Goal: Task Accomplishment & Management: Use online tool/utility

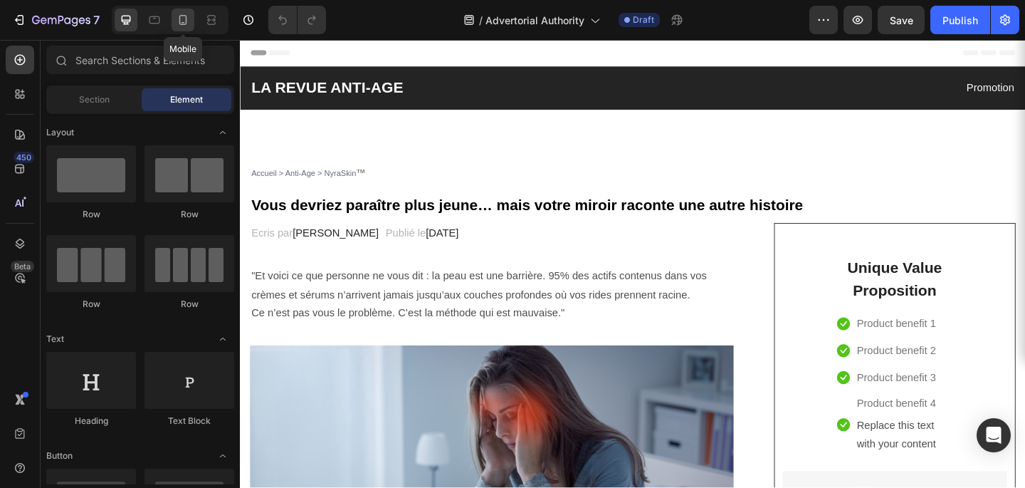
click at [185, 21] on icon at bounding box center [183, 20] width 14 height 14
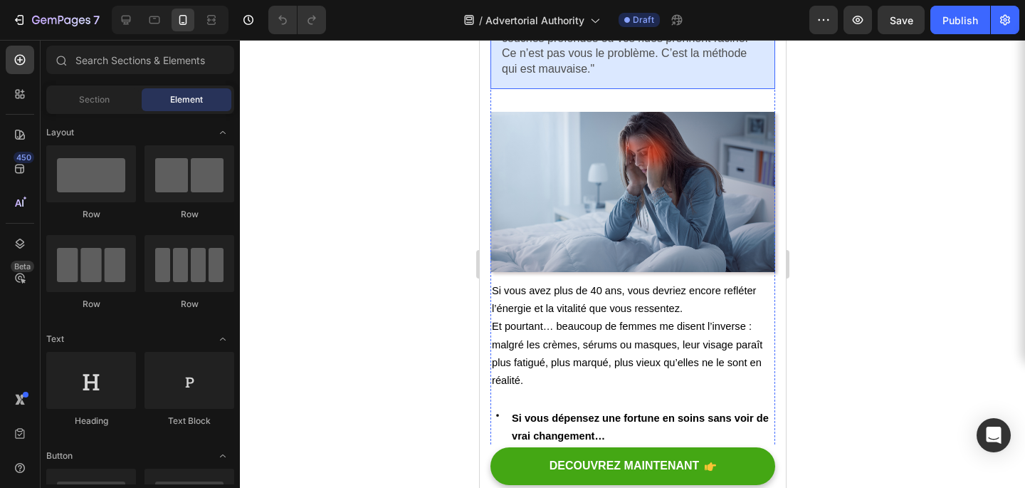
scroll to position [310, 0]
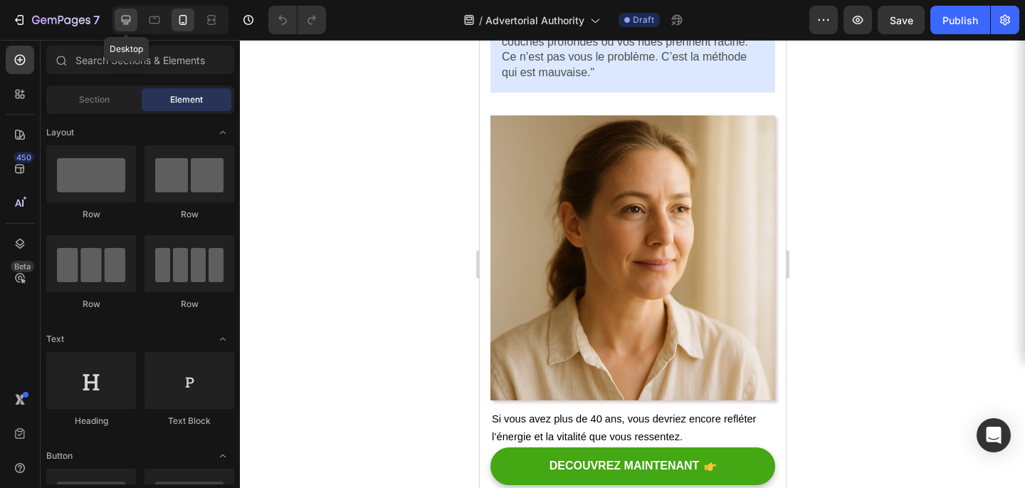
click at [134, 19] on div at bounding box center [126, 20] width 23 height 23
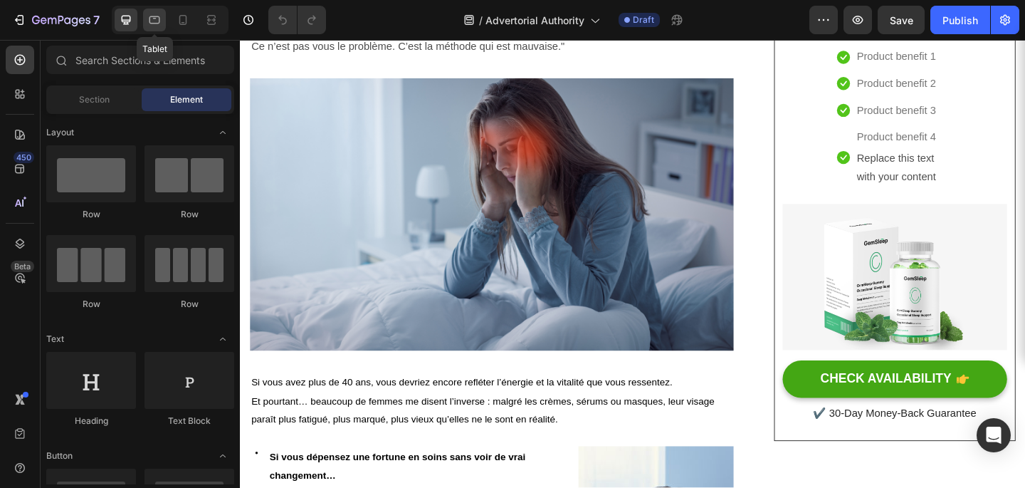
click at [159, 21] on icon at bounding box center [155, 20] width 11 height 8
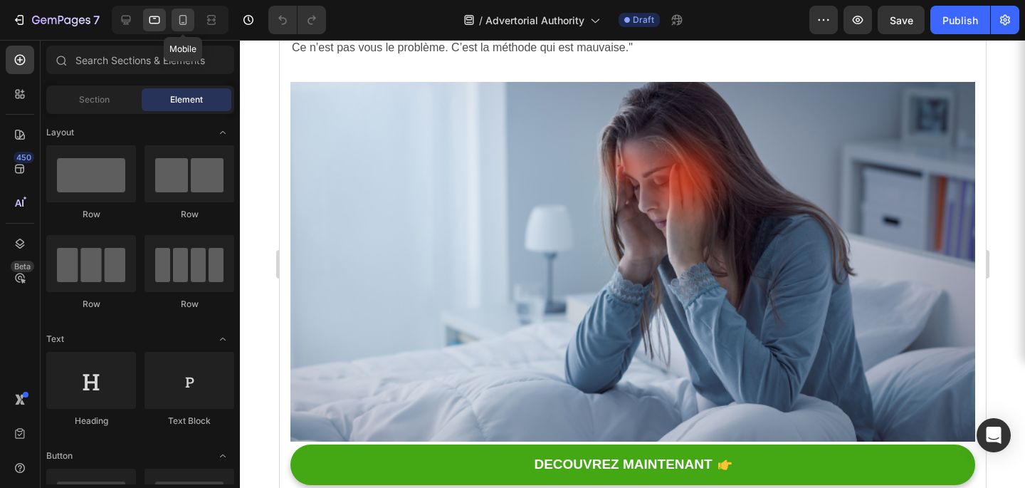
click at [187, 22] on icon at bounding box center [183, 20] width 8 height 10
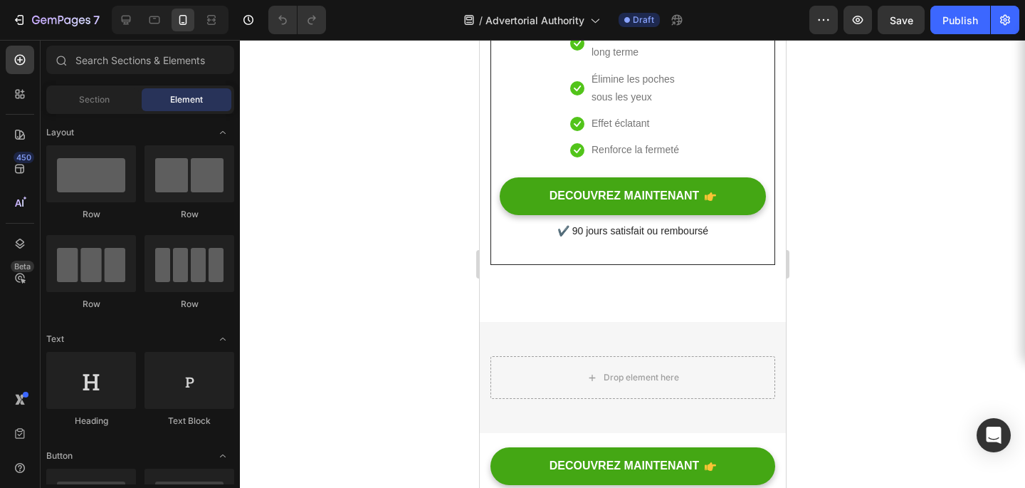
scroll to position [6623, 0]
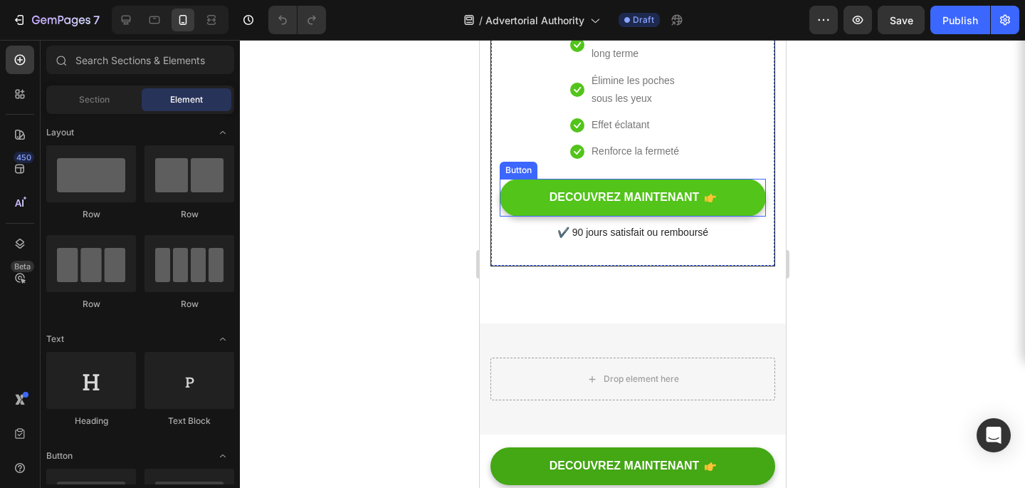
click at [748, 216] on button "DECOUVREZ MAINTENANT" at bounding box center [632, 198] width 266 height 38
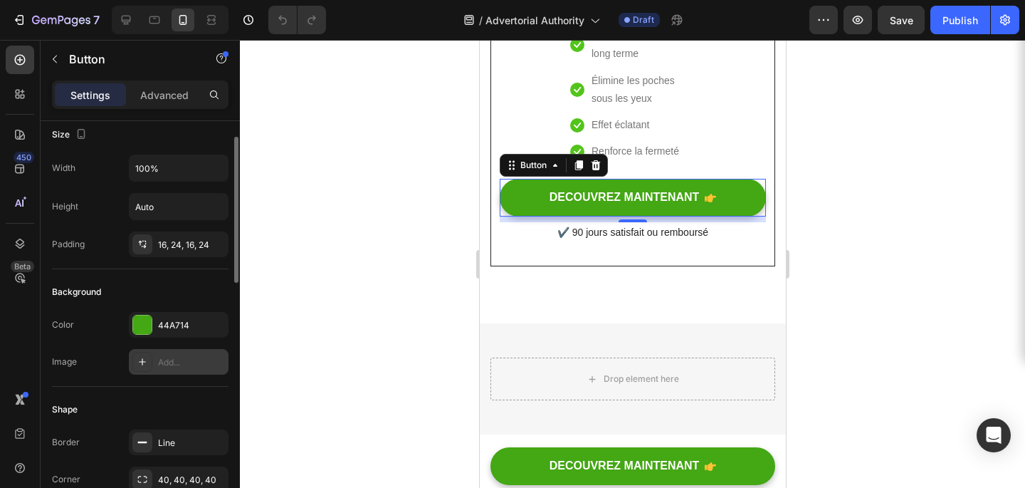
scroll to position [0, 0]
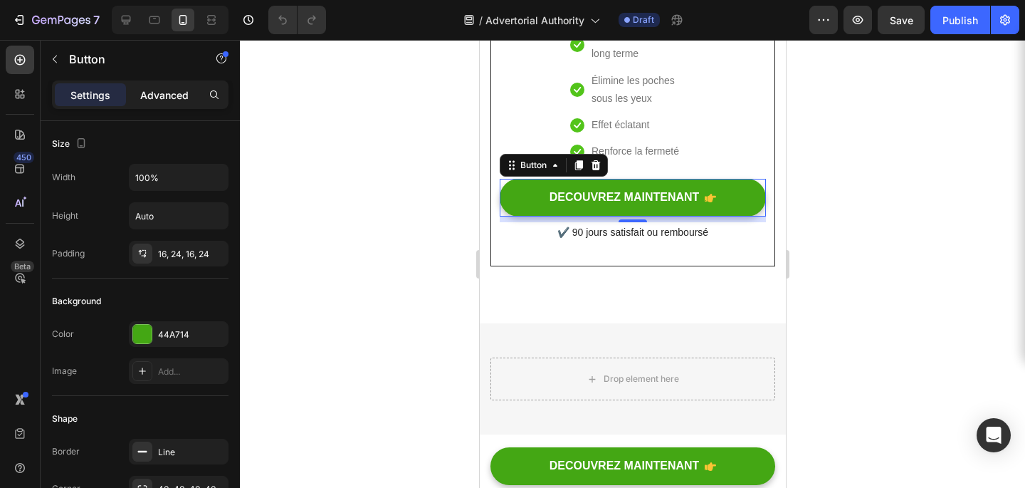
click at [163, 92] on p "Advanced" at bounding box center [164, 95] width 48 height 15
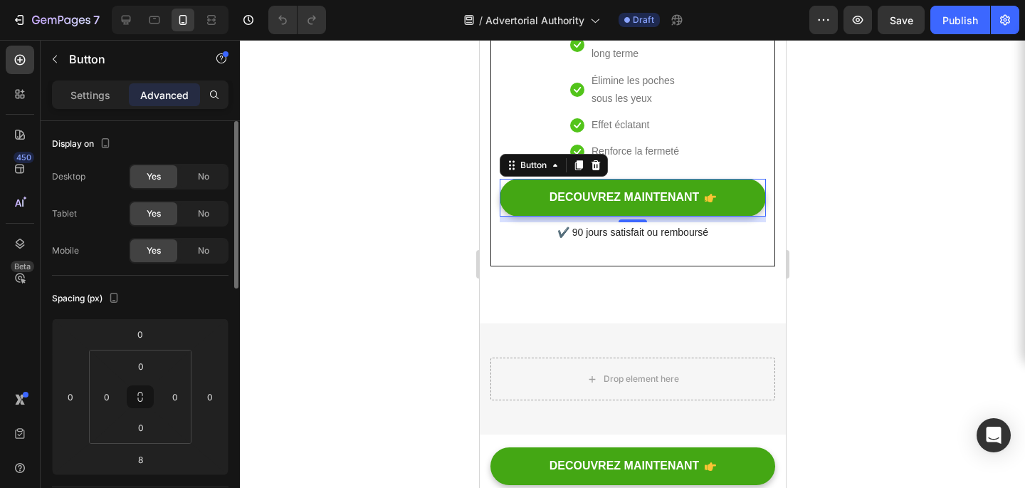
click at [100, 112] on div "Settings Advanced" at bounding box center [140, 100] width 199 height 41
click at [100, 107] on div "Settings Advanced" at bounding box center [140, 94] width 177 height 28
click at [102, 100] on p "Settings" at bounding box center [90, 95] width 40 height 15
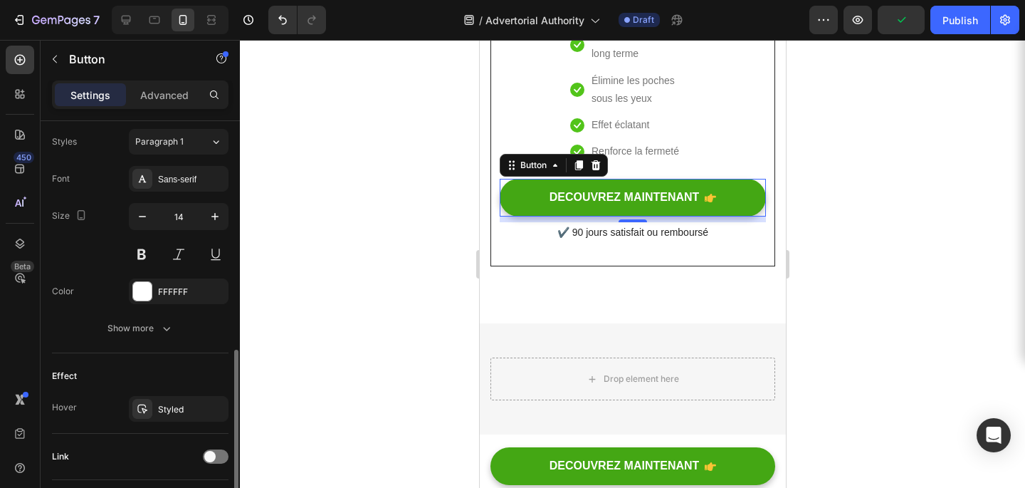
scroll to position [634, 0]
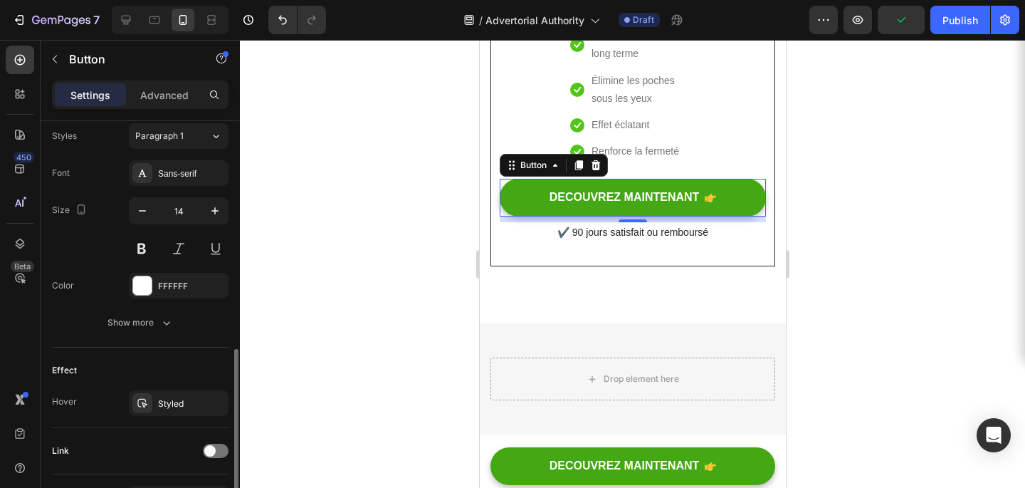
click at [129, 336] on div "Text Styles Paragraph 1 Font Sans-serif Size 14 Color FFFFFF Show more" at bounding box center [140, 211] width 177 height 273
click at [133, 325] on div "Show more" at bounding box center [141, 322] width 66 height 14
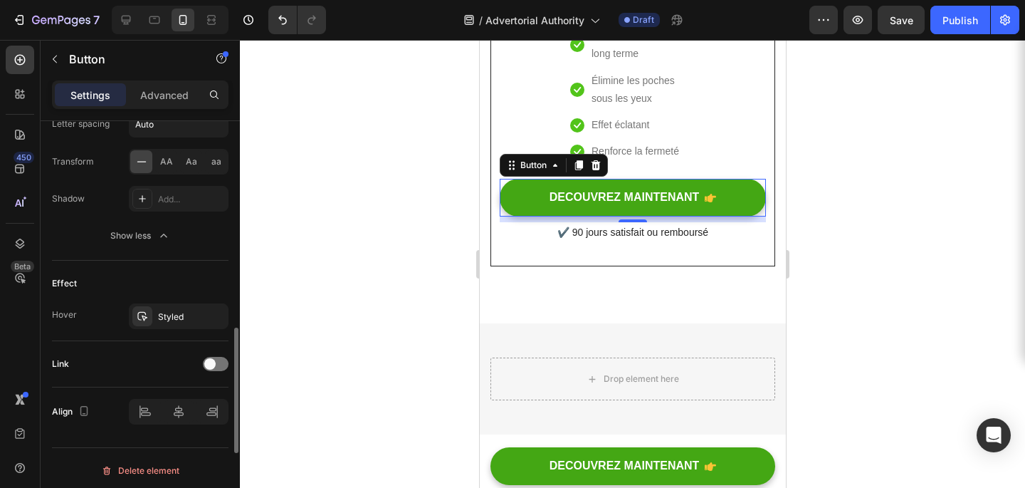
scroll to position [914, 0]
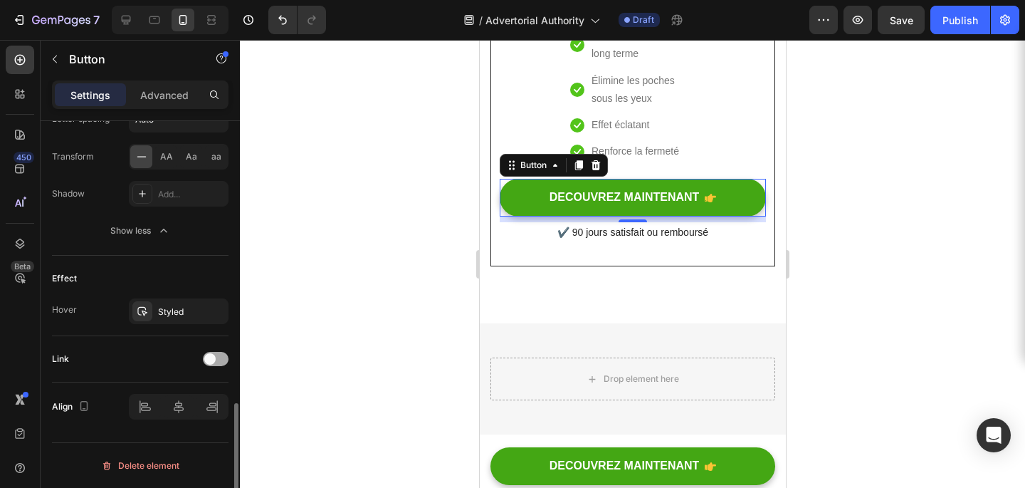
click at [217, 361] on div at bounding box center [216, 359] width 26 height 14
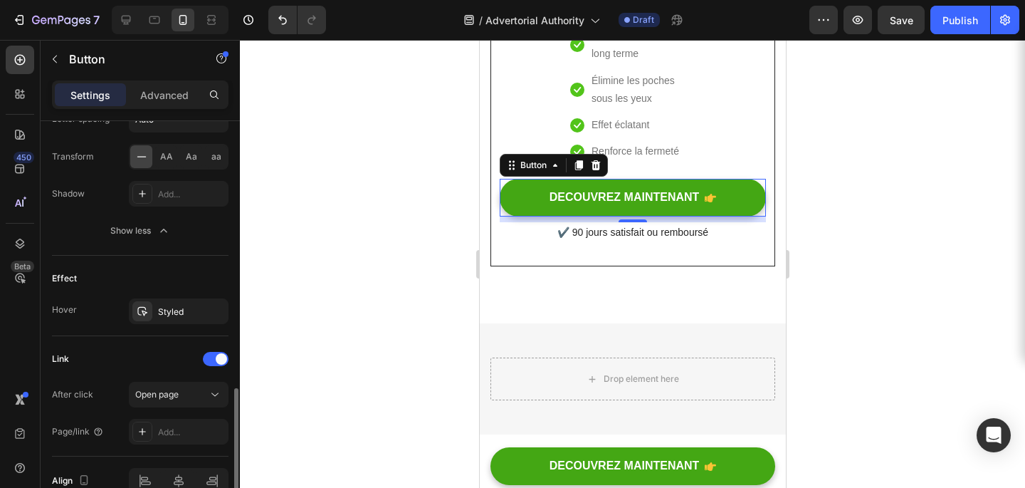
click at [166, 446] on div "Link After click Open page Page/link Add..." at bounding box center [140, 396] width 177 height 120
click at [166, 443] on div "Add..." at bounding box center [179, 432] width 100 height 26
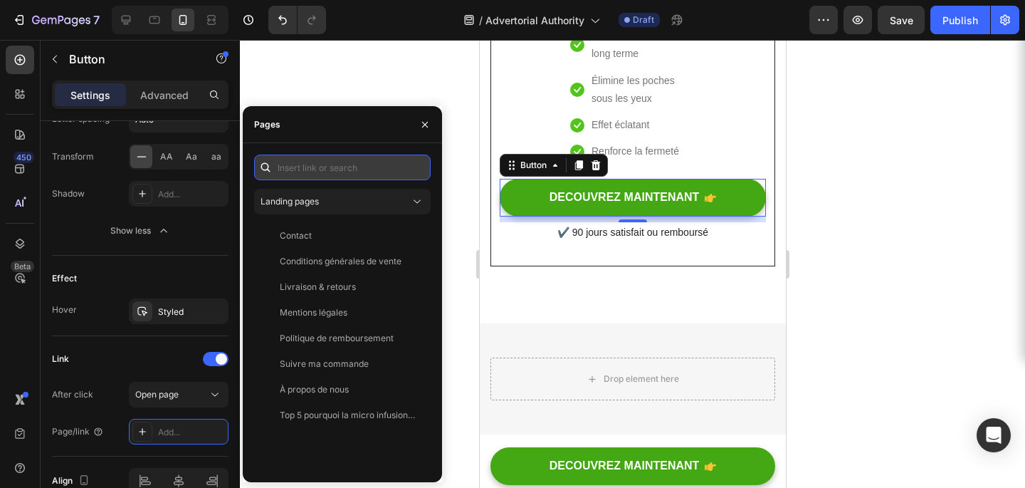
click at [347, 161] on input "text" at bounding box center [342, 168] width 177 height 26
paste input "https://www.nyraskin.fr/products/micro-infusion-nyralift"
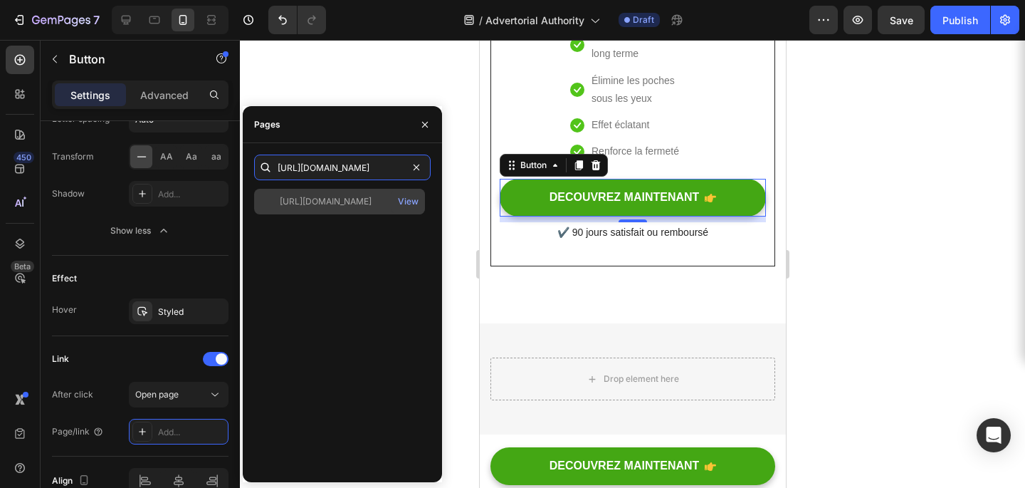
type input "https://www.nyraskin.fr/products/micro-infusion-nyralift"
click at [335, 202] on div "https://www.nyraskin.fr/products/micro-infusion-nyralift" at bounding box center [326, 201] width 92 height 13
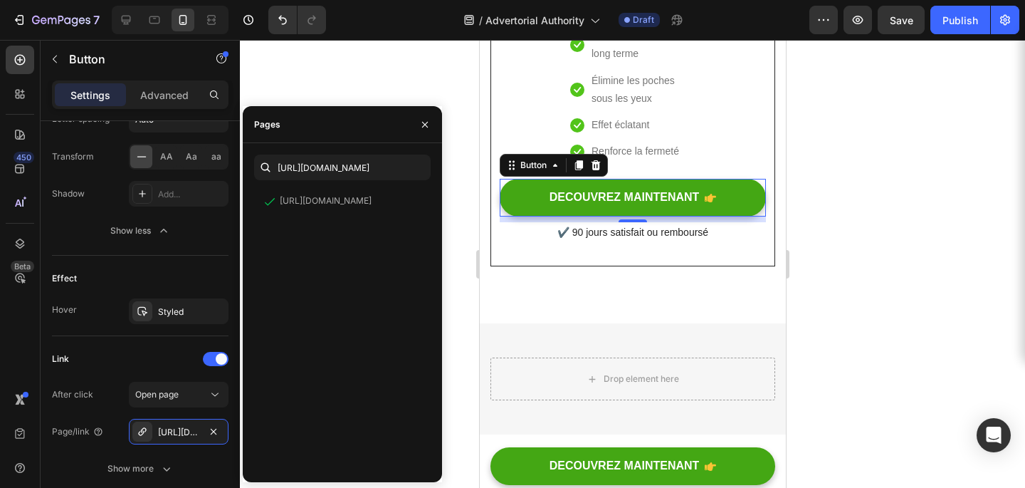
click at [412, 70] on div at bounding box center [632, 264] width 785 height 448
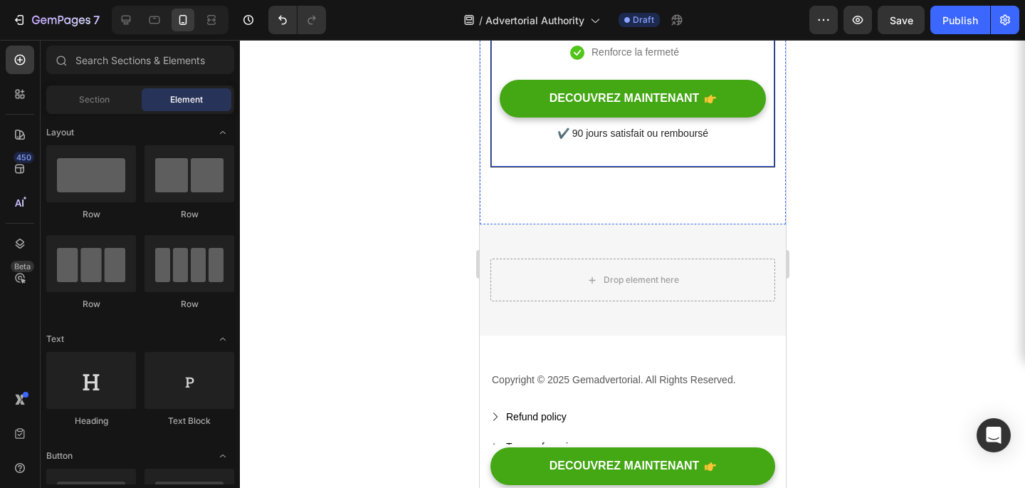
scroll to position [6674, 0]
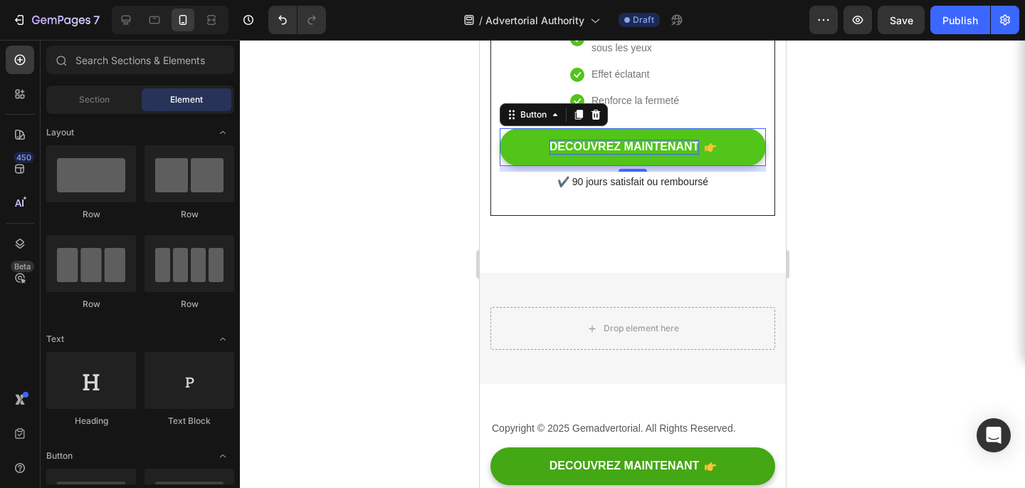
click at [621, 155] on p "DECOUVREZ MAINTENANT" at bounding box center [624, 147] width 150 height 15
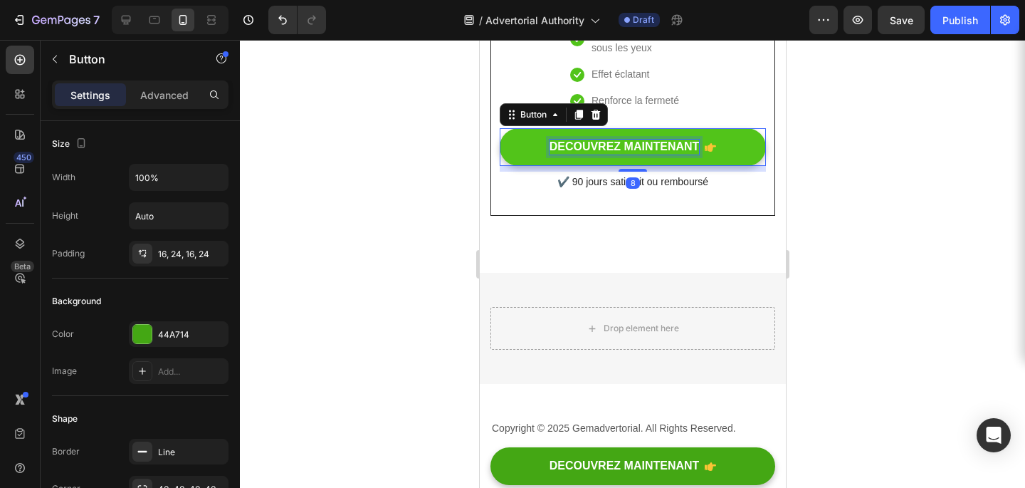
click at [695, 155] on p "DECOUVREZ MAINTENANT" at bounding box center [624, 147] width 150 height 15
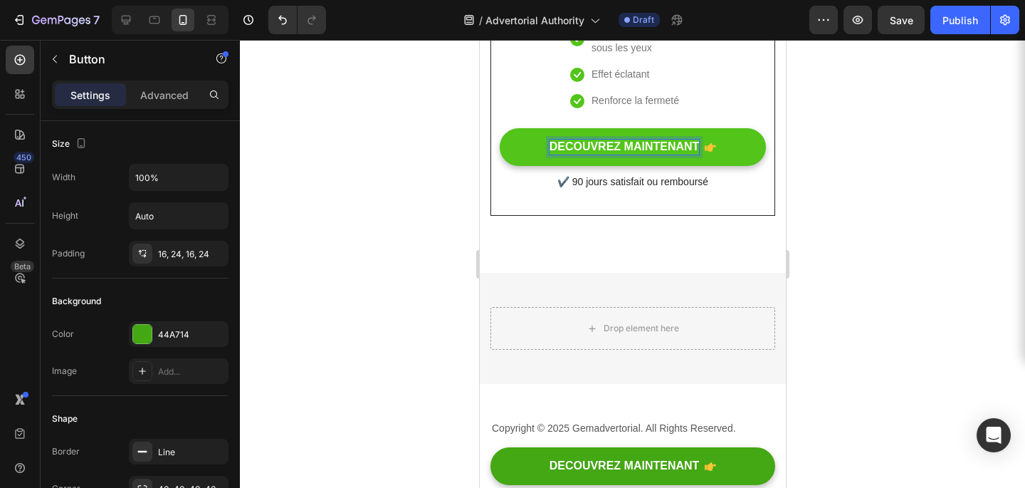
click at [723, 166] on link "DECOUVREZ MAINTENANT" at bounding box center [632, 147] width 266 height 38
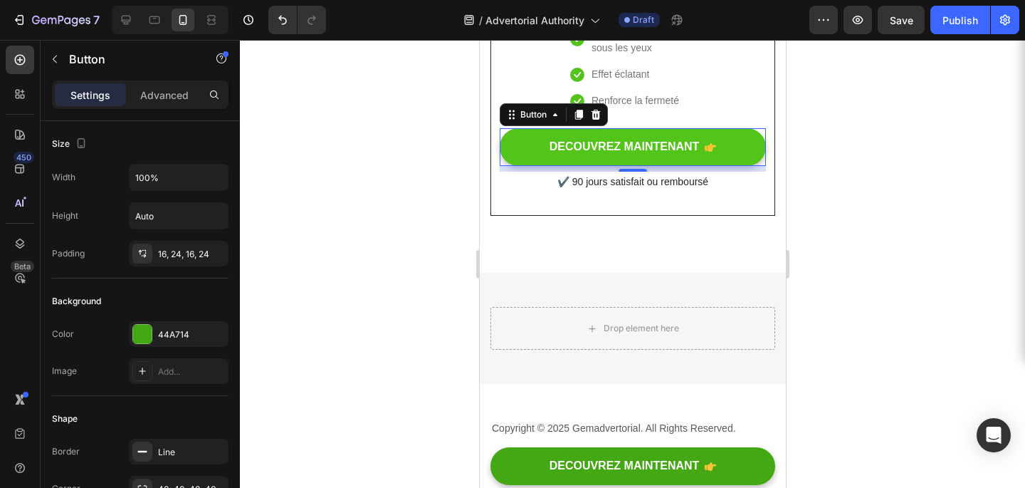
click at [723, 166] on link "DECOUVREZ MAINTENANT" at bounding box center [632, 147] width 266 height 38
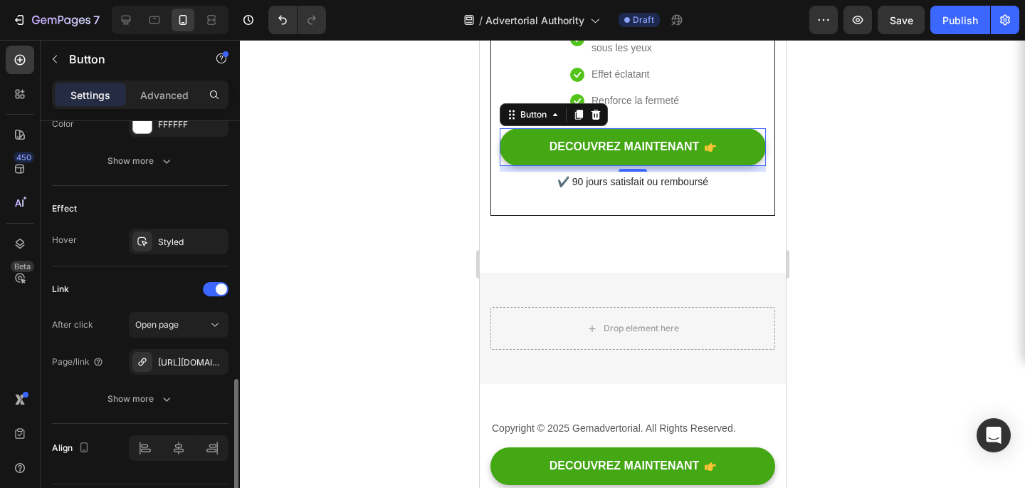
scroll to position [837, 0]
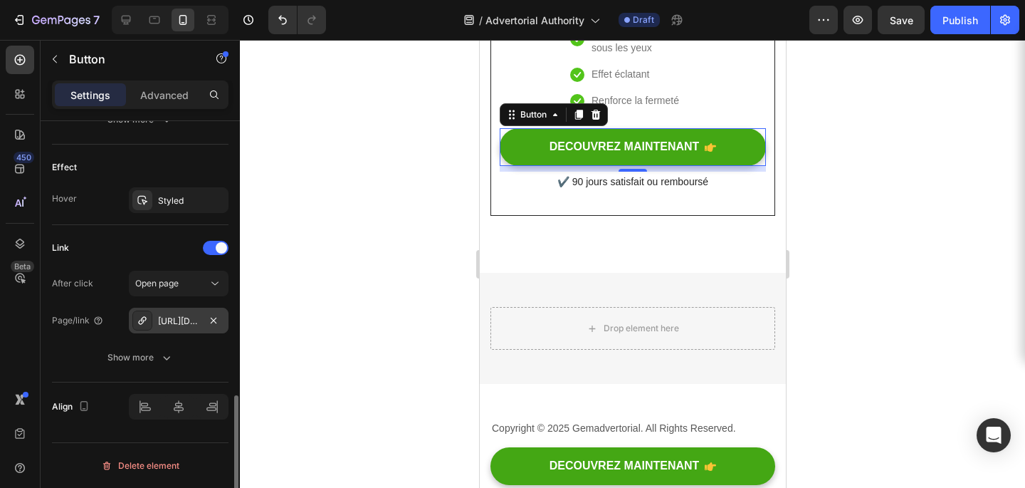
click at [177, 317] on div "[URL][DOMAIN_NAME]" at bounding box center [178, 321] width 41 height 13
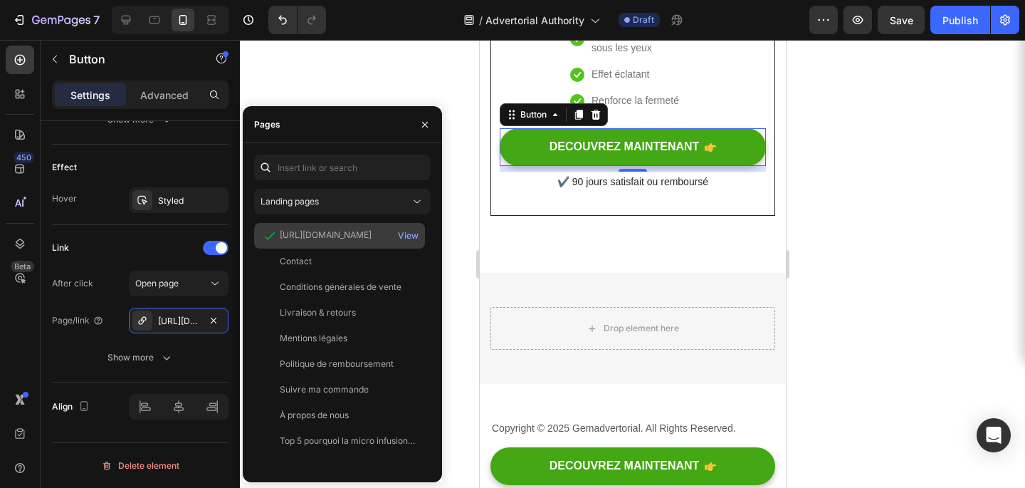
click at [315, 233] on div "[URL][DOMAIN_NAME]" at bounding box center [326, 235] width 92 height 13
click at [404, 230] on div "View" at bounding box center [408, 235] width 21 height 13
click at [888, 93] on div at bounding box center [632, 264] width 785 height 448
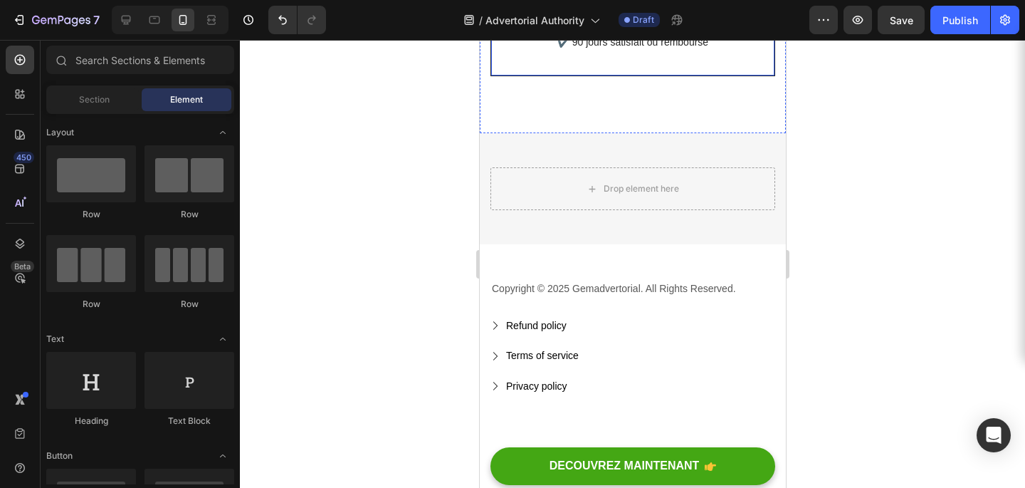
scroll to position [6817, 0]
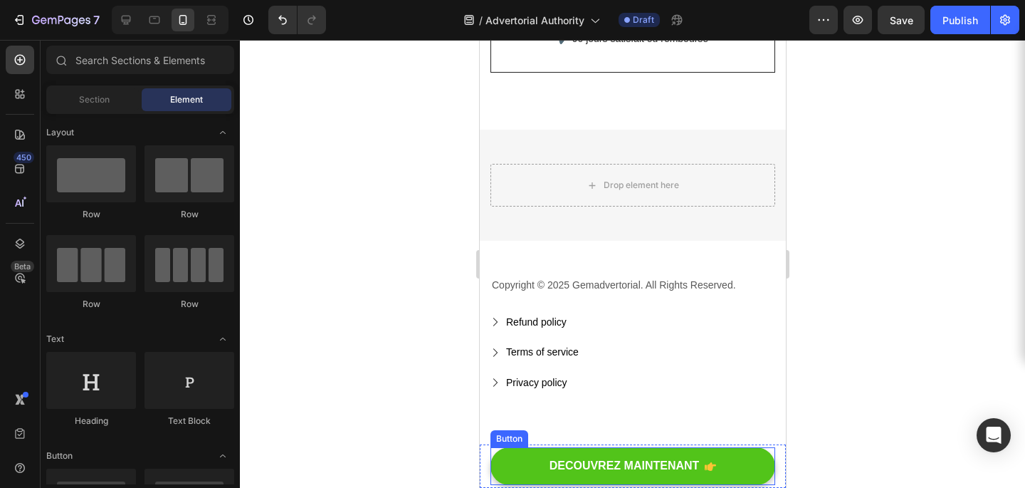
click at [512, 469] on button "DECOUVREZ MAINTENANT" at bounding box center [632, 466] width 285 height 38
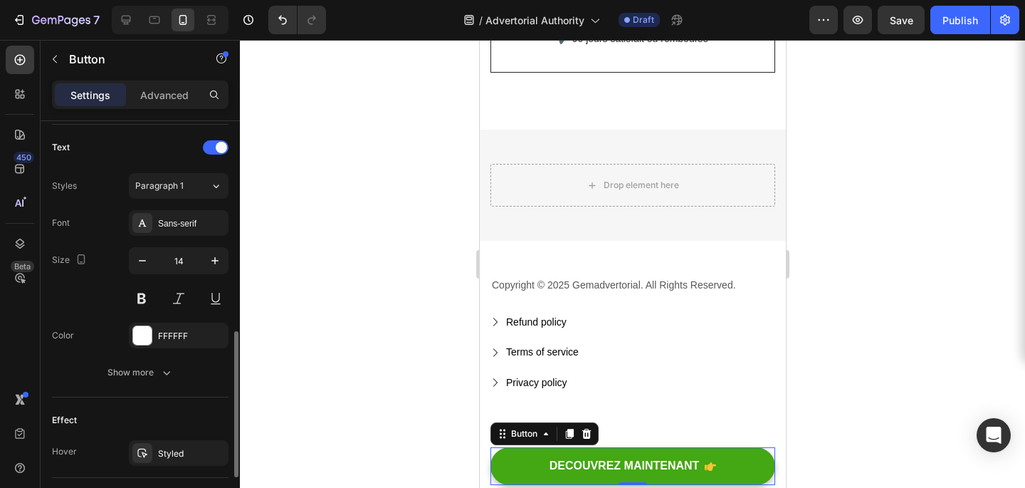
scroll to position [582, 0]
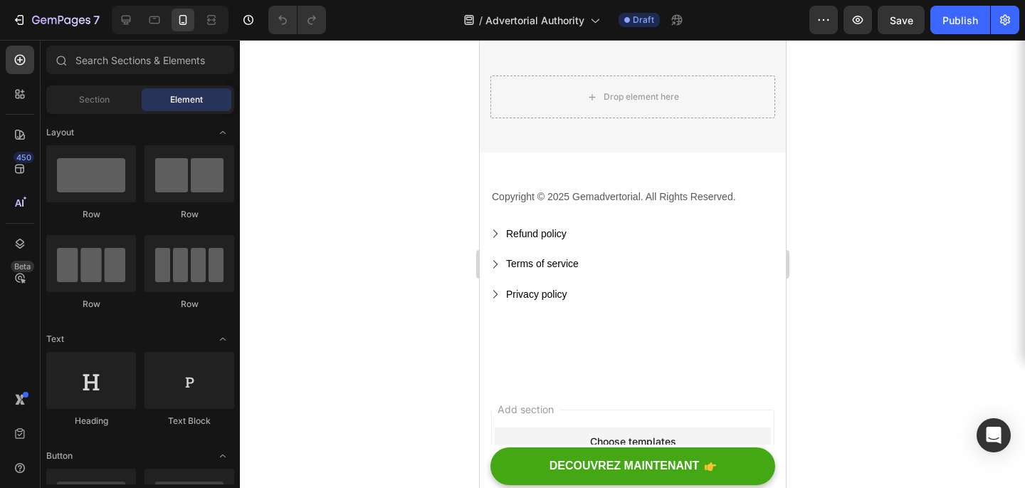
scroll to position [6653, 0]
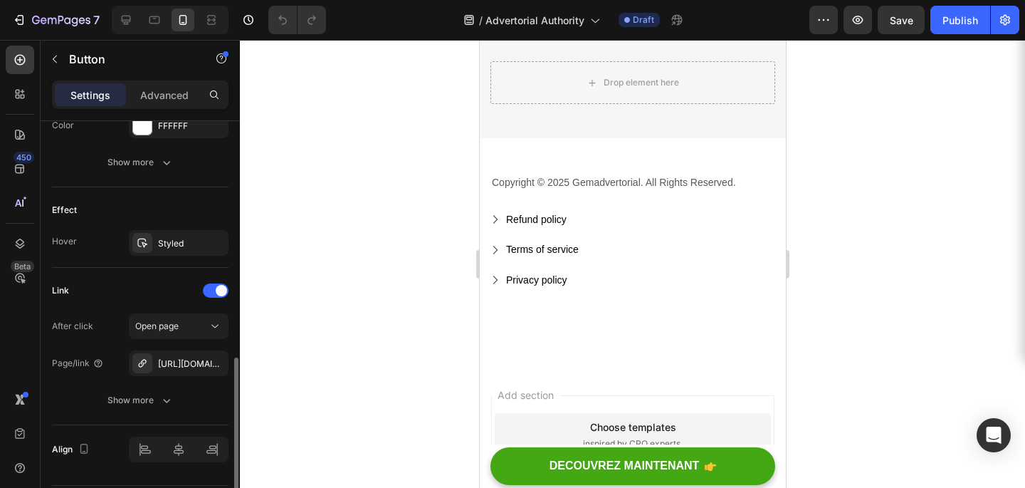
scroll to position [837, 0]
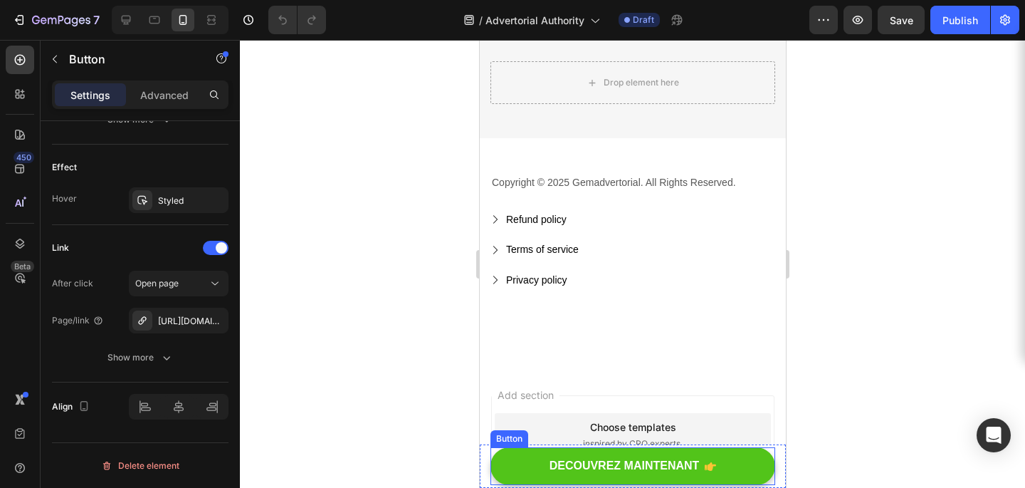
click at [518, 460] on button "DECOUVREZ MAINTENANT" at bounding box center [632, 466] width 285 height 38
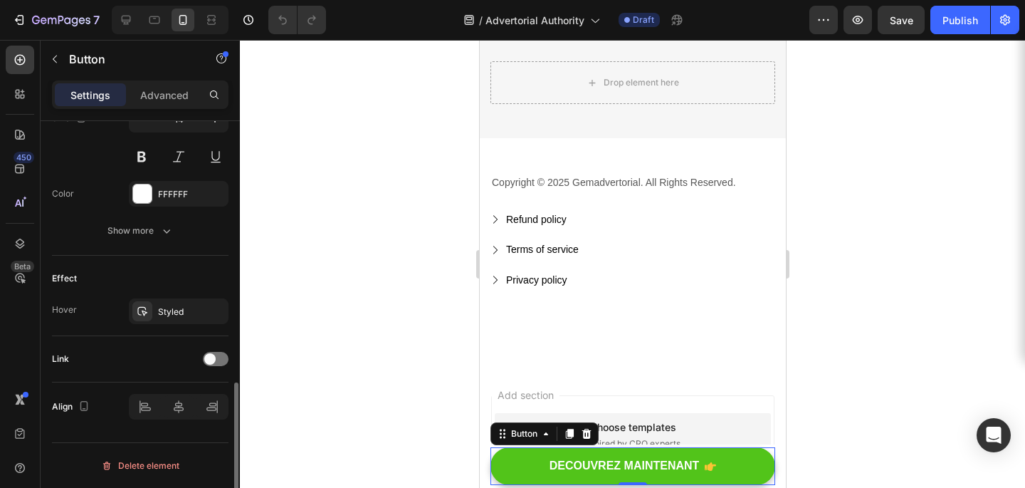
scroll to position [726, 0]
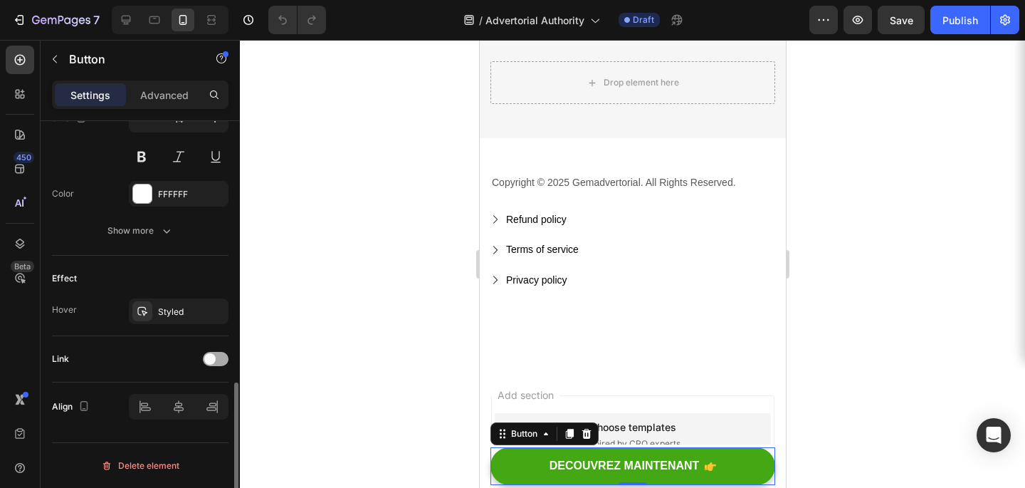
click at [208, 362] on span at bounding box center [209, 358] width 11 height 11
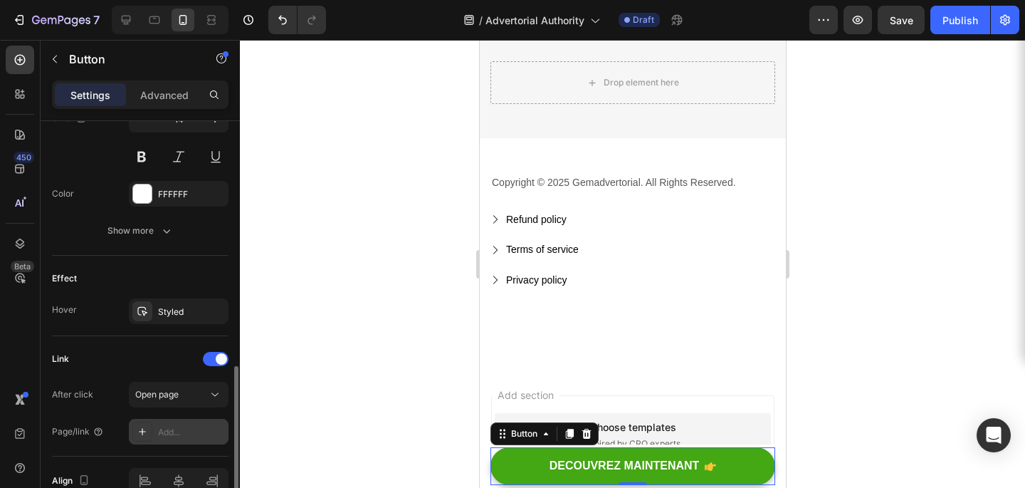
click at [177, 419] on div "Add..." at bounding box center [179, 432] width 100 height 26
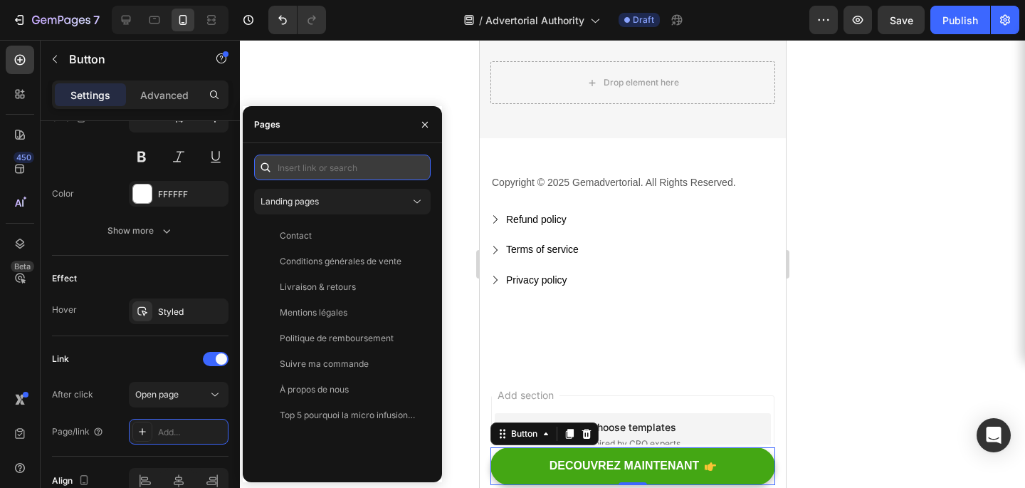
click at [334, 171] on input "text" at bounding box center [342, 168] width 177 height 26
paste input "[URL][DOMAIN_NAME]"
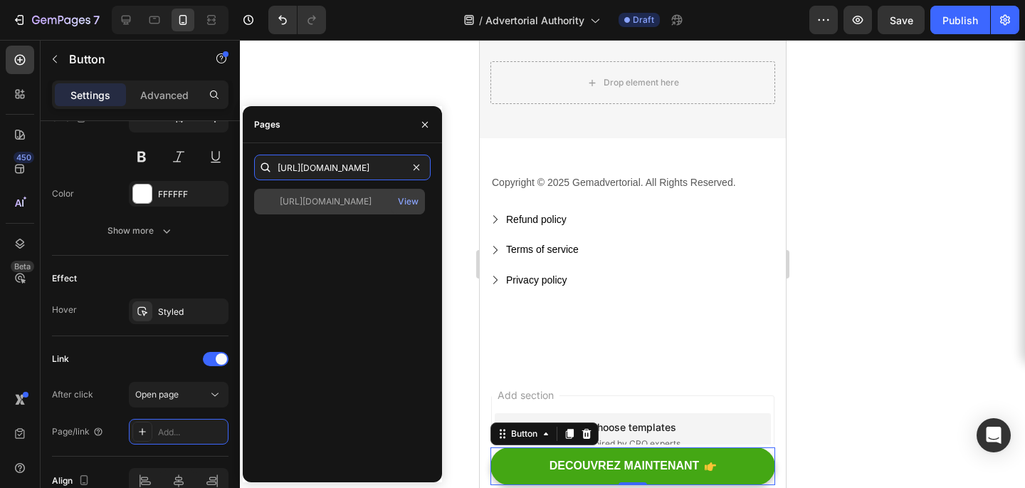
type input "[URL][DOMAIN_NAME]"
click at [313, 203] on div "[URL][DOMAIN_NAME]" at bounding box center [326, 201] width 92 height 13
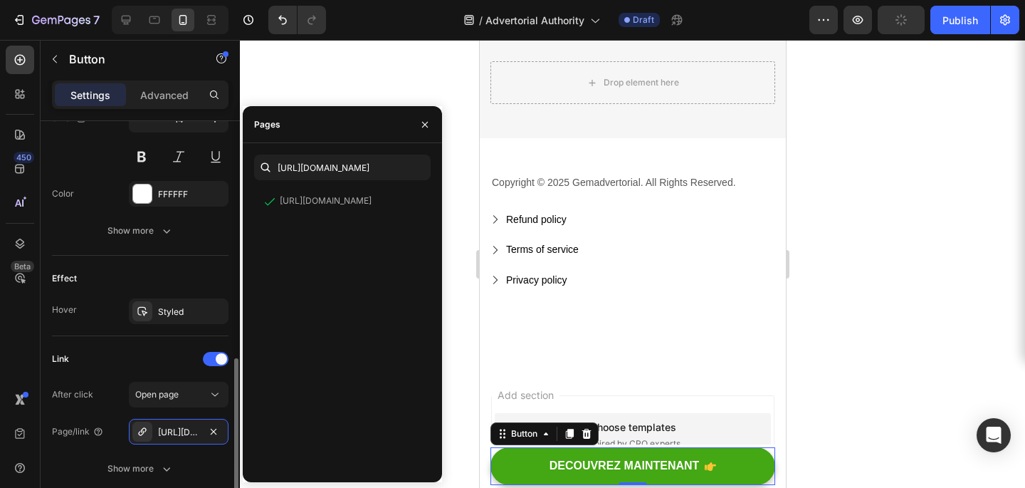
click at [146, 351] on div "Link" at bounding box center [140, 358] width 177 height 23
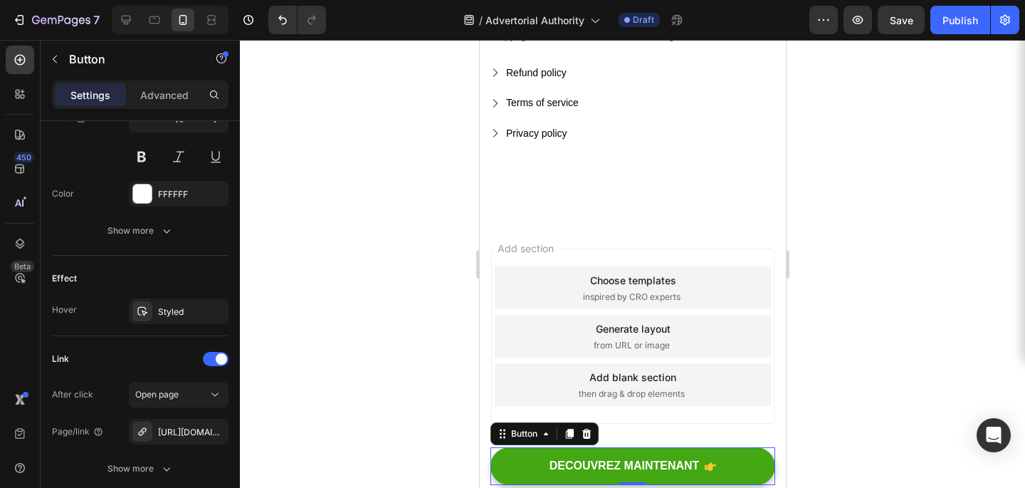
scroll to position [6806, 0]
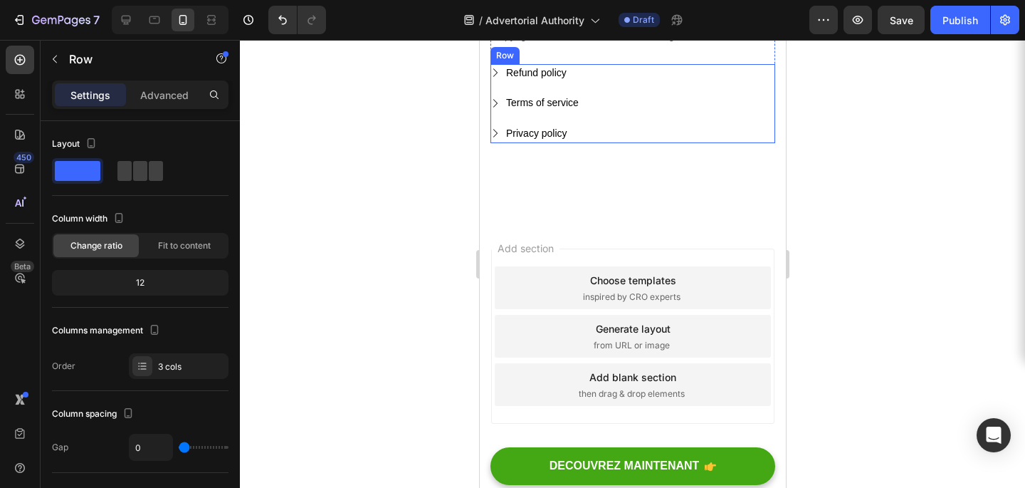
click at [622, 95] on div "Refund policy Button" at bounding box center [632, 79] width 285 height 31
click at [579, 55] on icon at bounding box center [577, 50] width 9 height 10
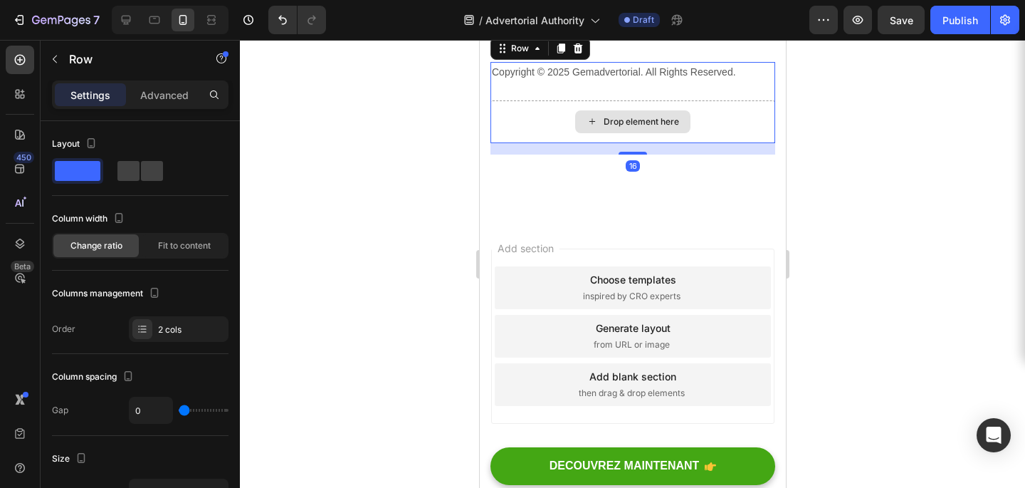
click at [549, 143] on div "Drop element here" at bounding box center [632, 121] width 285 height 43
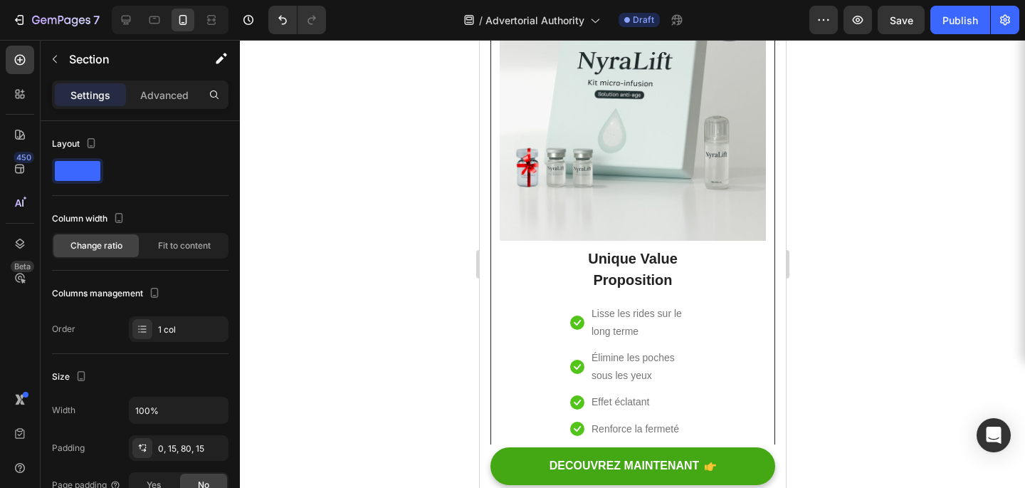
scroll to position [5572, 0]
click at [617, 264] on p "Unique Value Proposition" at bounding box center [632, 269] width 122 height 43
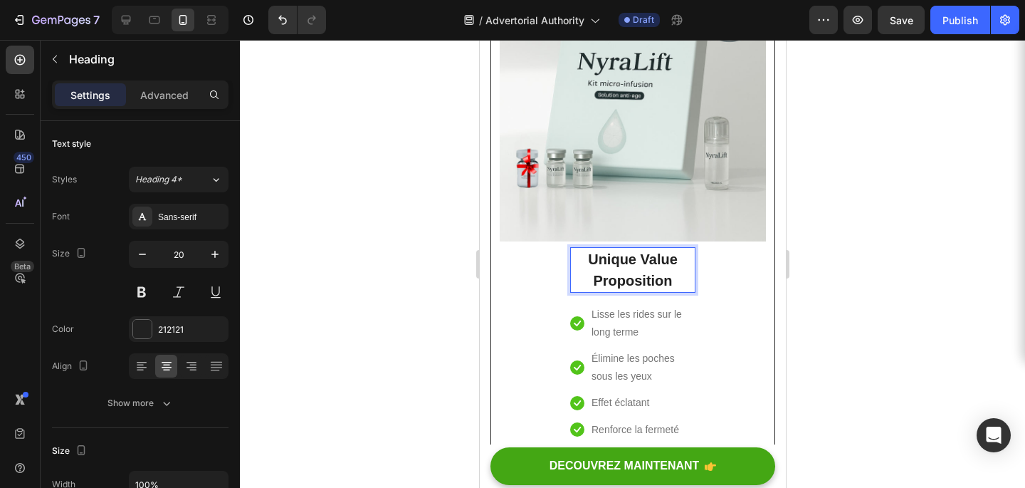
click at [609, 264] on p "Unique Value Proposition" at bounding box center [632, 269] width 122 height 43
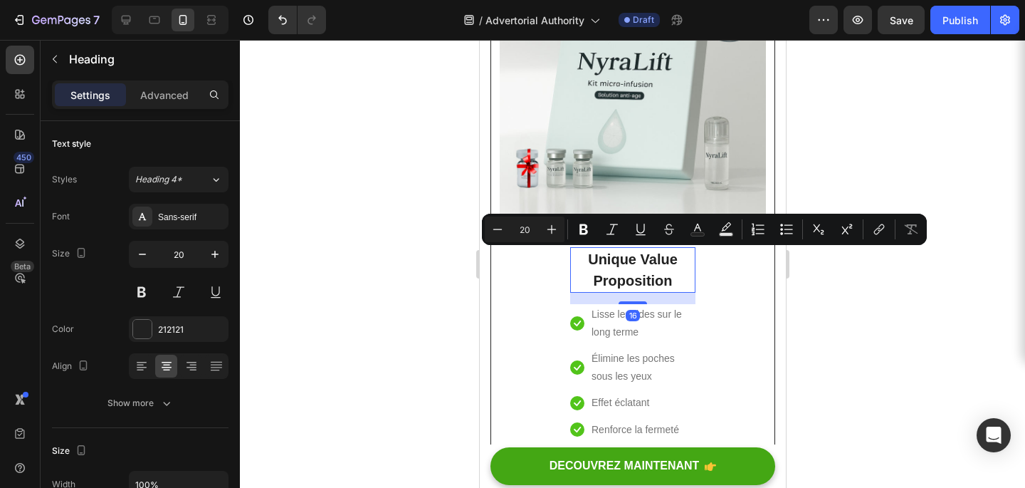
click at [636, 271] on p "Unique Value Proposition" at bounding box center [632, 269] width 122 height 43
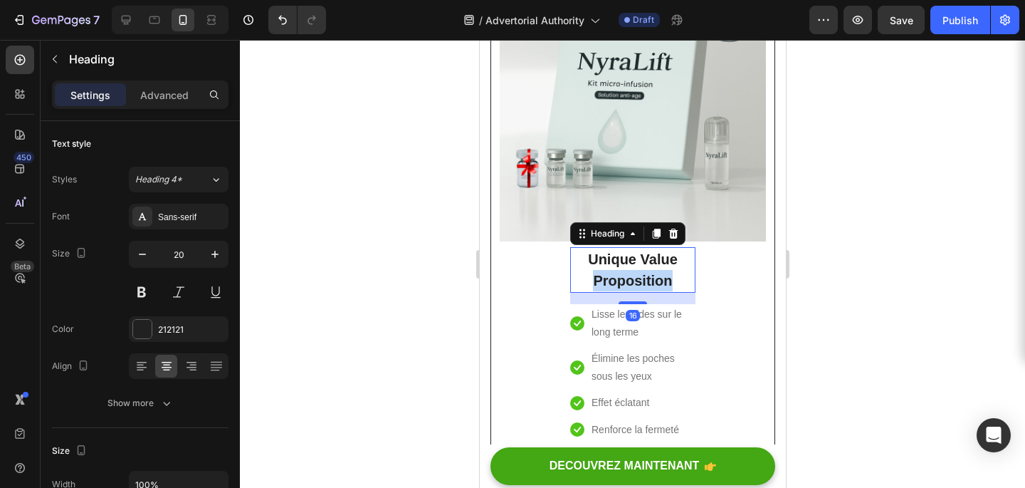
click at [636, 271] on p "Unique Value Proposition" at bounding box center [632, 269] width 122 height 43
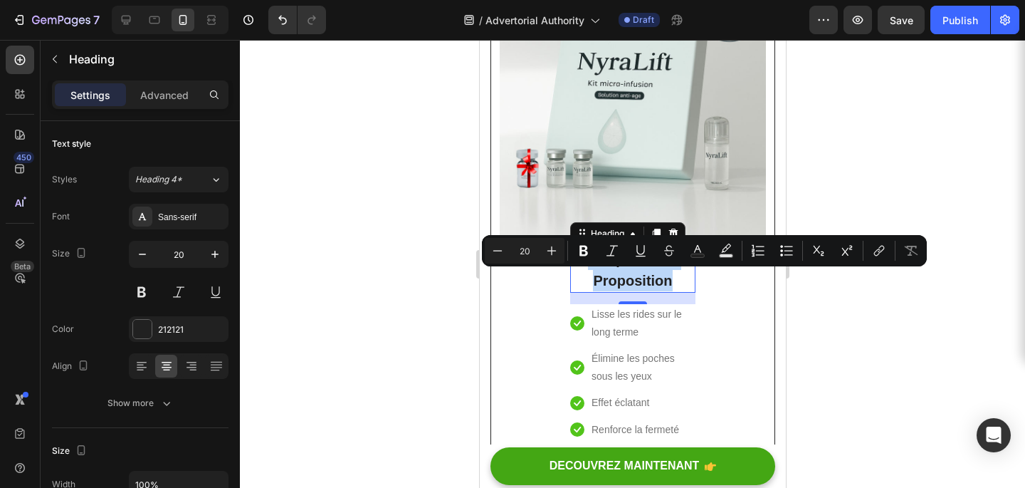
click at [636, 271] on p "Unique Value Proposition" at bounding box center [632, 269] width 122 height 43
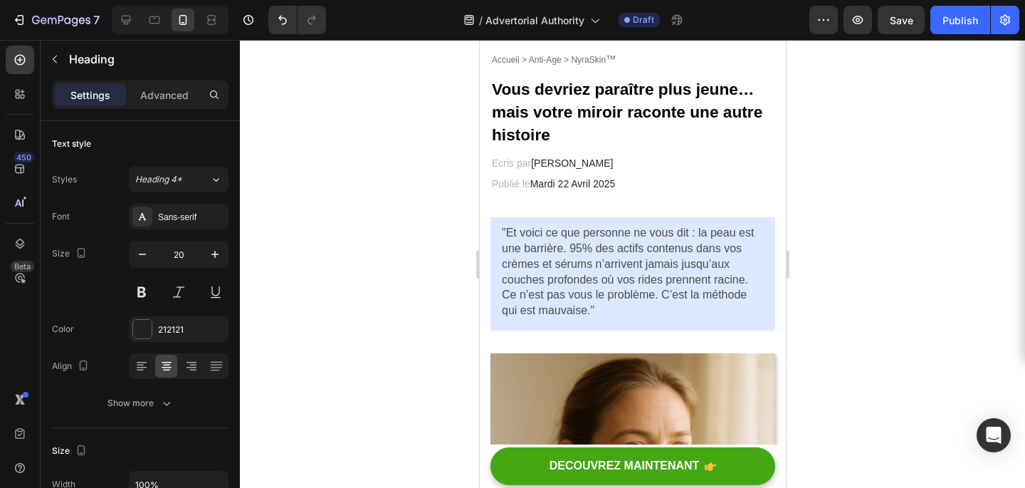
scroll to position [0, 0]
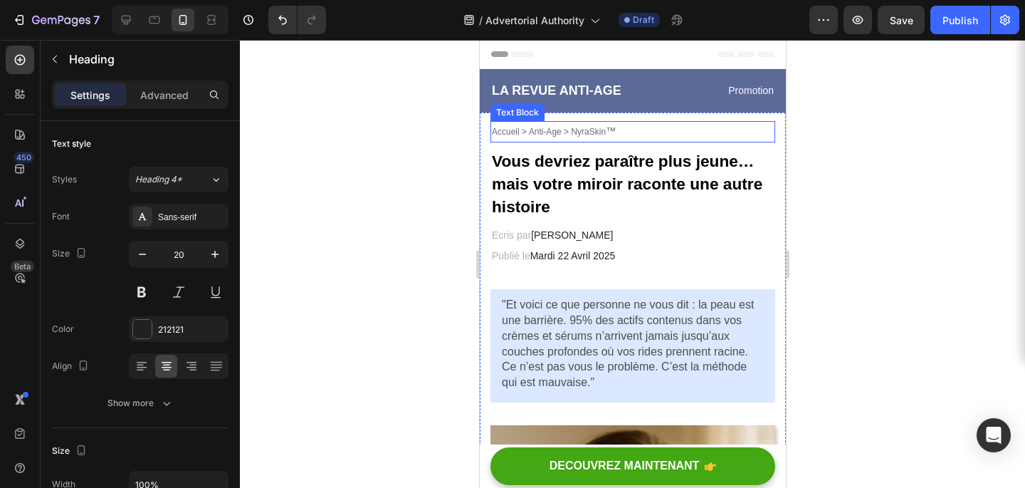
click at [609, 127] on span "™" at bounding box center [610, 130] width 11 height 11
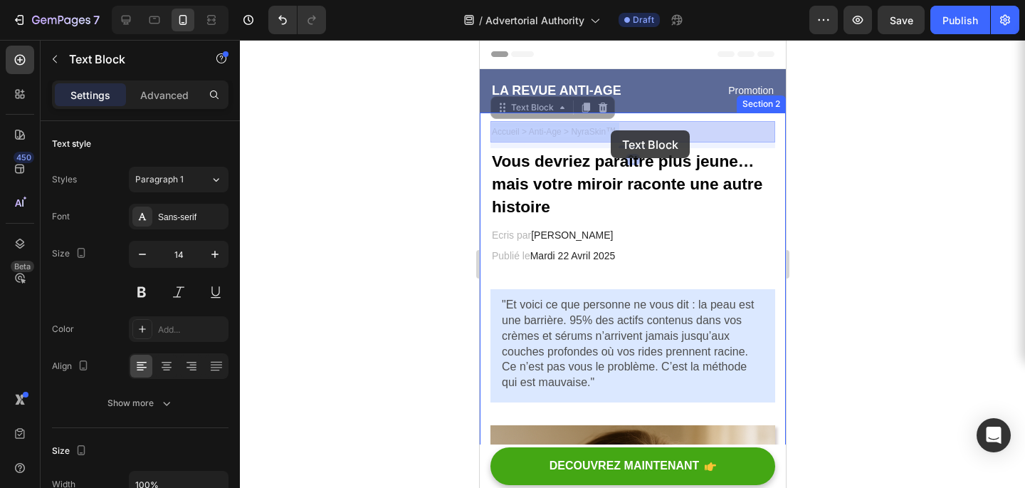
drag, startPoint x: 618, startPoint y: 130, endPoint x: 610, endPoint y: 130, distance: 7.9
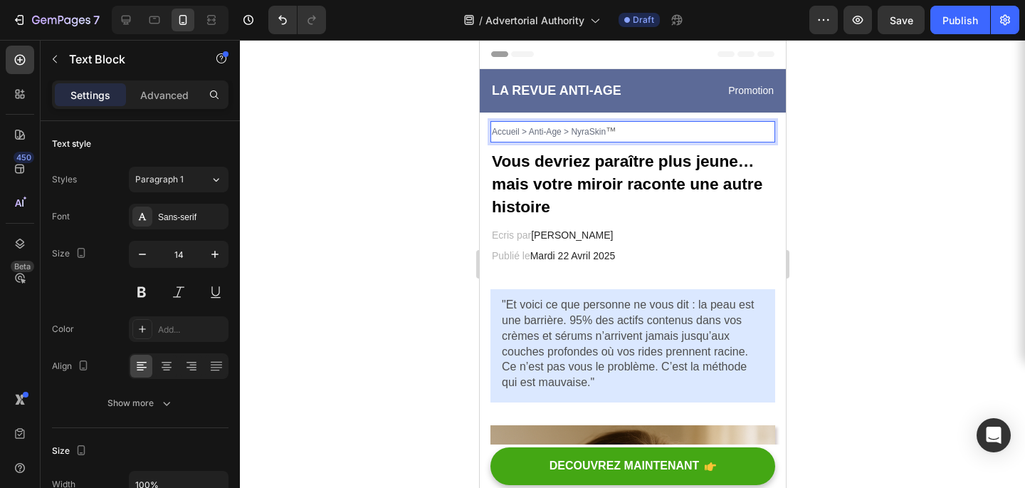
click at [617, 132] on p "Accueil > Anti-Age > NyraSkin ™" at bounding box center [632, 131] width 282 height 19
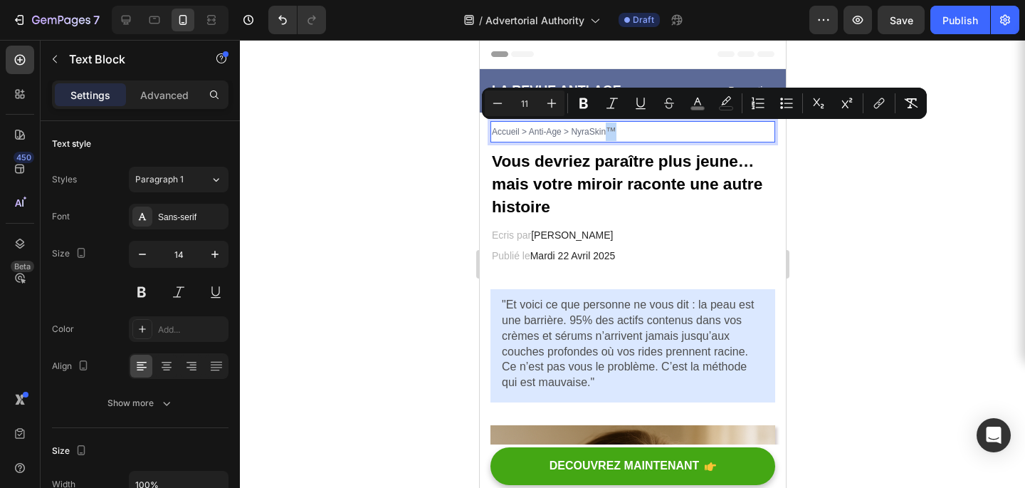
click at [609, 127] on span "™" at bounding box center [610, 130] width 11 height 11
copy span "™"
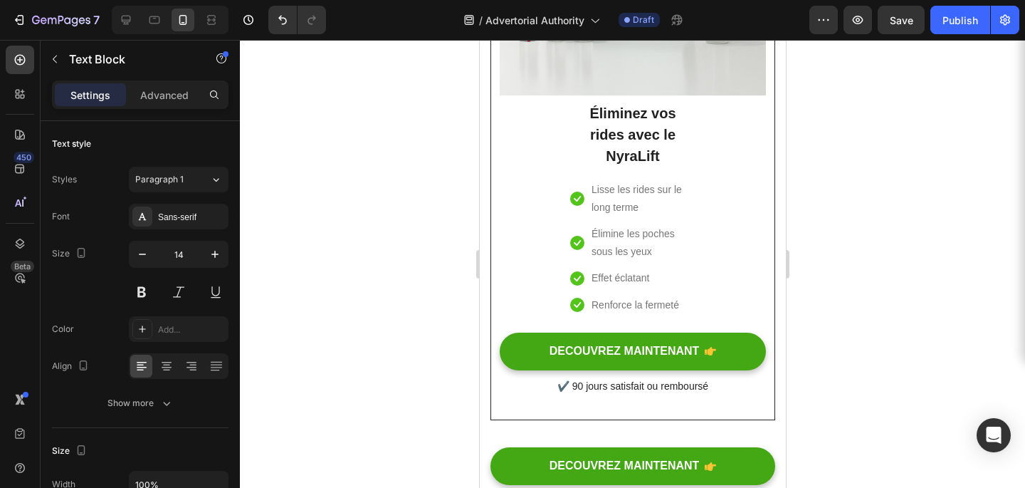
scroll to position [6567, 0]
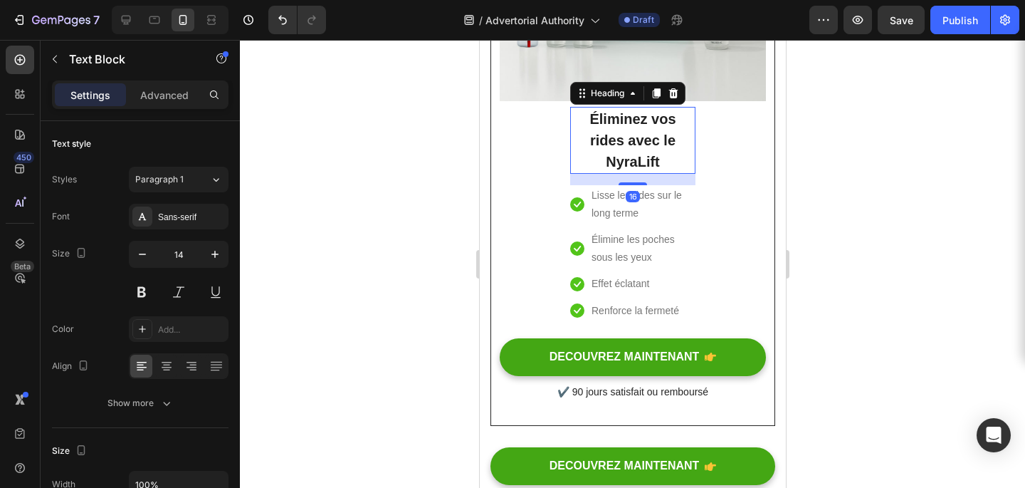
click at [661, 163] on h2 "Éliminez vos rides avec le NyraLift" at bounding box center [632, 140] width 125 height 67
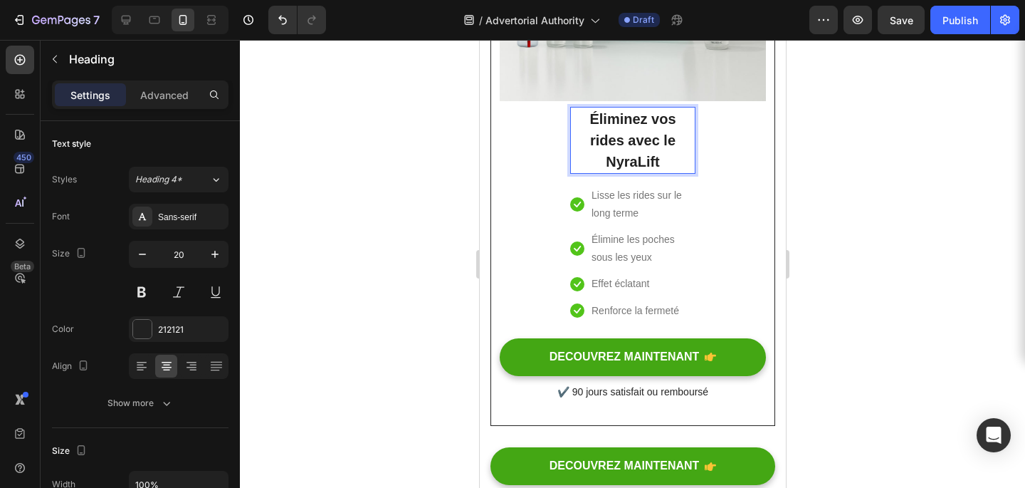
click at [666, 162] on h2 "Éliminez vos rides avec le NyraLift" at bounding box center [632, 140] width 125 height 67
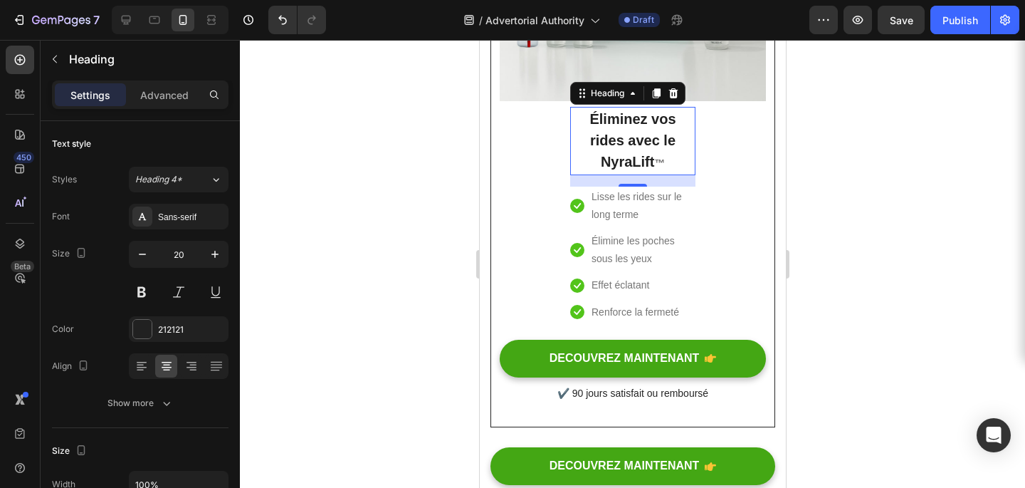
click at [917, 191] on div at bounding box center [632, 264] width 785 height 448
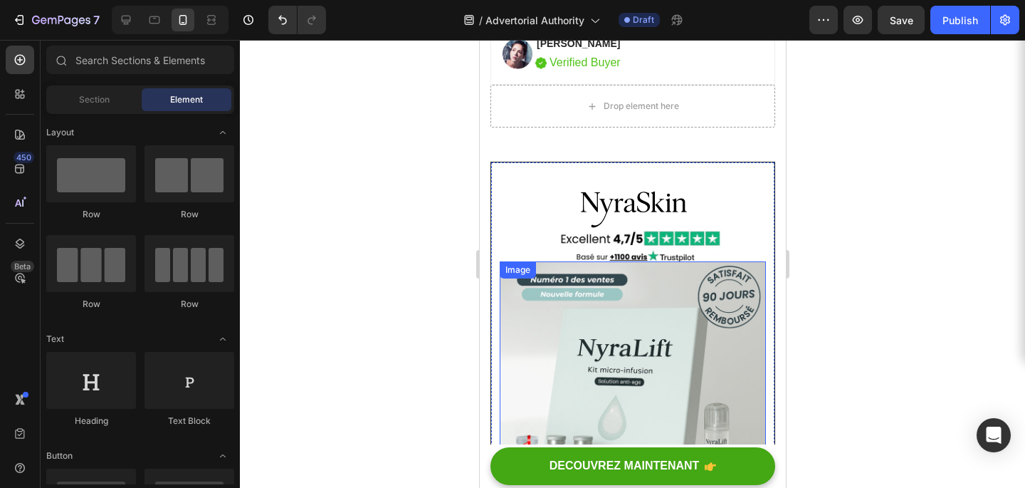
scroll to position [6132, 0]
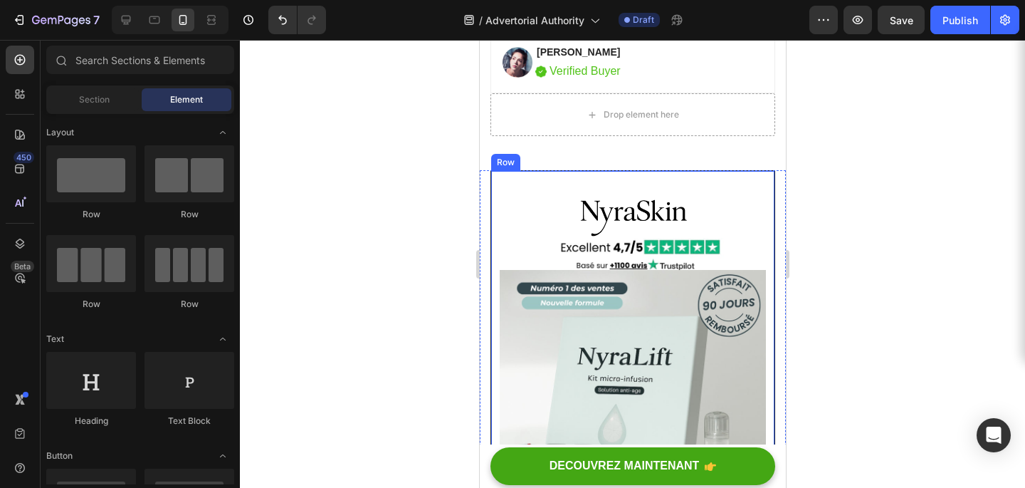
click at [518, 193] on div at bounding box center [632, 213] width 266 height 50
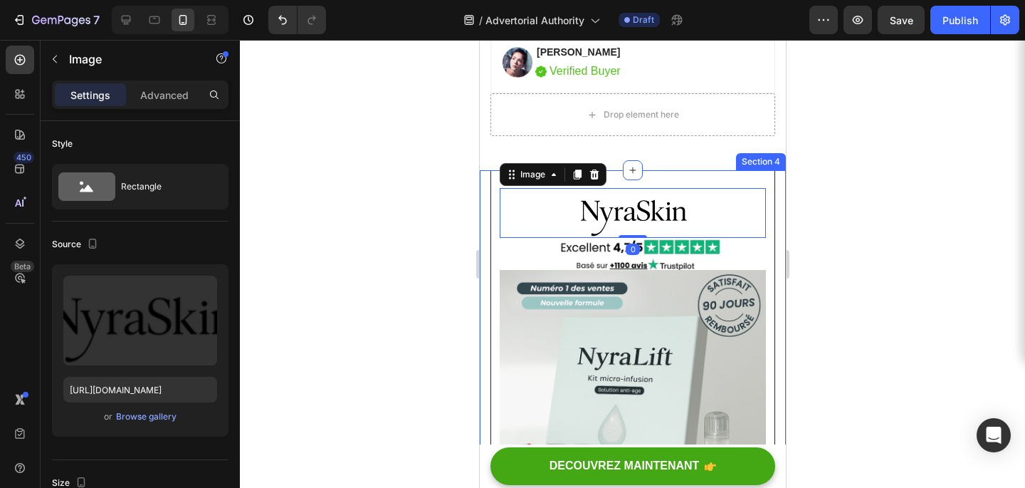
click at [435, 186] on div at bounding box center [632, 264] width 785 height 448
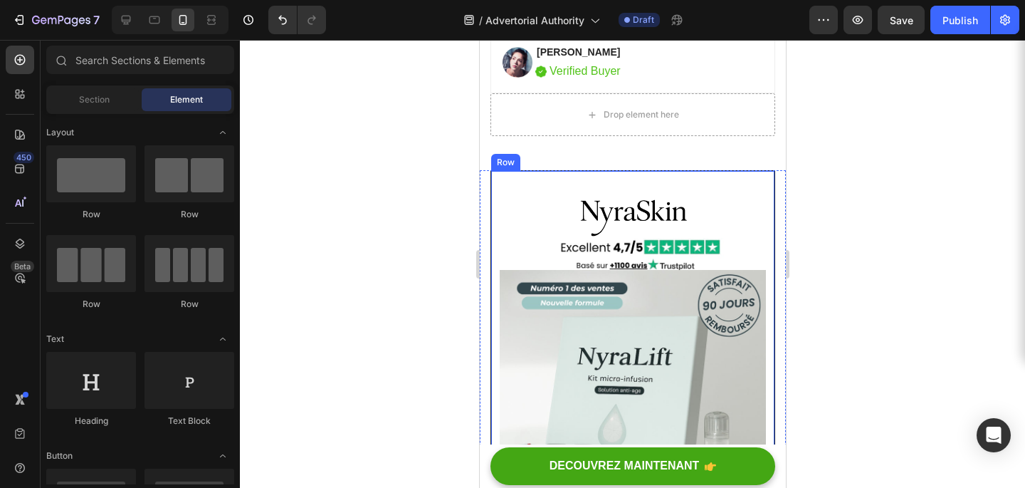
click at [498, 165] on div "Row" at bounding box center [504, 162] width 23 height 13
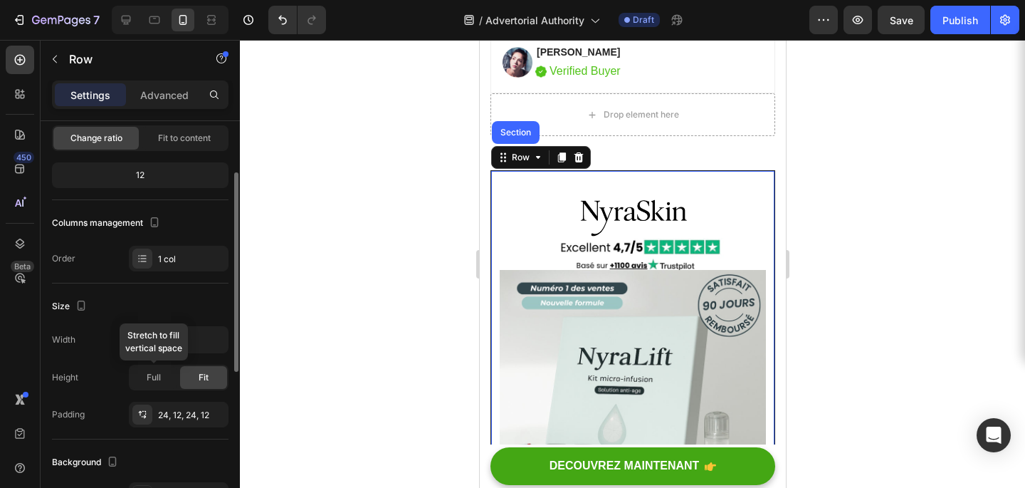
scroll to position [108, 0]
click at [167, 337] on input "100%" at bounding box center [179, 339] width 98 height 26
click at [189, 337] on input "100%" at bounding box center [179, 339] width 98 height 26
click at [150, 340] on input "100%" at bounding box center [179, 339] width 98 height 26
click at [184, 333] on input "100%" at bounding box center [179, 339] width 98 height 26
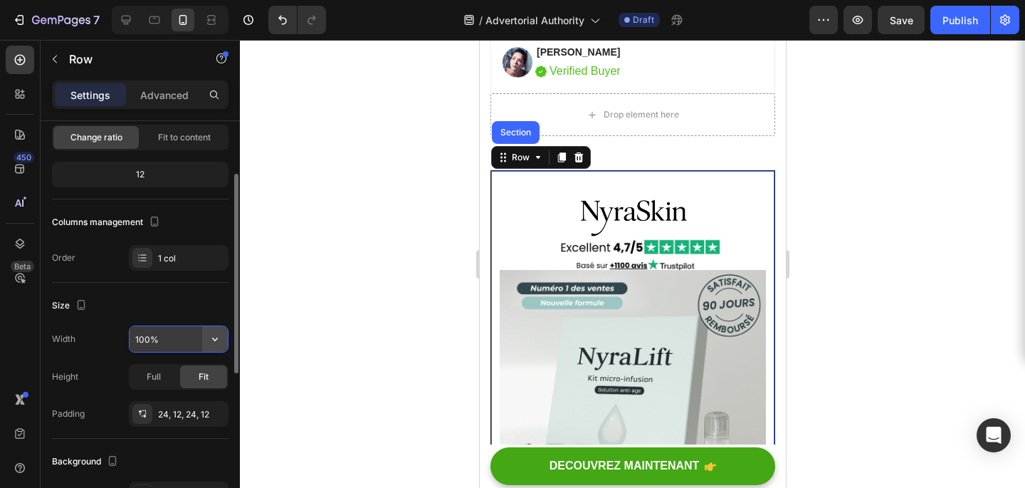
click at [214, 338] on icon "button" at bounding box center [215, 339] width 14 height 14
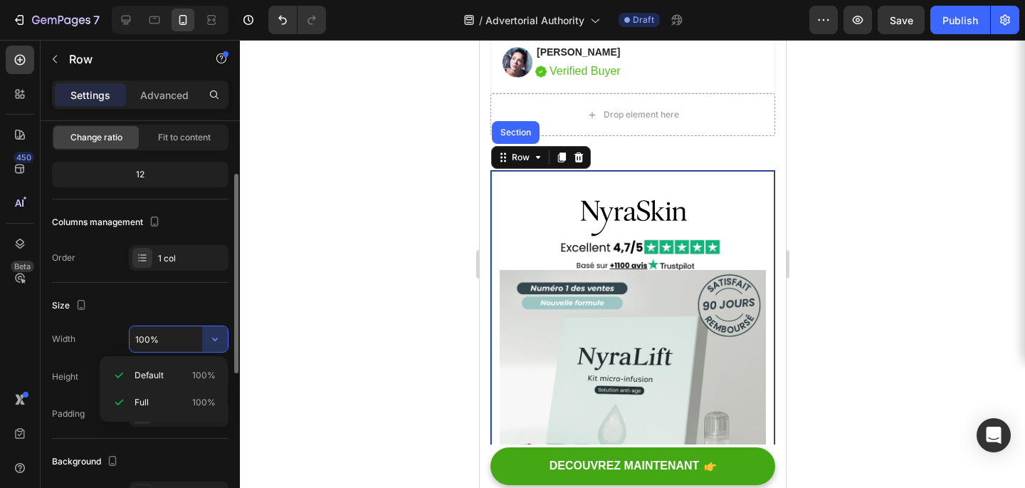
click at [172, 342] on input "100%" at bounding box center [179, 339] width 98 height 26
click at [145, 335] on input "100%" at bounding box center [179, 339] width 98 height 26
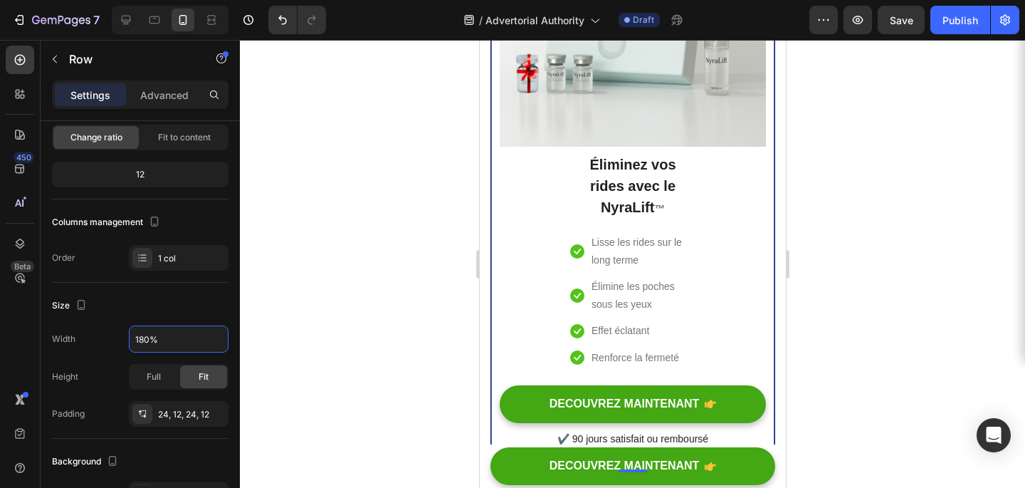
scroll to position [6525, 0]
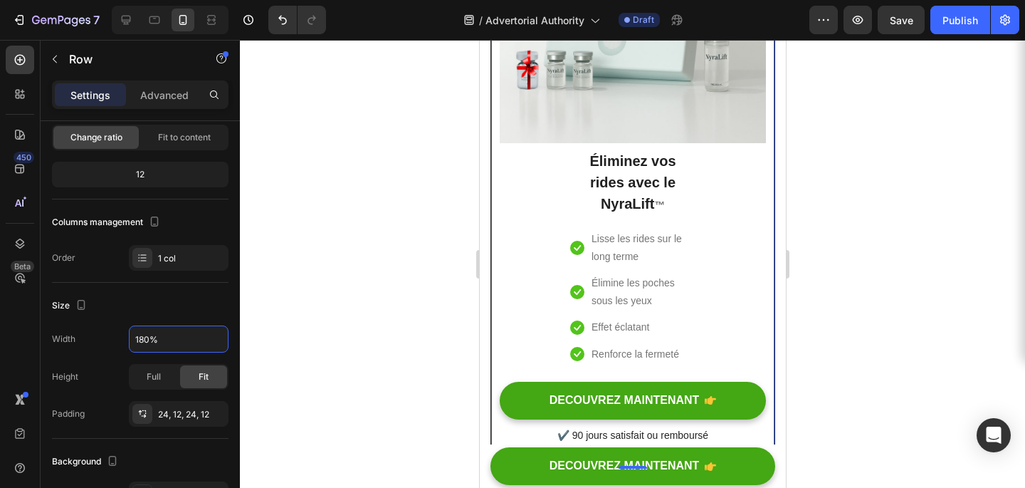
type input "180%"
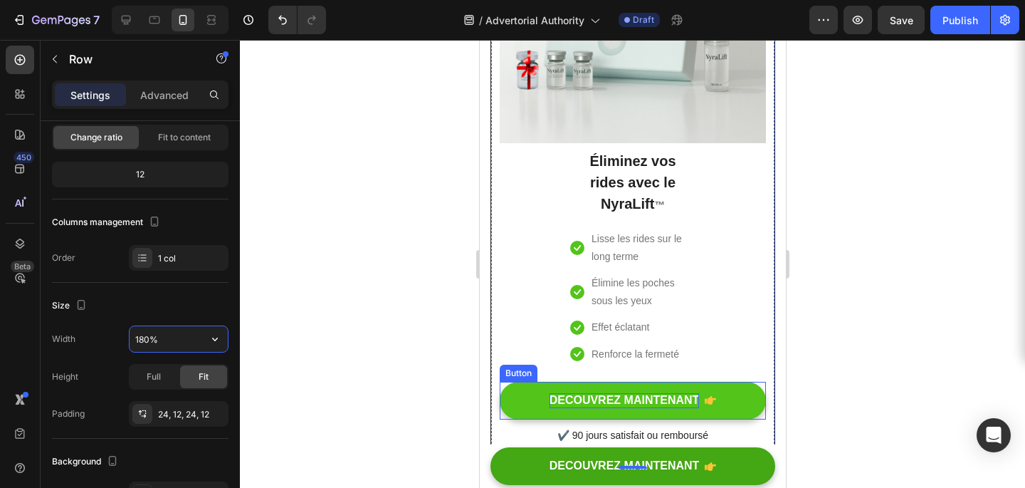
click at [646, 403] on p "DECOUVREZ MAINTENANT" at bounding box center [624, 400] width 150 height 15
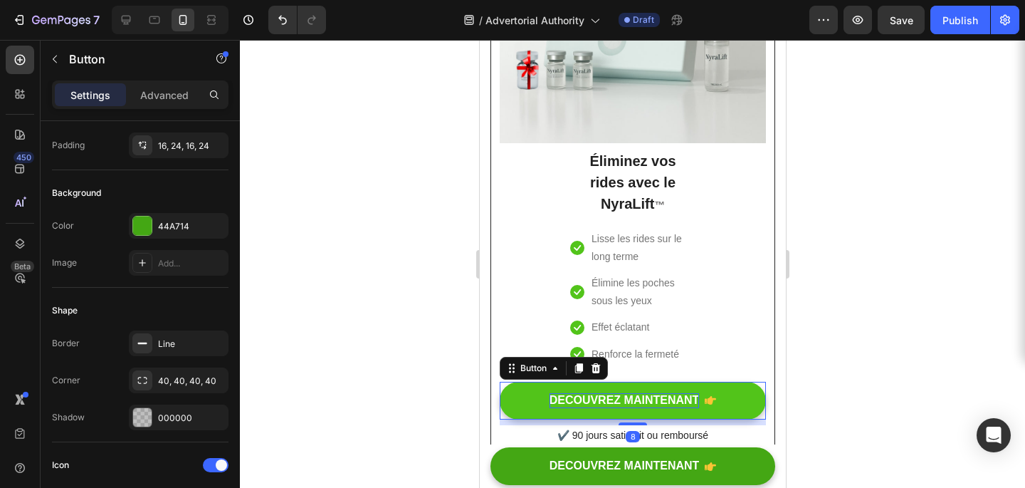
scroll to position [0, 0]
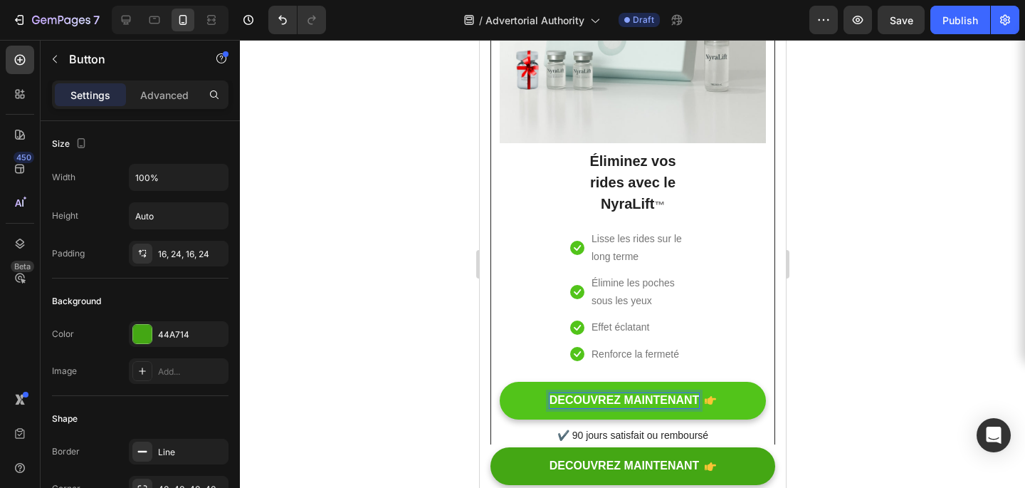
click at [671, 396] on p "DECOUVREZ MAINTENANT" at bounding box center [624, 400] width 150 height 15
click at [696, 399] on p "DECOUVREZ MAINTENANT" at bounding box center [624, 400] width 150 height 15
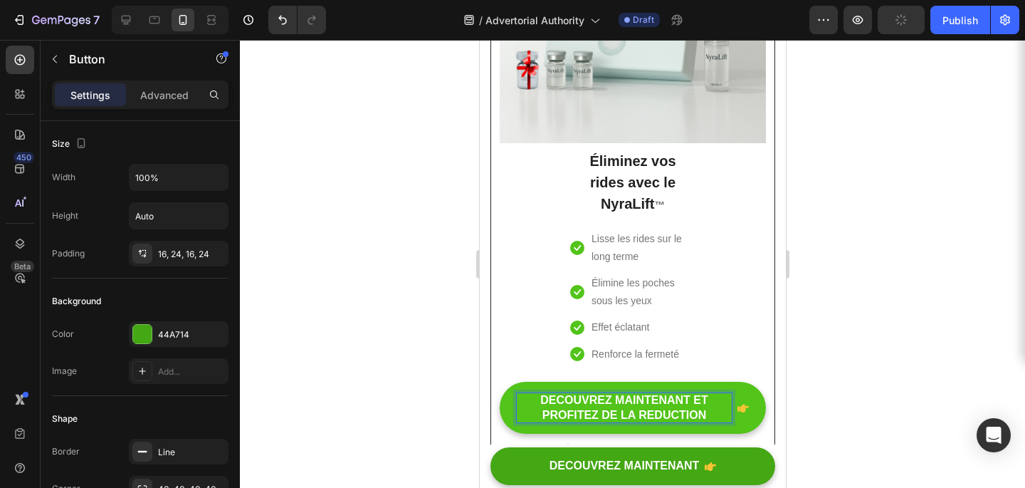
click at [882, 378] on div at bounding box center [632, 264] width 785 height 448
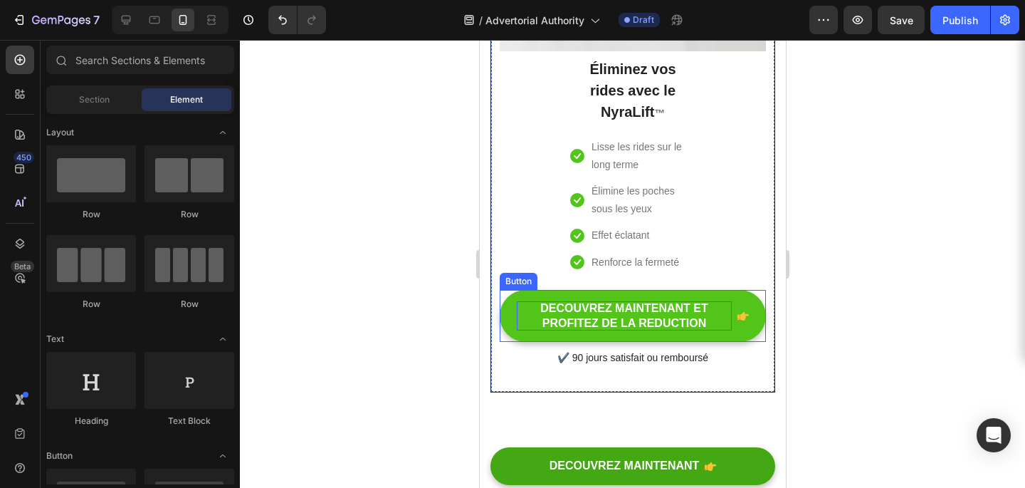
scroll to position [6618, 0]
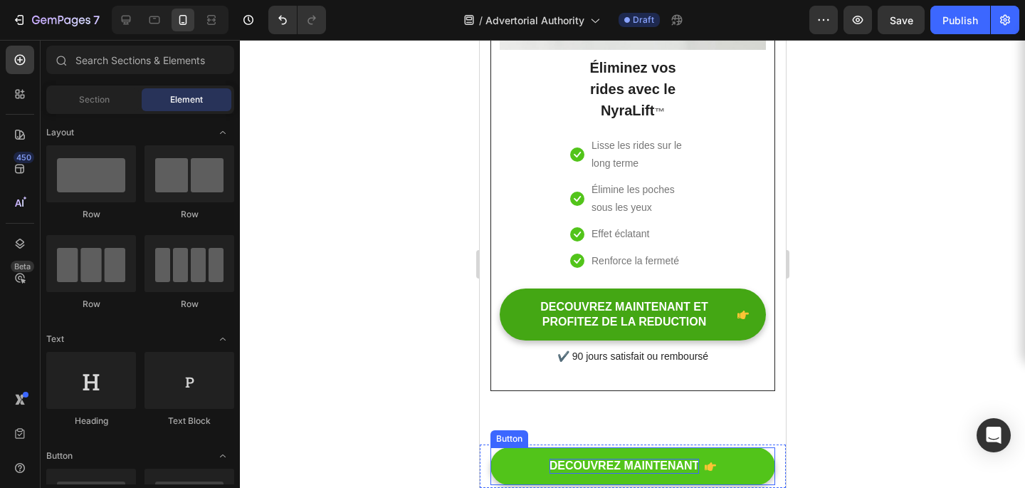
click at [680, 468] on p "DECOUVREZ MAINTENANT" at bounding box center [624, 466] width 150 height 15
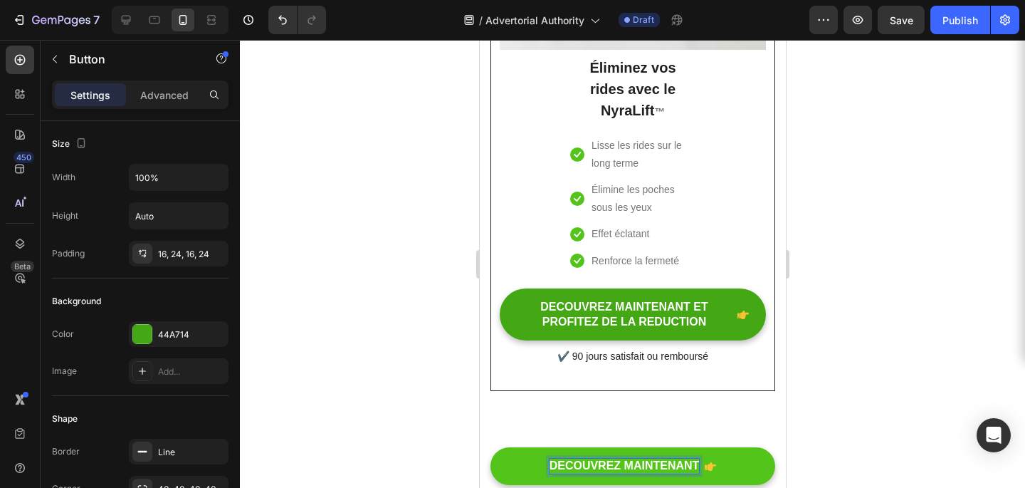
click at [681, 459] on p "DECOUVREZ MAINTENANT" at bounding box center [624, 466] width 150 height 15
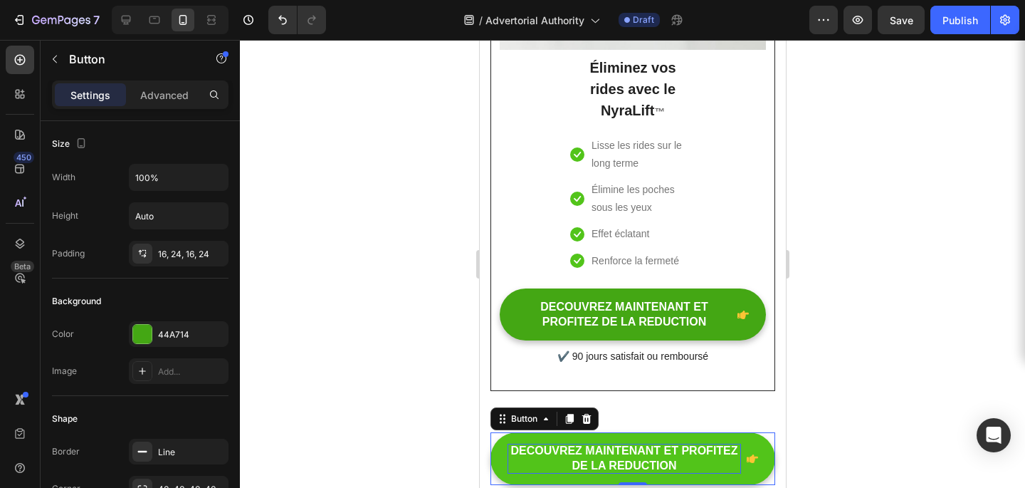
click at [872, 352] on div at bounding box center [632, 264] width 785 height 448
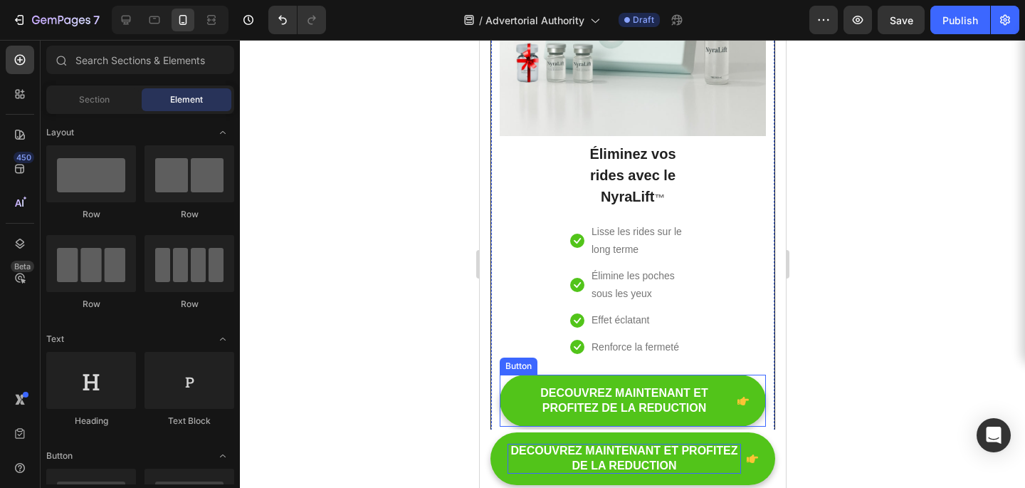
scroll to position [6530, 0]
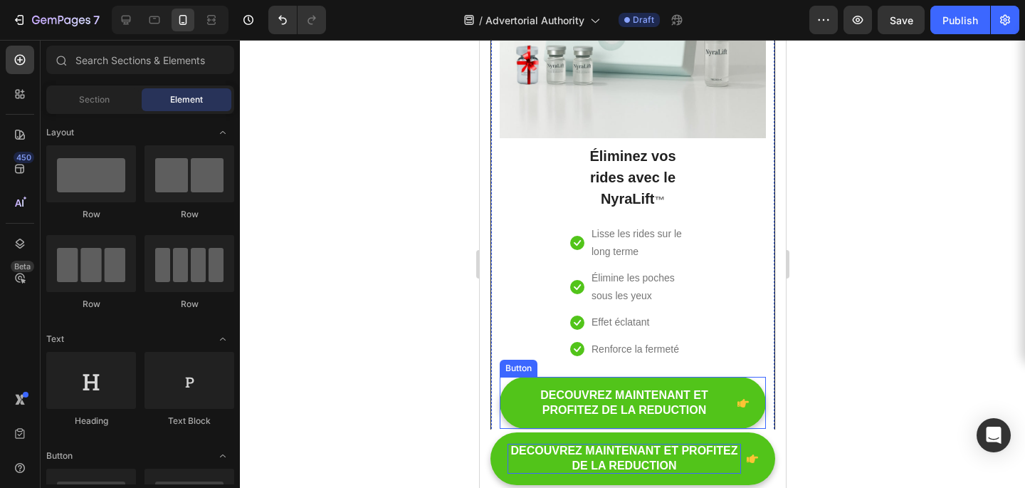
click at [508, 402] on link "DECOUVREZ MAINTENANT ET PROFITEZ DE LA REDUCTION" at bounding box center [632, 403] width 266 height 53
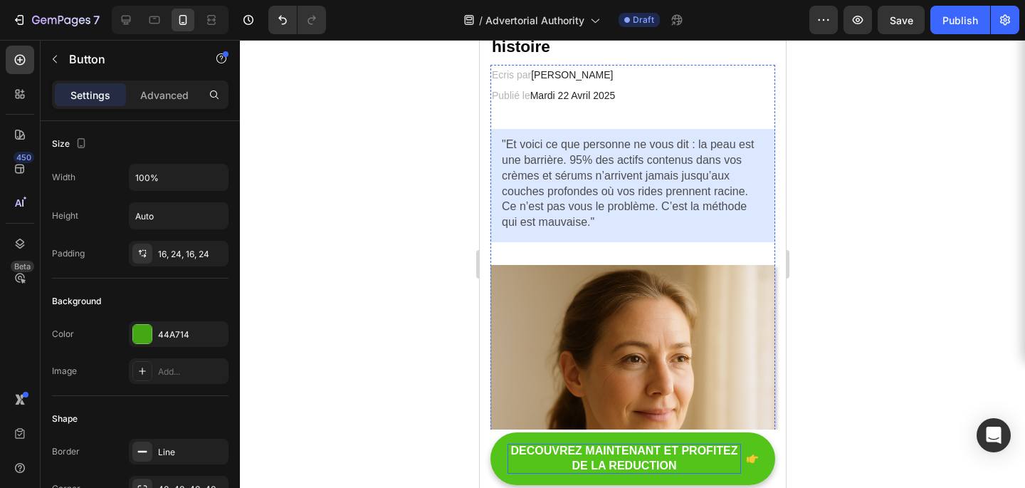
scroll to position [0, 0]
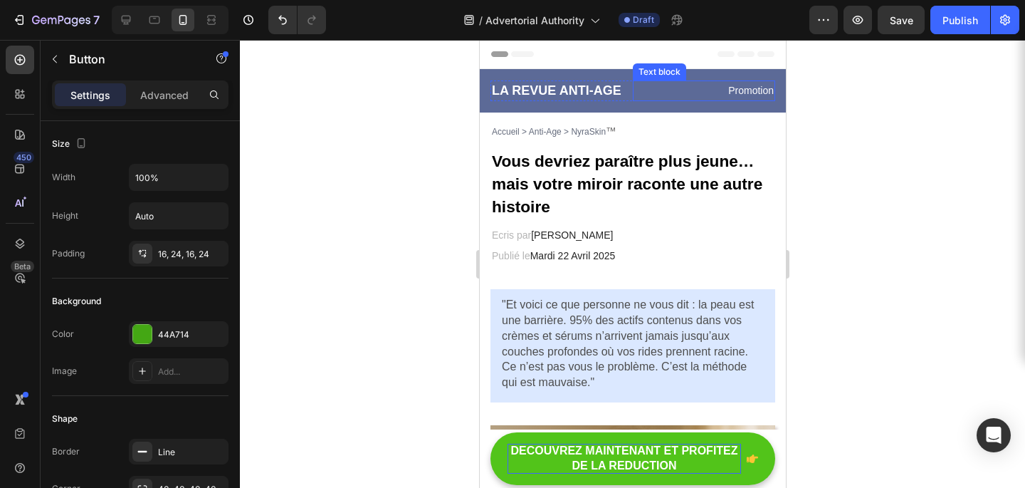
click at [673, 91] on p "Promotion" at bounding box center [704, 91] width 140 height 18
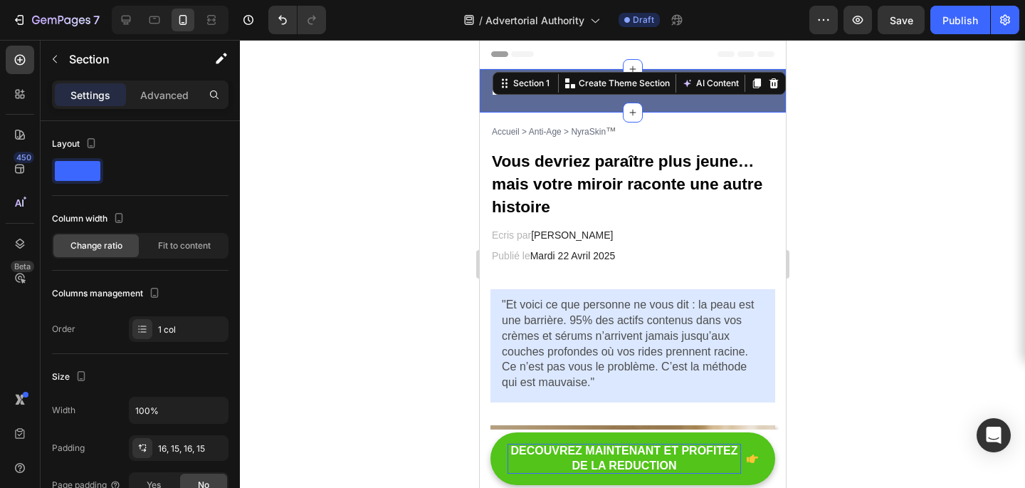
click at [535, 107] on div "LA REVUE ANTI-AGE Heading Promotion Text block Row Section 1 You can create reu…" at bounding box center [632, 90] width 306 height 43
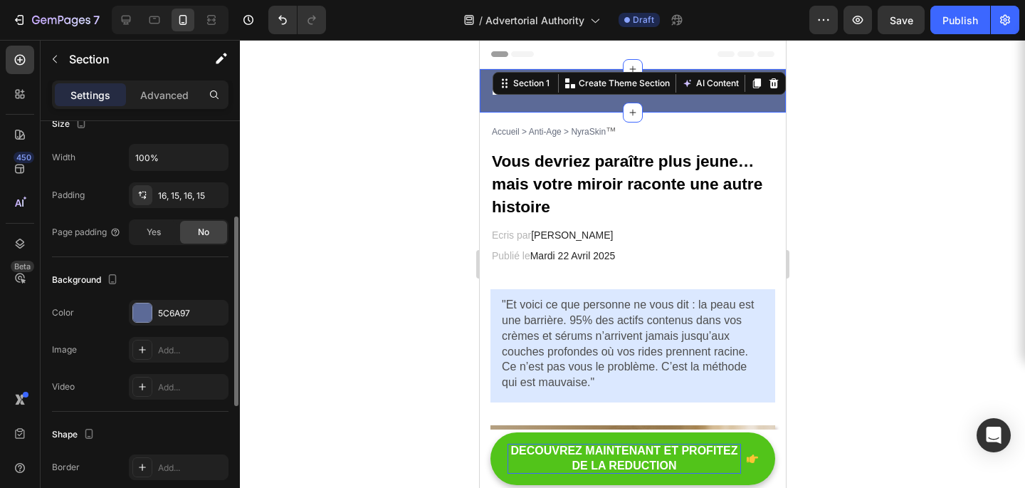
scroll to position [293, 0]
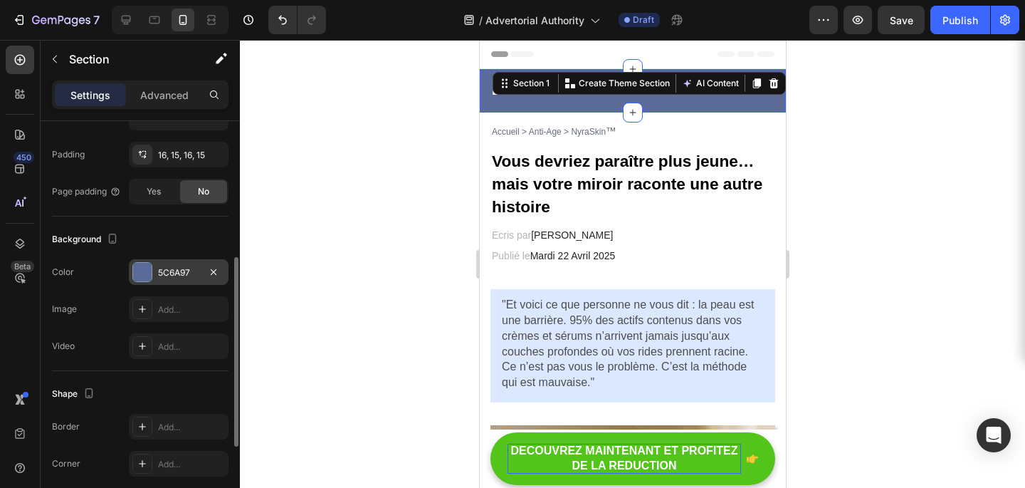
click at [195, 277] on div "5C6A97" at bounding box center [178, 272] width 41 height 13
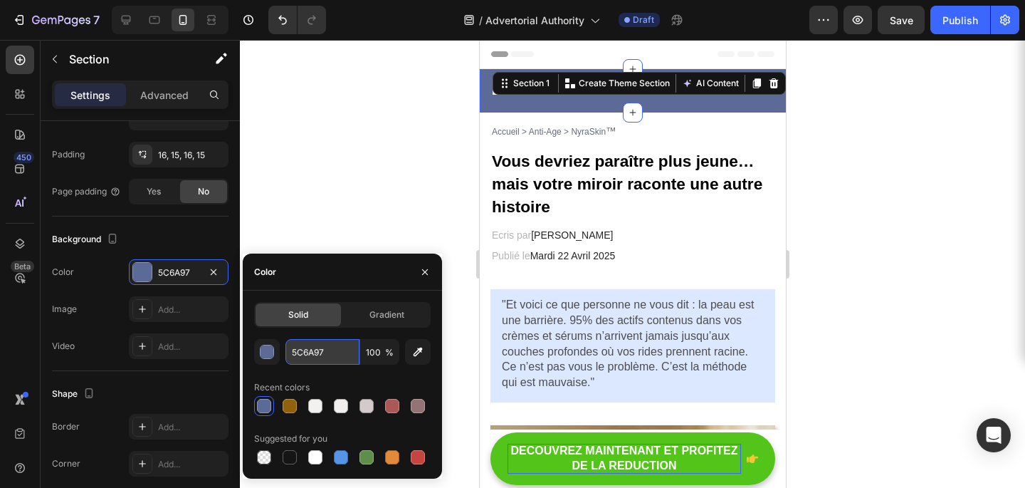
click at [326, 355] on input "5C6A97" at bounding box center [323, 352] width 74 height 26
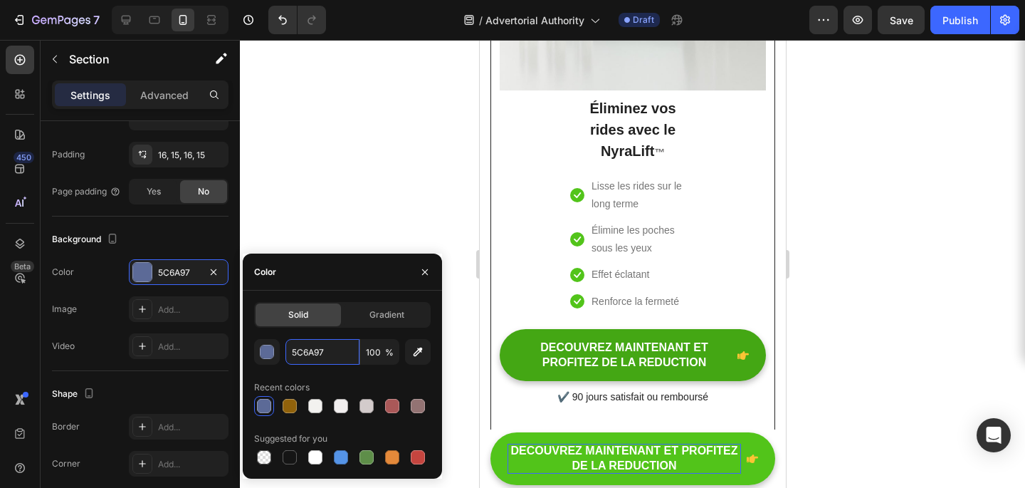
scroll to position [6589, 0]
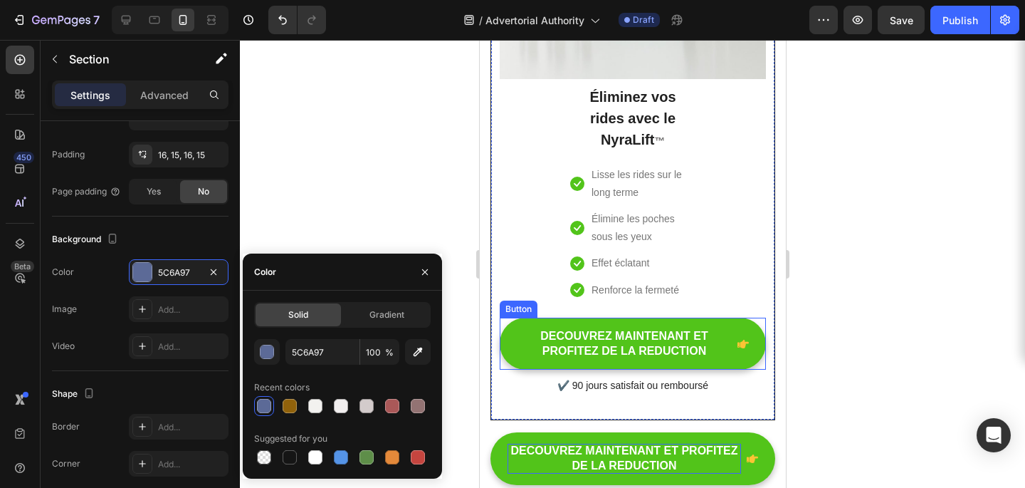
click at [510, 337] on link "DECOUVREZ MAINTENANT ET PROFITEZ DE LA REDUCTION" at bounding box center [632, 344] width 266 height 53
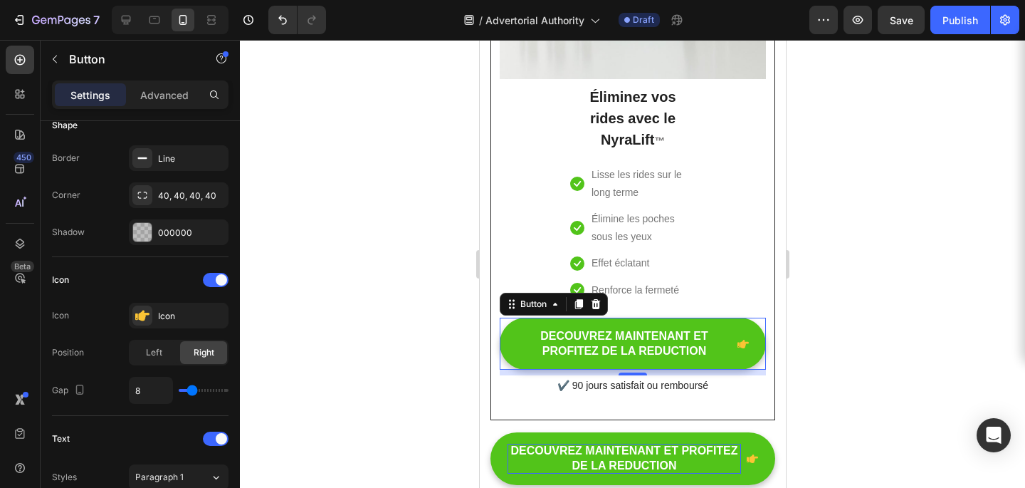
scroll to position [0, 0]
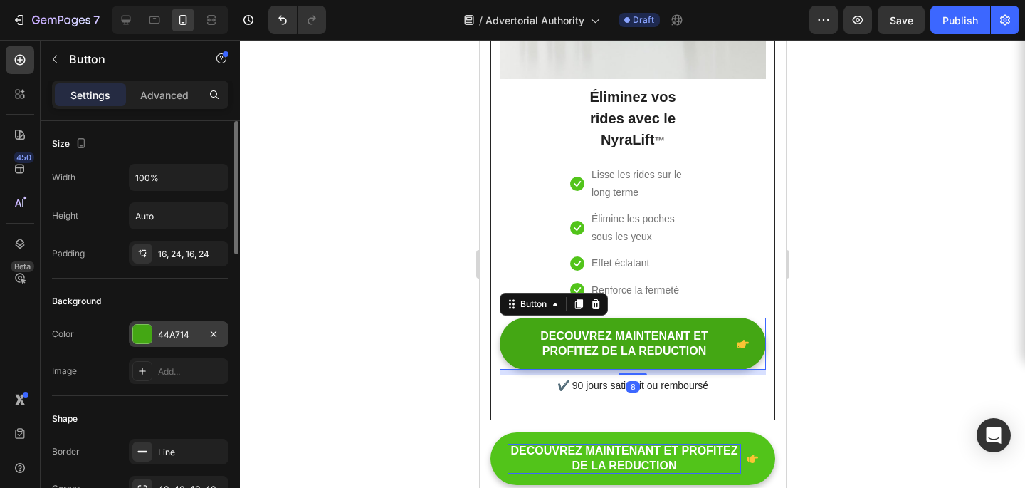
click at [187, 337] on div "44A714" at bounding box center [178, 334] width 41 height 13
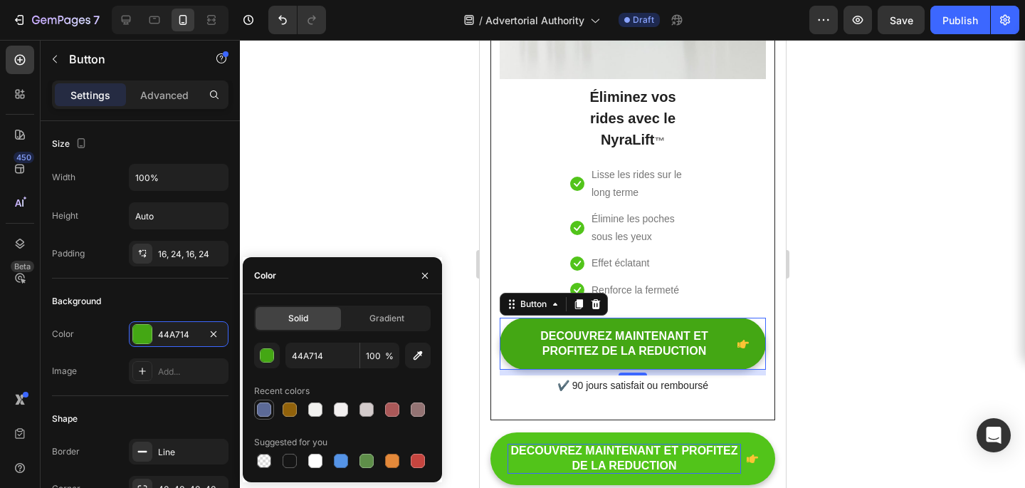
click at [261, 414] on div at bounding box center [264, 409] width 14 height 14
type input "5C6A97"
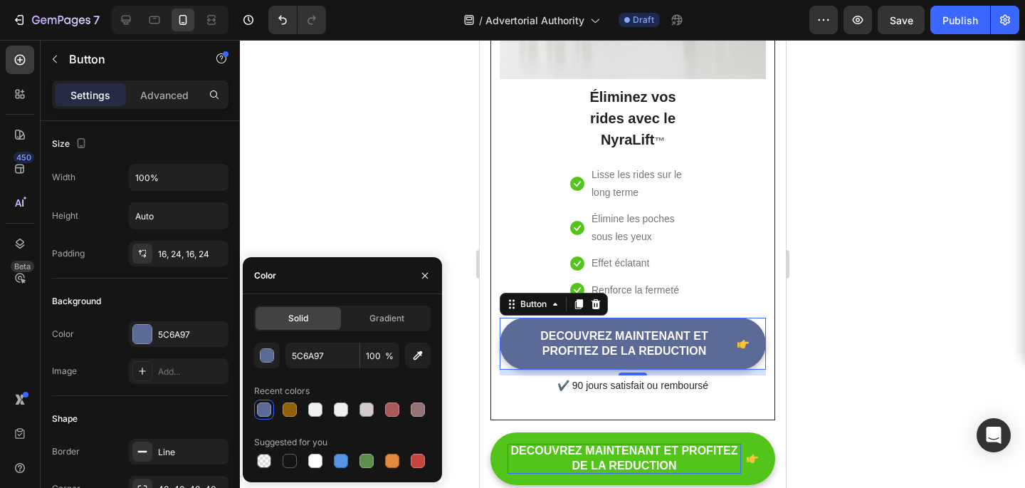
click at [347, 221] on div at bounding box center [632, 264] width 785 height 448
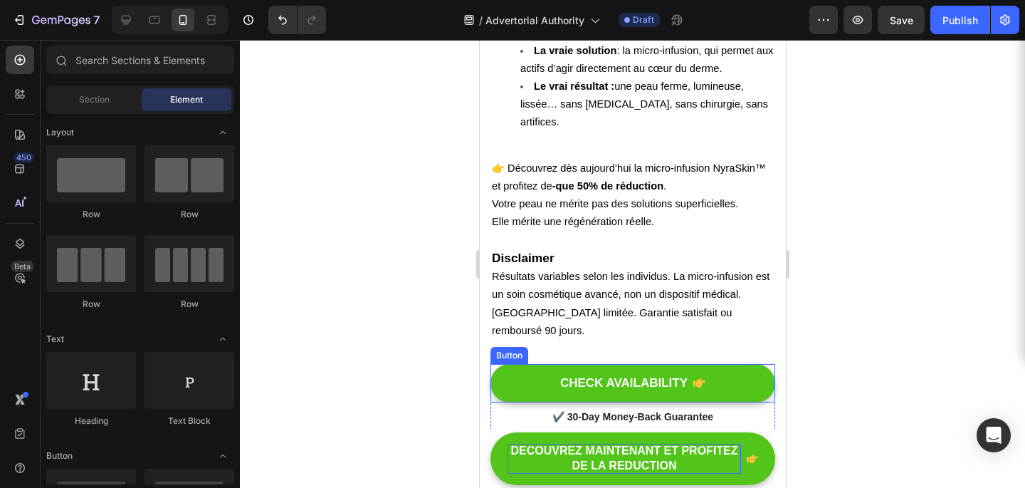
scroll to position [4998, 0]
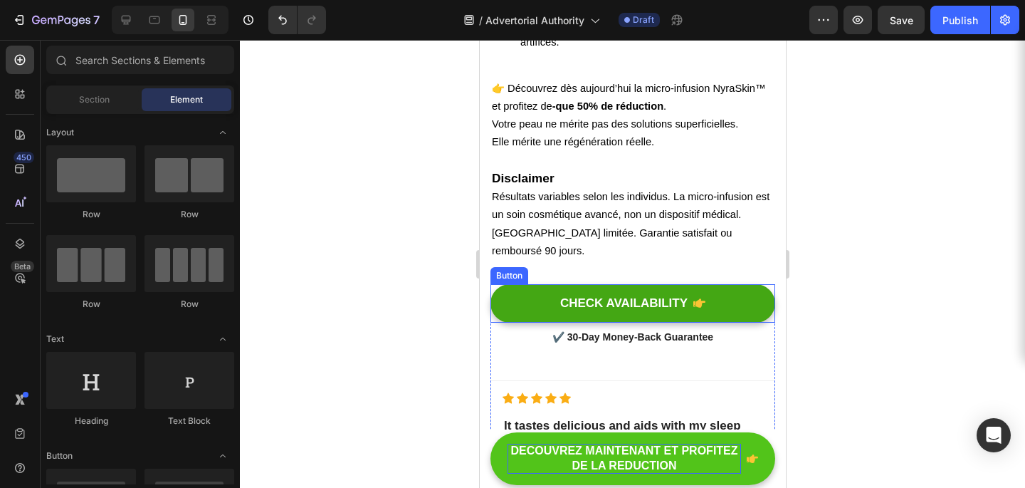
click at [509, 269] on div "Button" at bounding box center [509, 275] width 32 height 13
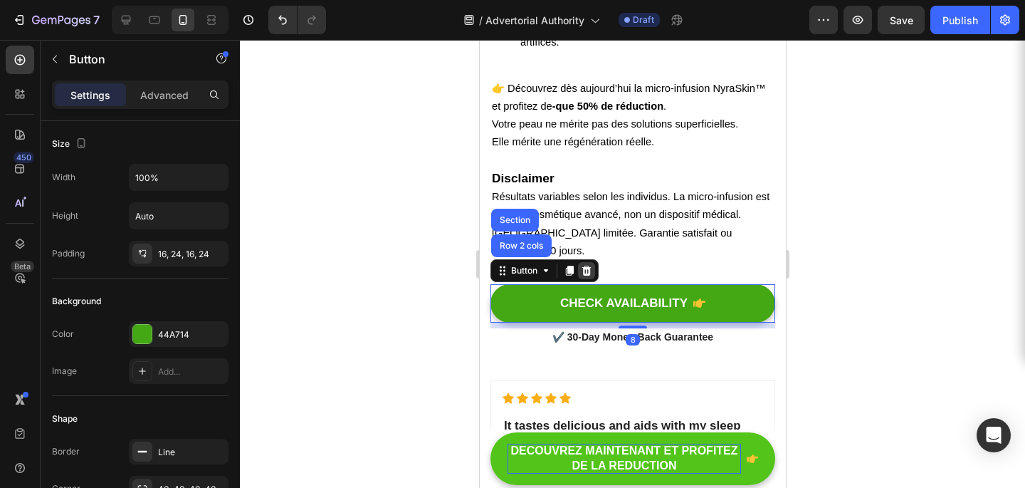
click at [583, 266] on icon at bounding box center [586, 271] width 9 height 10
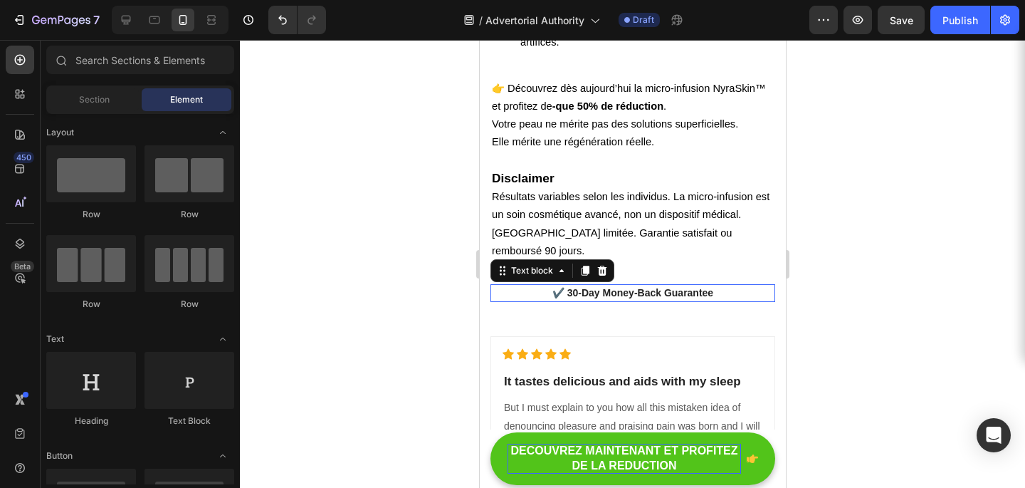
click at [534, 286] on p "✔️ 30-Day Money-Back Guarantee" at bounding box center [632, 293] width 282 height 15
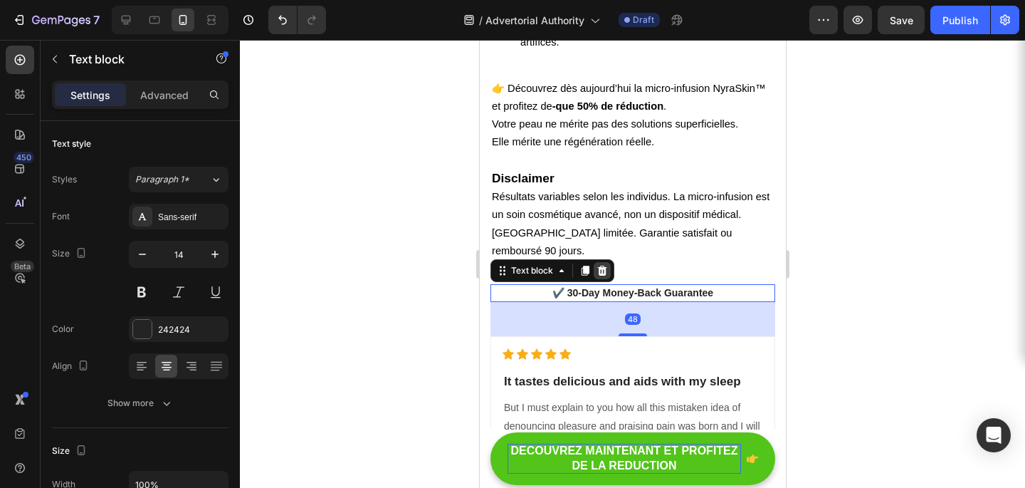
click at [605, 266] on icon at bounding box center [601, 271] width 9 height 10
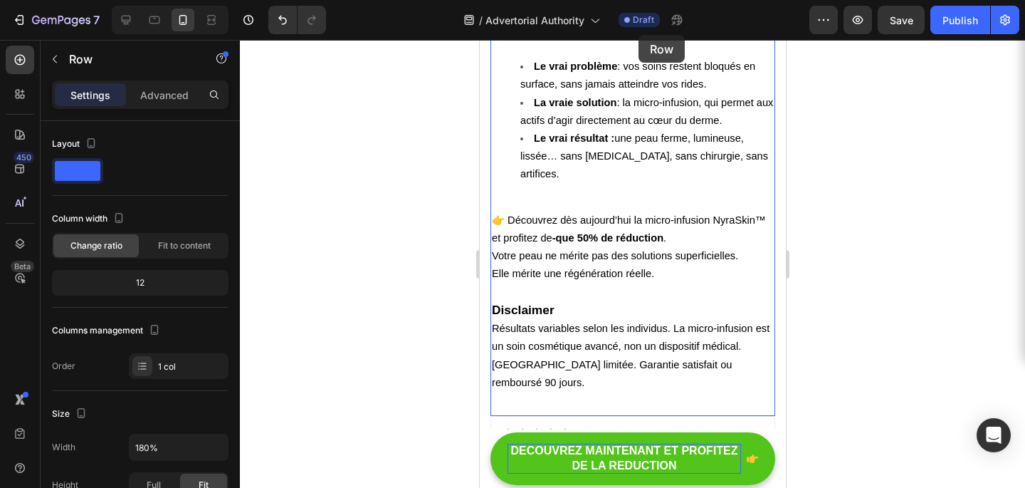
scroll to position [4826, 0]
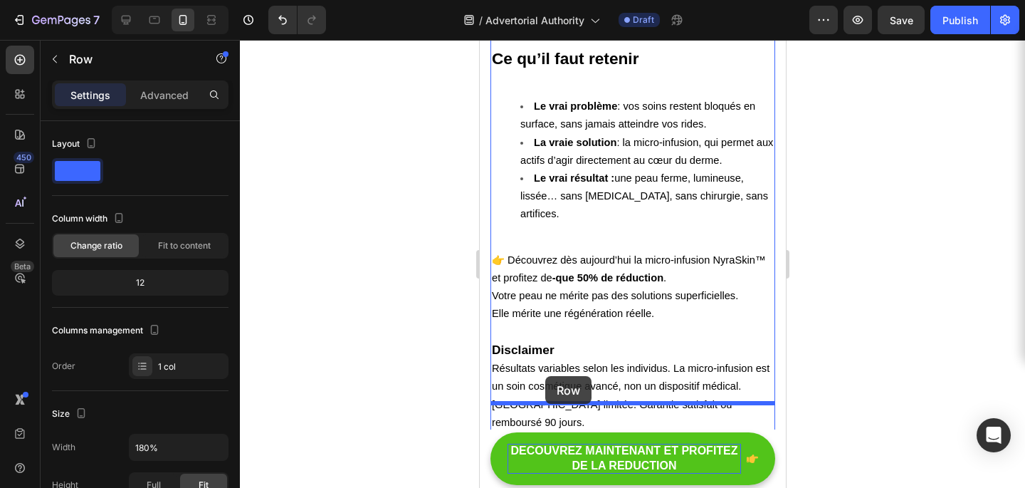
drag, startPoint x: 501, startPoint y: 279, endPoint x: 545, endPoint y: 376, distance: 106.1
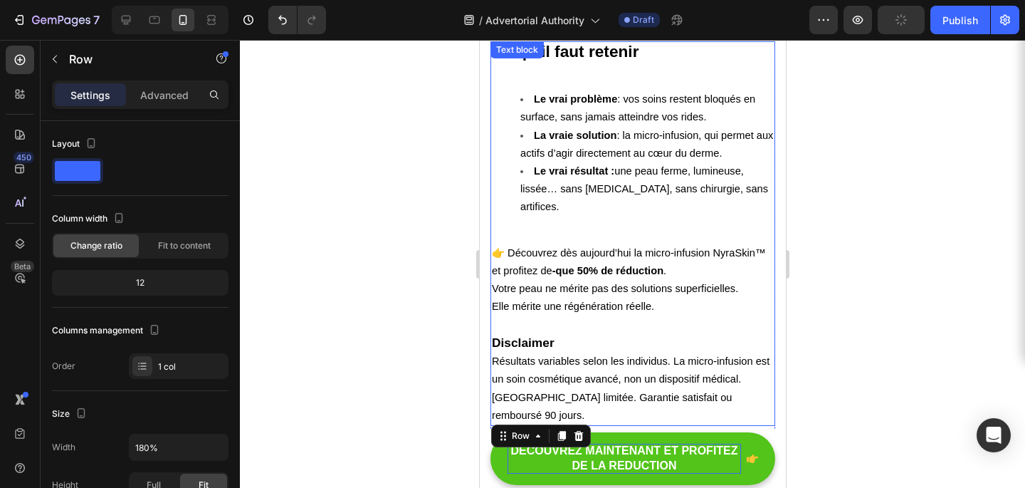
scroll to position [4836, 0]
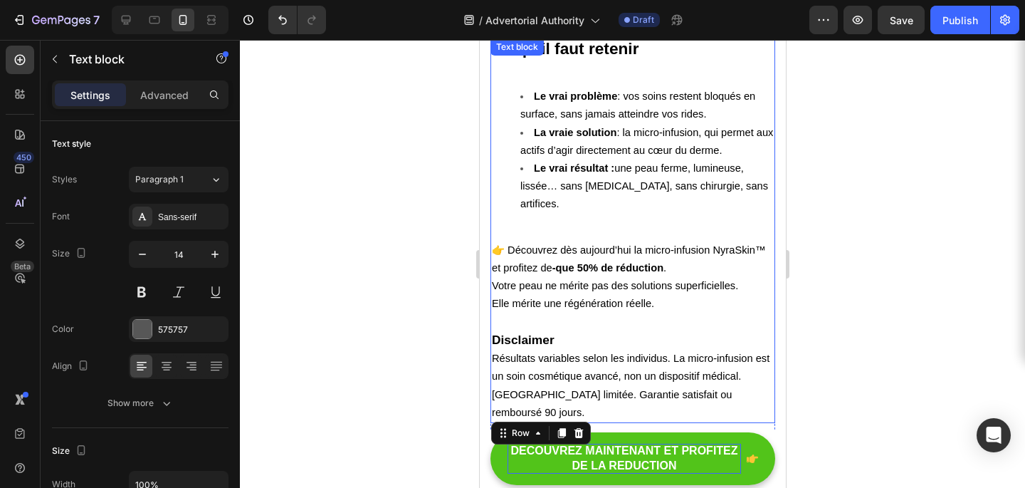
click at [679, 241] on p "👉 Découvrez dès aujourd’hui la micro-infusion NyraSkin™ et profitez de -que 50%…" at bounding box center [632, 277] width 282 height 72
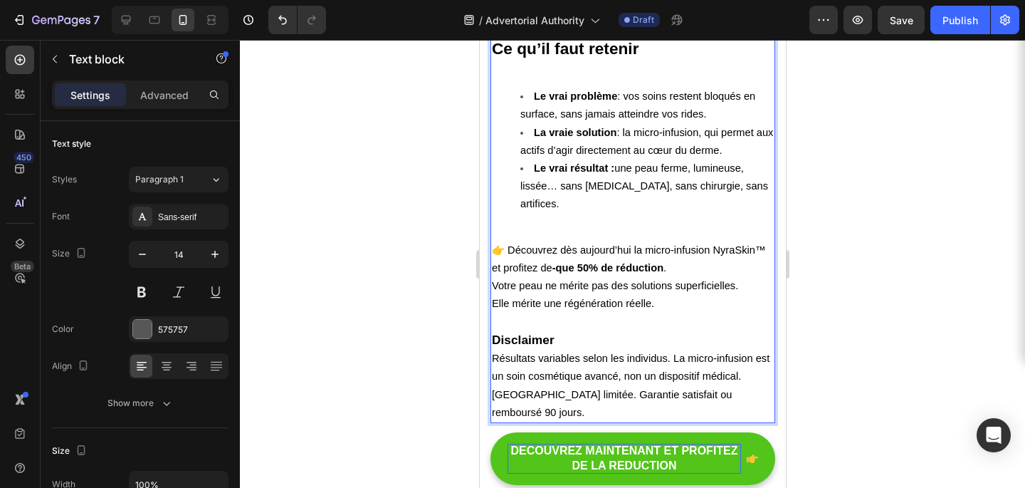
click at [676, 241] on p "👉 Découvrez dès aujourd’hui la micro-infusion NyraSkin™ et profitez de -que 50%…" at bounding box center [632, 277] width 282 height 72
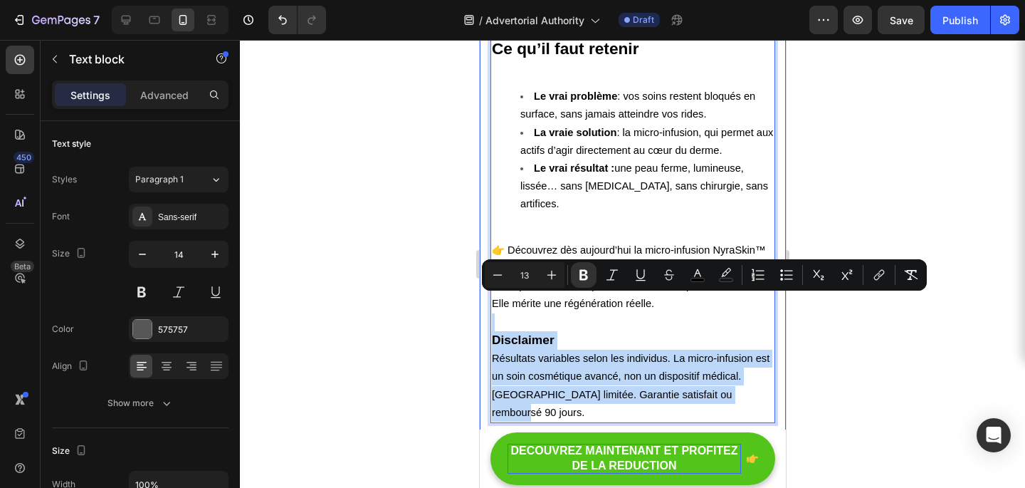
drag, startPoint x: 729, startPoint y: 360, endPoint x: 487, endPoint y: 285, distance: 253.4
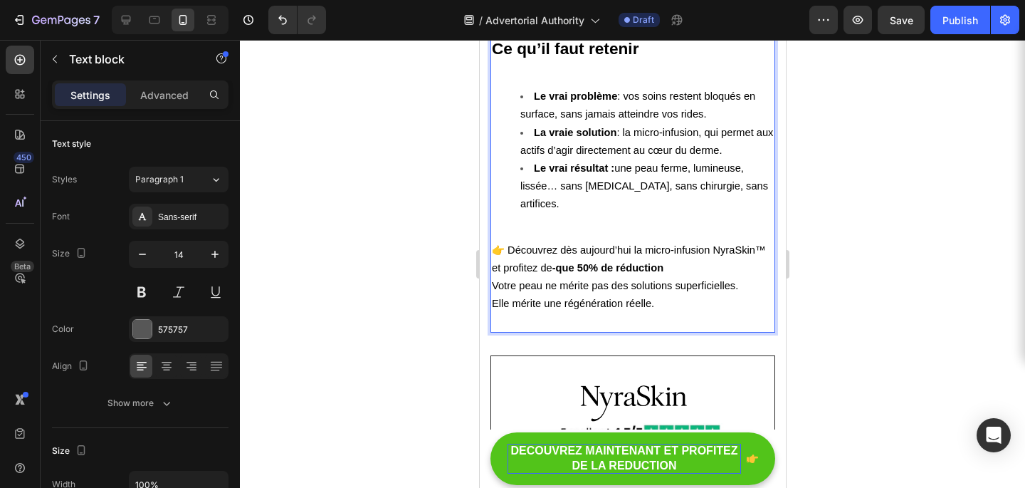
click at [933, 263] on div at bounding box center [632, 264] width 785 height 448
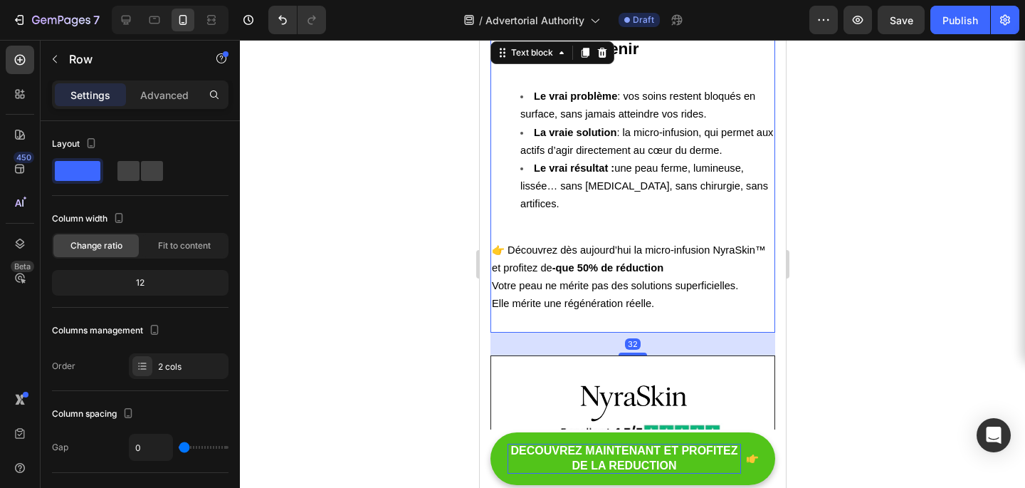
click at [599, 280] on span "Votre peau ne mérite pas des solutions superficielles." at bounding box center [614, 285] width 246 height 11
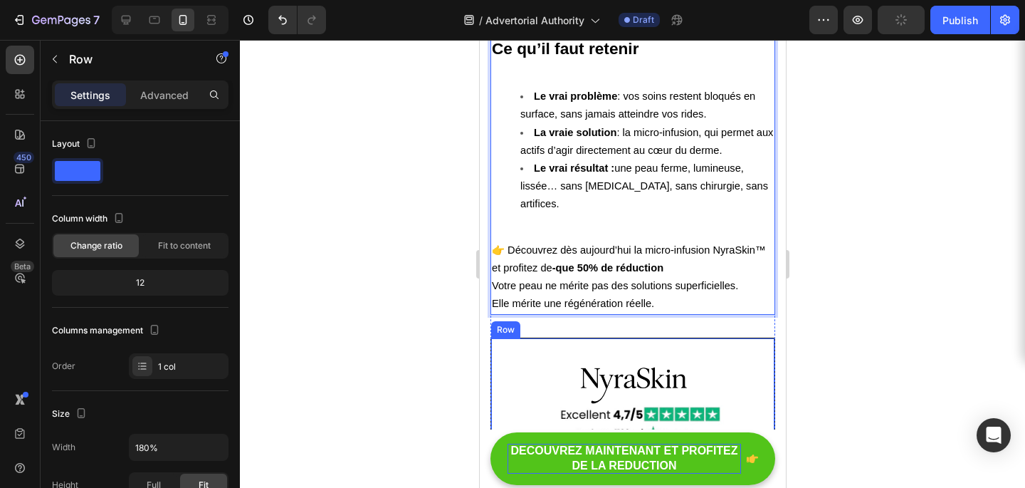
click at [518, 321] on div "Row" at bounding box center [505, 329] width 29 height 17
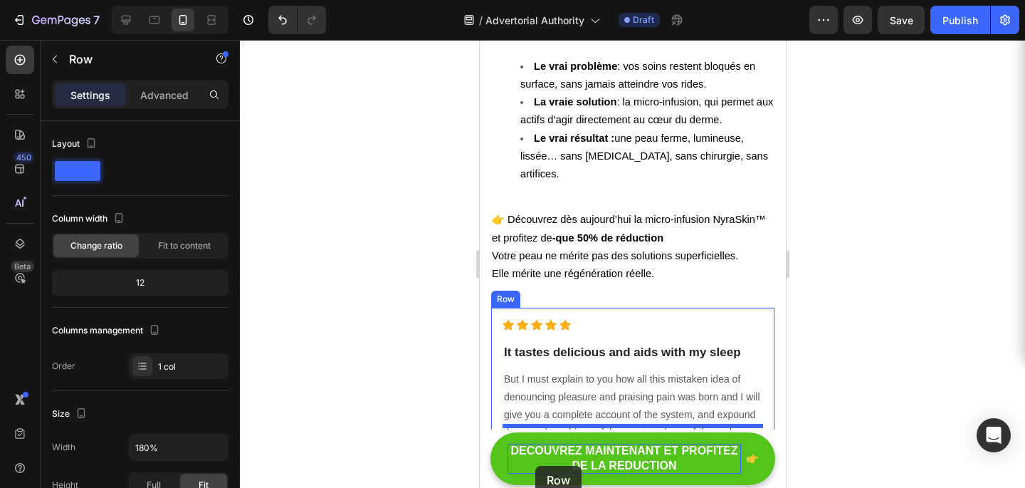
scroll to position [5616, 0]
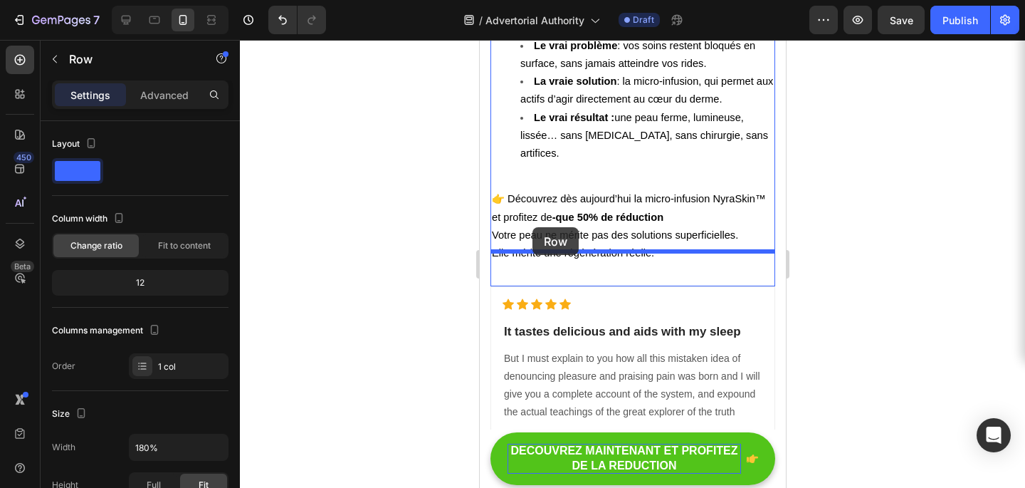
drag, startPoint x: 506, startPoint y: 67, endPoint x: 532, endPoint y: 227, distance: 162.4
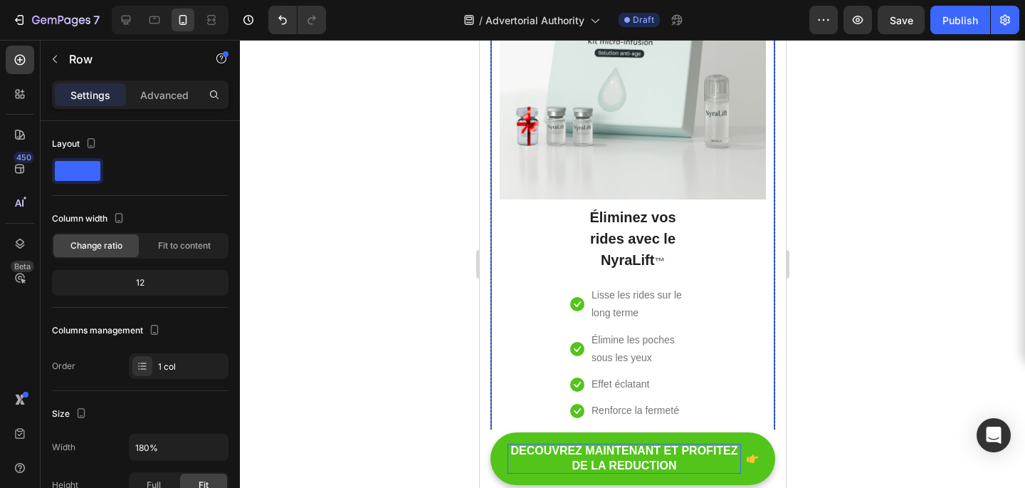
scroll to position [5362, 0]
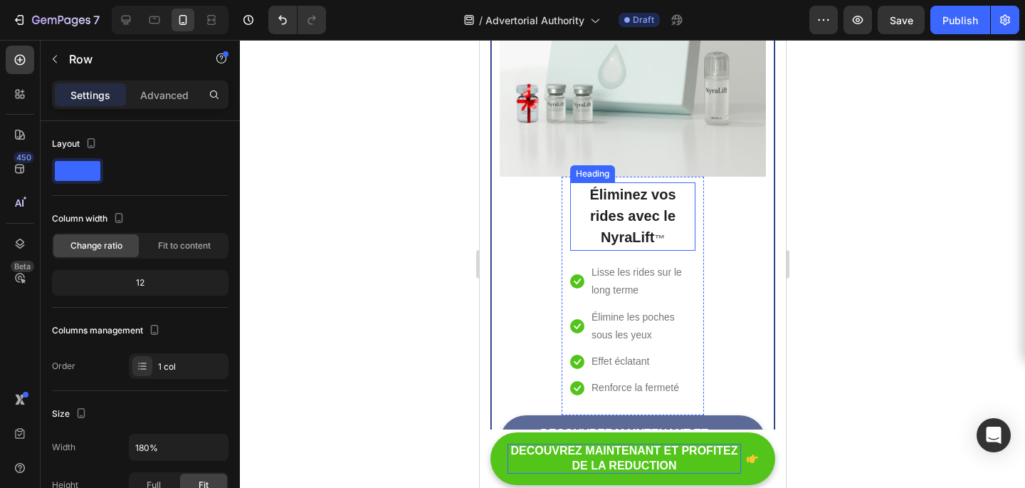
click at [616, 182] on h2 "Éliminez vos rides avec le NyraLift ™" at bounding box center [632, 216] width 125 height 68
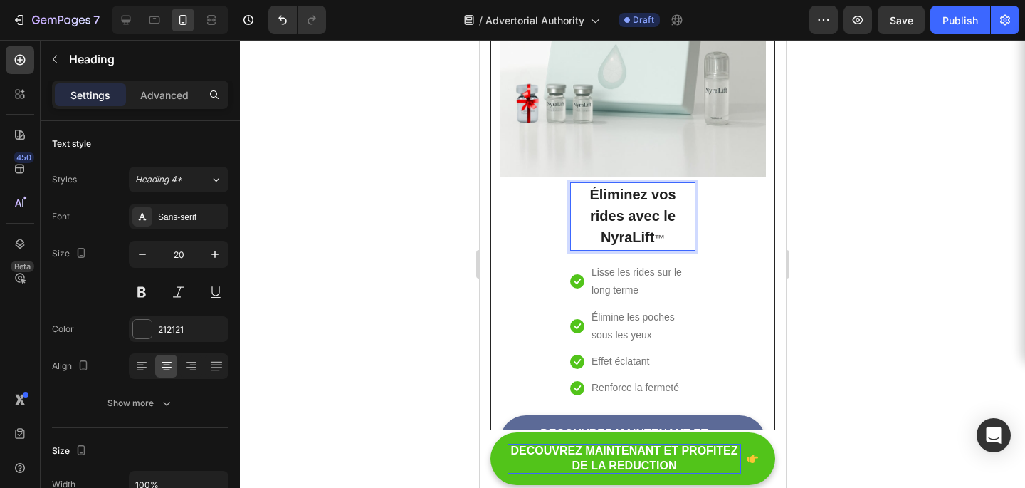
click at [656, 233] on span "™" at bounding box center [659, 238] width 11 height 11
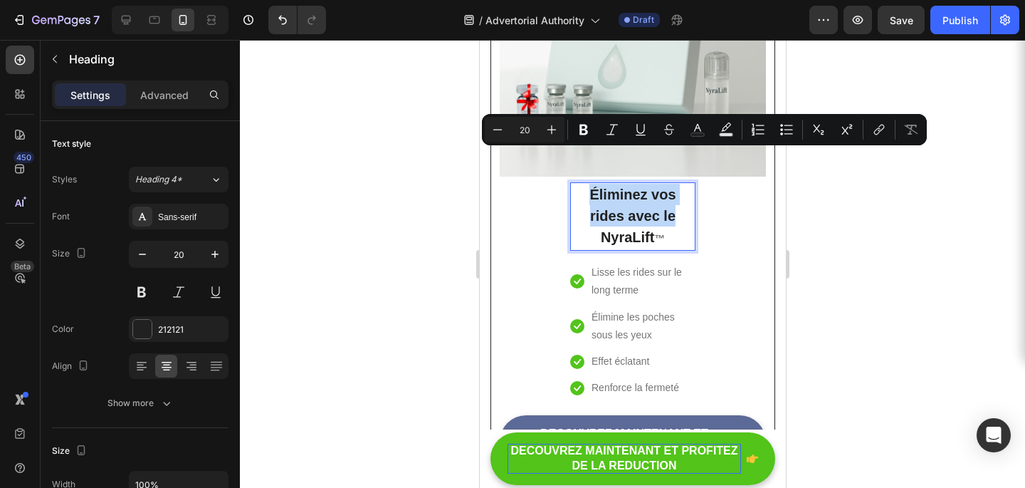
drag, startPoint x: 672, startPoint y: 179, endPoint x: 581, endPoint y: 158, distance: 93.4
click at [581, 184] on p "Éliminez vos rides avec le NyraLift ™" at bounding box center [632, 217] width 122 height 66
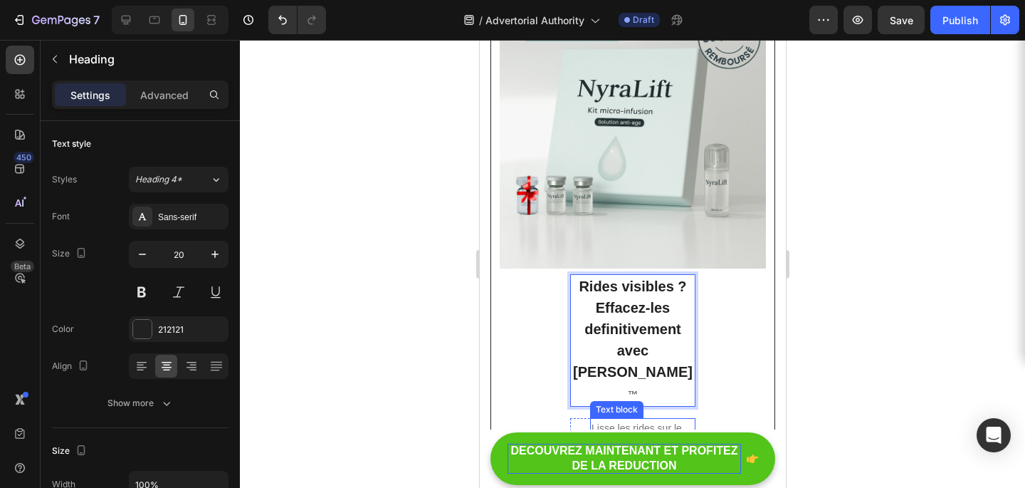
scroll to position [5279, 0]
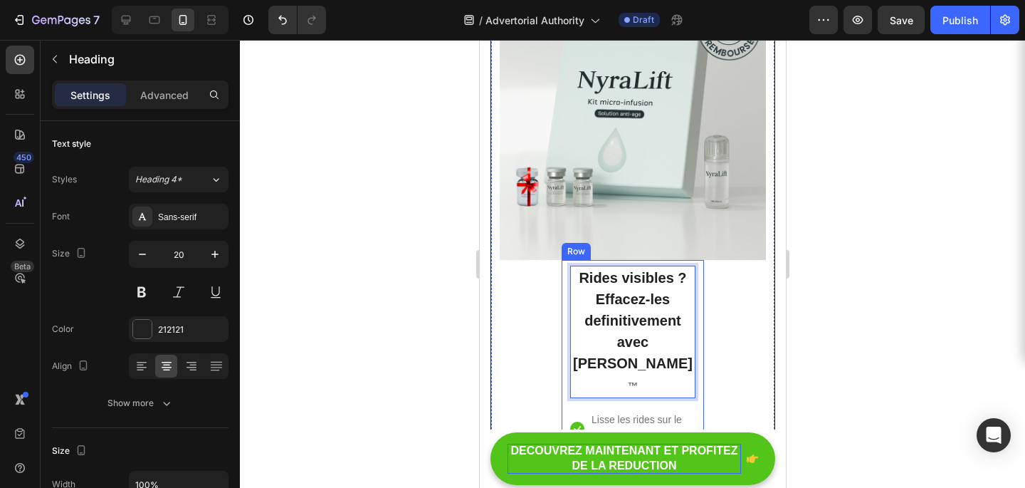
click at [696, 270] on div "Rides visibles ? Effacez-les definitivement avec NyraLift ™ Heading 16 Icon Lis…" at bounding box center [632, 411] width 142 height 303
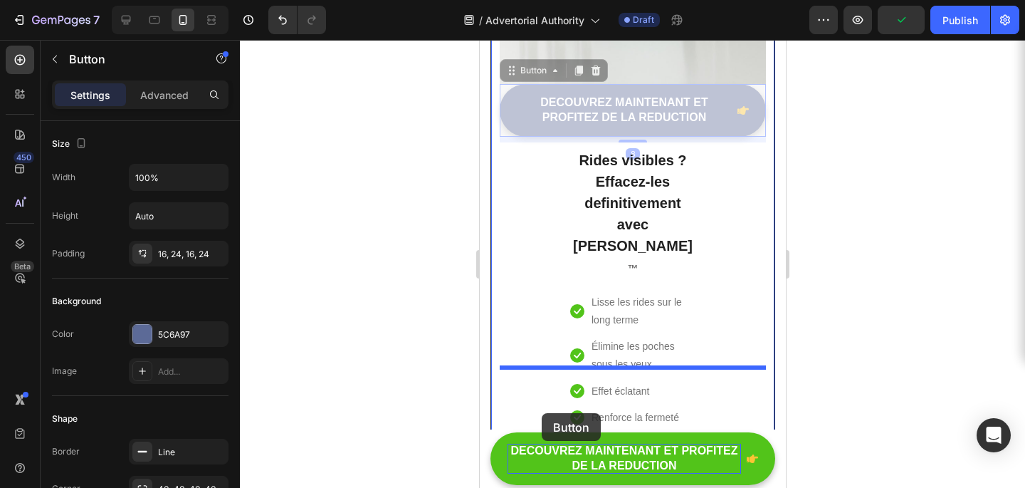
scroll to position [5466, 0]
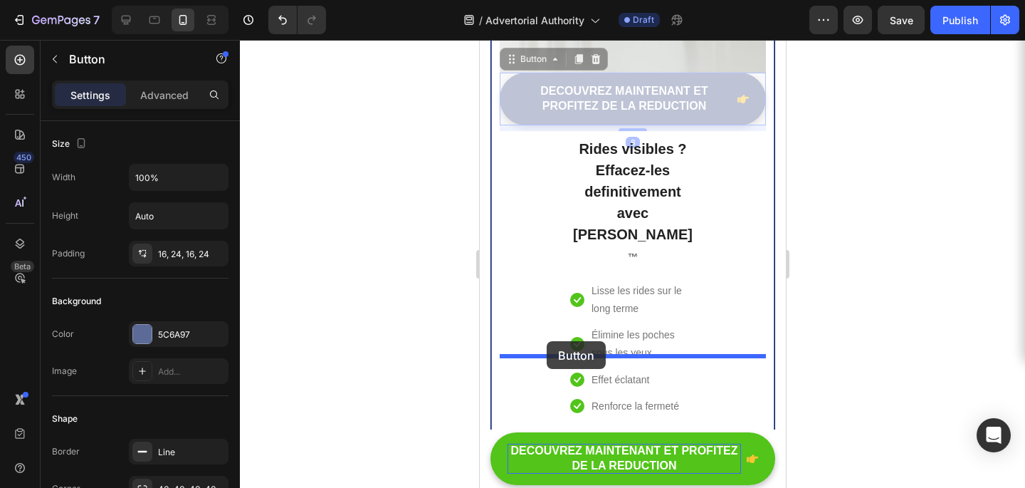
drag, startPoint x: 513, startPoint y: 219, endPoint x: 546, endPoint y: 341, distance: 126.8
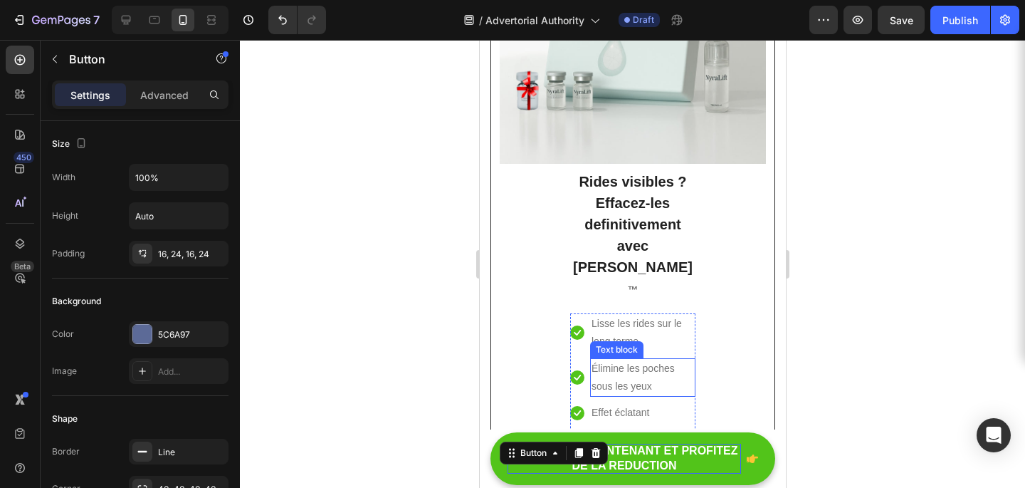
scroll to position [5369, 0]
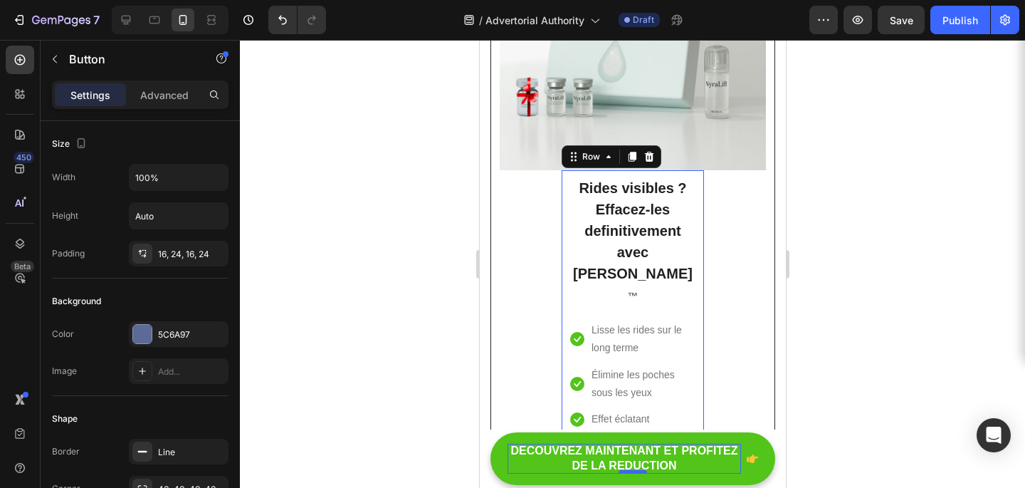
click at [567, 170] on div "Rides visibles ? Effacez-les definitivement avec NyraLift ™ Heading Icon Lisse …" at bounding box center [632, 321] width 142 height 303
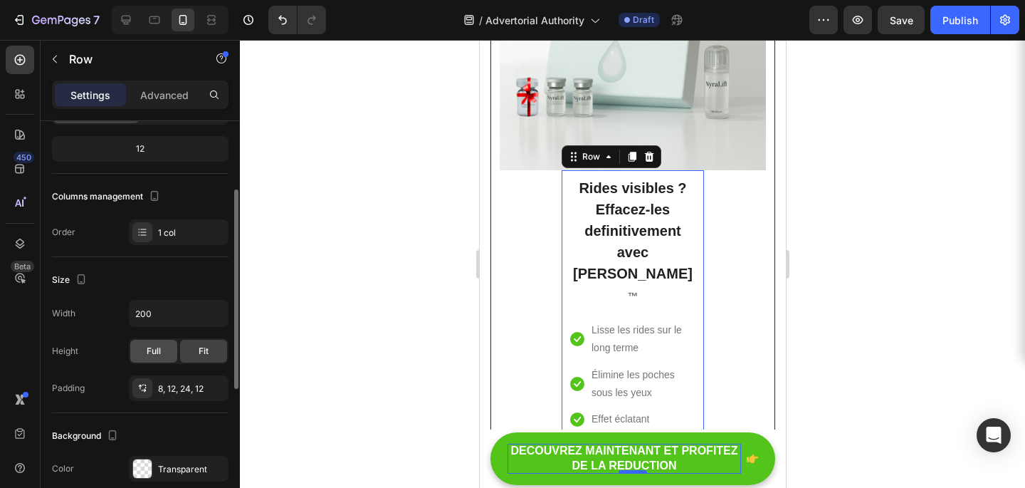
scroll to position [136, 0]
click at [157, 352] on span "Full" at bounding box center [154, 348] width 14 height 13
click at [197, 354] on div "Fit" at bounding box center [203, 348] width 47 height 23
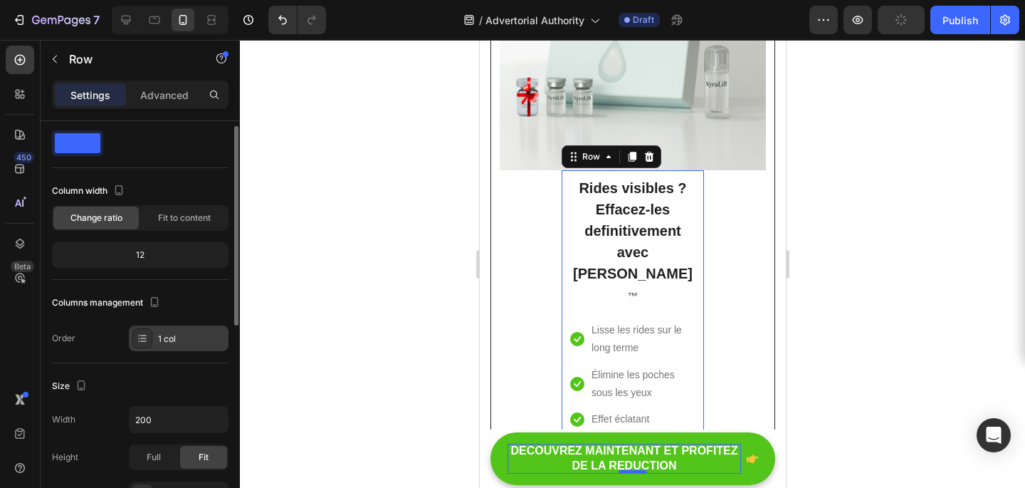
scroll to position [0, 0]
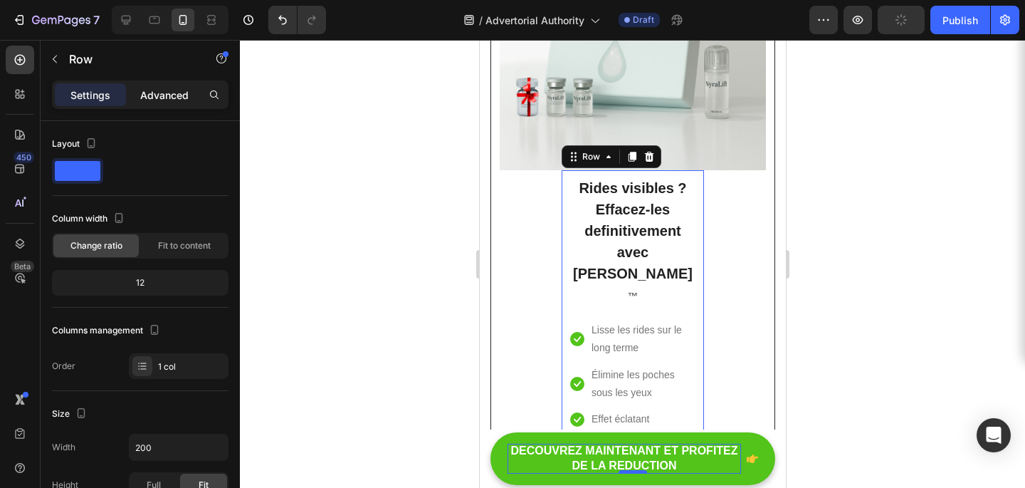
click at [179, 100] on p "Advanced" at bounding box center [164, 95] width 48 height 15
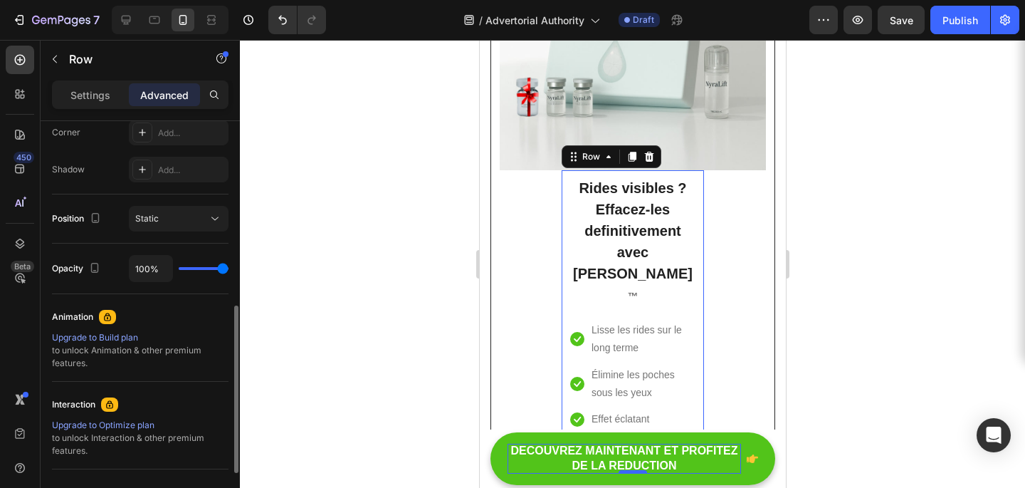
scroll to position [424, 0]
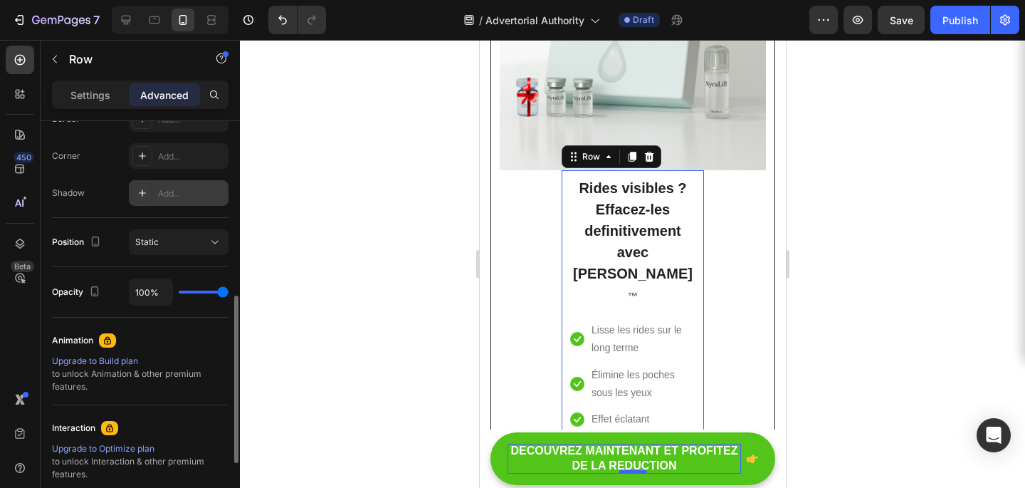
click at [145, 198] on icon at bounding box center [142, 192] width 11 height 11
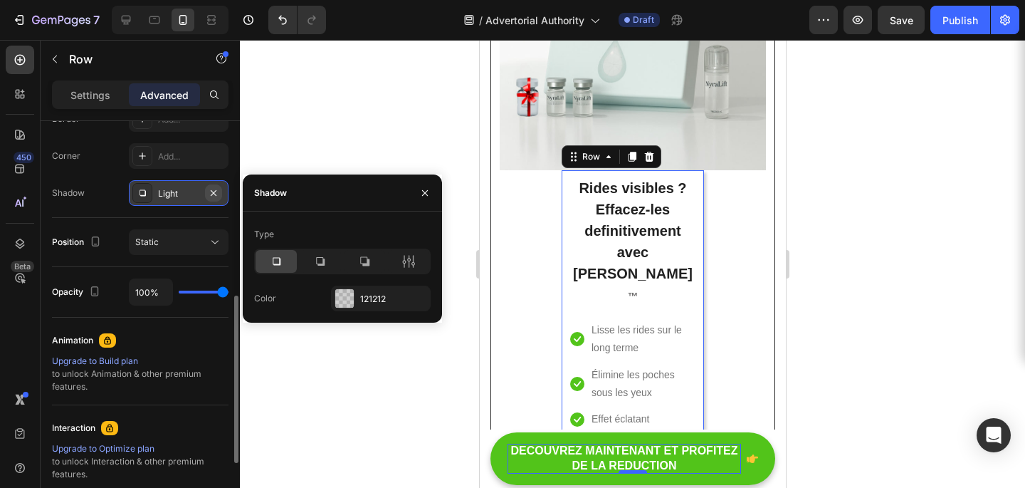
click at [214, 193] on icon "button" at bounding box center [214, 192] width 6 height 6
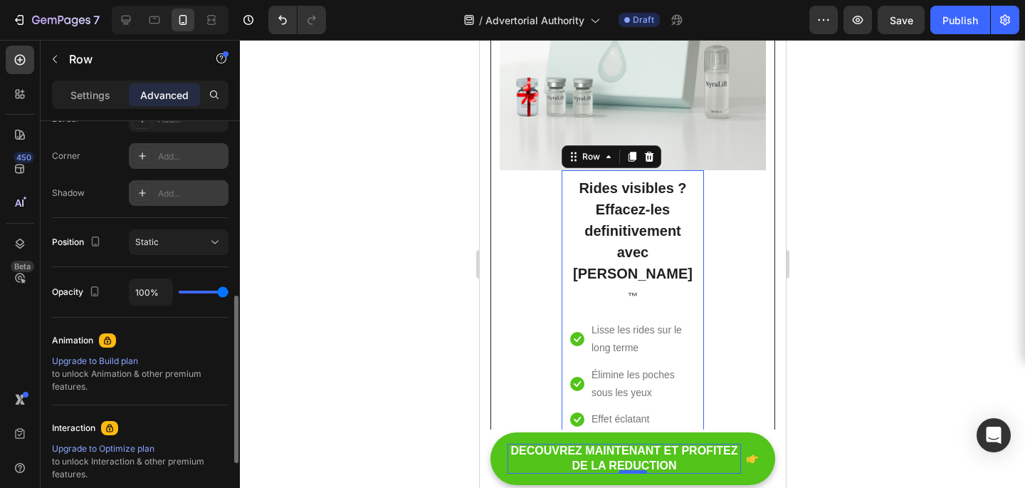
click at [140, 155] on icon at bounding box center [142, 155] width 11 height 11
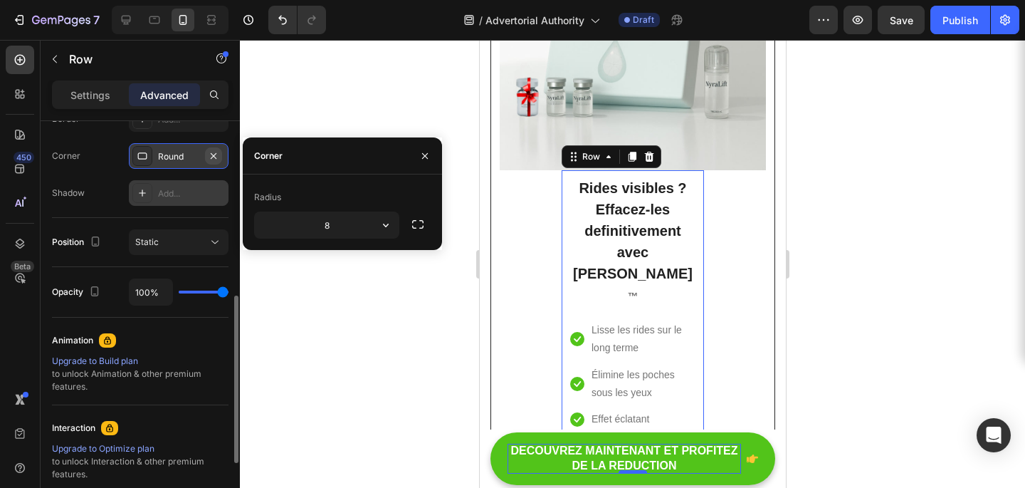
click at [216, 157] on icon "button" at bounding box center [214, 155] width 6 height 6
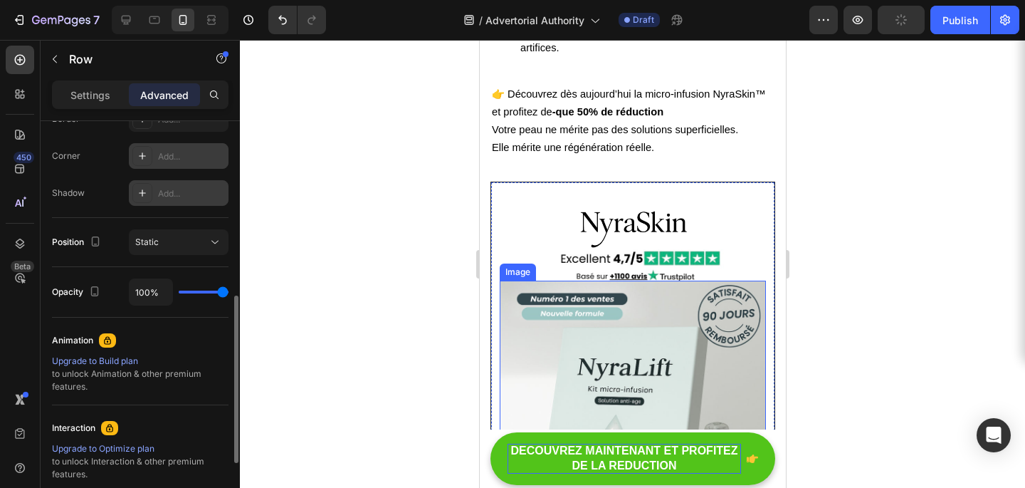
scroll to position [4976, 0]
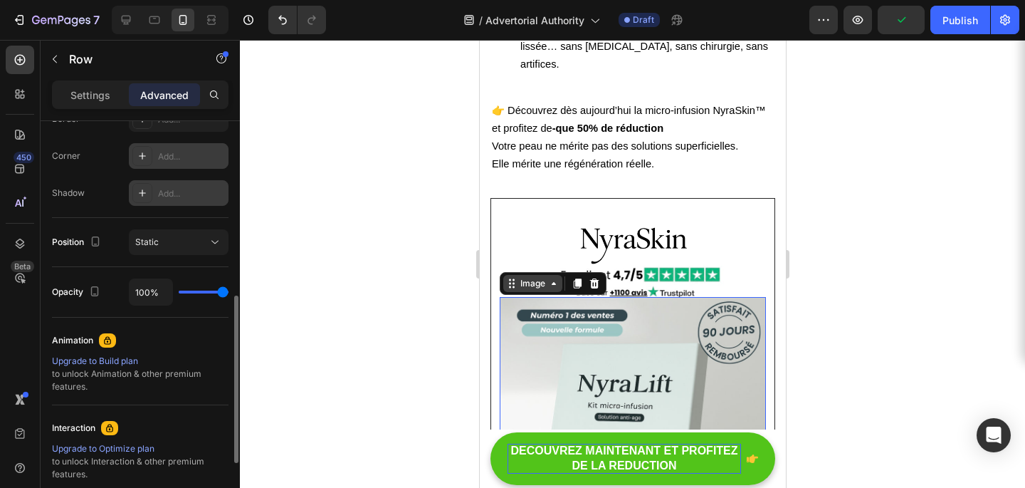
click at [521, 275] on div "Image" at bounding box center [532, 283] width 59 height 17
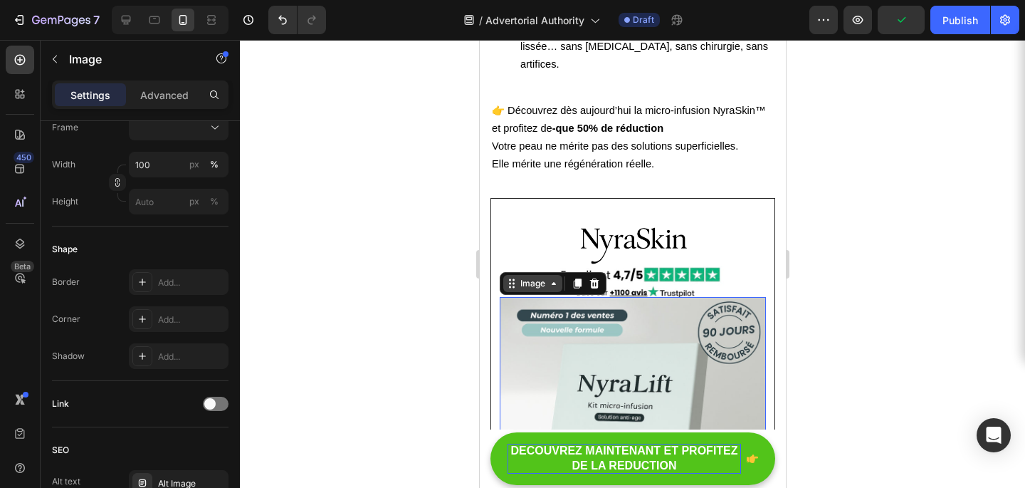
scroll to position [0, 0]
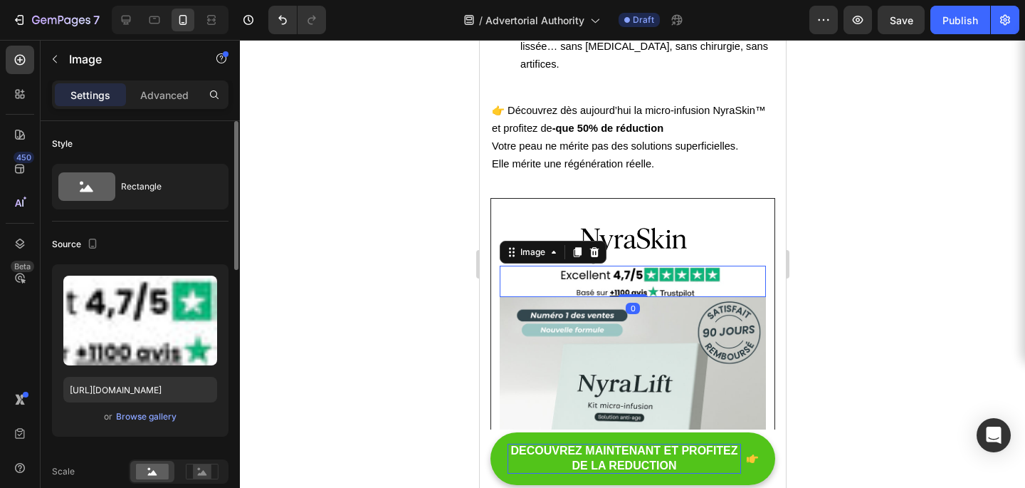
click at [727, 266] on img at bounding box center [632, 281] width 249 height 31
drag, startPoint x: 631, startPoint y: 261, endPoint x: 632, endPoint y: 248, distance: 12.9
click at [632, 266] on div "Image 0" at bounding box center [632, 281] width 266 height 31
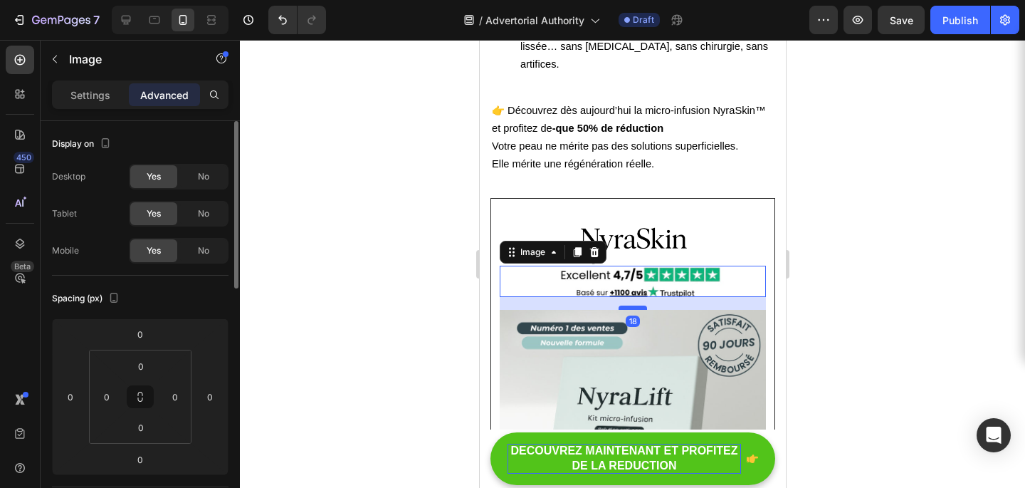
drag, startPoint x: 632, startPoint y: 260, endPoint x: 630, endPoint y: 273, distance: 13.0
click at [630, 305] on div at bounding box center [632, 307] width 28 height 4
type input "18"
click at [832, 236] on div at bounding box center [632, 264] width 785 height 448
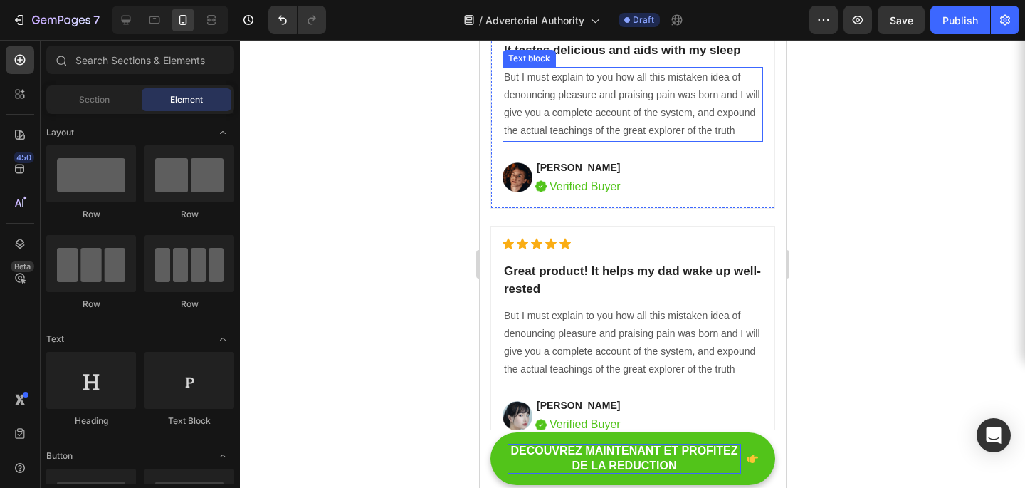
scroll to position [5876, 0]
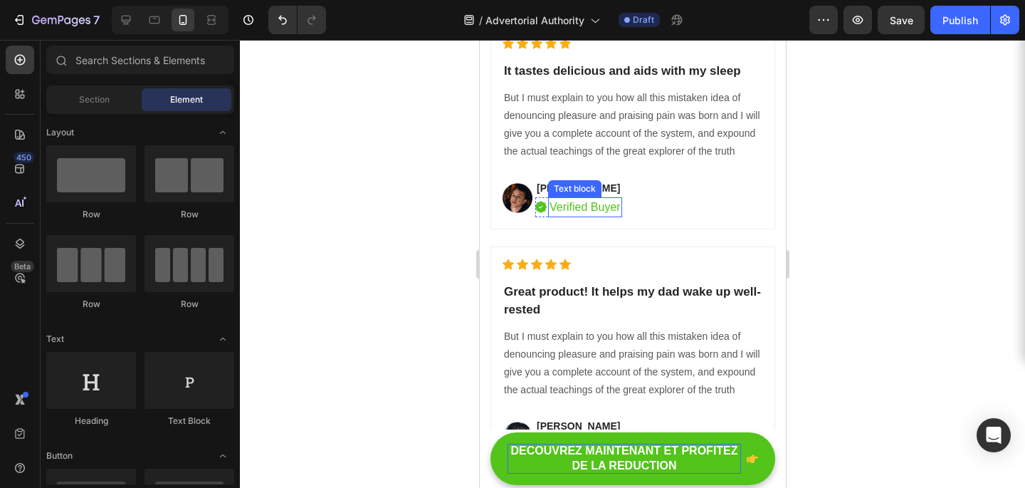
click at [608, 211] on p "Verified Buyer" at bounding box center [584, 207] width 71 height 17
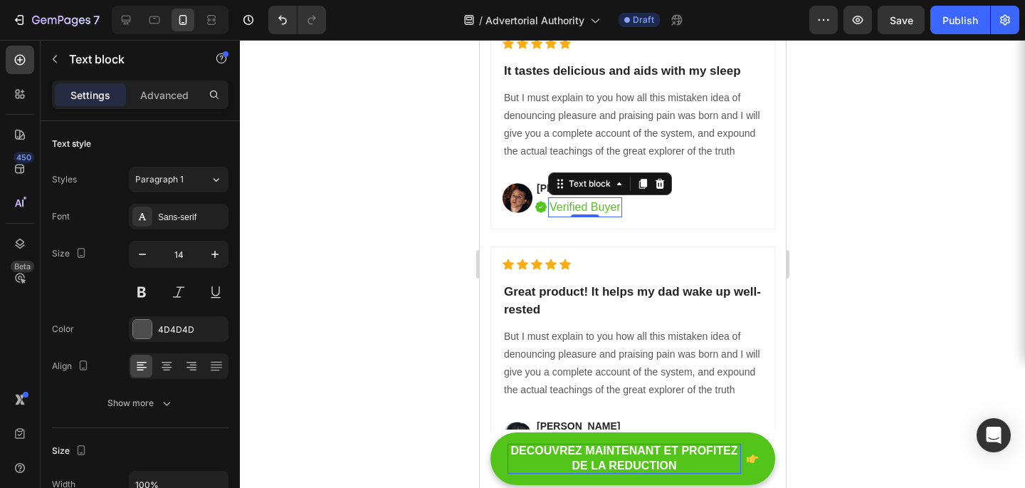
click at [617, 209] on p "Verified Buyer" at bounding box center [584, 207] width 71 height 17
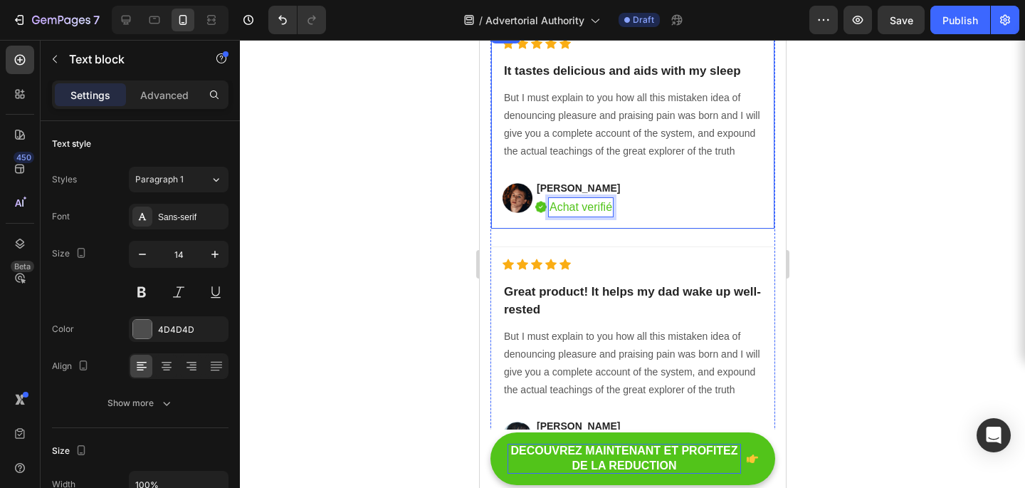
click at [725, 224] on div "Icon Icon Icon Icon Icon Icon List Hoz It tastes delicious and aids with my sle…" at bounding box center [632, 127] width 285 height 203
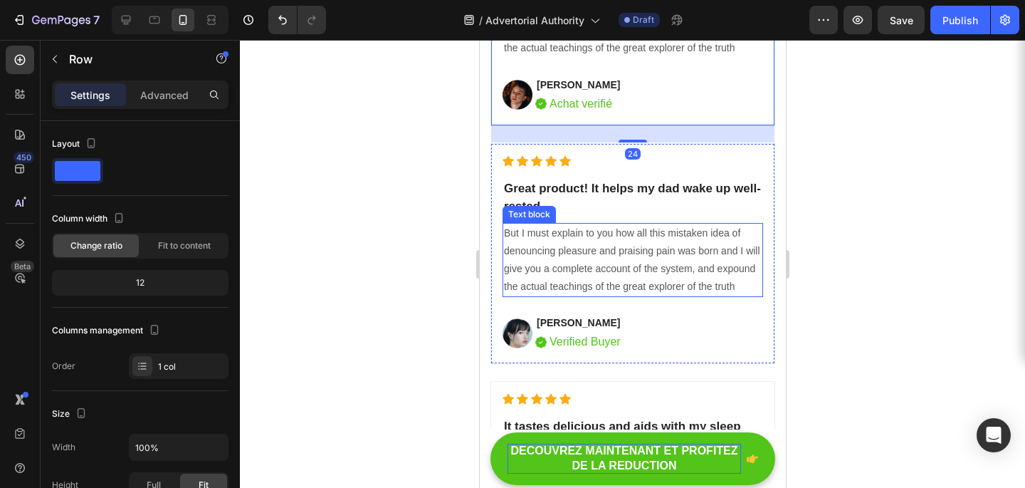
scroll to position [5980, 0]
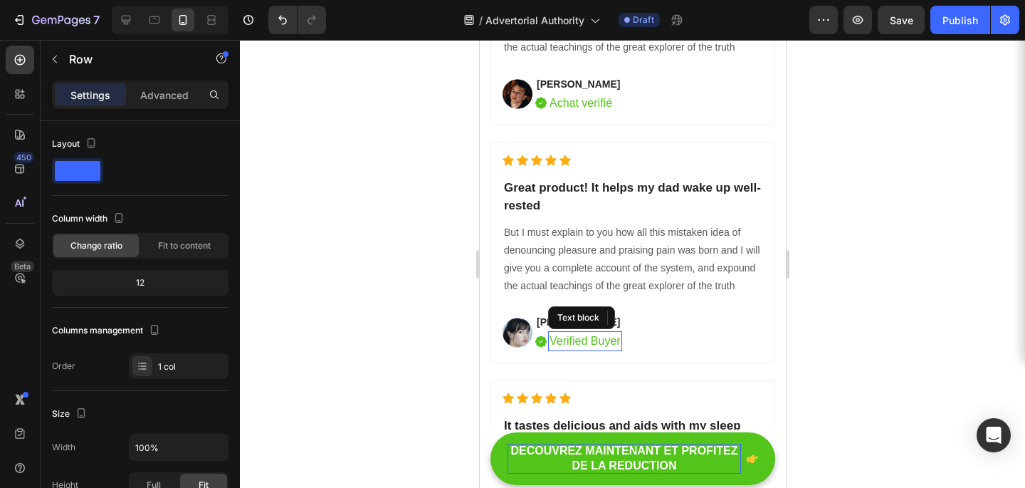
click at [586, 345] on p "Verified Buyer" at bounding box center [584, 341] width 71 height 17
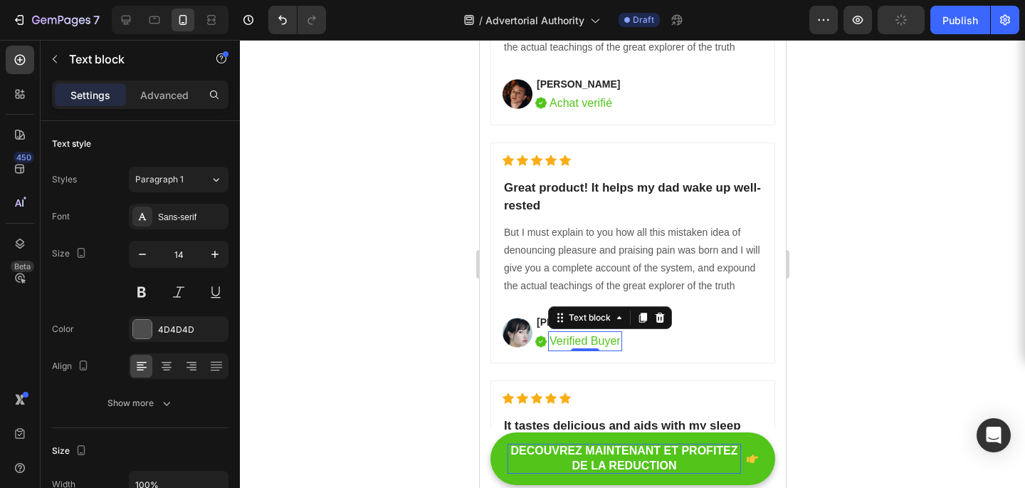
click at [586, 345] on p "Verified Buyer" at bounding box center [584, 341] width 71 height 17
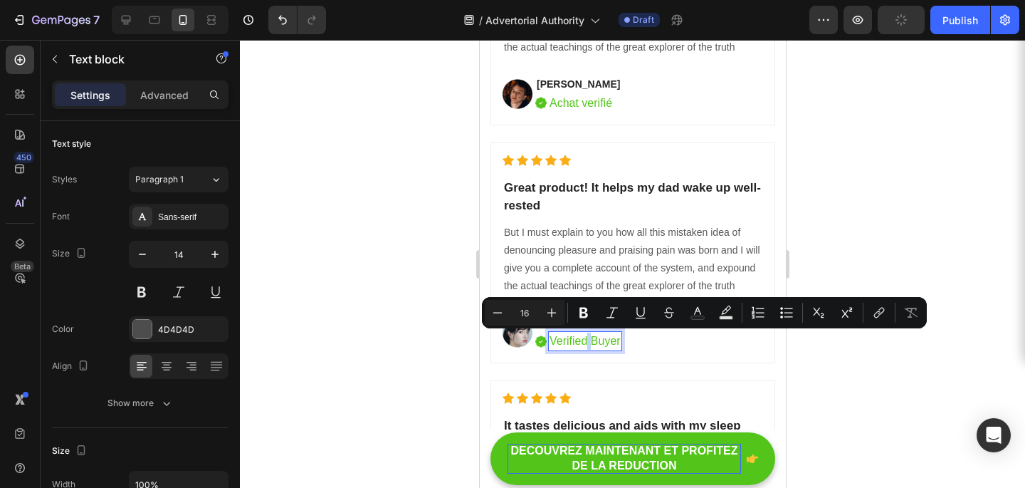
click at [592, 345] on p "Verified Buyer" at bounding box center [584, 341] width 71 height 17
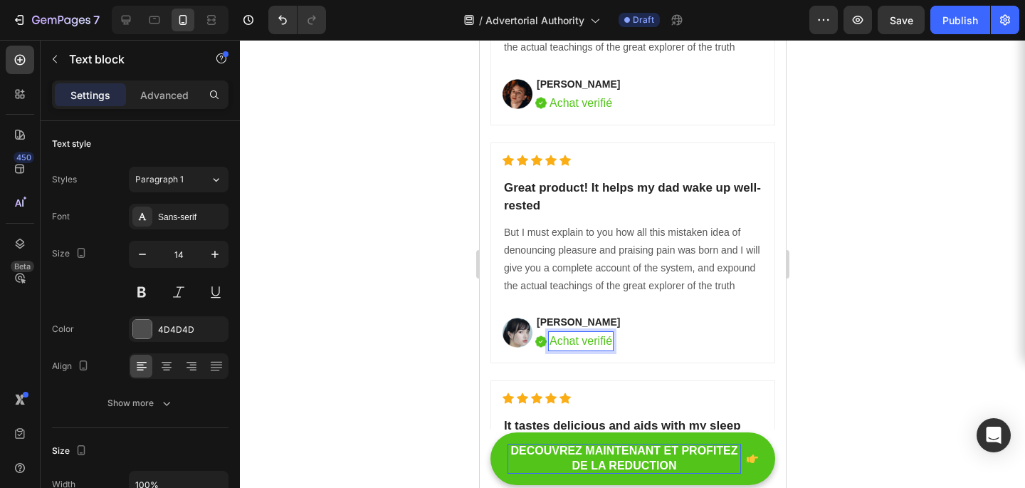
click at [864, 293] on div at bounding box center [632, 264] width 785 height 448
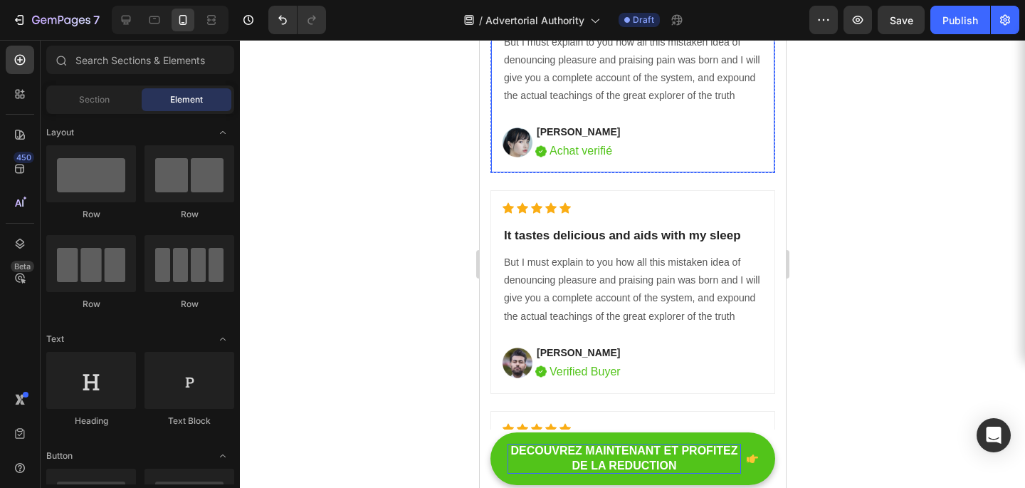
scroll to position [6184, 0]
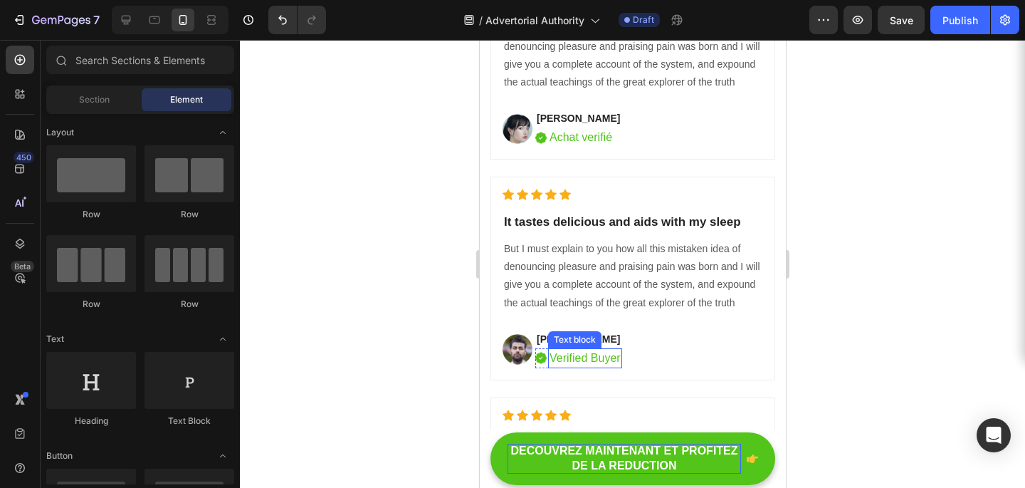
click at [609, 356] on p "Verified Buyer" at bounding box center [584, 358] width 71 height 17
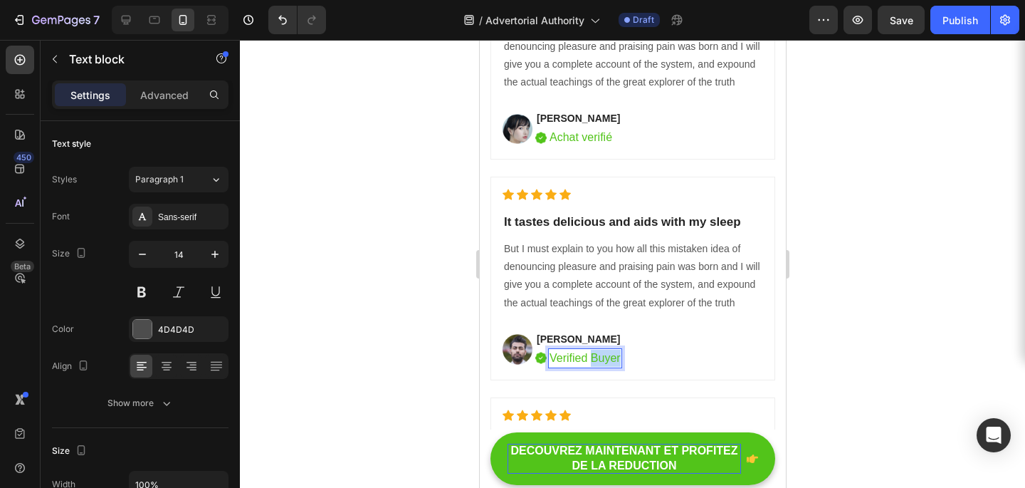
click at [609, 356] on p "Verified Buyer" at bounding box center [584, 358] width 71 height 17
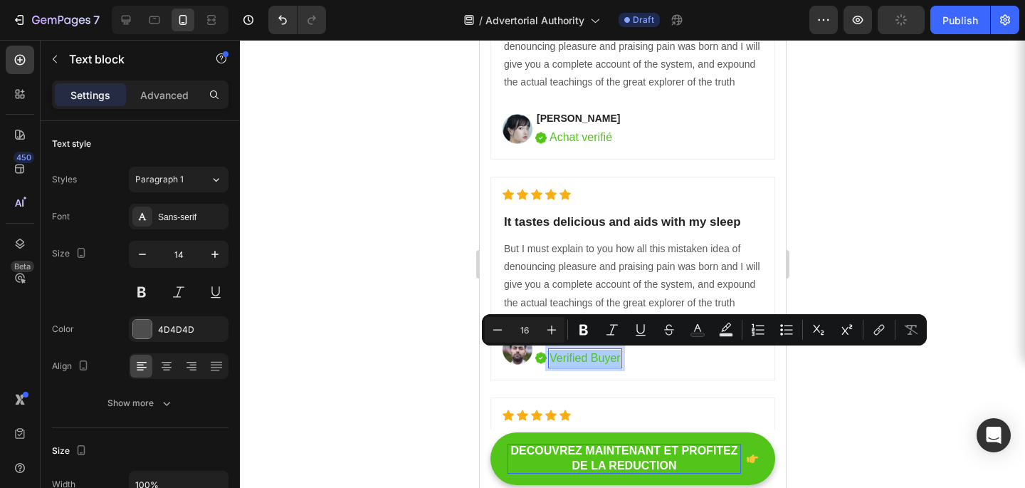
click at [975, 223] on div at bounding box center [632, 264] width 785 height 448
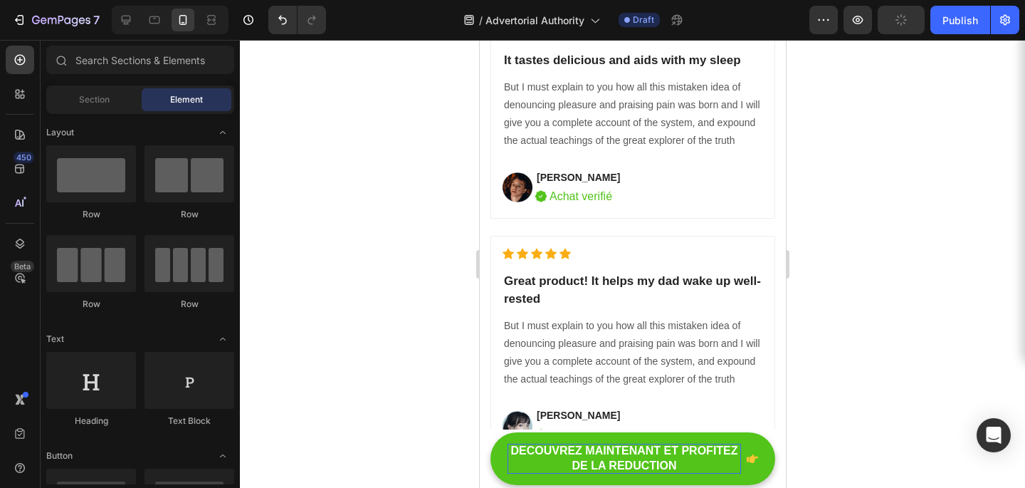
scroll to position [5814, 0]
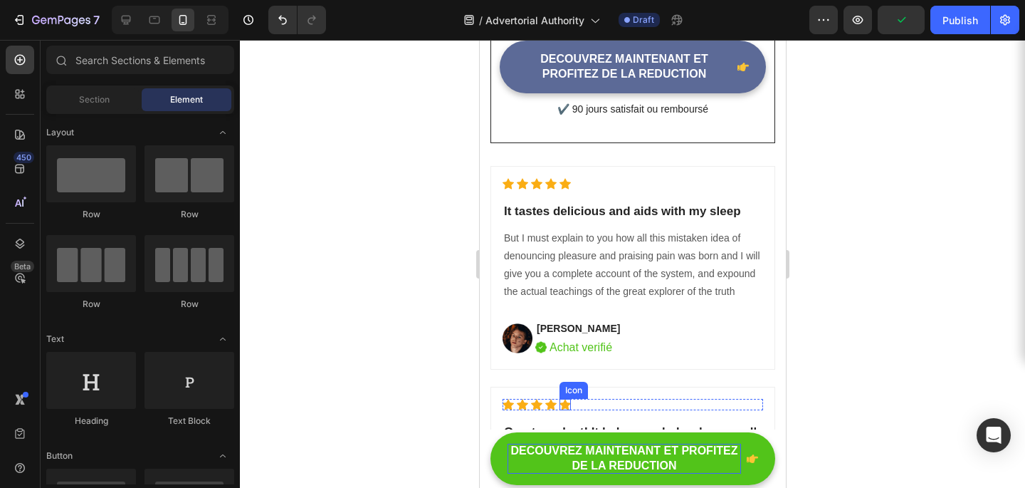
click at [560, 399] on icon at bounding box center [564, 404] width 11 height 11
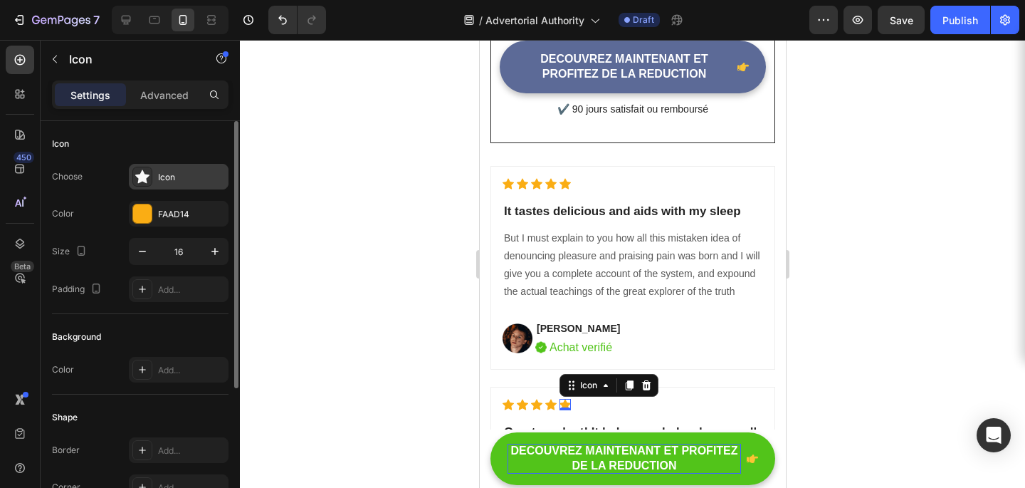
click at [145, 180] on icon at bounding box center [142, 177] width 14 height 14
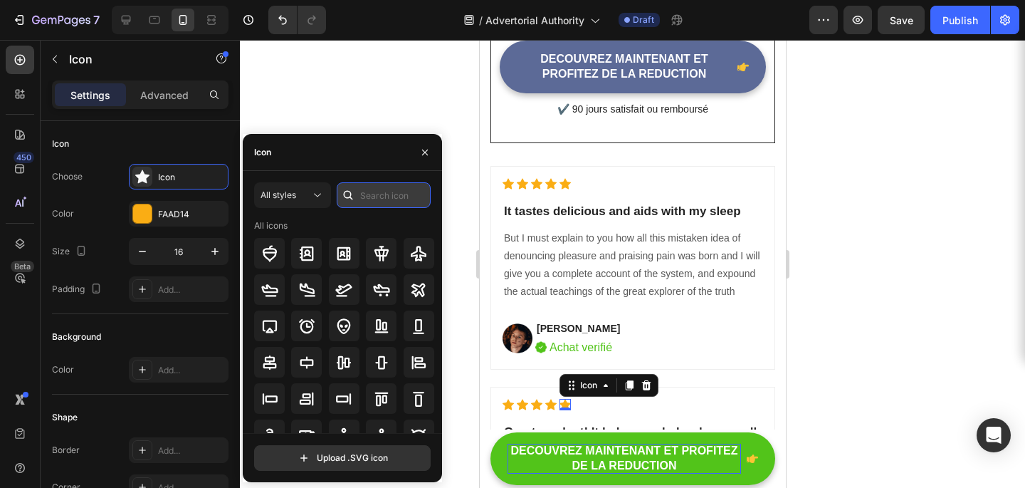
click at [367, 189] on input "text" at bounding box center [384, 195] width 94 height 26
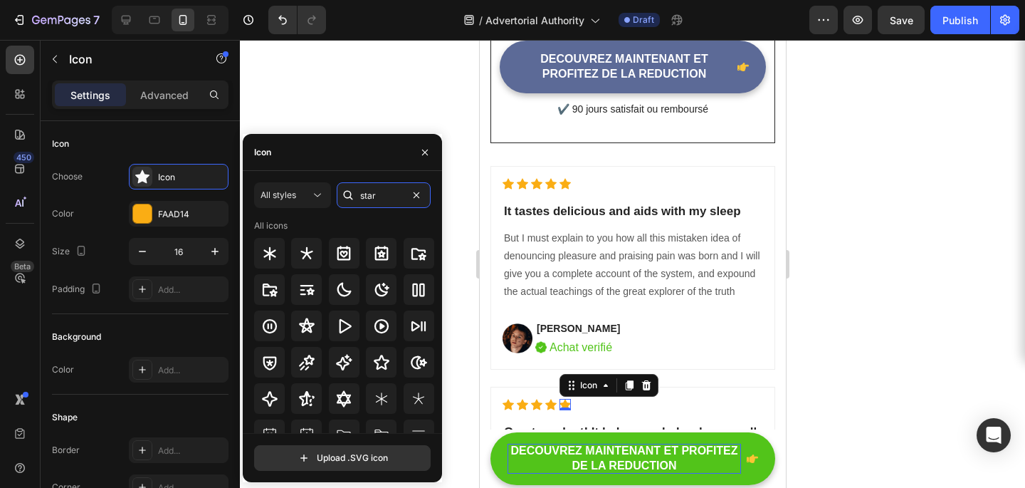
type input "star"
click at [341, 214] on div "All styles star All icons" at bounding box center [342, 307] width 177 height 251
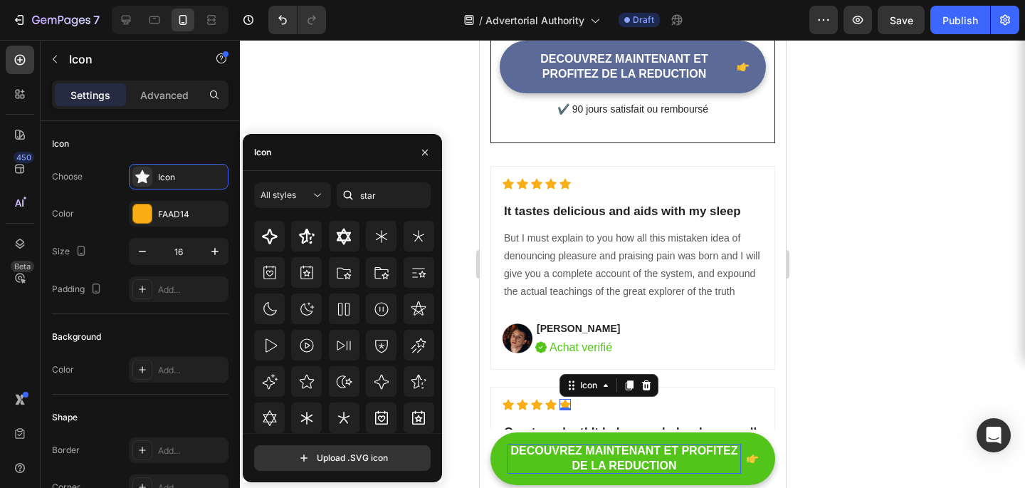
scroll to position [152, 0]
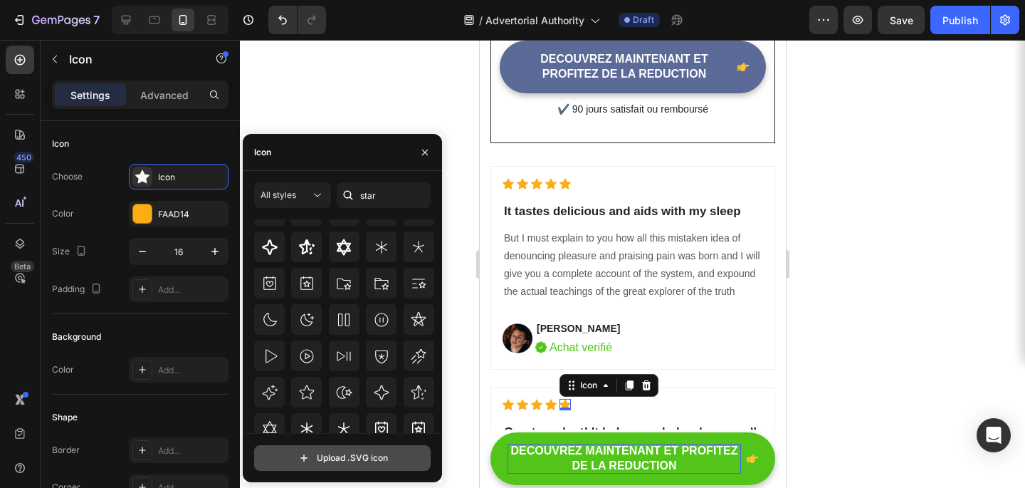
click at [307, 456] on input "file" at bounding box center [342, 458] width 175 height 24
type input "C:\fakepath\trustpilot-2.svg"
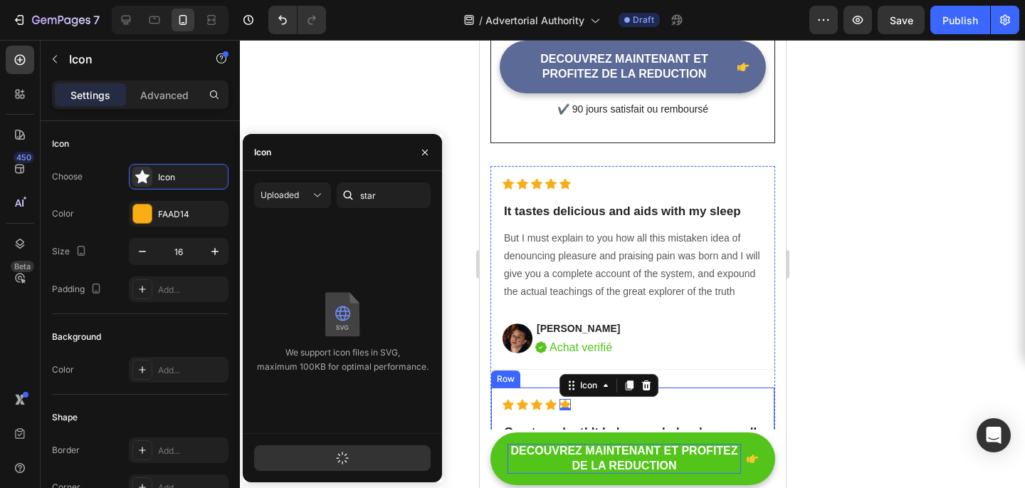
scroll to position [0, 0]
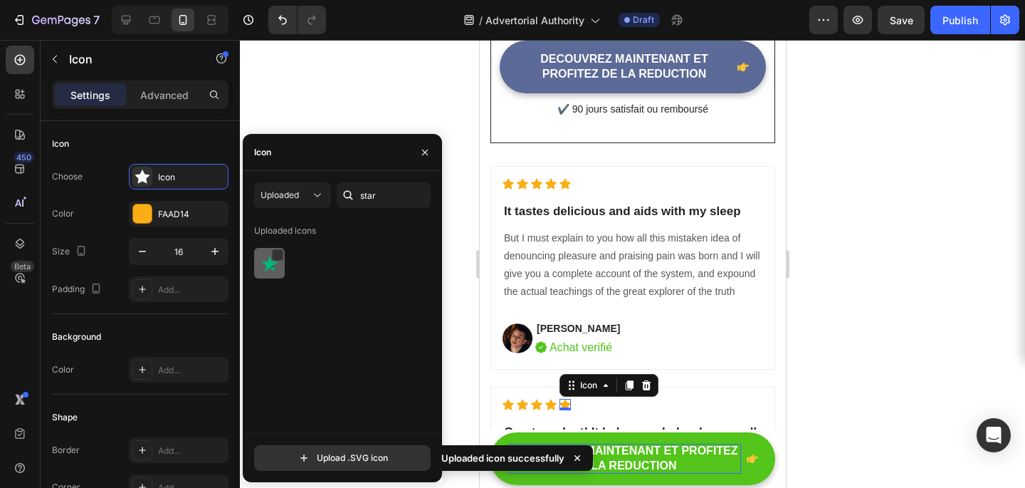
click at [275, 266] on img at bounding box center [269, 263] width 17 height 17
click at [546, 399] on icon at bounding box center [550, 404] width 11 height 11
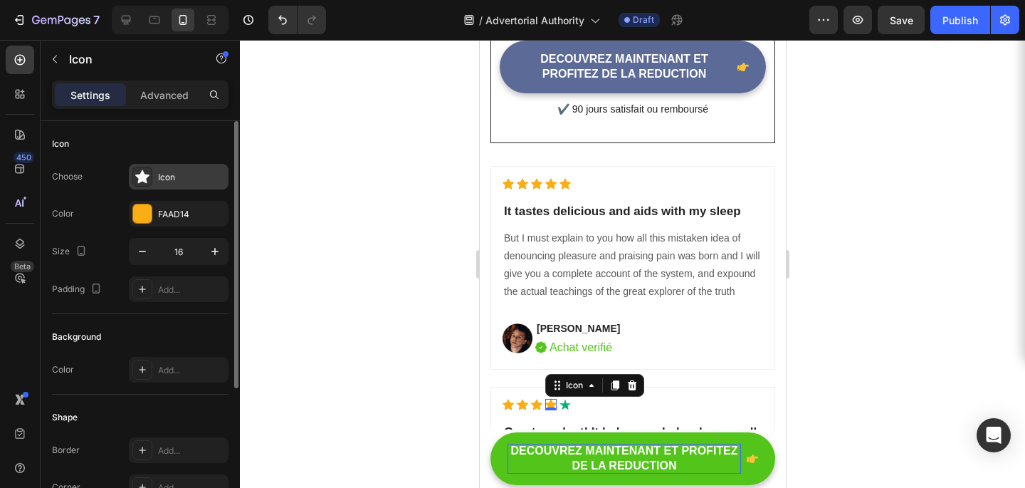
click at [186, 184] on div "Icon" at bounding box center [179, 177] width 100 height 26
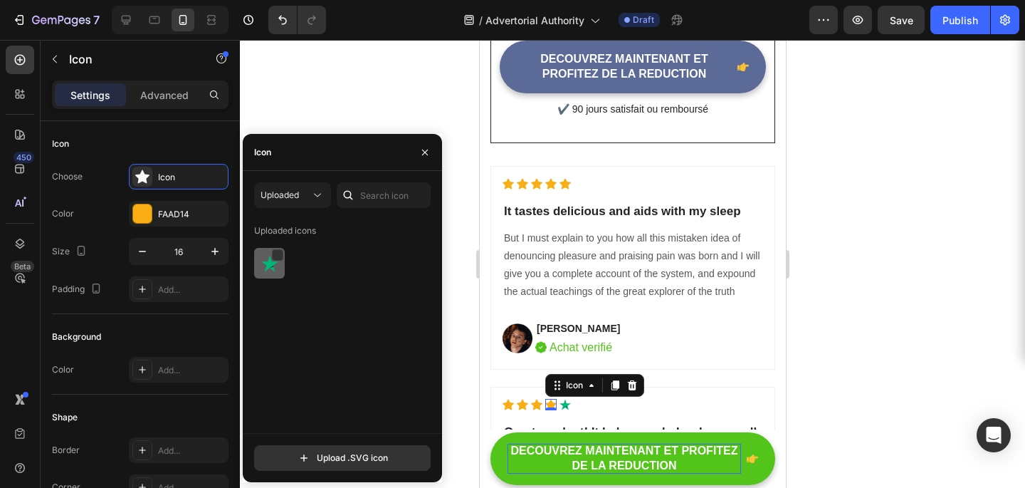
click at [266, 248] on div at bounding box center [269, 263] width 31 height 31
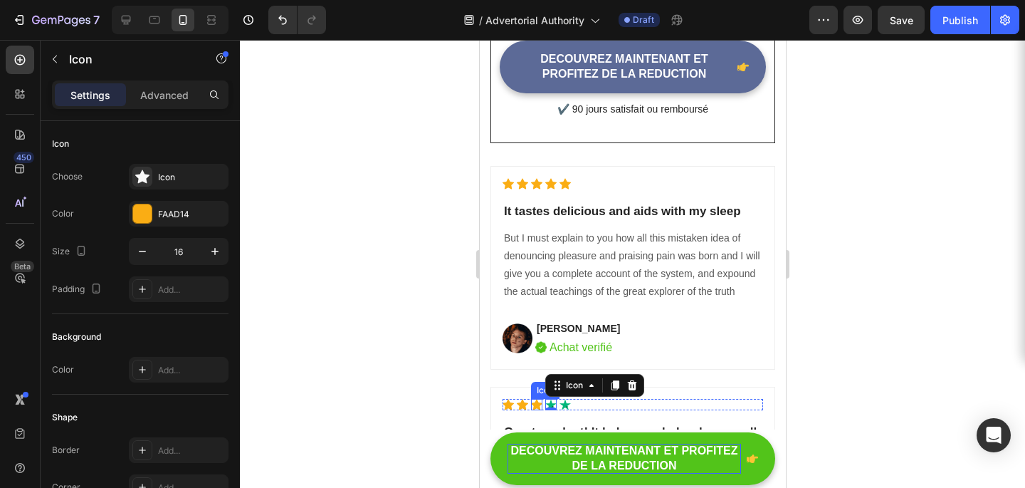
click at [532, 399] on div "Icon" at bounding box center [535, 404] width 11 height 11
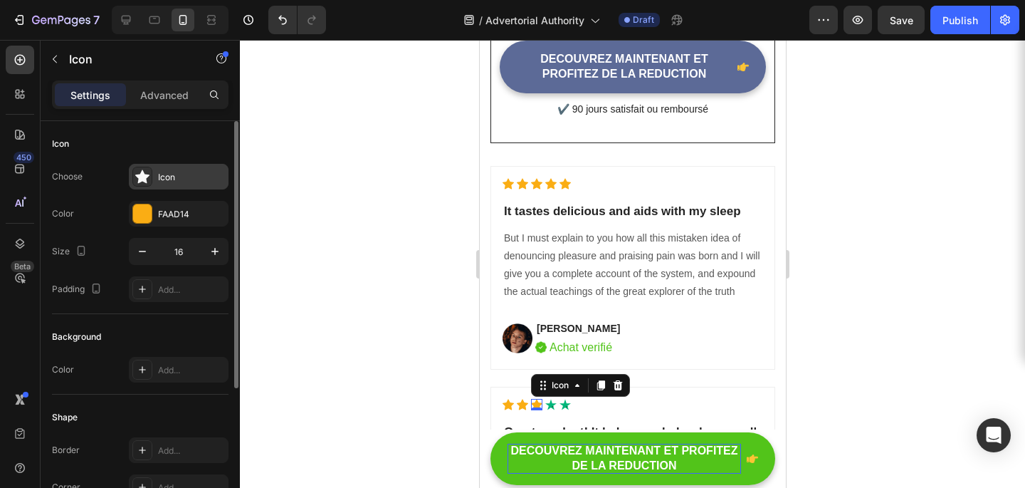
click at [152, 184] on div at bounding box center [142, 177] width 20 height 20
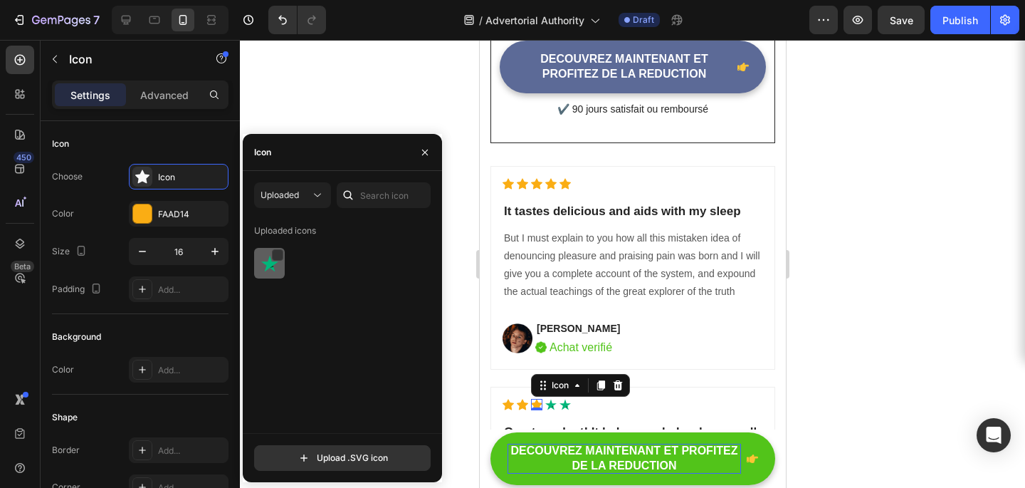
click at [256, 253] on div at bounding box center [269, 263] width 31 height 31
click at [525, 407] on div "Heading" at bounding box center [524, 413] width 39 height 13
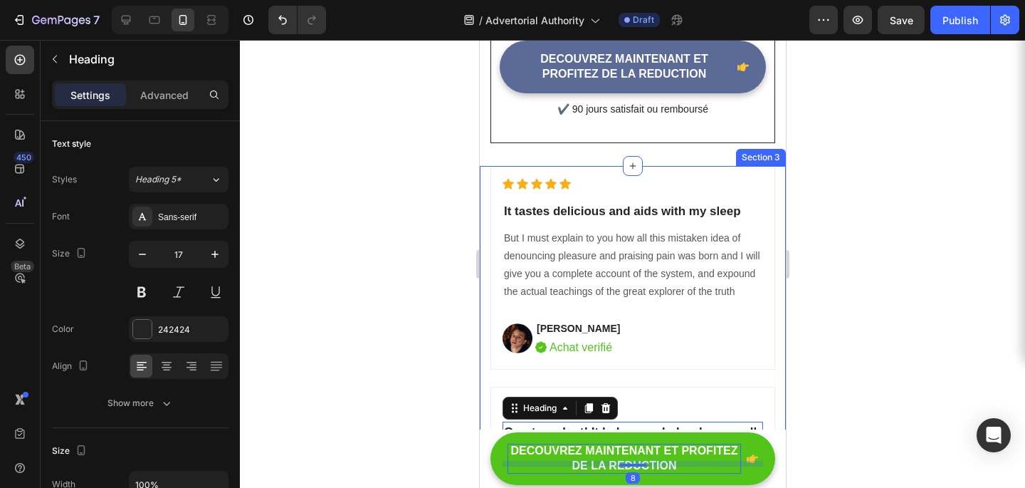
click at [449, 321] on div at bounding box center [632, 264] width 785 height 448
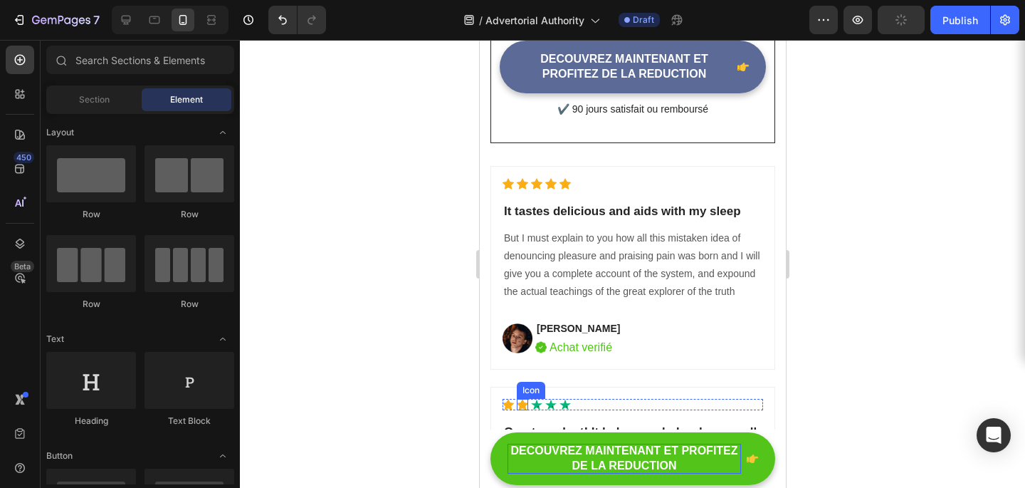
click at [522, 399] on icon at bounding box center [521, 404] width 11 height 11
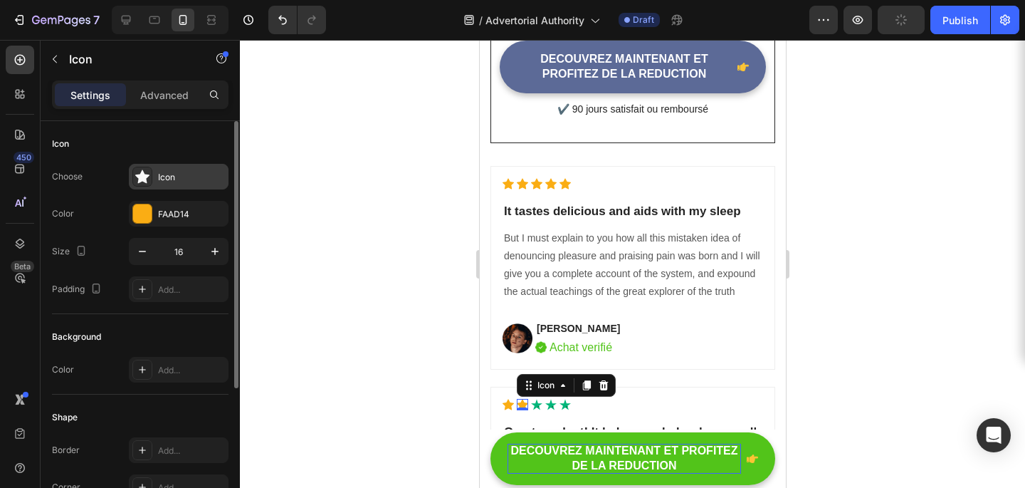
click at [174, 171] on div "Icon" at bounding box center [191, 177] width 67 height 13
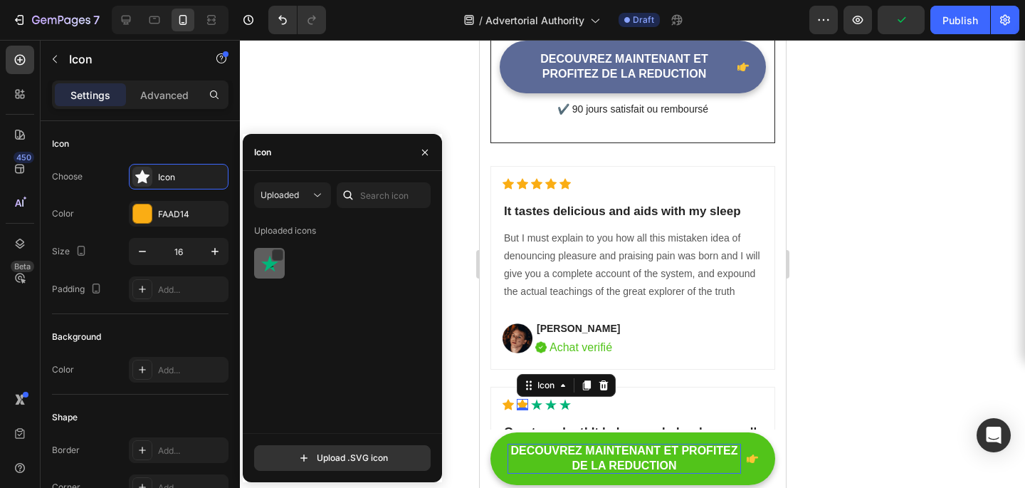
click at [274, 261] on img at bounding box center [269, 263] width 17 height 17
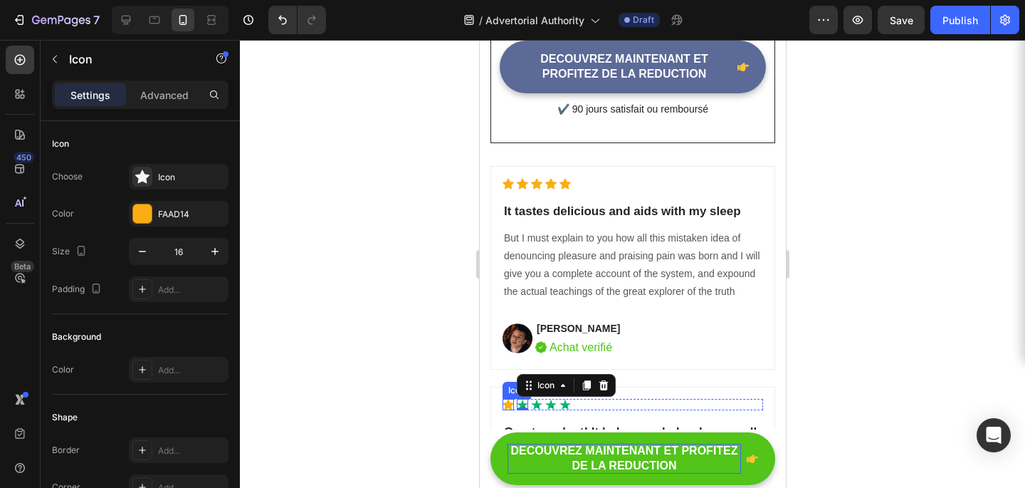
click at [507, 399] on div "Icon" at bounding box center [507, 404] width 11 height 11
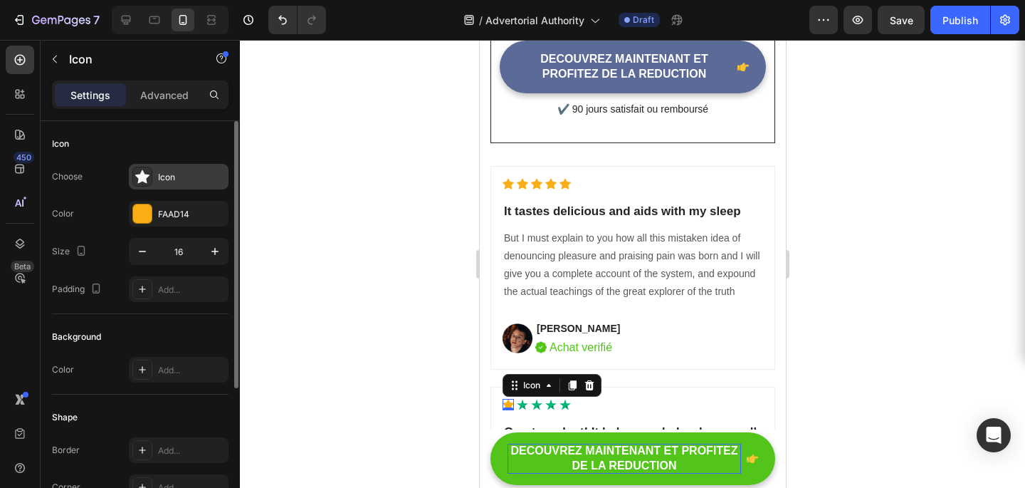
click at [189, 177] on div "Icon" at bounding box center [191, 177] width 67 height 13
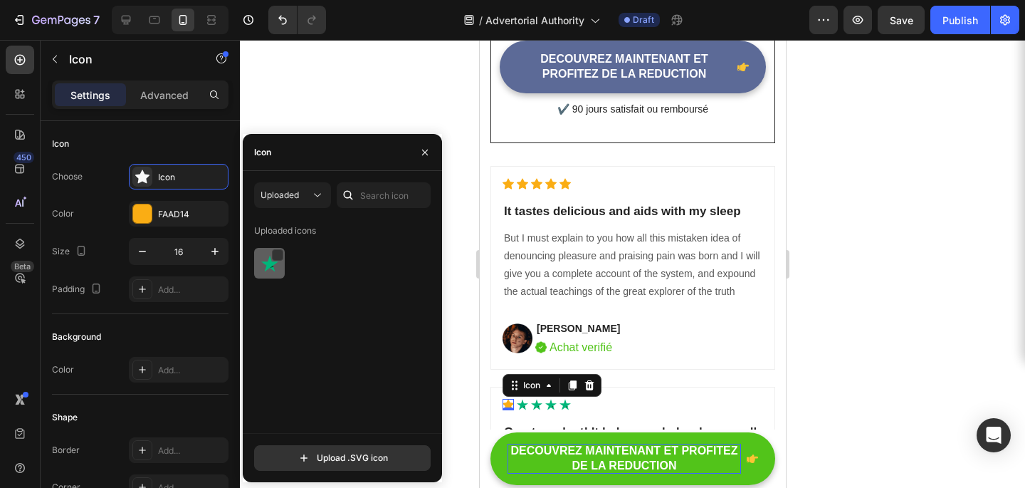
click at [261, 271] on img at bounding box center [269, 263] width 17 height 17
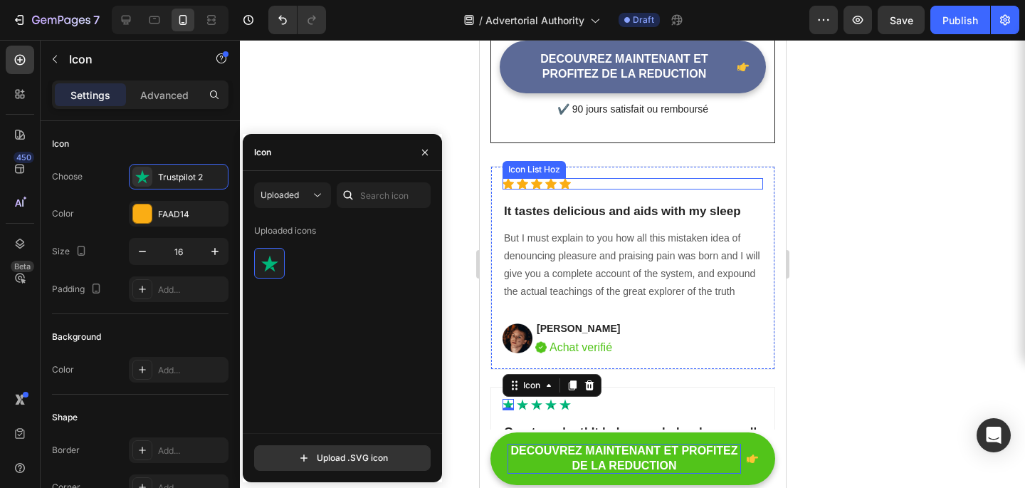
click at [570, 178] on div "Icon Icon Icon Icon Icon" at bounding box center [632, 183] width 261 height 11
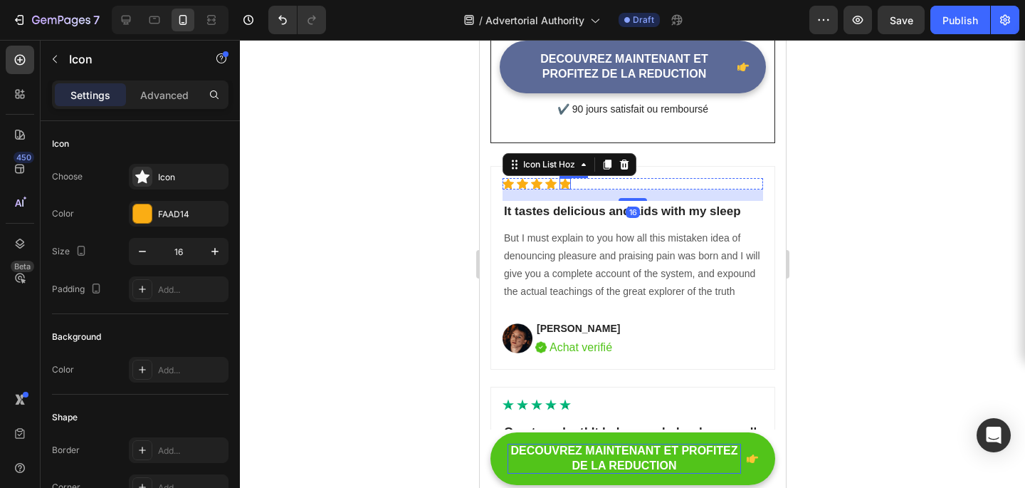
click at [563, 179] on icon at bounding box center [564, 184] width 11 height 11
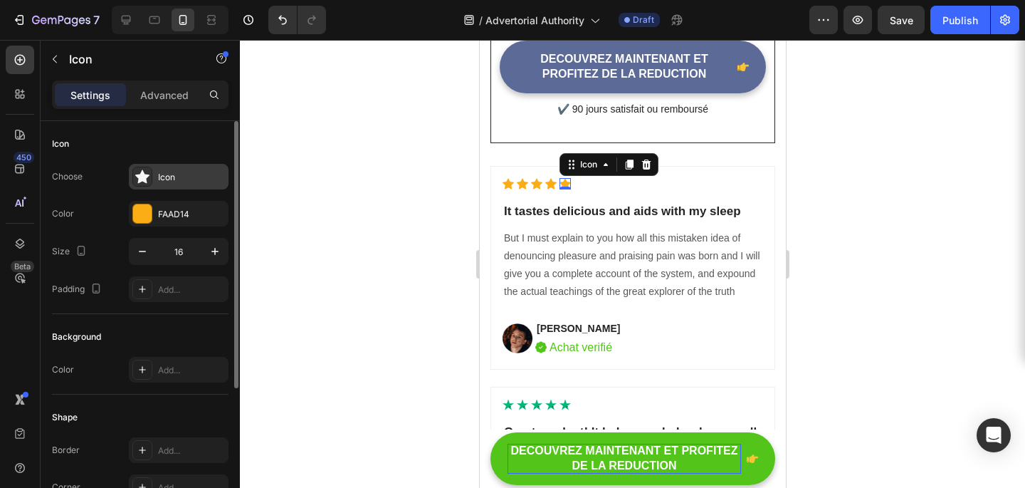
click at [152, 167] on div "Icon" at bounding box center [179, 177] width 100 height 26
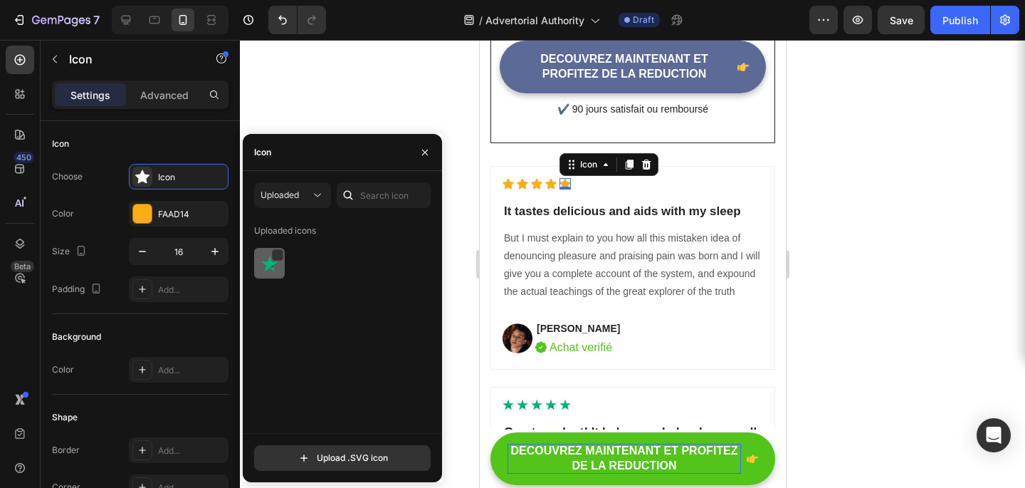
click at [268, 263] on img at bounding box center [269, 263] width 17 height 17
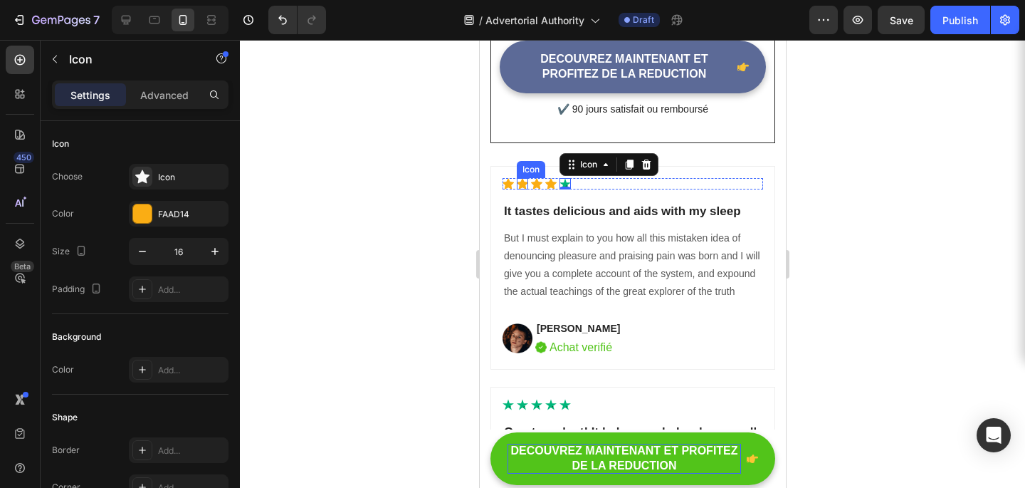
click at [508, 179] on icon at bounding box center [507, 184] width 11 height 11
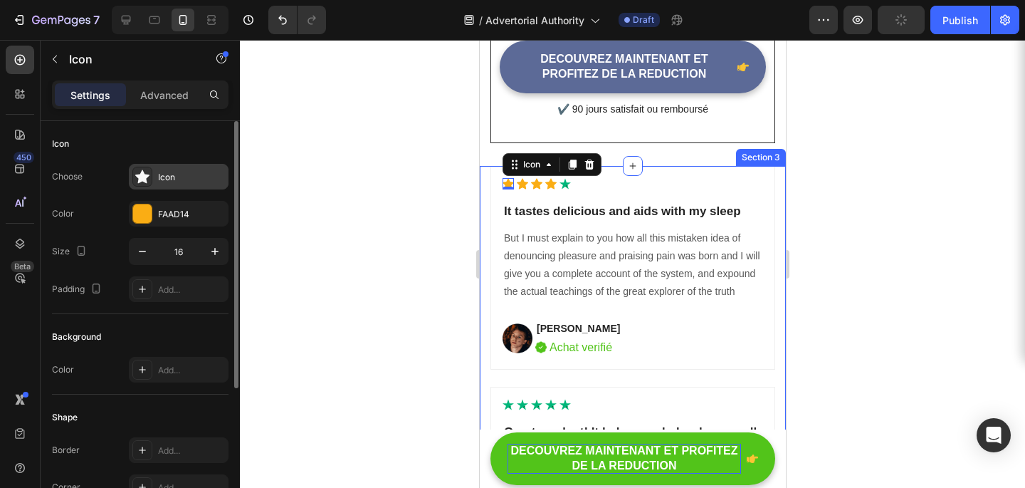
click at [164, 179] on div "Icon" at bounding box center [191, 177] width 67 height 13
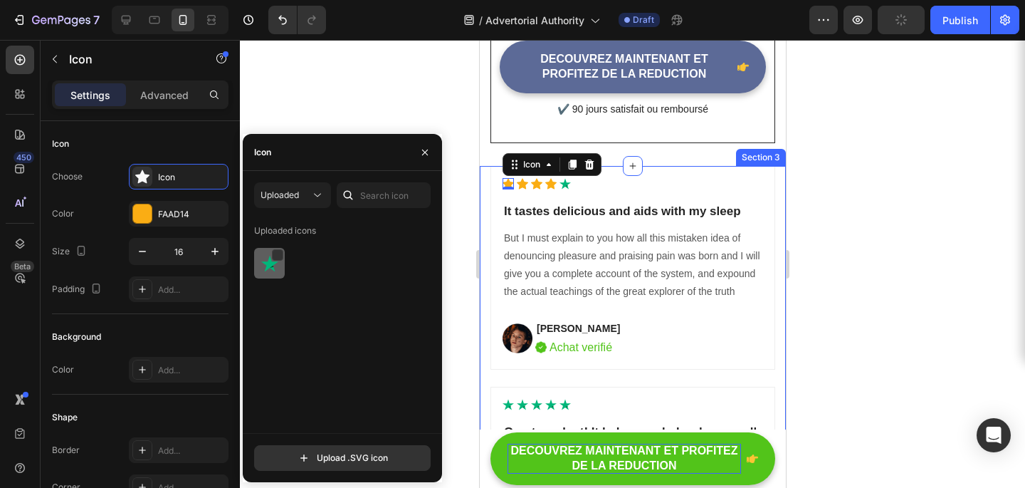
click at [261, 251] on div at bounding box center [269, 263] width 31 height 31
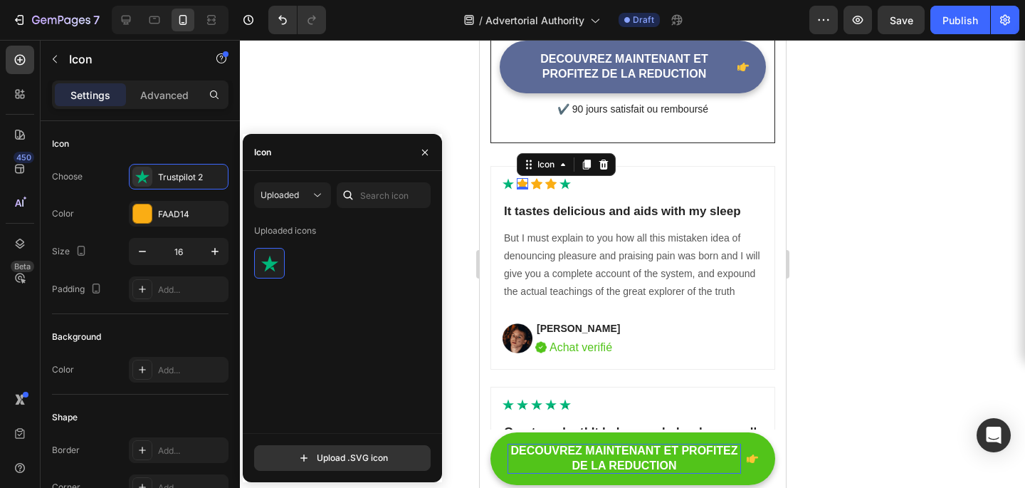
click at [524, 178] on div "Icon 0" at bounding box center [521, 183] width 11 height 11
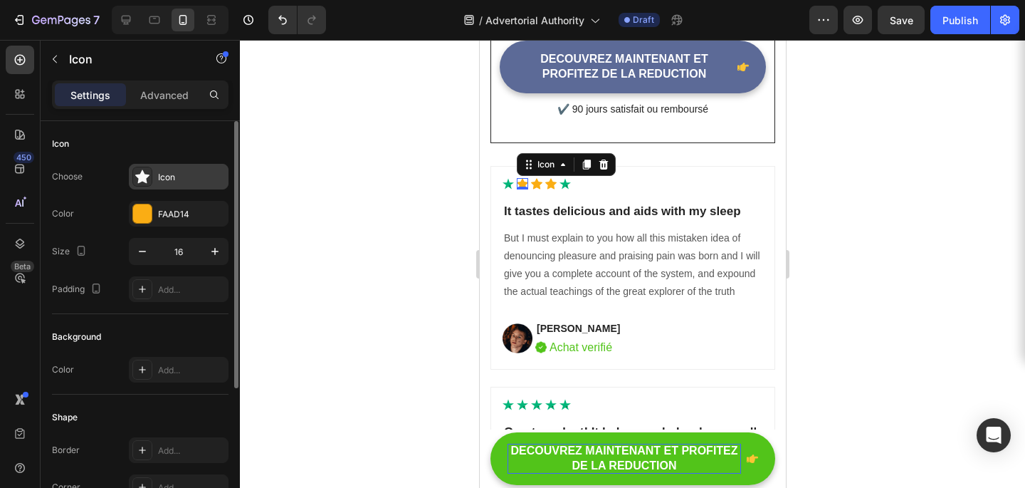
click at [202, 165] on div "Icon" at bounding box center [179, 177] width 100 height 26
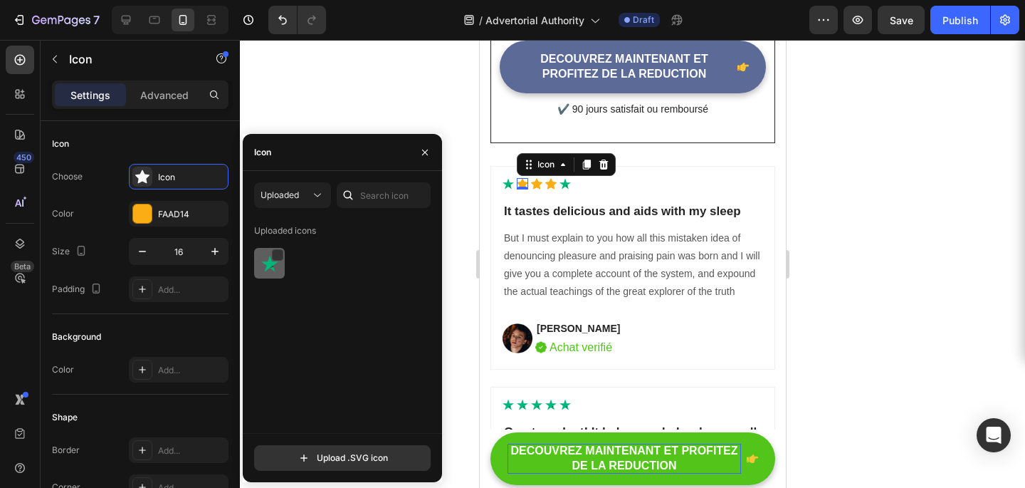
click at [271, 253] on div at bounding box center [269, 263] width 31 height 31
click at [538, 179] on icon at bounding box center [535, 184] width 11 height 11
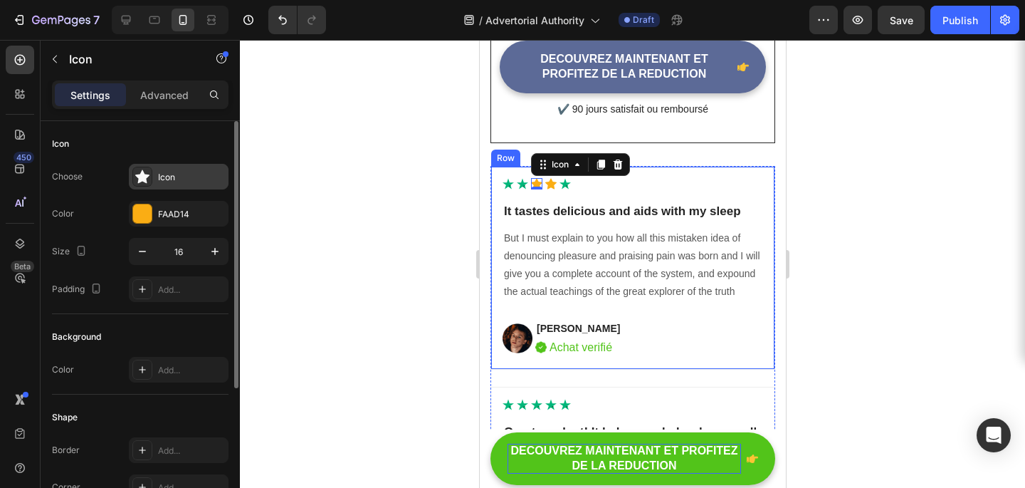
click at [184, 173] on div "Icon" at bounding box center [191, 177] width 67 height 13
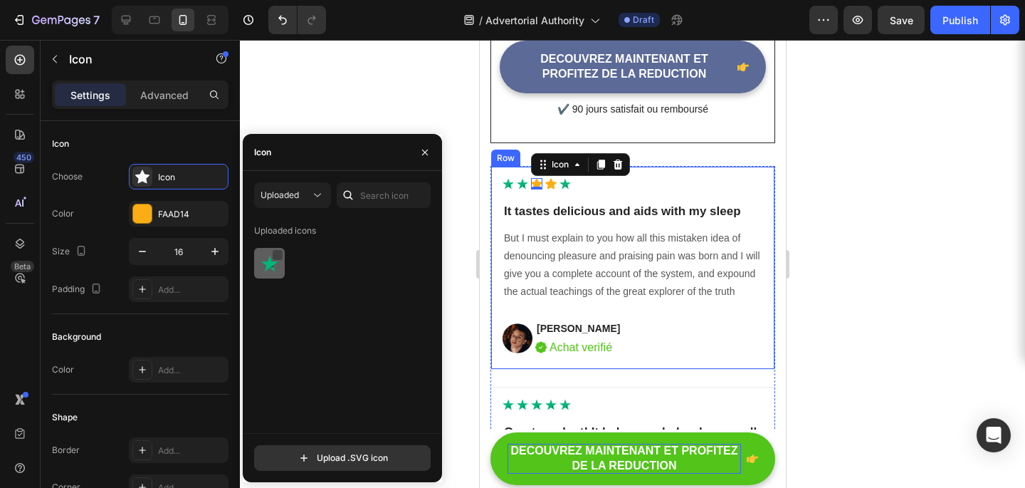
click at [273, 250] on div at bounding box center [277, 254] width 11 height 11
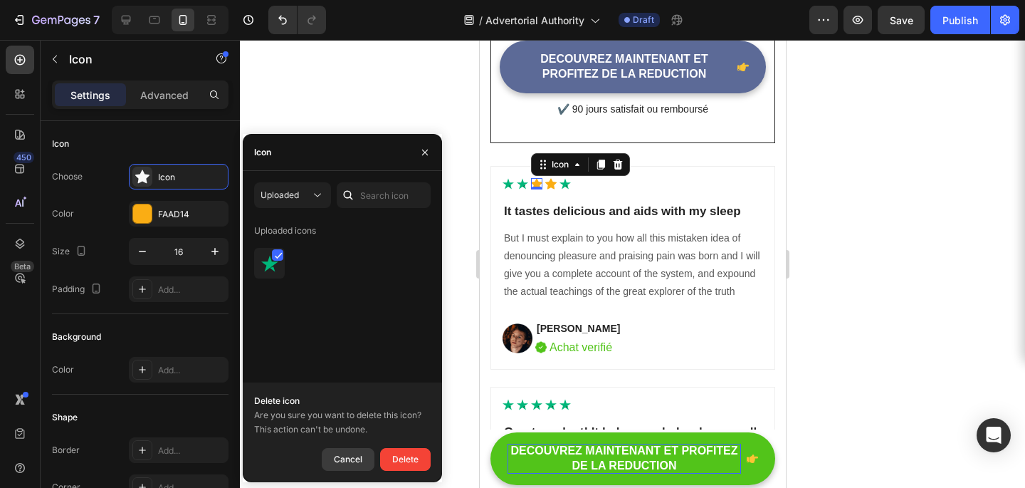
click at [340, 453] on div "Cancel" at bounding box center [348, 459] width 28 height 17
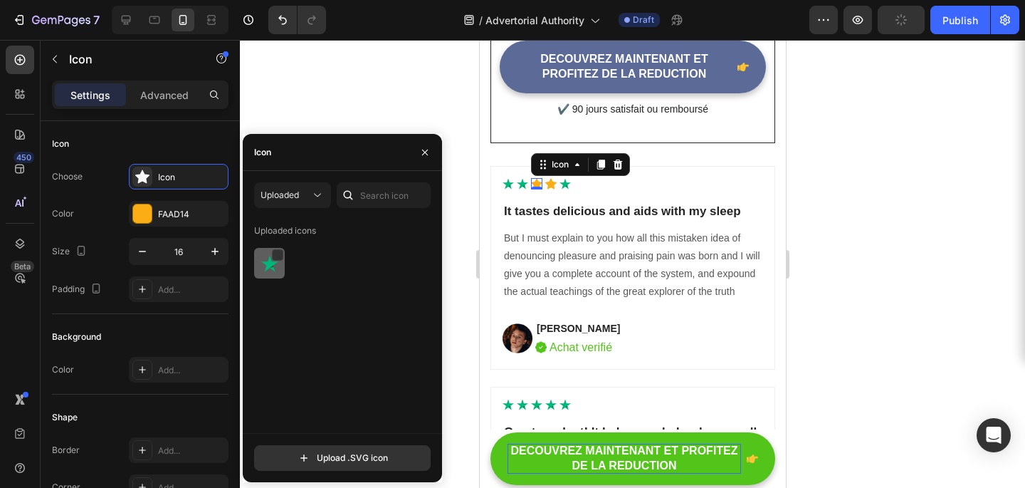
click at [278, 273] on div at bounding box center [269, 263] width 31 height 31
click at [550, 178] on div "Icon 0" at bounding box center [550, 183] width 11 height 11
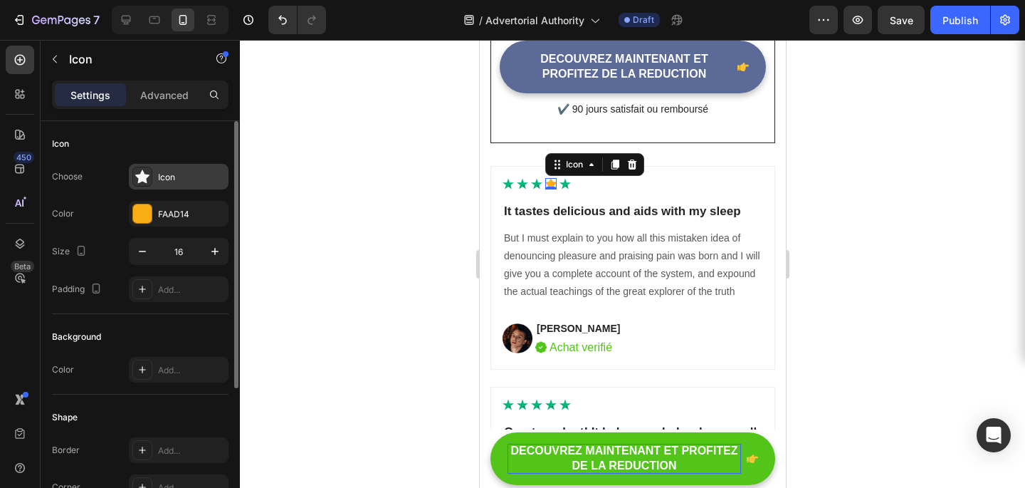
click at [188, 171] on div "Icon" at bounding box center [191, 177] width 67 height 13
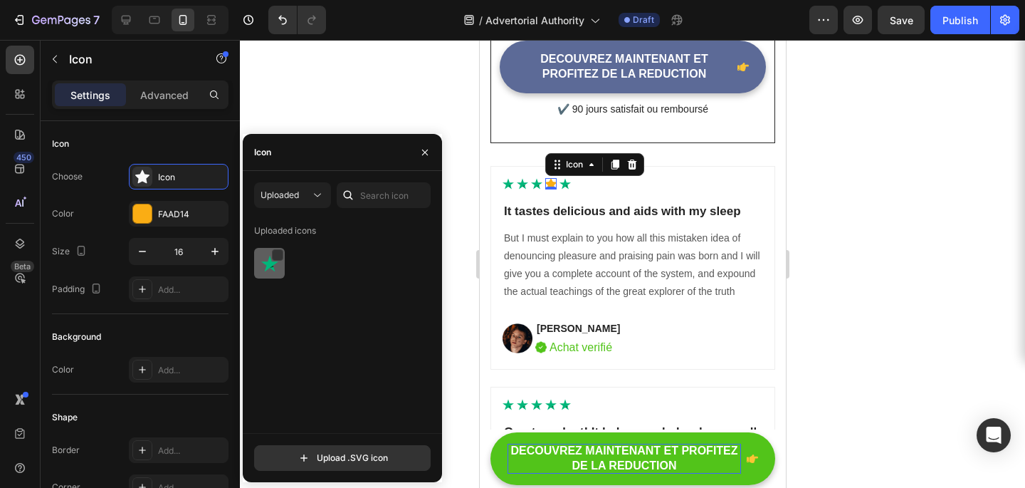
click at [271, 269] on img at bounding box center [269, 263] width 17 height 17
click at [876, 185] on div at bounding box center [632, 264] width 785 height 448
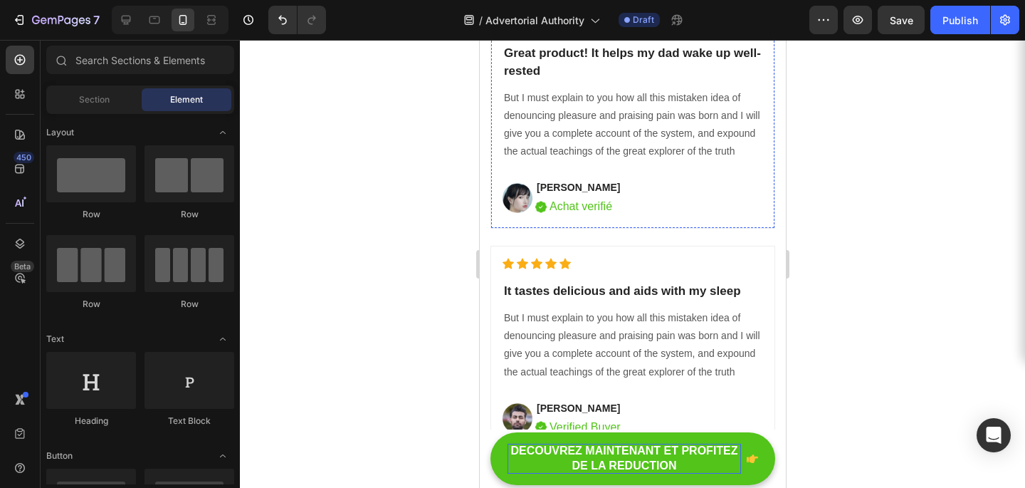
scroll to position [6116, 0]
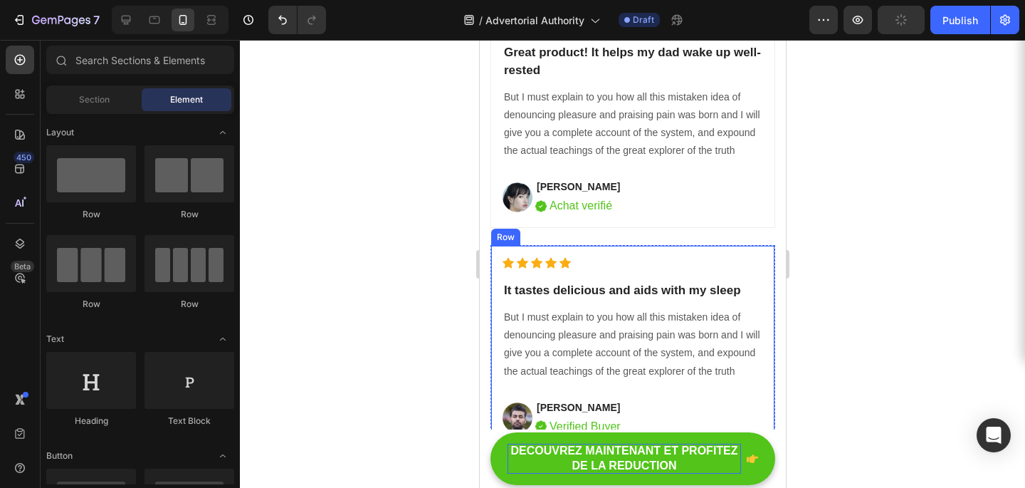
click at [498, 295] on div "Icon Icon Icon Icon Icon Icon List Hoz It tastes delicious and aids with my sle…" at bounding box center [632, 346] width 285 height 203
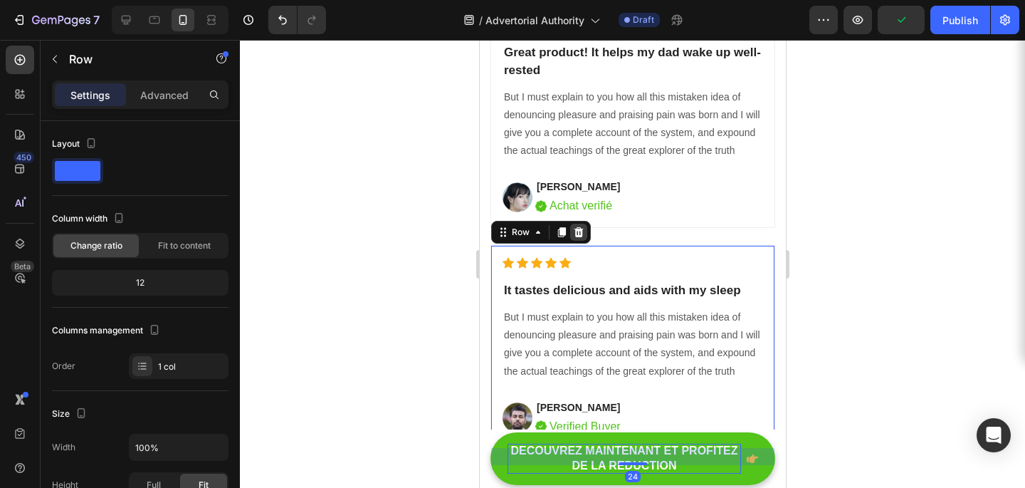
click at [575, 232] on icon at bounding box center [578, 232] width 9 height 10
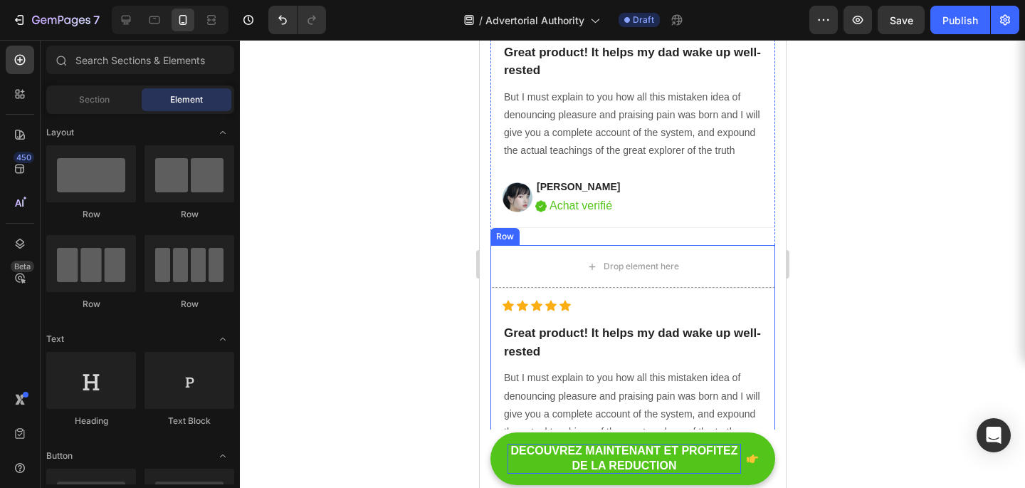
click at [502, 240] on div "Row" at bounding box center [504, 236] width 29 height 17
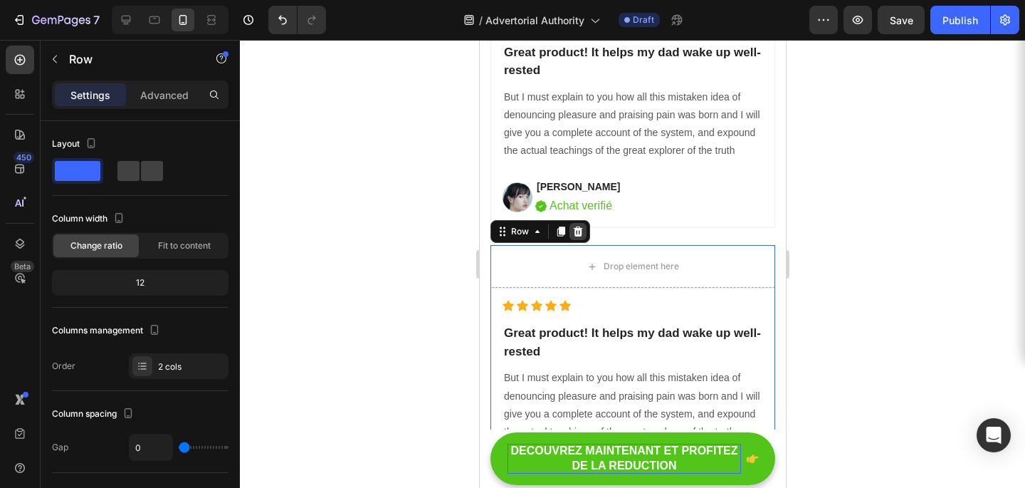
click at [572, 234] on icon at bounding box center [577, 231] width 11 height 11
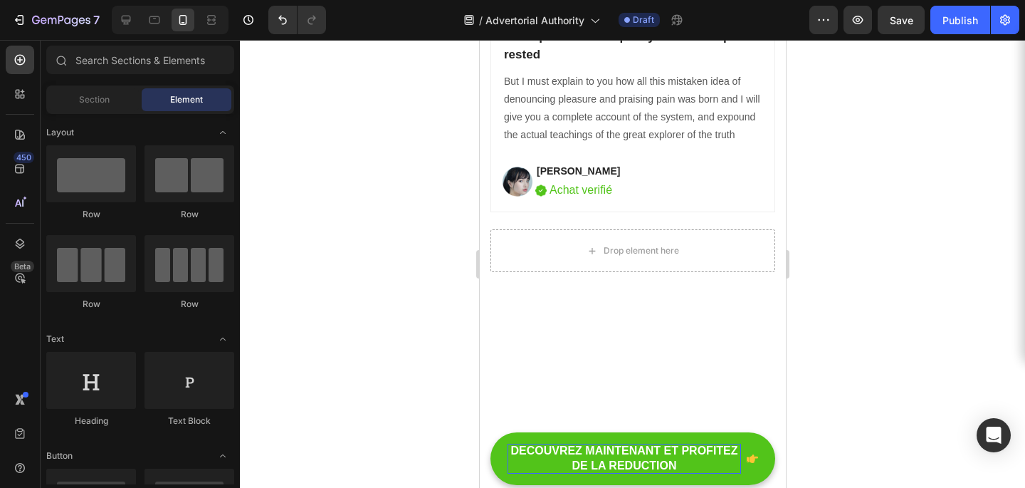
scroll to position [6134, 0]
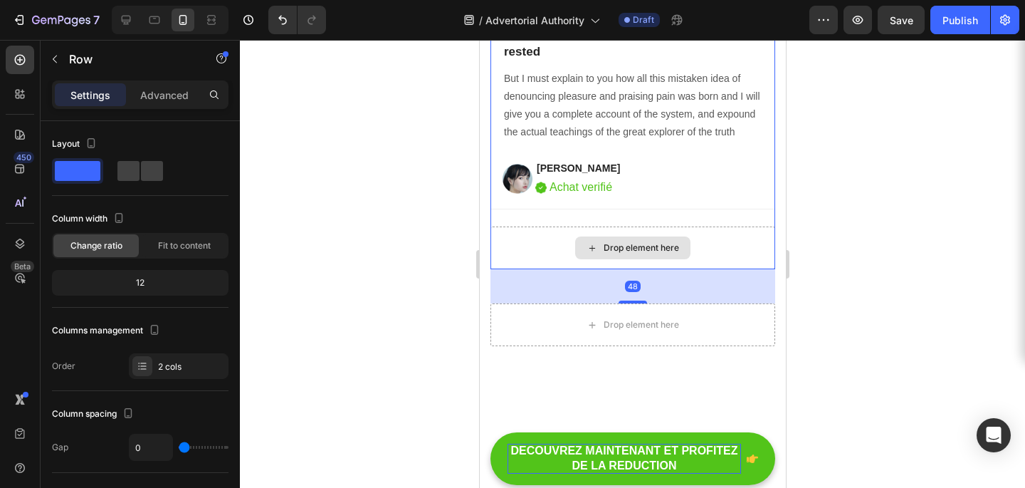
click at [532, 241] on div "Drop element here" at bounding box center [632, 247] width 285 height 43
click at [518, 257] on div "Drop element here" at bounding box center [632, 247] width 285 height 43
click at [906, 298] on div at bounding box center [632, 264] width 785 height 448
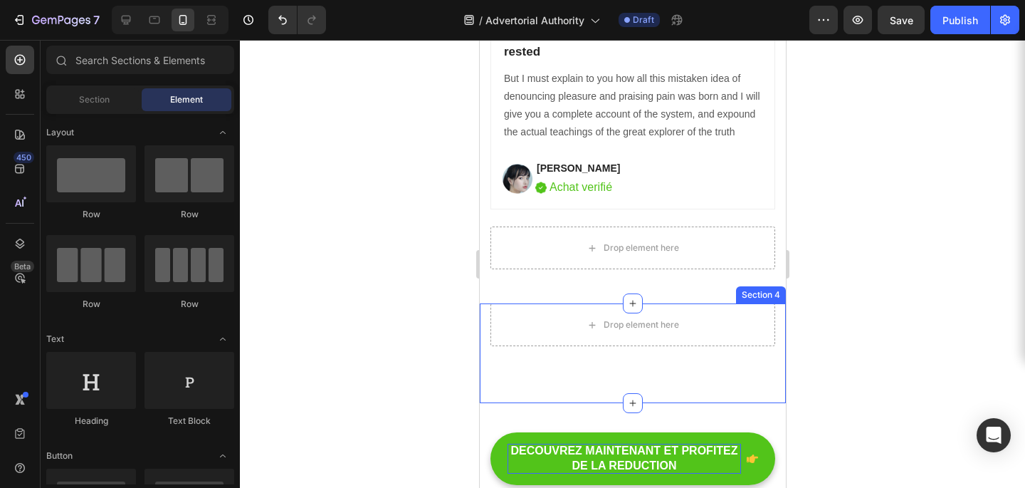
click at [714, 355] on div "Drop element here Section 4" at bounding box center [632, 353] width 306 height 100
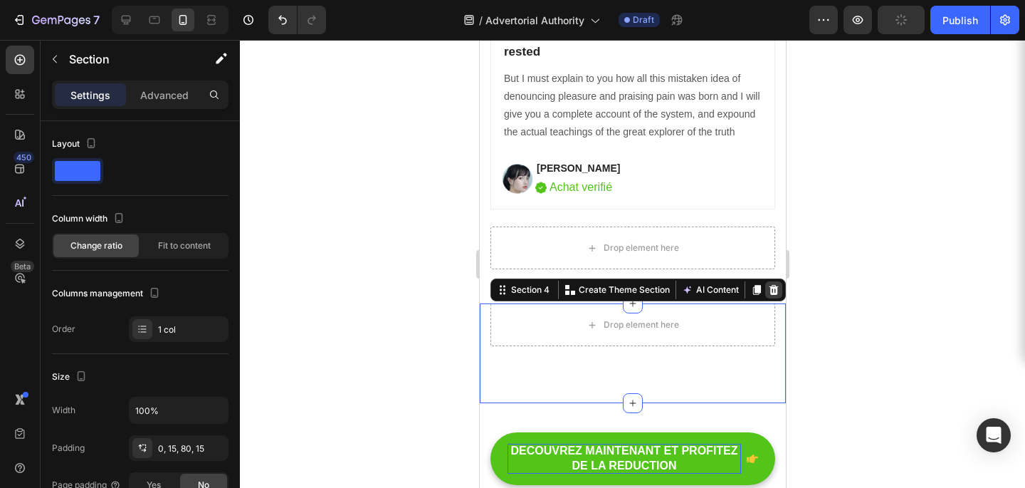
click at [768, 291] on icon at bounding box center [773, 289] width 11 height 11
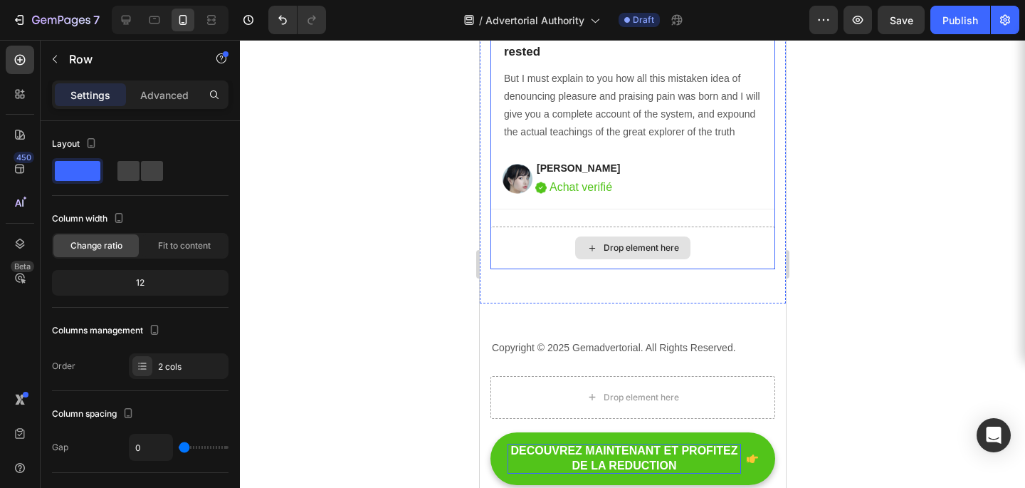
click at [702, 262] on div "Drop element here" at bounding box center [632, 247] width 285 height 43
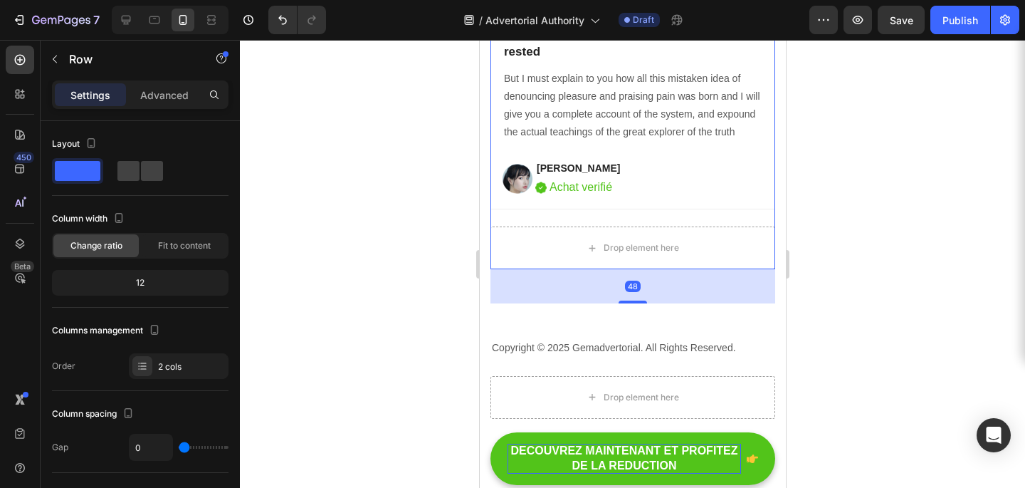
click at [846, 263] on div at bounding box center [632, 264] width 785 height 448
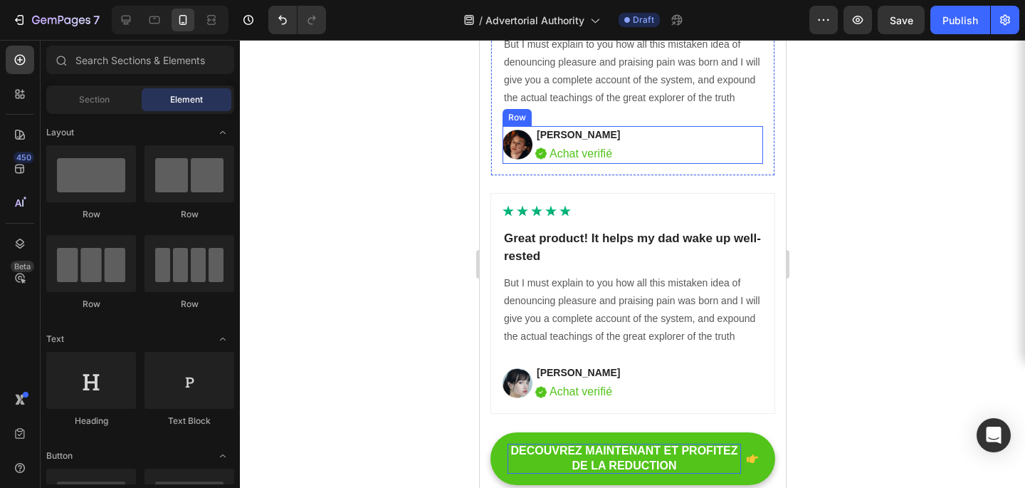
scroll to position [5933, 0]
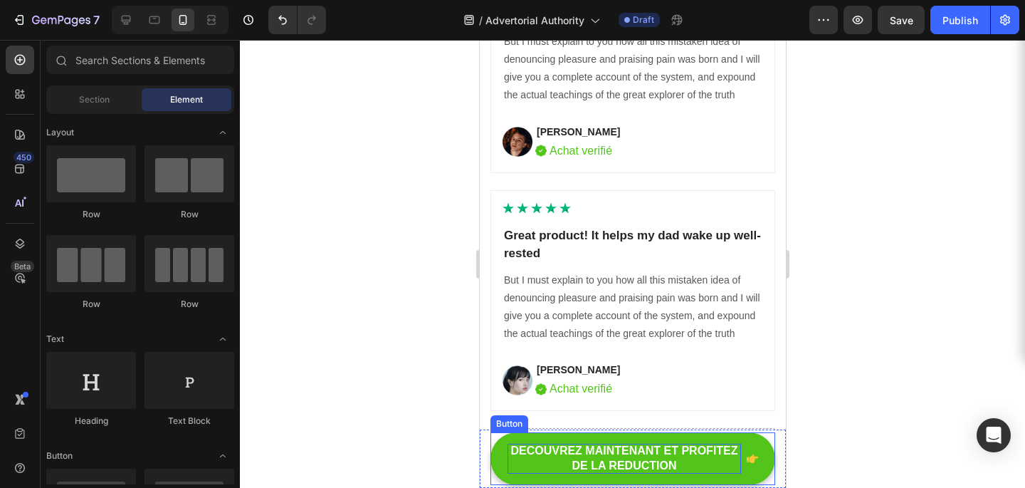
click at [748, 471] on span at bounding box center [751, 459] width 11 height 30
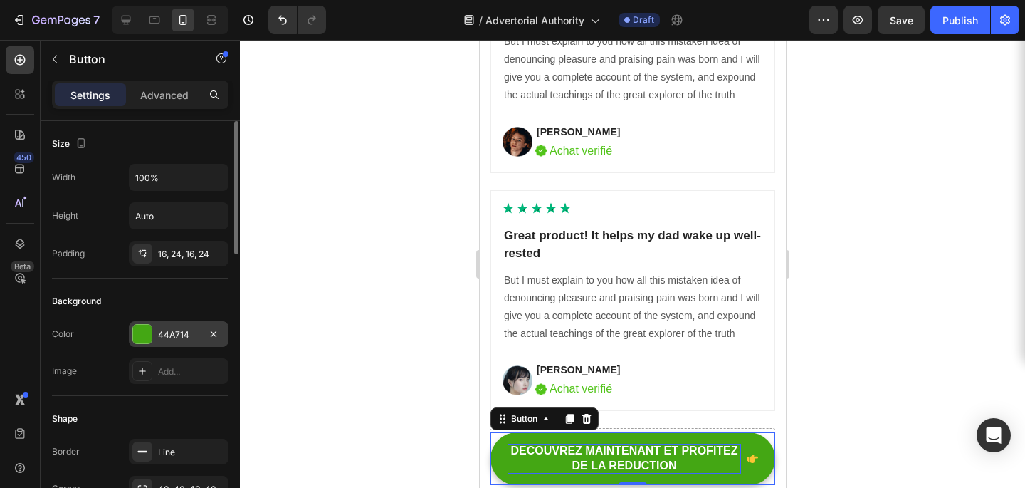
click at [197, 340] on div "44A714" at bounding box center [178, 334] width 41 height 13
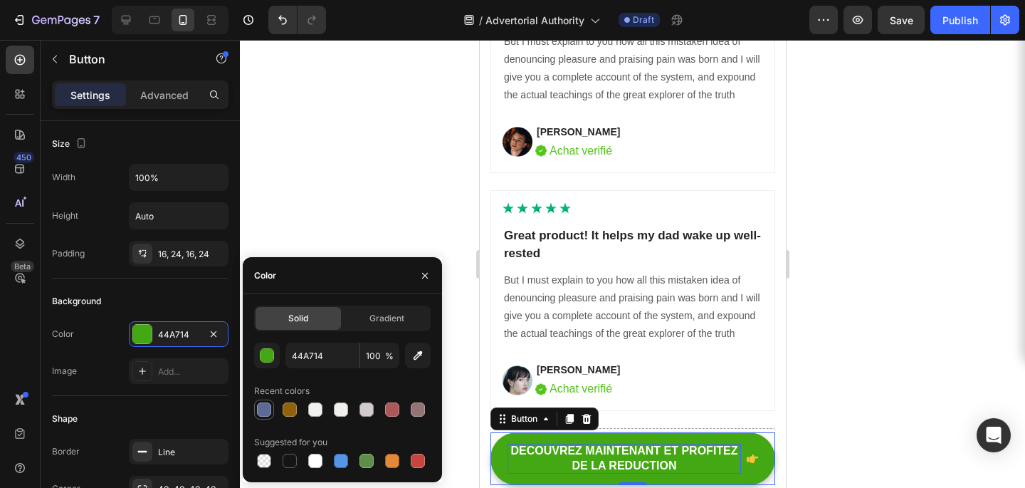
click at [271, 411] on div at bounding box center [264, 409] width 14 height 14
type input "5C6A97"
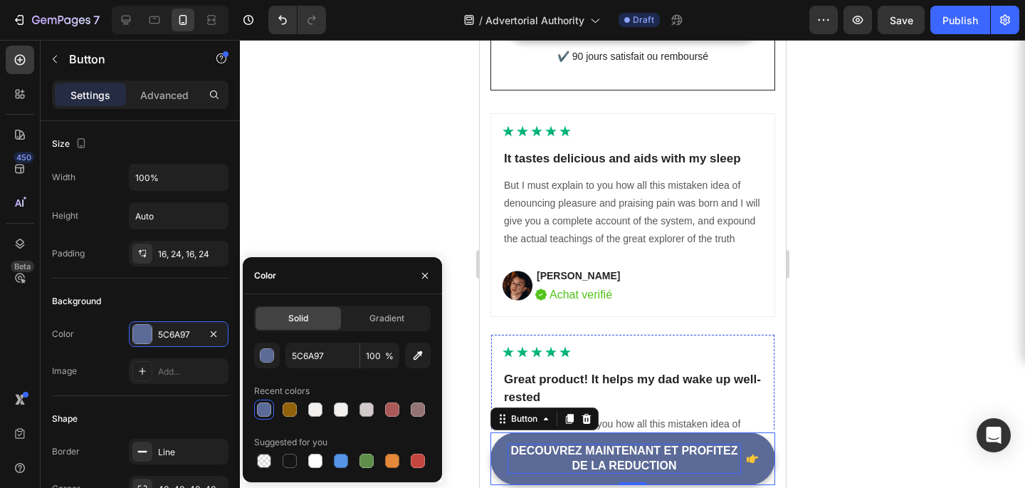
scroll to position [5821, 0]
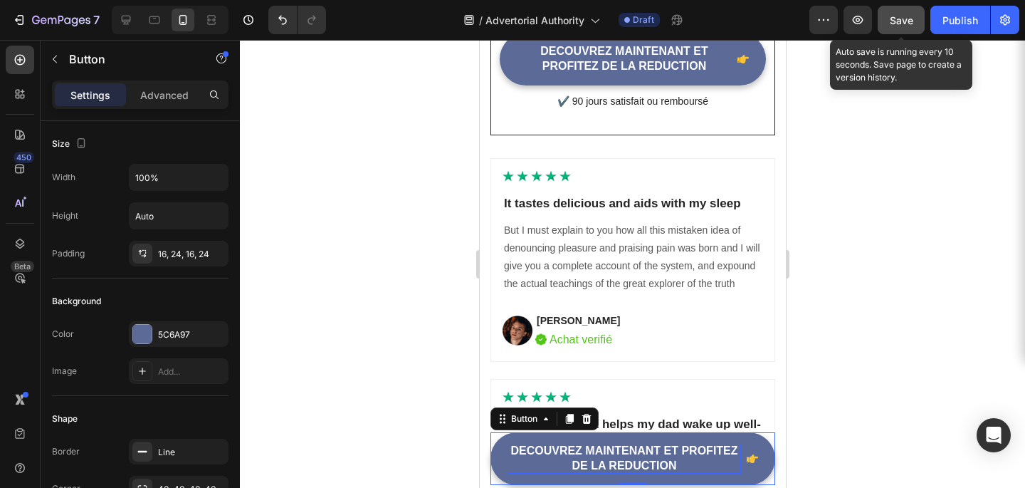
click at [900, 29] on button "Save" at bounding box center [901, 20] width 47 height 28
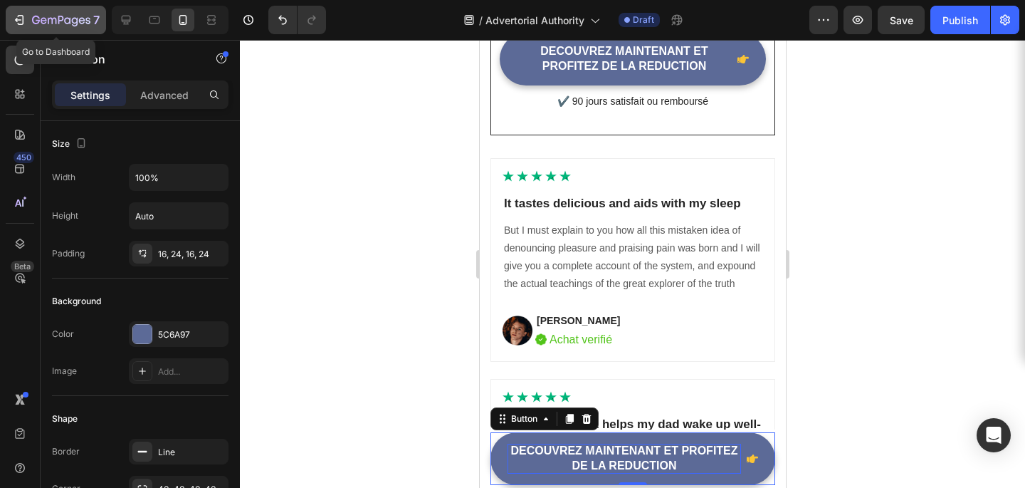
click at [13, 21] on icon "button" at bounding box center [19, 20] width 14 height 14
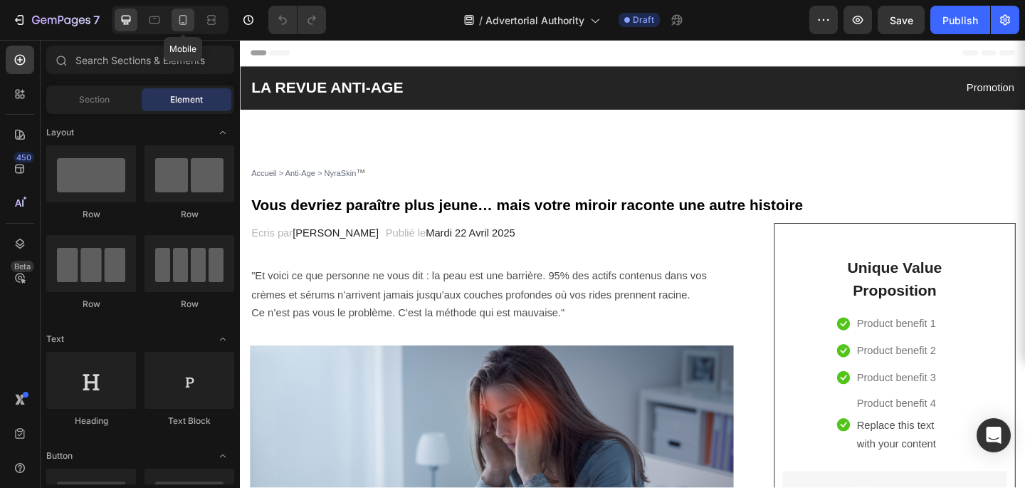
click at [174, 21] on div at bounding box center [183, 20] width 23 height 23
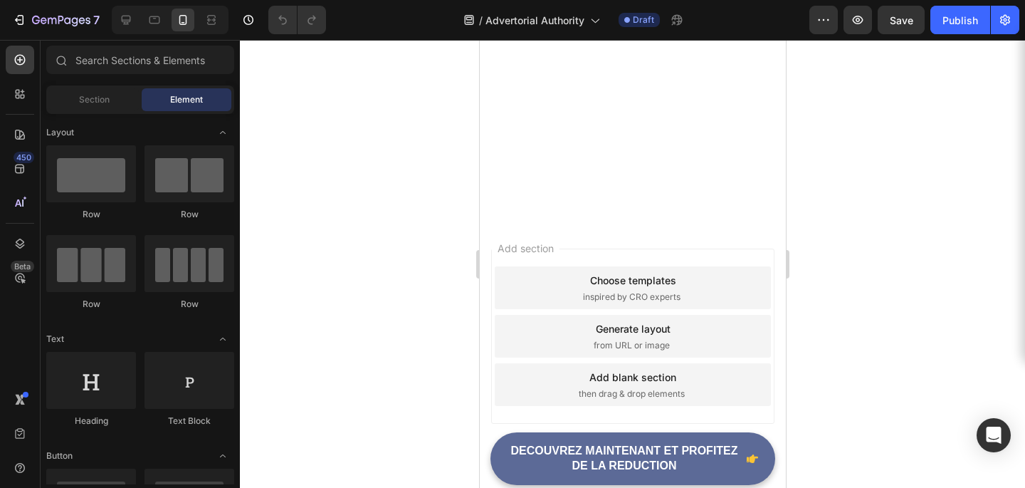
scroll to position [6071, 0]
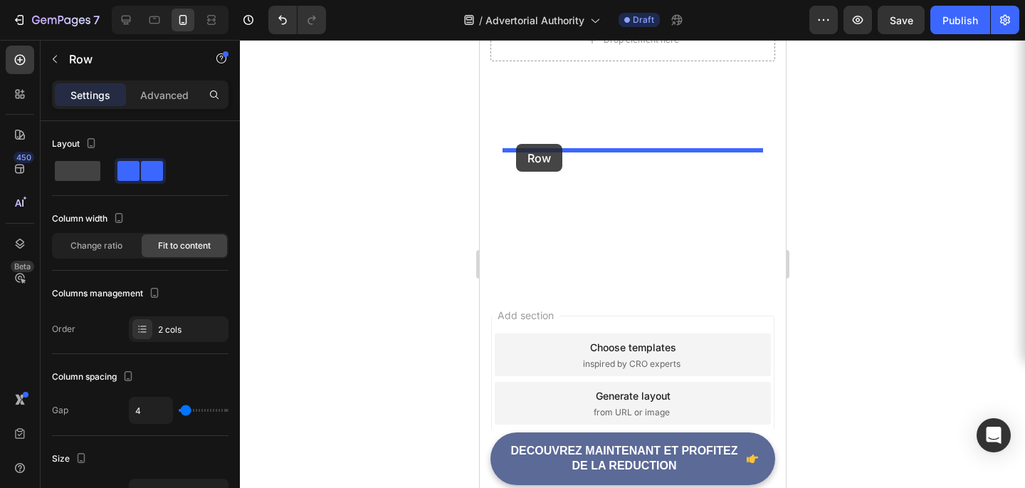
drag, startPoint x: 510, startPoint y: 274, endPoint x: 516, endPoint y: 145, distance: 129.7
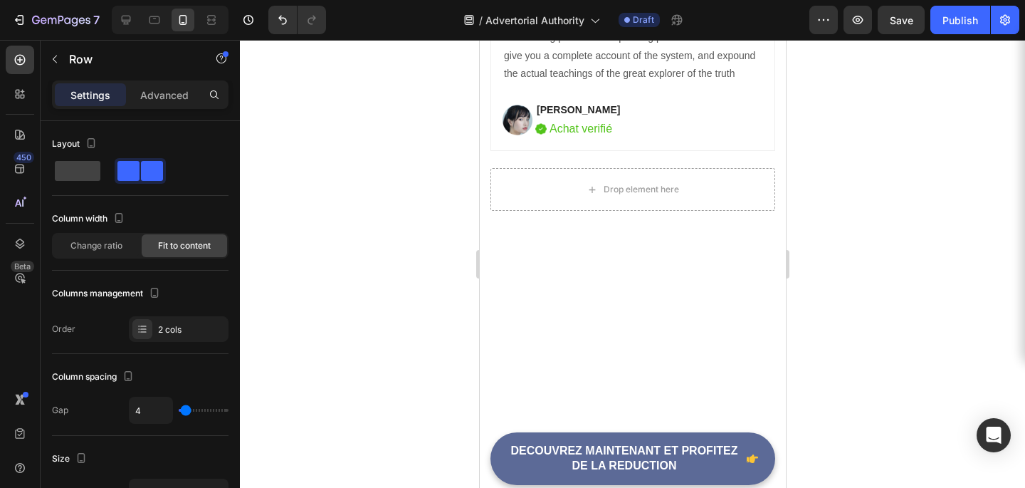
scroll to position [5930, 0]
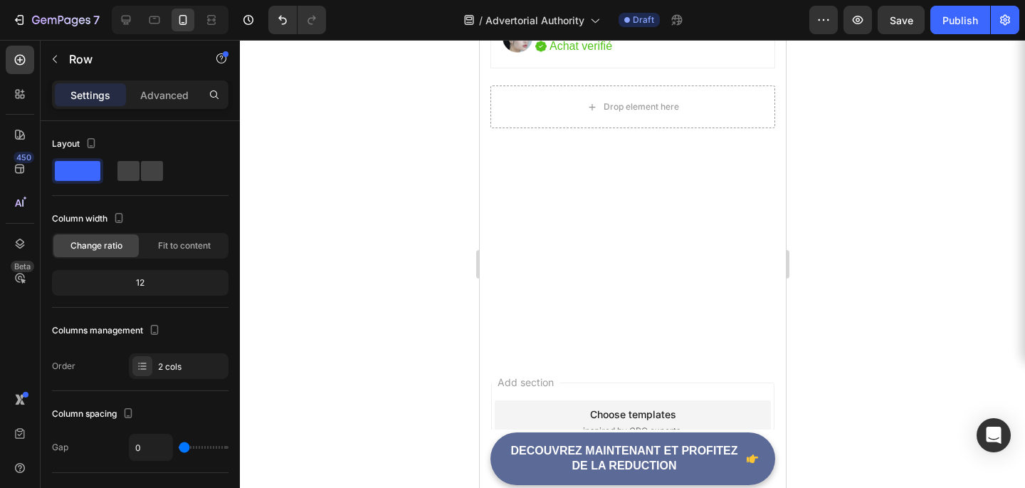
scroll to position [6022, 0]
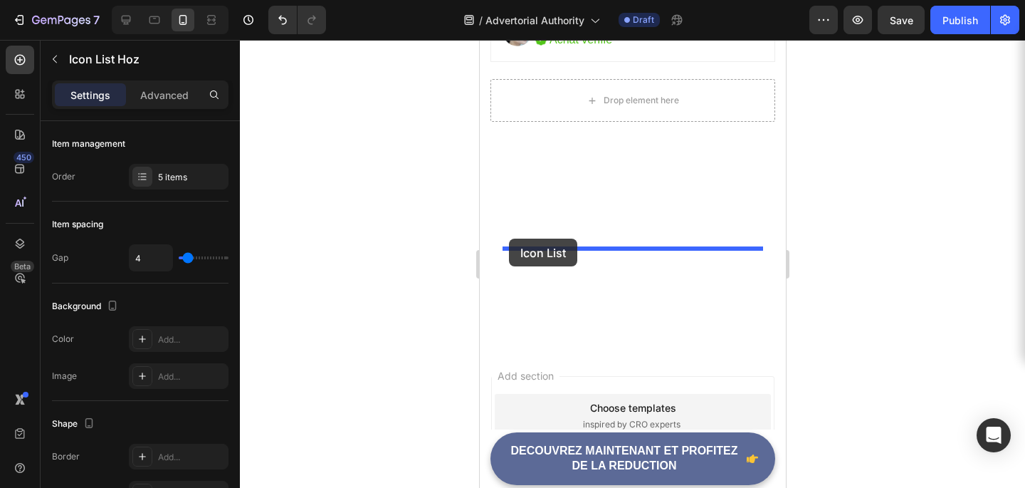
drag, startPoint x: 513, startPoint y: 166, endPoint x: 508, endPoint y: 239, distance: 72.8
click at [916, 193] on div at bounding box center [632, 264] width 785 height 448
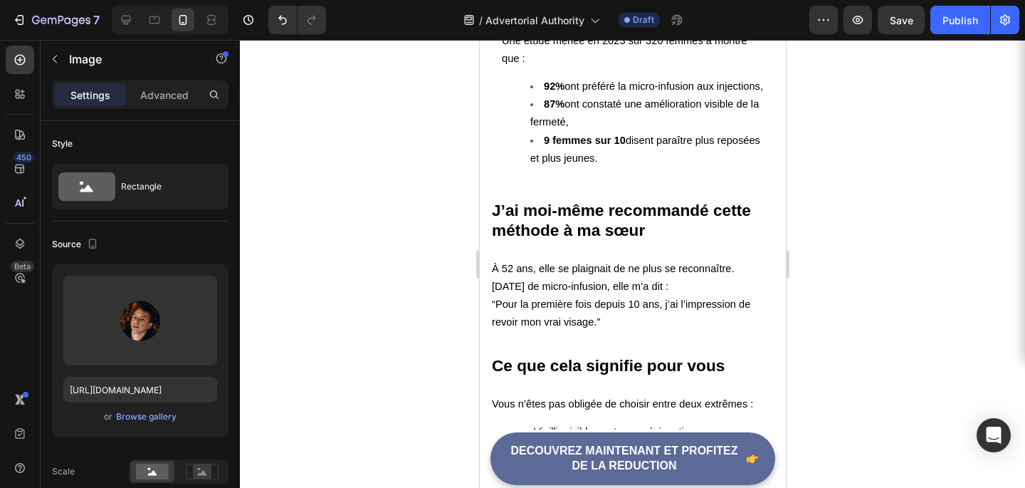
scroll to position [4125, 0]
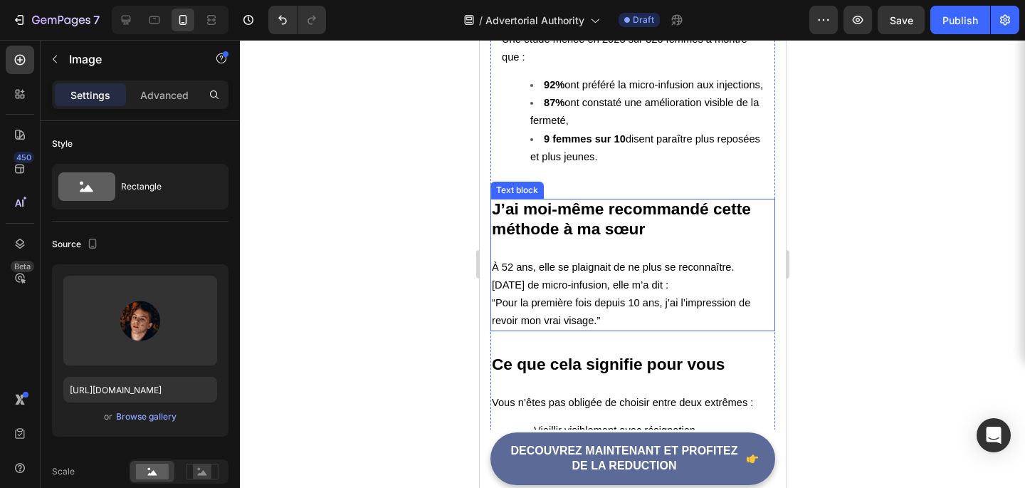
click at [496, 214] on strong "J’ai moi-même recommandé cette méthode à ma sœur" at bounding box center [620, 218] width 259 height 38
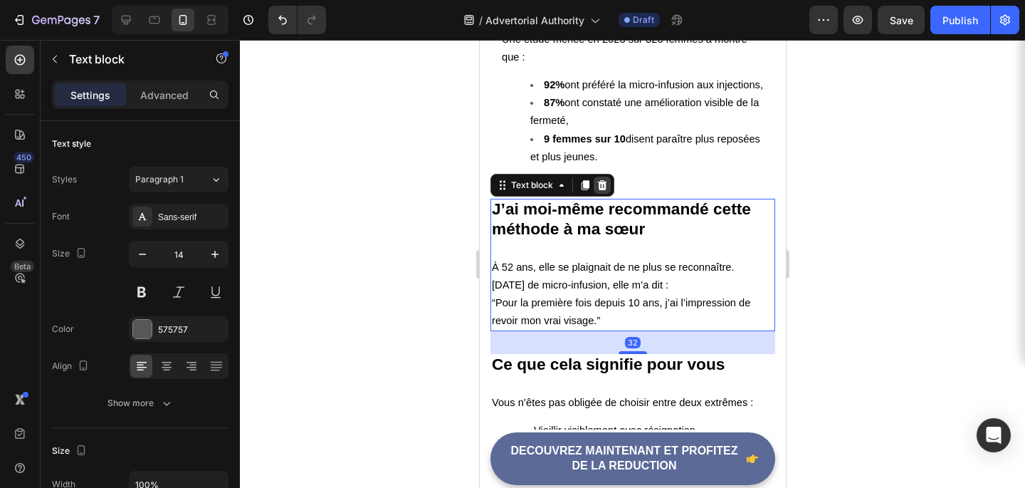
click at [607, 183] on icon at bounding box center [601, 184] width 11 height 11
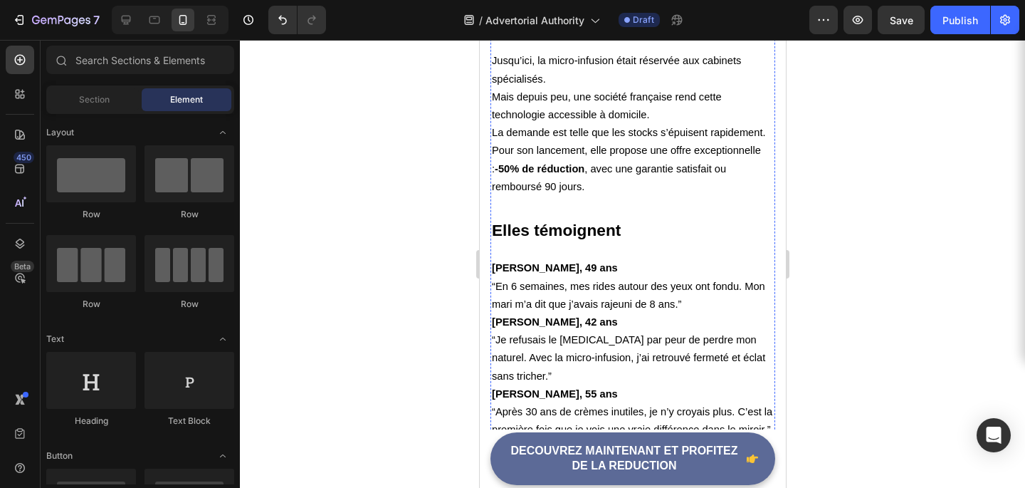
scroll to position [4543, 0]
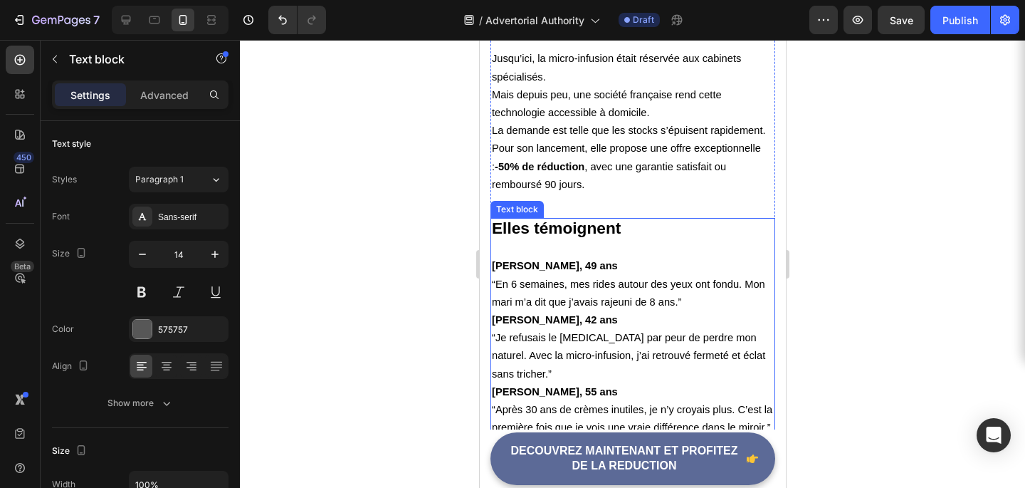
click at [565, 265] on p "Sophie, 49 ans “En 6 semaines, mes rides autour des yeux ont fondu. Mon mari m’…" at bounding box center [632, 284] width 282 height 54
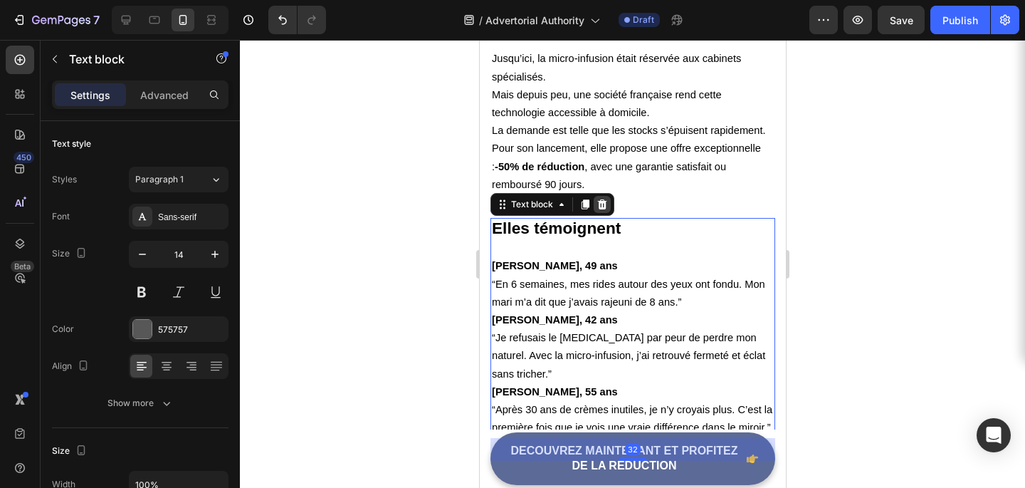
click at [600, 199] on icon at bounding box center [601, 204] width 11 height 11
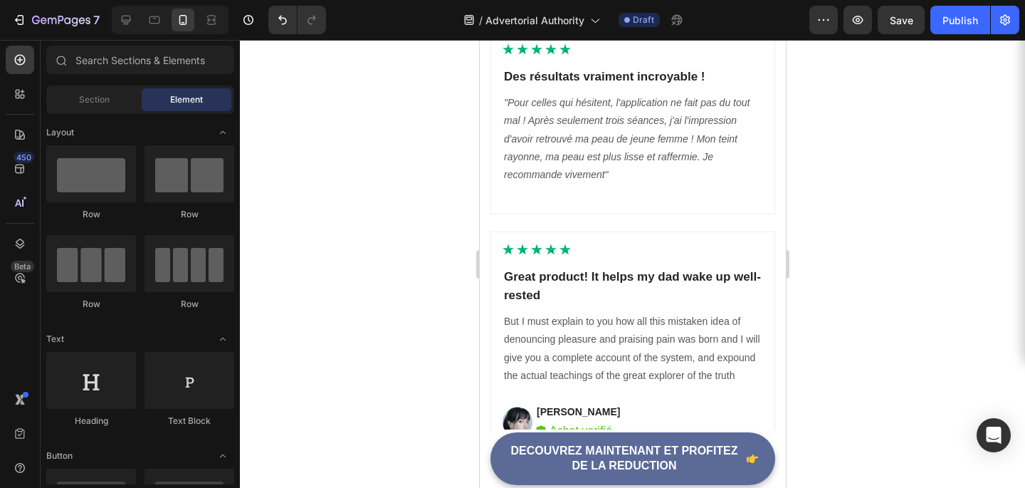
scroll to position [5825, 0]
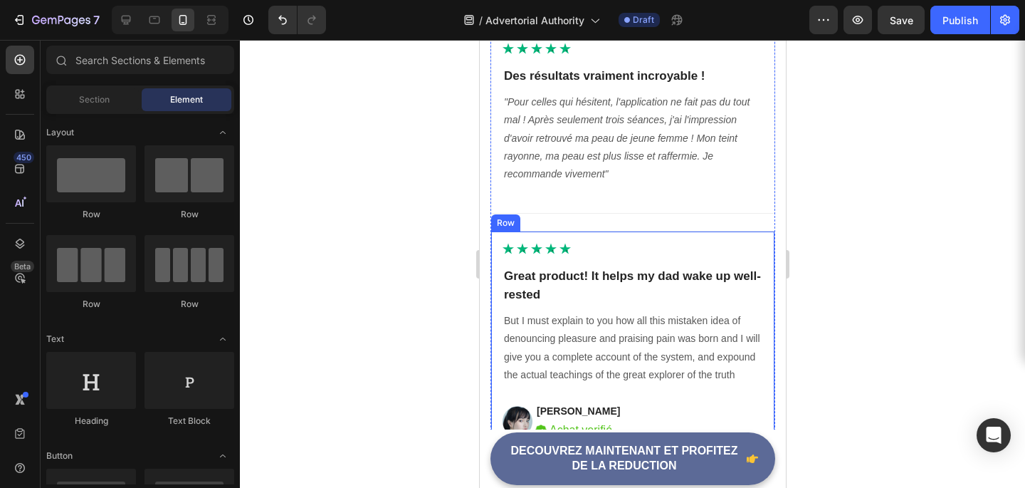
click at [496, 241] on div "Icon Icon Icon Icon Icon Icon List Hoz Great product! It helps my dad wake up w…" at bounding box center [632, 341] width 285 height 221
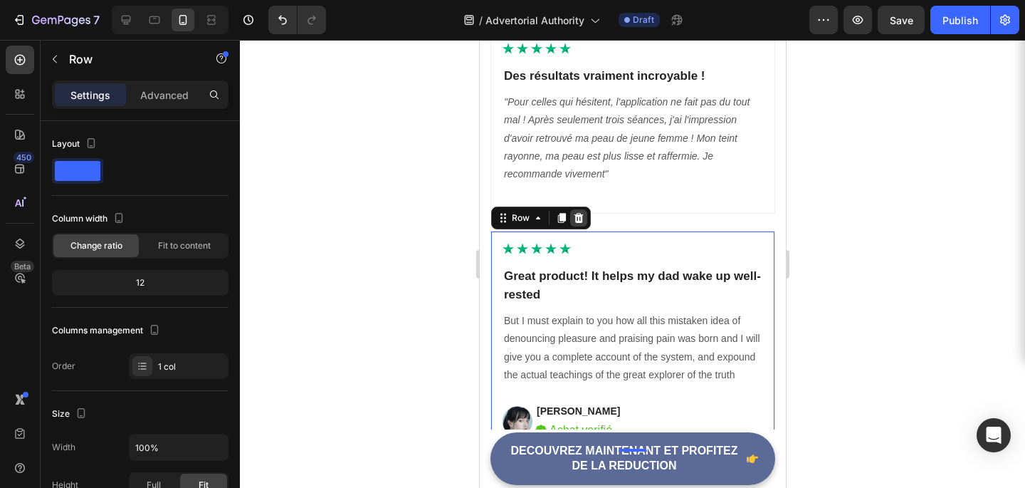
click at [575, 221] on icon at bounding box center [578, 218] width 9 height 10
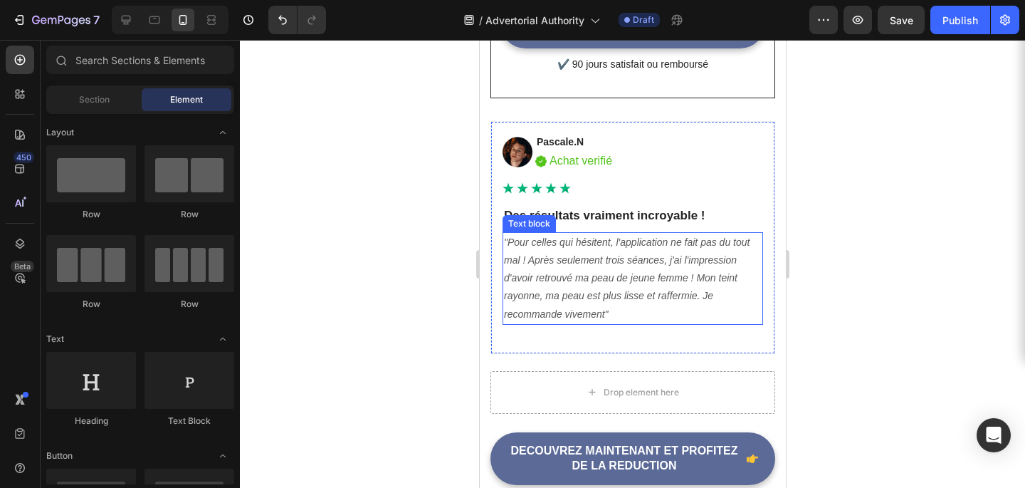
scroll to position [5690, 0]
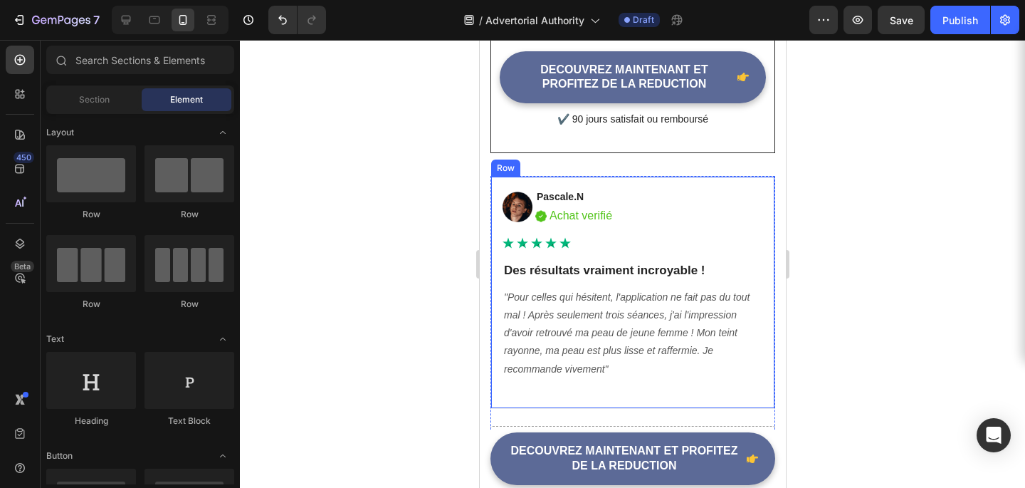
click at [502, 176] on div "Image Pascale.N Text block Image Achat verifié Text block Row Row Icon Icon Ico…" at bounding box center [632, 292] width 285 height 233
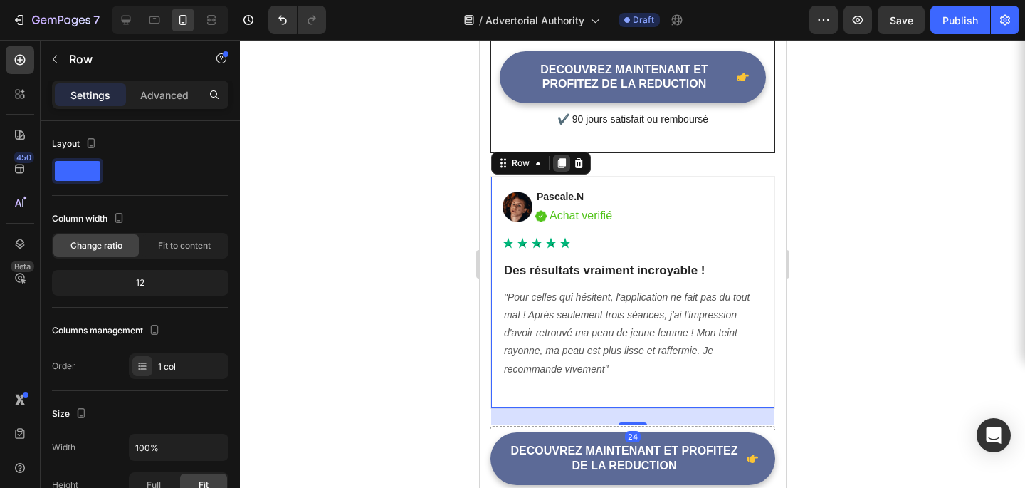
click at [560, 157] on icon at bounding box center [560, 162] width 11 height 11
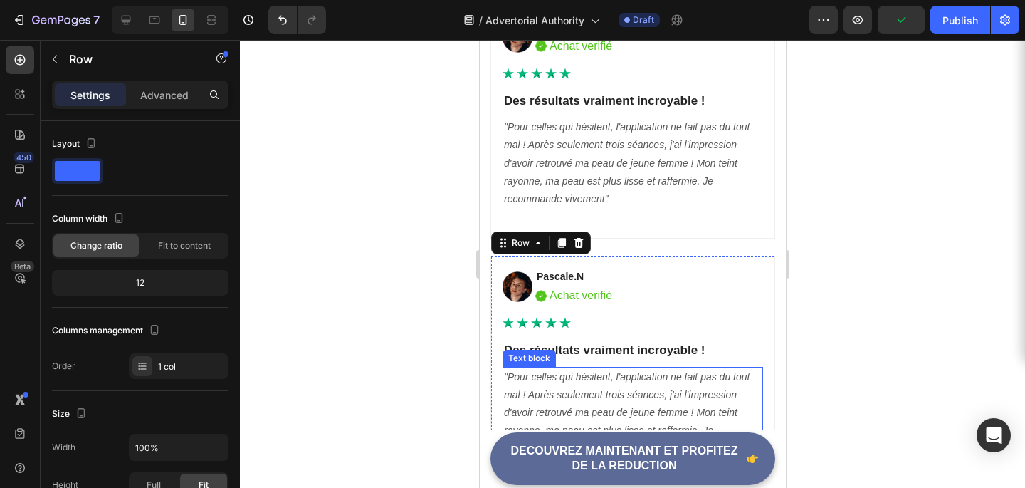
scroll to position [5782, 0]
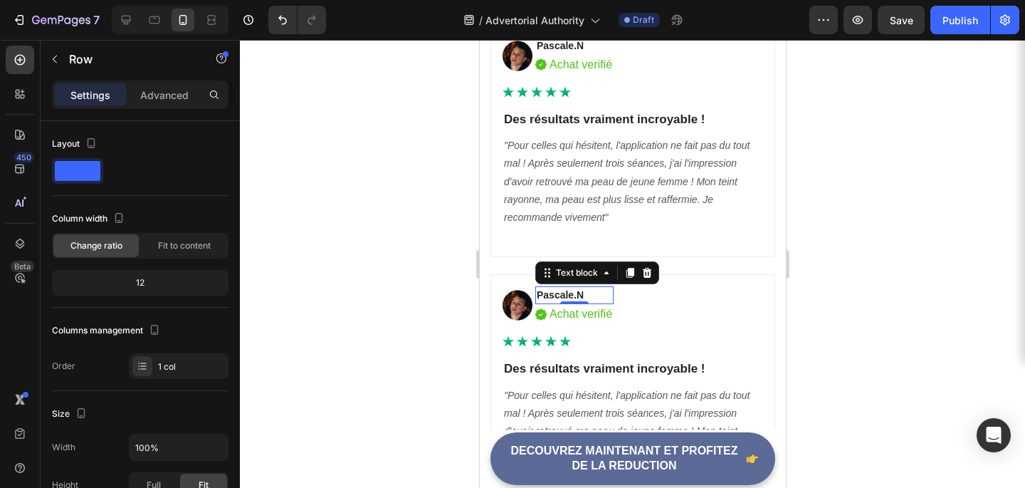
click at [575, 293] on p "Pascale.N" at bounding box center [573, 295] width 75 height 15
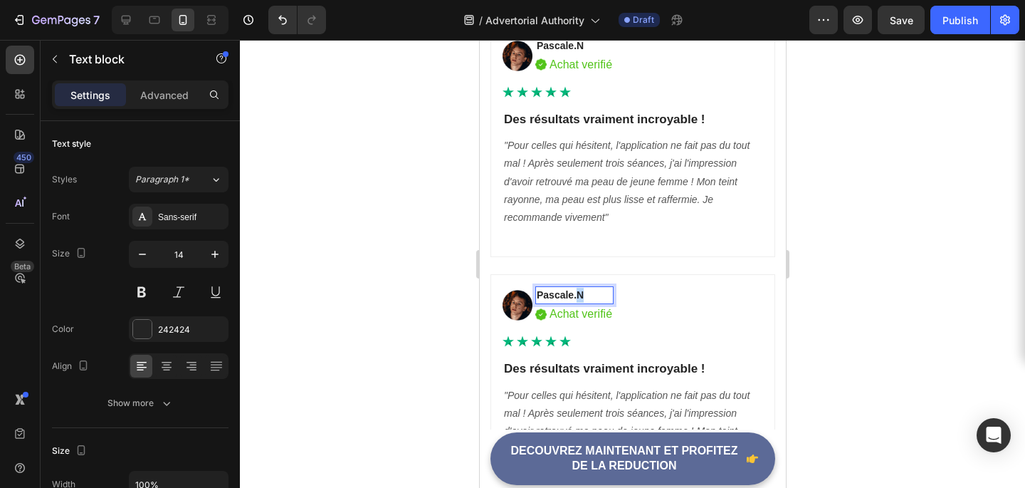
click at [575, 293] on p "Pascale.N" at bounding box center [573, 295] width 75 height 15
click at [573, 293] on p "Pascale.N" at bounding box center [573, 295] width 75 height 15
drag, startPoint x: 588, startPoint y: 294, endPoint x: 531, endPoint y: 291, distance: 57.0
click at [531, 291] on div "Image Pascale.N Text block 0 Image Achat verifié Text block Row Row" at bounding box center [632, 305] width 261 height 38
click at [1008, 207] on div at bounding box center [632, 264] width 785 height 448
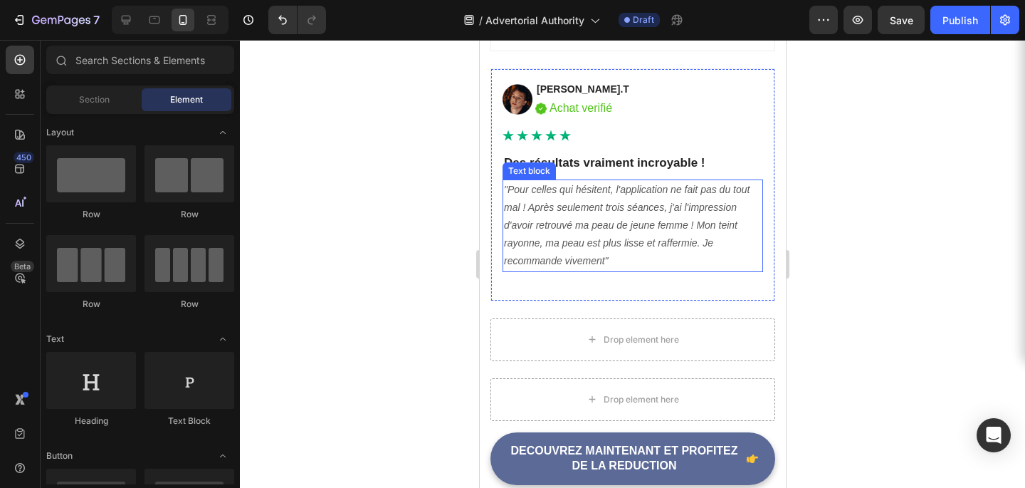
scroll to position [5985, 0]
click at [597, 208] on icon ""Pour celles qui hésitent, l'application ne fait pas du tout mal ! Après seulem…" at bounding box center [626, 227] width 246 height 83
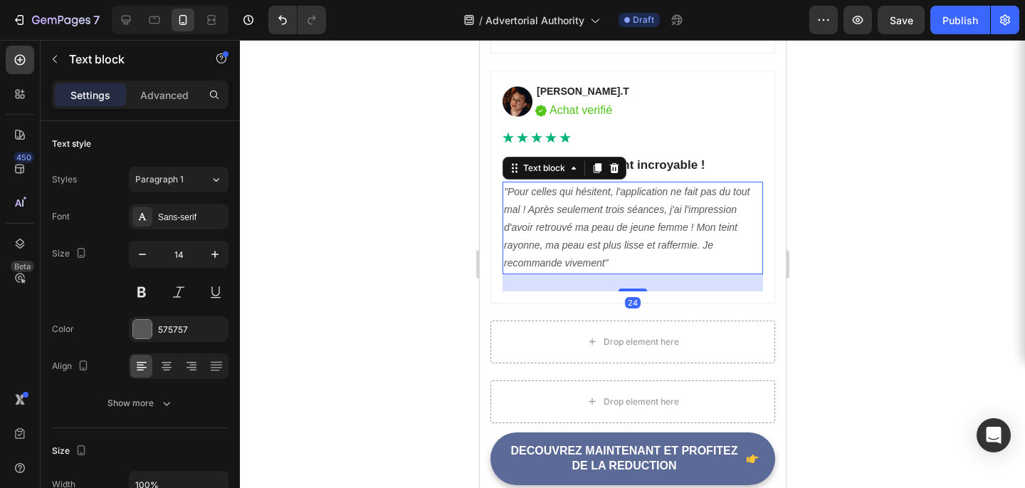
click at [597, 208] on icon ""Pour celles qui hésitent, l'application ne fait pas du tout mal ! Après seulem…" at bounding box center [626, 227] width 246 height 83
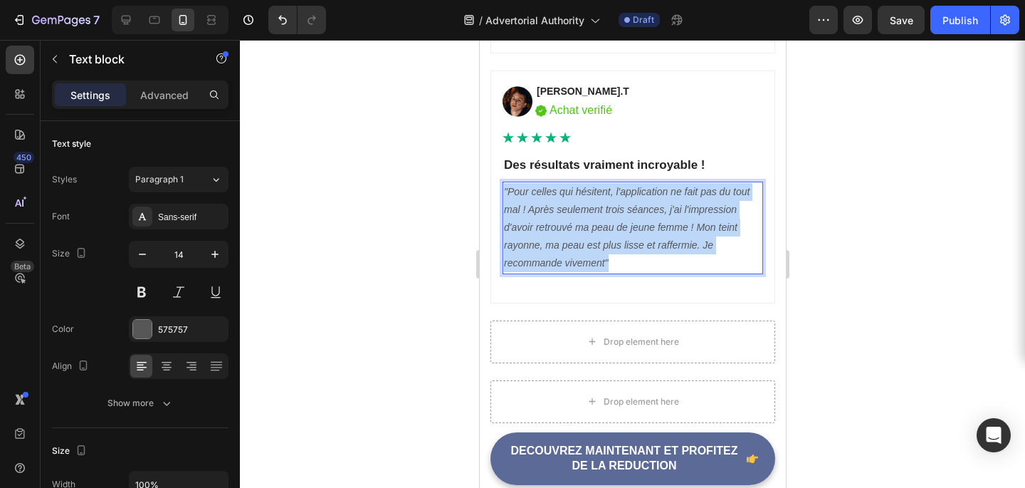
click at [597, 208] on icon ""Pour celles qui hésitent, l'application ne fait pas du tout mal ! Après seulem…" at bounding box center [626, 227] width 246 height 83
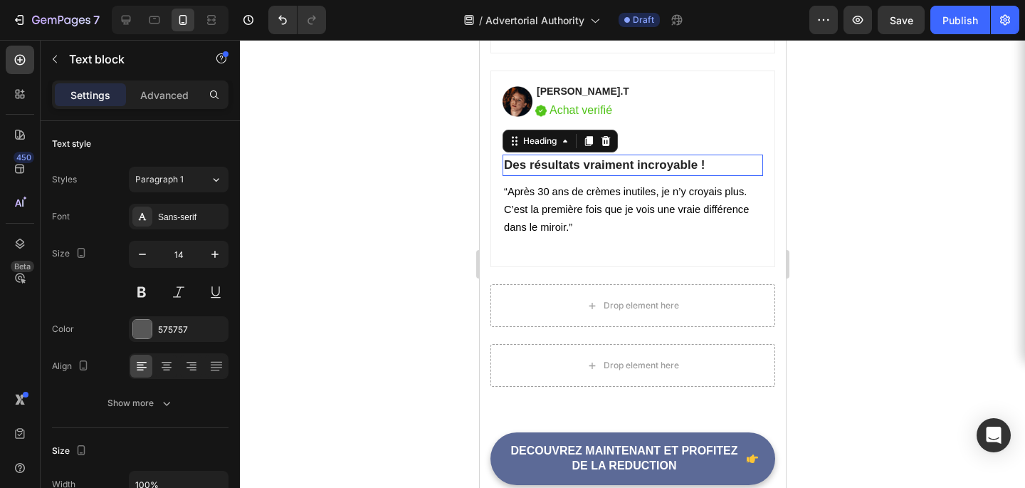
click at [636, 162] on h2 "Des résultats vraiment incroyable !" at bounding box center [632, 165] width 261 height 21
click at [673, 162] on h2 "Des résultats vraiment incroyable !" at bounding box center [632, 165] width 261 height 21
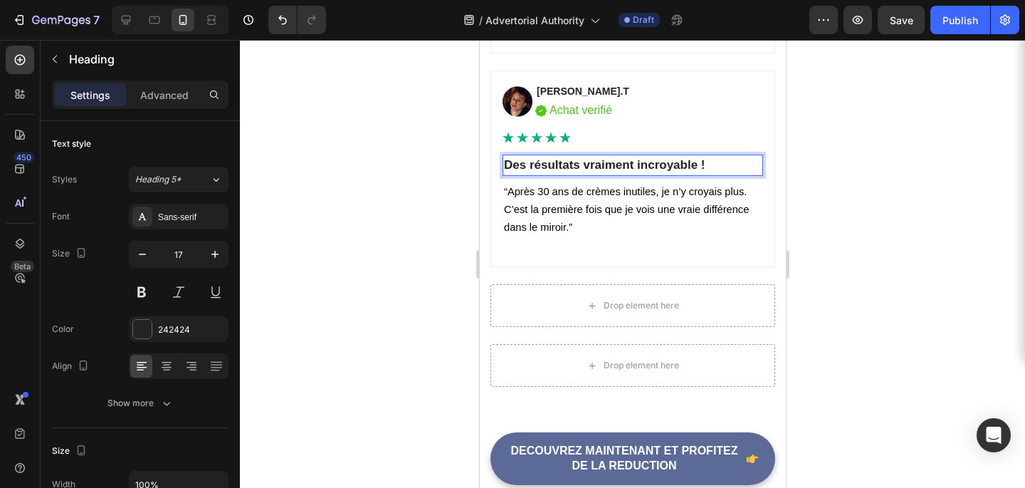
click at [673, 162] on p "Des résultats vraiment incroyable !" at bounding box center [632, 165] width 258 height 19
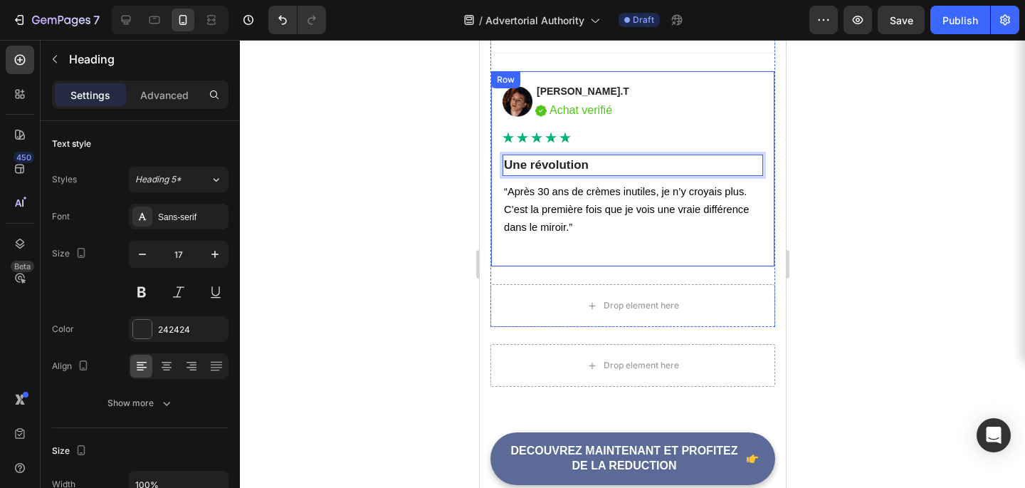
click at [975, 241] on div at bounding box center [632, 264] width 785 height 448
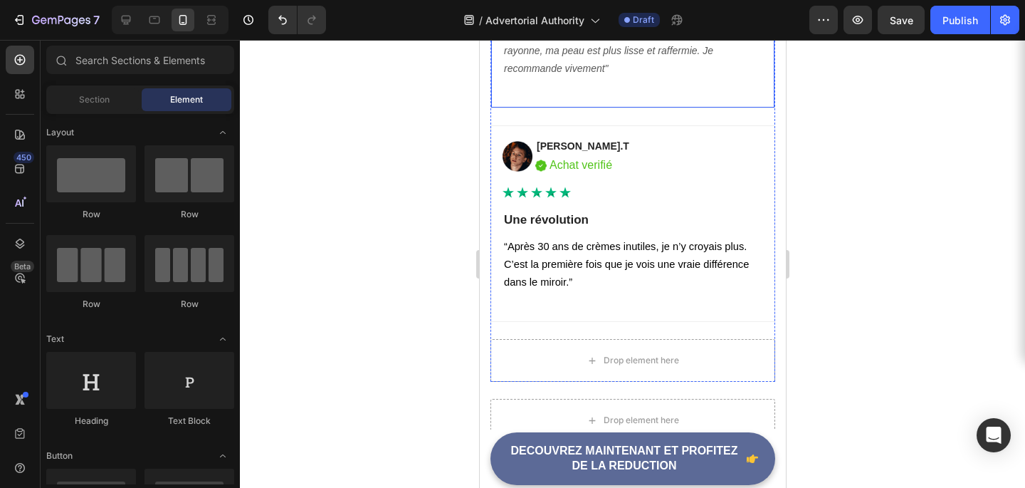
scroll to position [5934, 0]
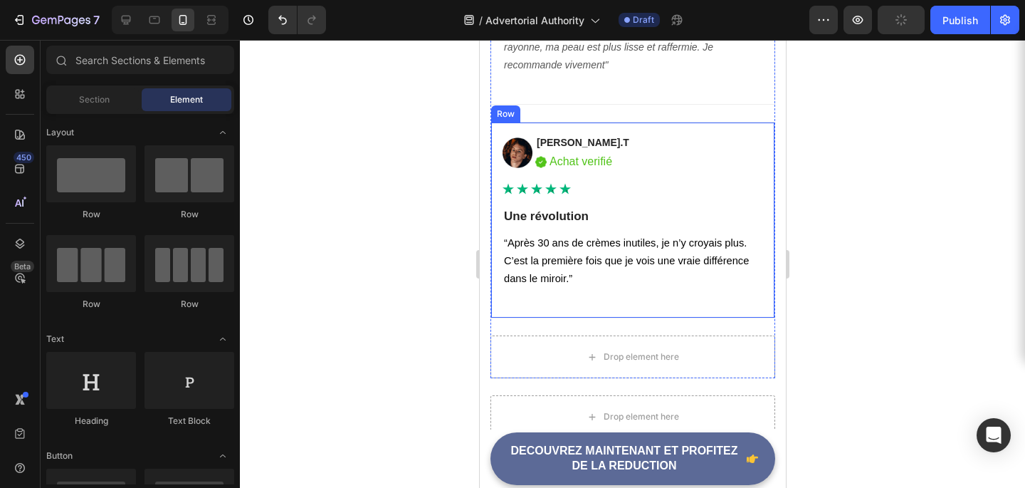
click at [689, 199] on div "Image Nathalie.T Text block Image Achat verifié Text block Row Row Icon Icon Ic…" at bounding box center [632, 220] width 261 height 172
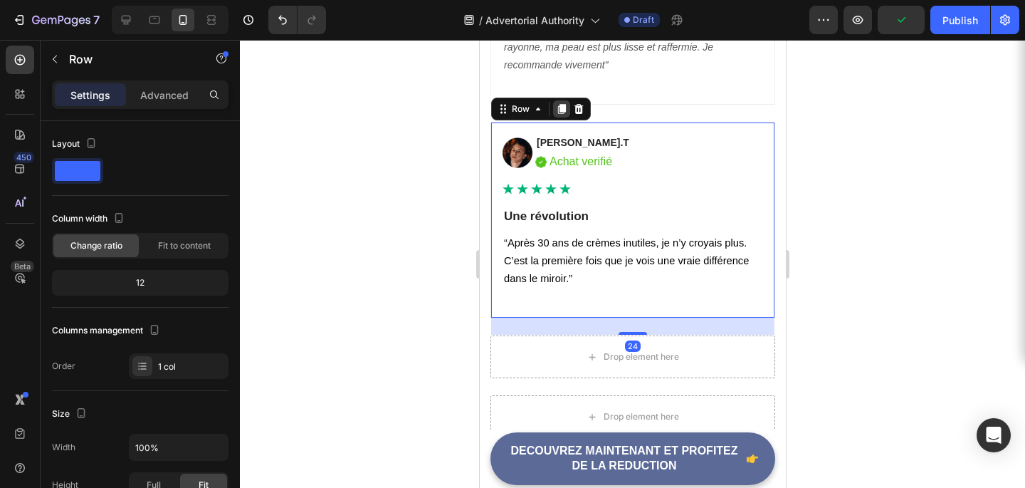
click at [559, 110] on icon at bounding box center [562, 109] width 8 height 10
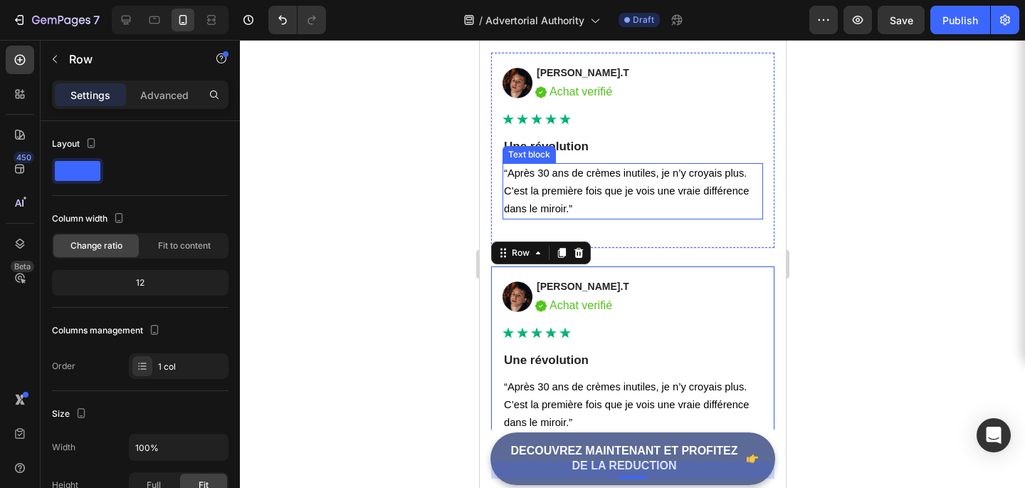
scroll to position [6006, 0]
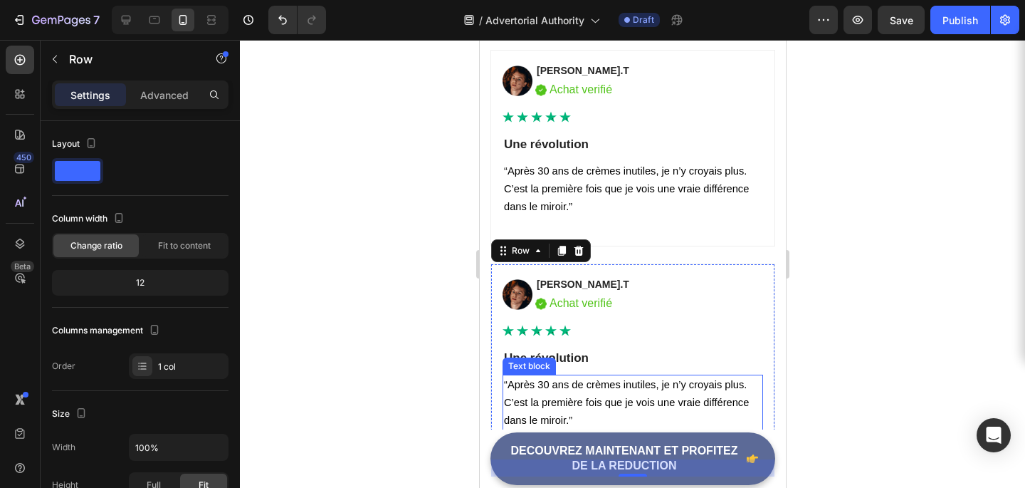
click at [553, 394] on p "“Après 30 ans de crèmes inutiles, je n’y croyais plus. C’est la première fois q…" at bounding box center [632, 403] width 258 height 54
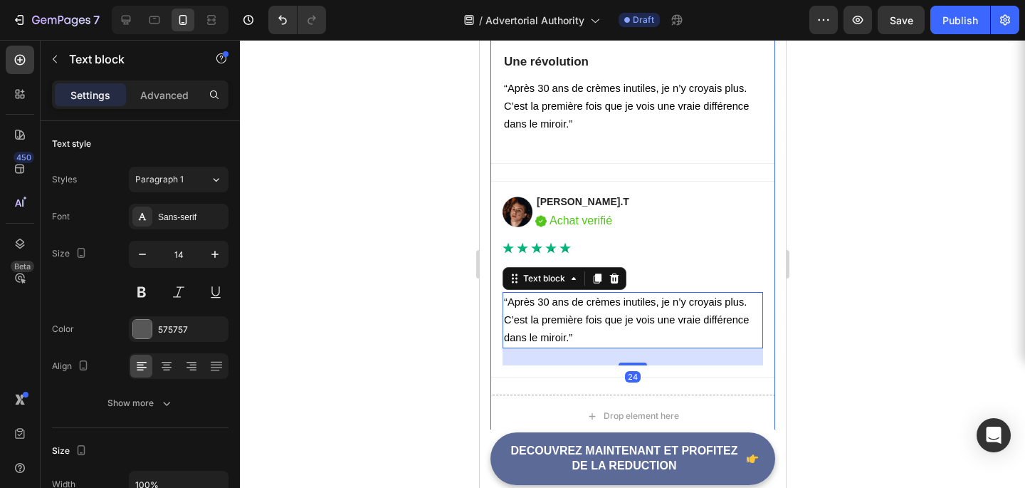
scroll to position [6090, 0]
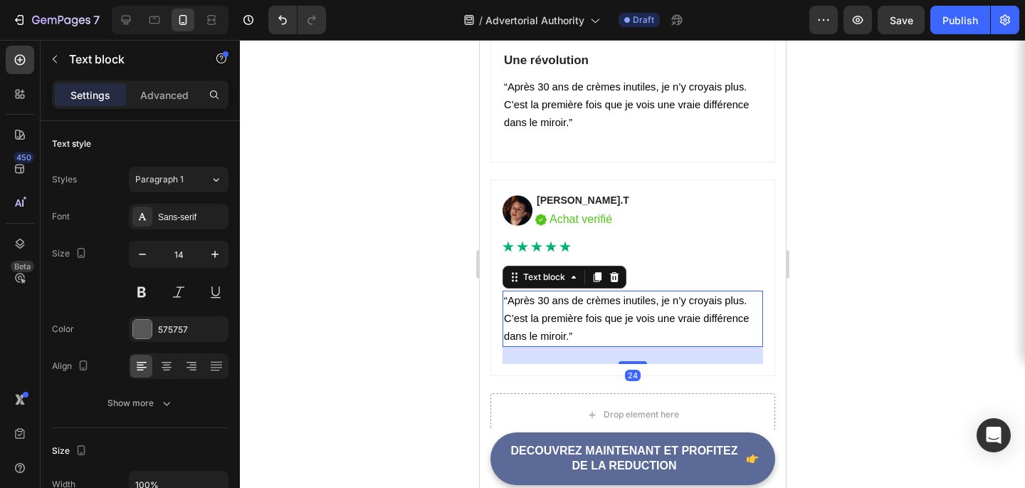
click at [571, 314] on span "“Après 30 ans de crèmes inutiles, je n’y croyais plus. C’est la première fois q…" at bounding box center [625, 318] width 245 height 47
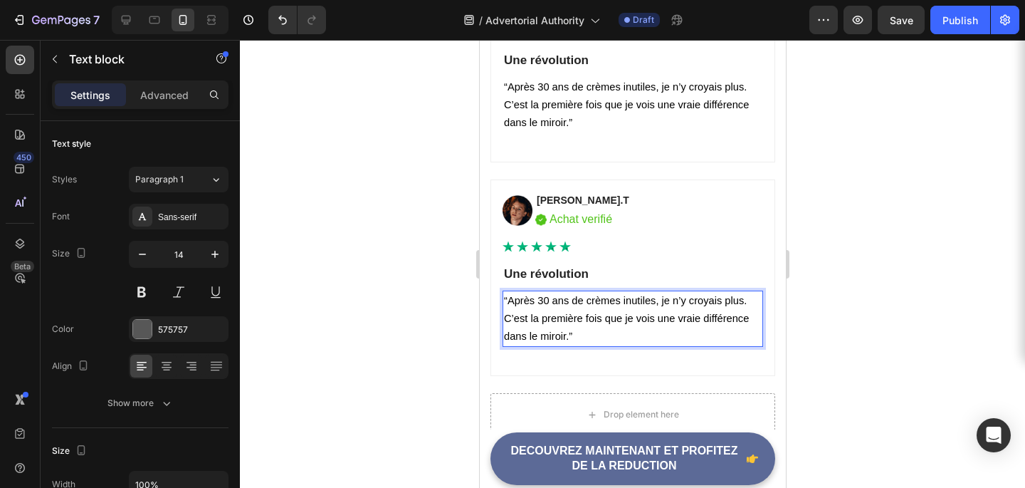
click at [571, 314] on span "“Après 30 ans de crèmes inutiles, je n’y croyais plus. C’est la première fois q…" at bounding box center [625, 318] width 245 height 47
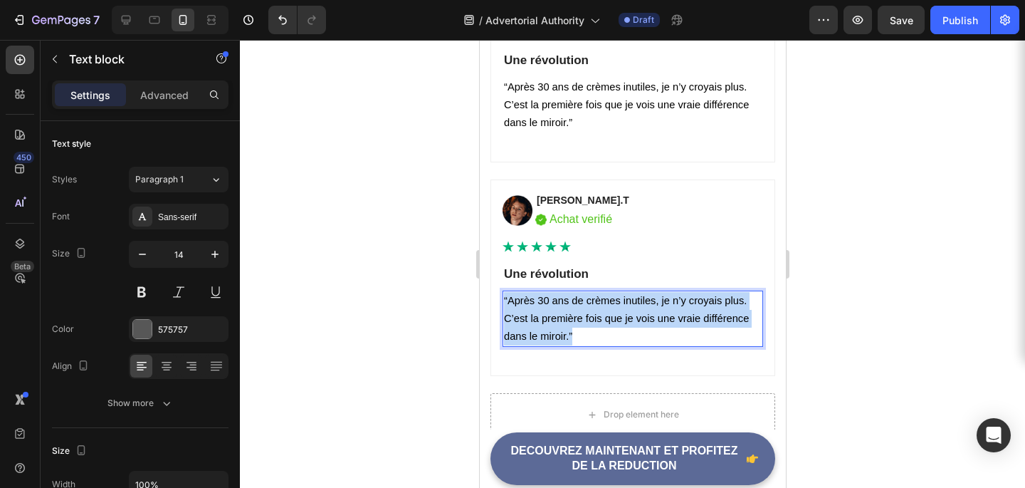
click at [571, 314] on span "“Après 30 ans de crèmes inutiles, je n’y croyais plus. C’est la première fois q…" at bounding box center [625, 318] width 245 height 47
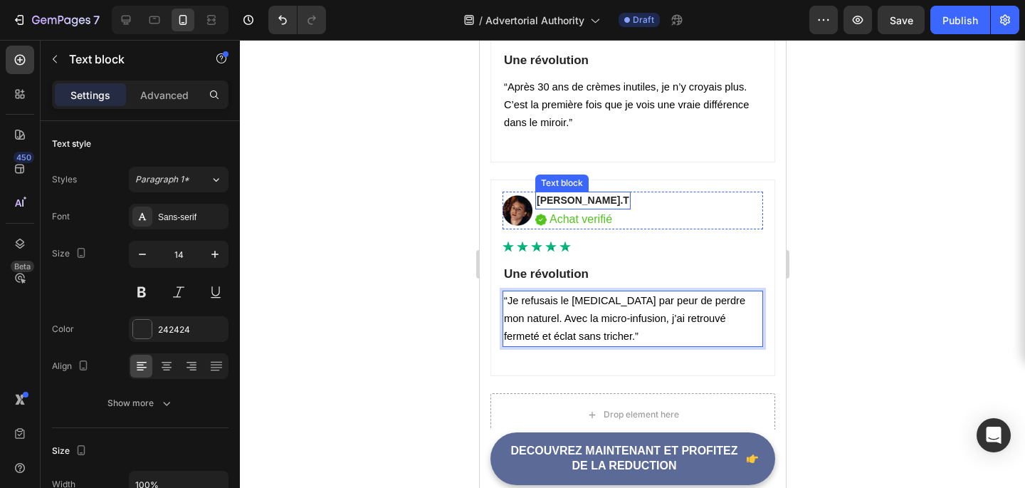
click at [546, 199] on p "[PERSON_NAME].T" at bounding box center [582, 200] width 93 height 15
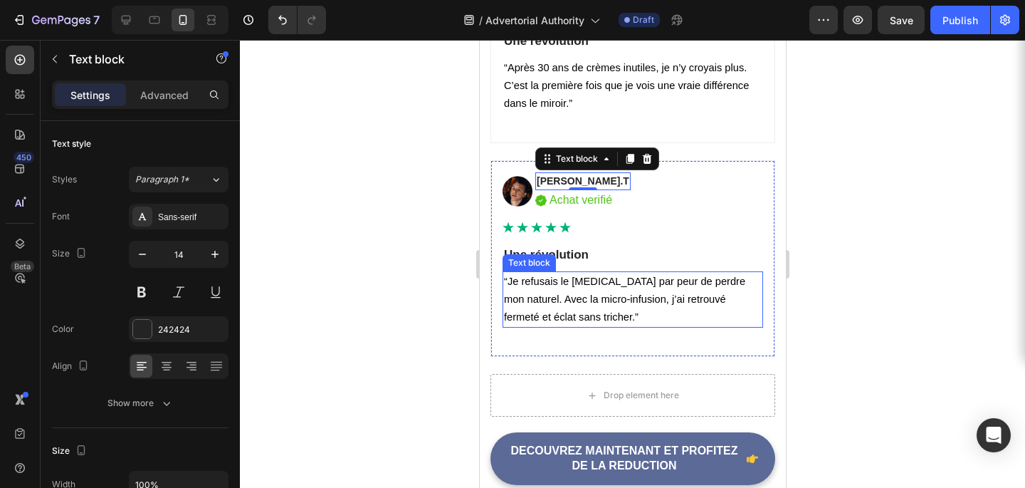
scroll to position [6118, 0]
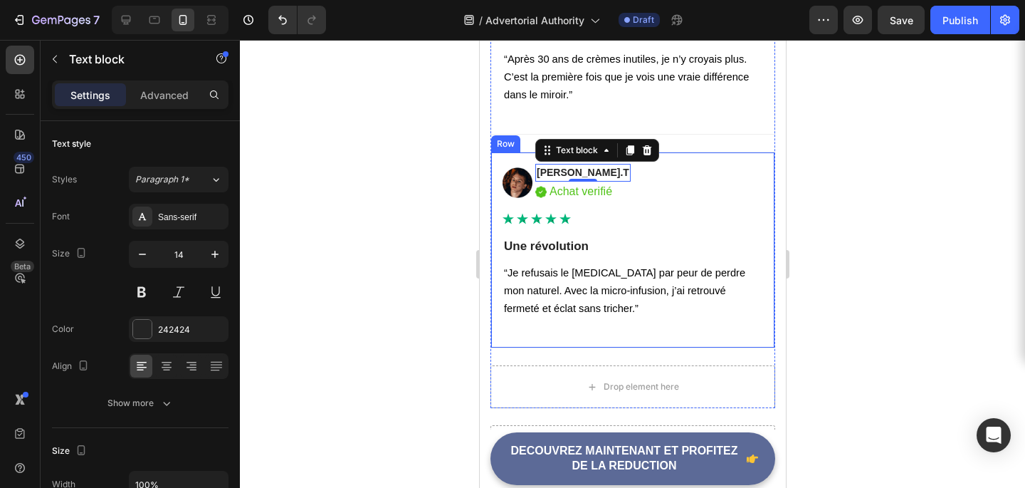
click at [851, 191] on div at bounding box center [632, 264] width 785 height 448
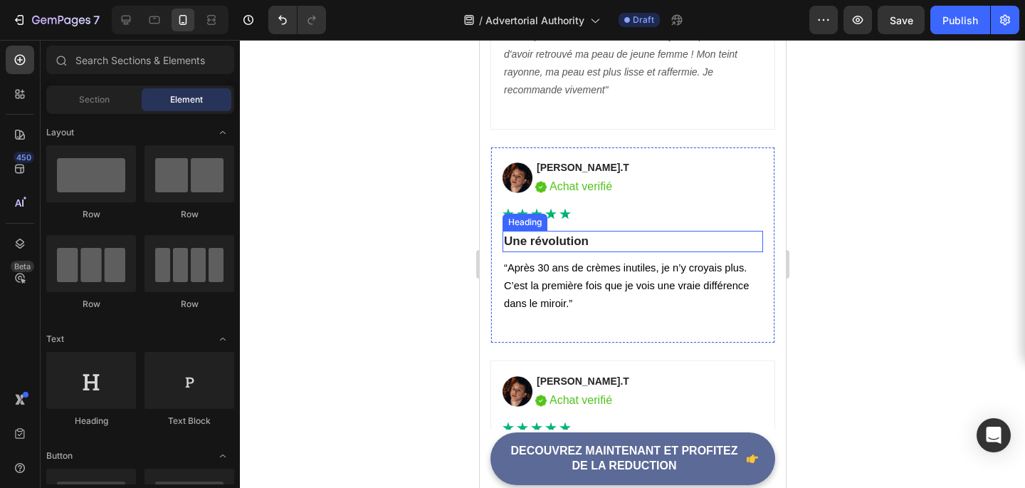
scroll to position [5924, 0]
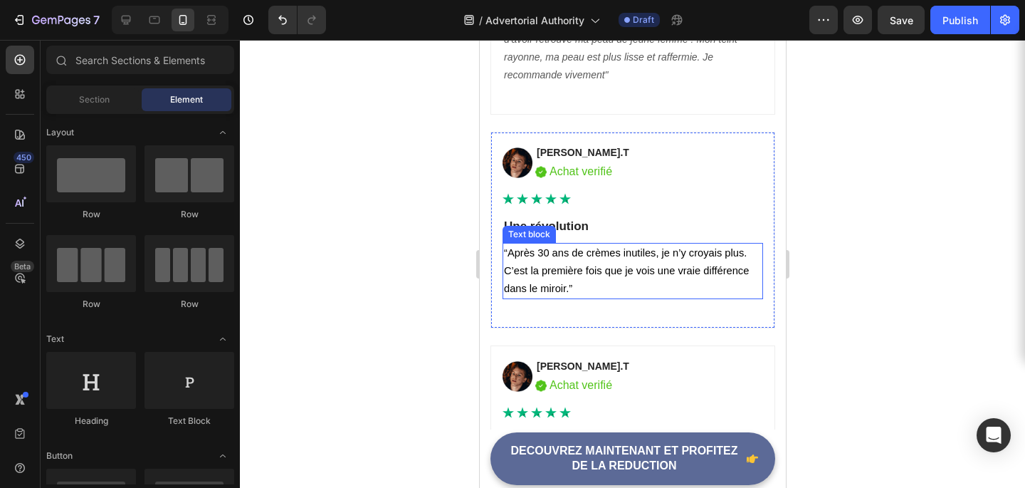
click at [573, 248] on span "“Après 30 ans de crèmes inutiles, je n’y croyais plus. C’est la première fois q…" at bounding box center [625, 270] width 245 height 47
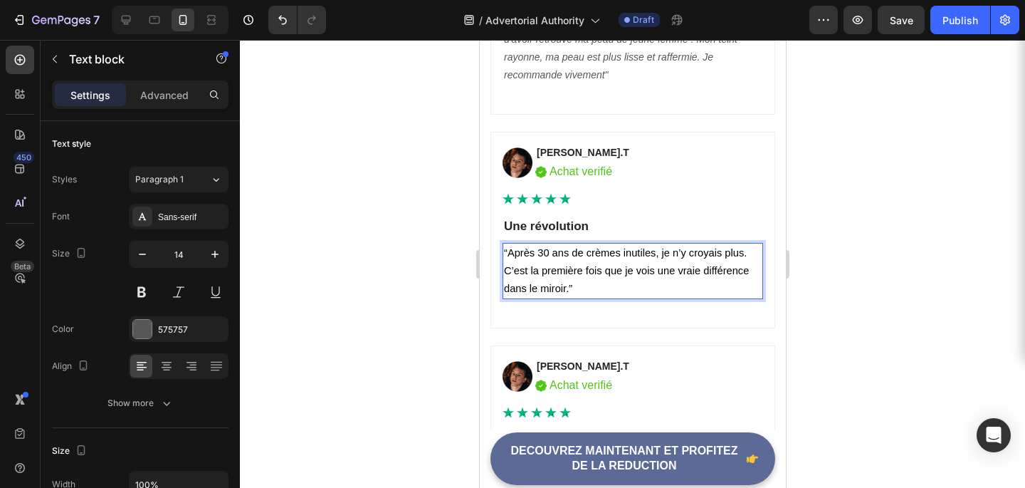
click at [630, 273] on span "“Après 30 ans de crèmes inutiles, je n’y croyais plus. C’est la première fois q…" at bounding box center [625, 270] width 245 height 47
click at [602, 280] on p "“Après 30 ans de crèmes inutiles, je n’y croyais plus. C’est la première fois q…" at bounding box center [632, 271] width 258 height 54
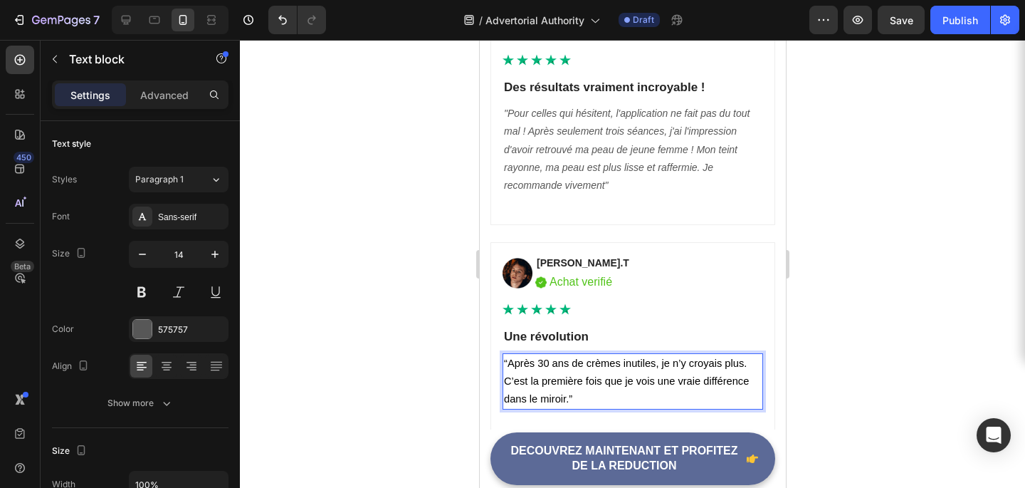
scroll to position [5809, 0]
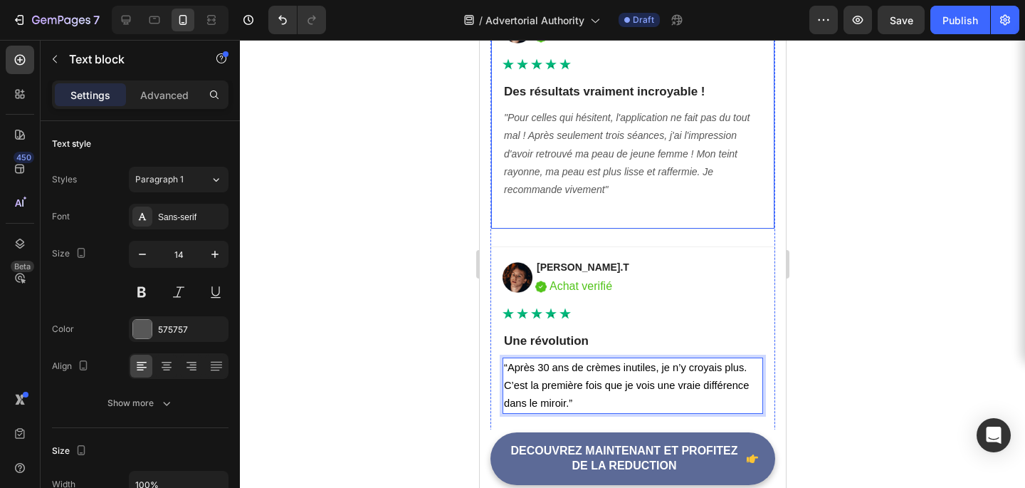
click at [600, 179] on p ""Pour celles qui hésitent, l'application ne fait pas du tout mal ! Après seulem…" at bounding box center [632, 154] width 258 height 90
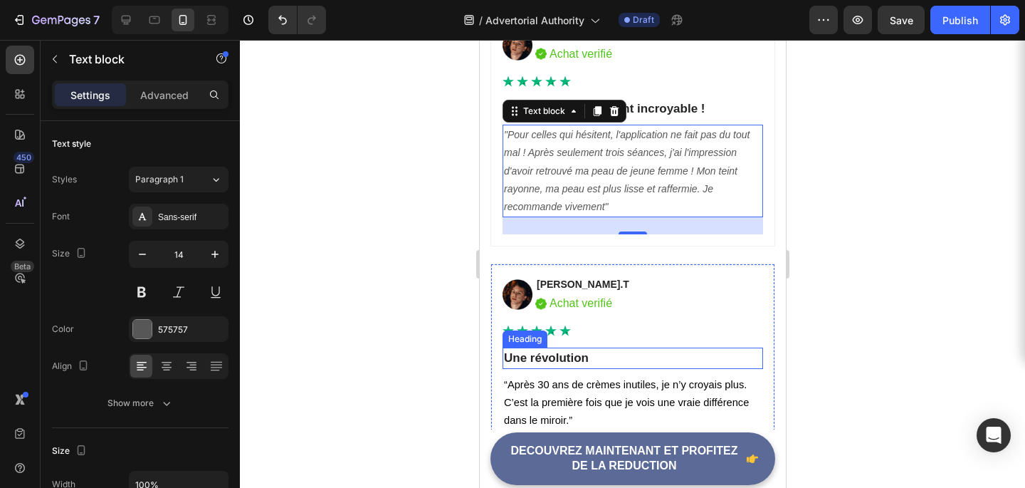
scroll to position [5715, 0]
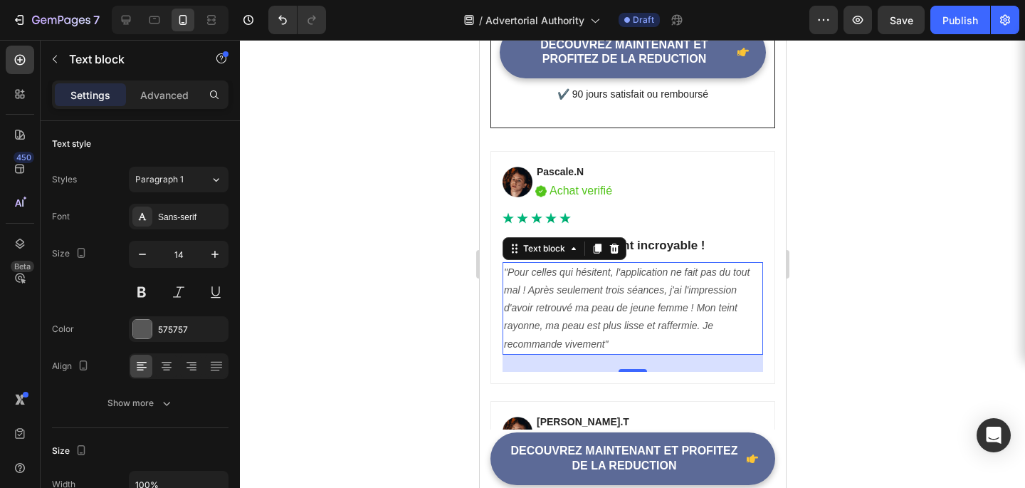
click at [407, 194] on div at bounding box center [632, 264] width 785 height 448
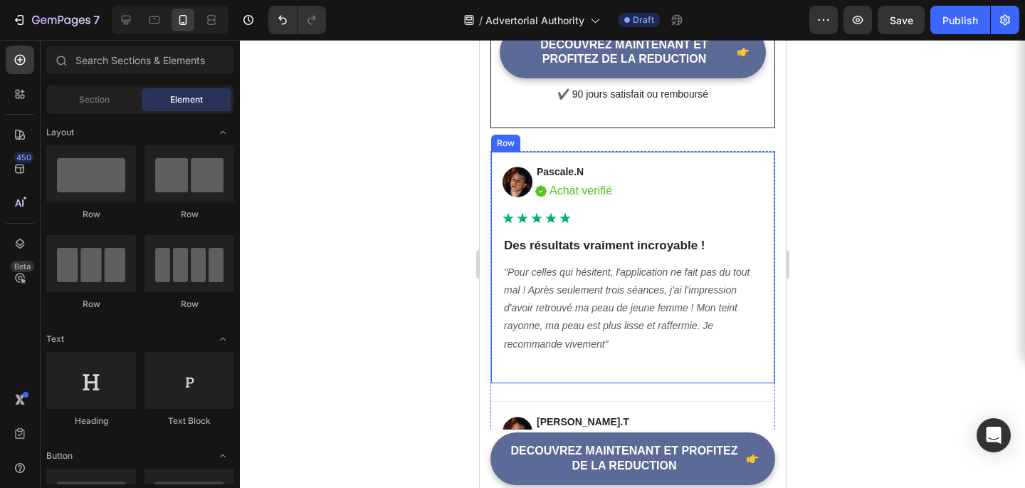
click at [535, 305] on div "Image Pascale.N Text block Image Achat verifié Text block Row Row Icon Icon Ico…" at bounding box center [632, 267] width 261 height 209
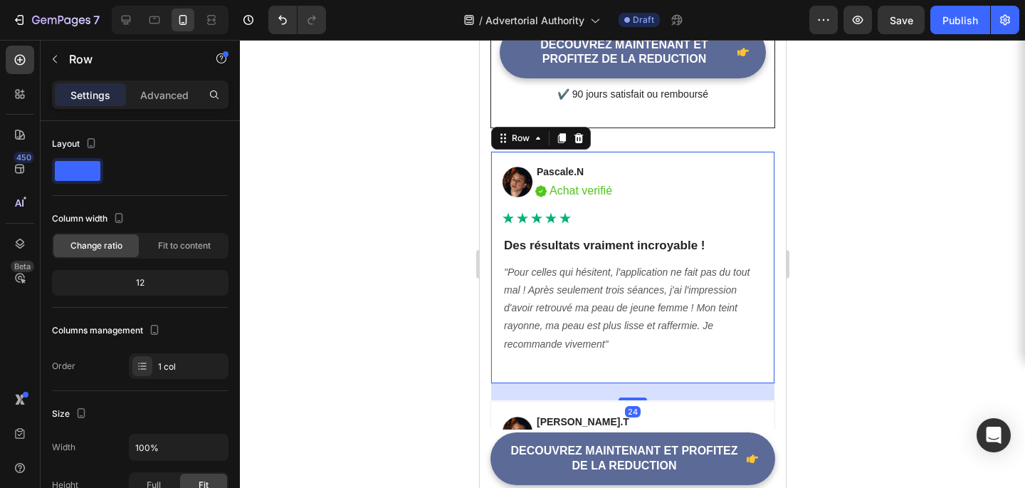
click at [365, 253] on div at bounding box center [632, 264] width 785 height 448
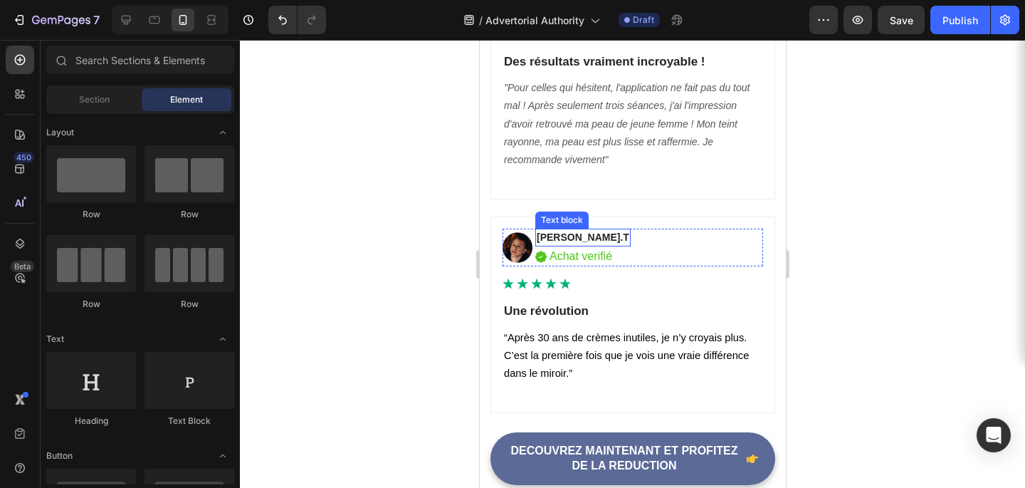
scroll to position [5842, 0]
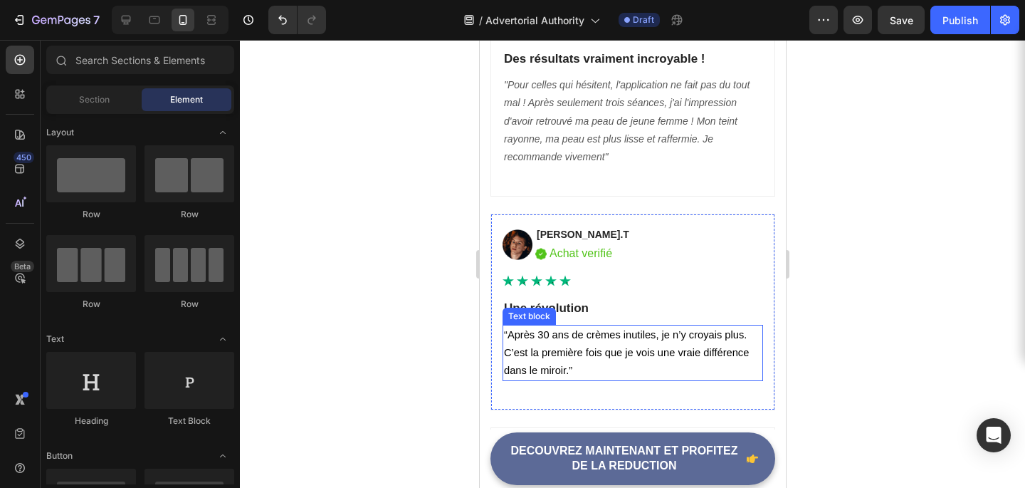
click at [600, 340] on span "“Après 30 ans de crèmes inutiles, je n’y croyais plus. C’est la première fois q…" at bounding box center [625, 352] width 245 height 47
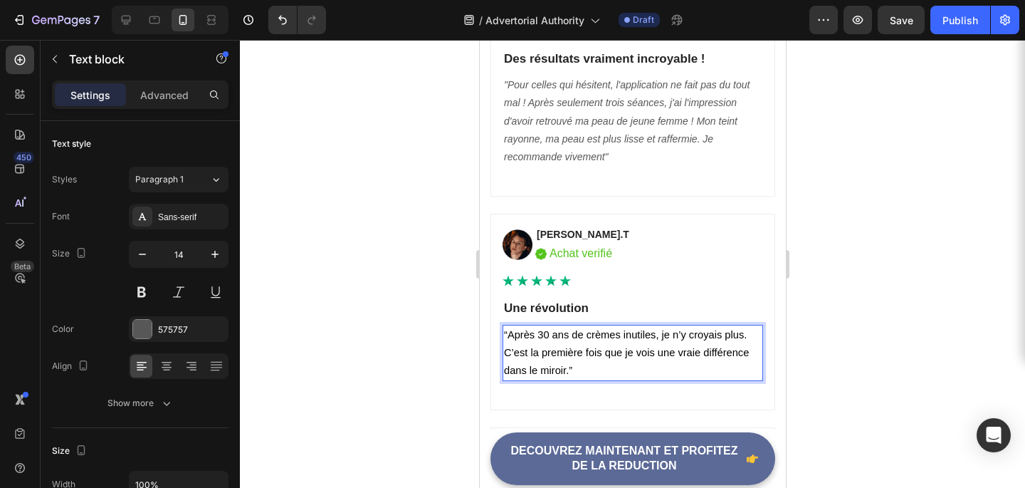
click at [600, 340] on span "“Après 30 ans de crèmes inutiles, je n’y croyais plus. C’est la première fois q…" at bounding box center [625, 352] width 245 height 47
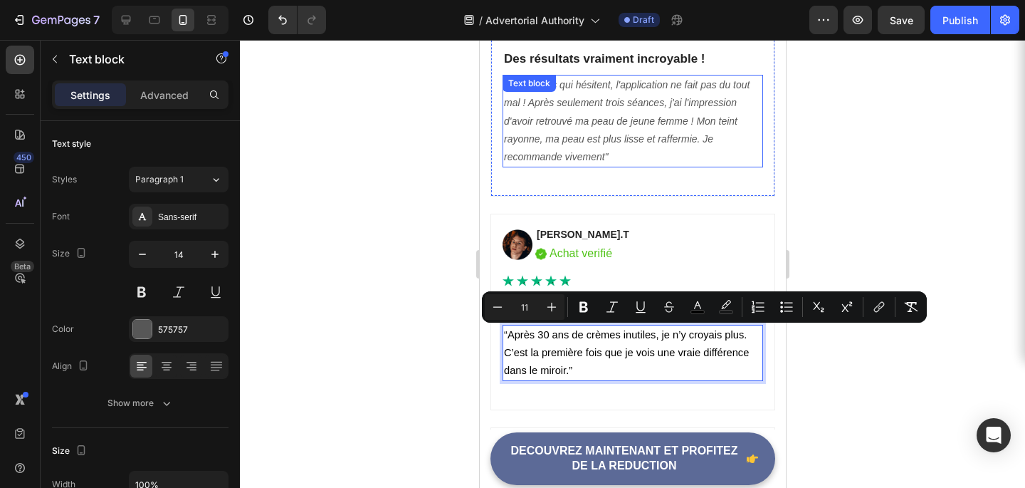
click at [589, 130] on p ""Pour celles qui hésitent, l'application ne fait pas du tout mal ! Après seulem…" at bounding box center [632, 121] width 258 height 90
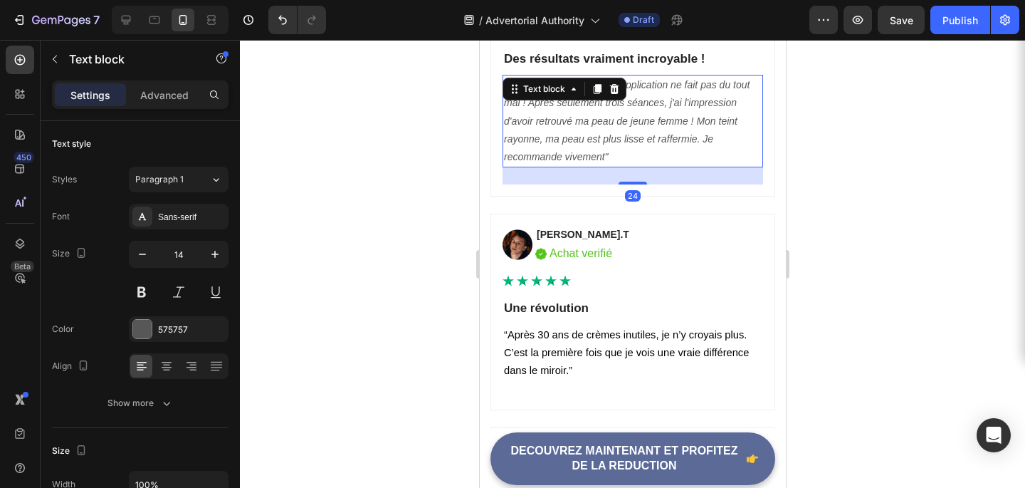
click at [589, 130] on p ""Pour celles qui hésitent, l'application ne fait pas du tout mal ! Après seulem…" at bounding box center [632, 121] width 258 height 90
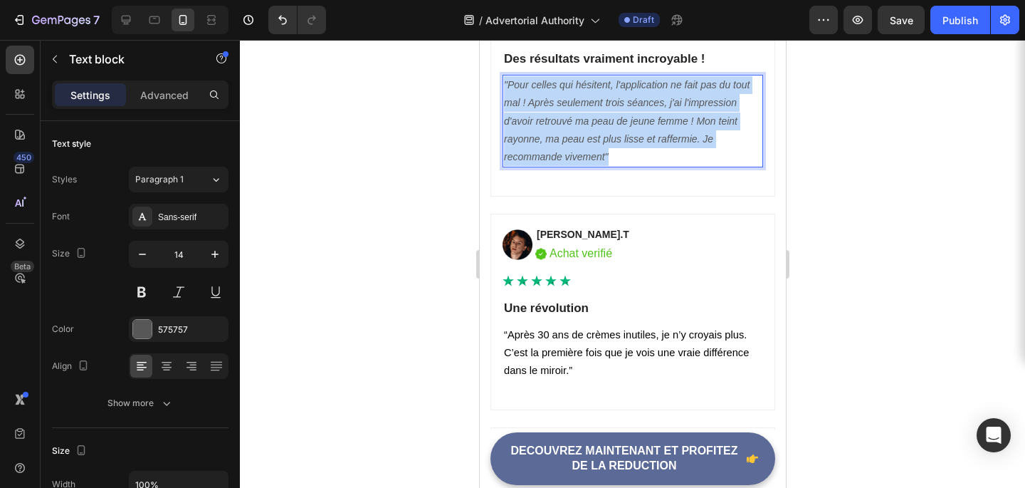
click at [589, 130] on p ""Pour celles qui hésitent, l'application ne fait pas du tout mal ! Après seulem…" at bounding box center [632, 121] width 258 height 90
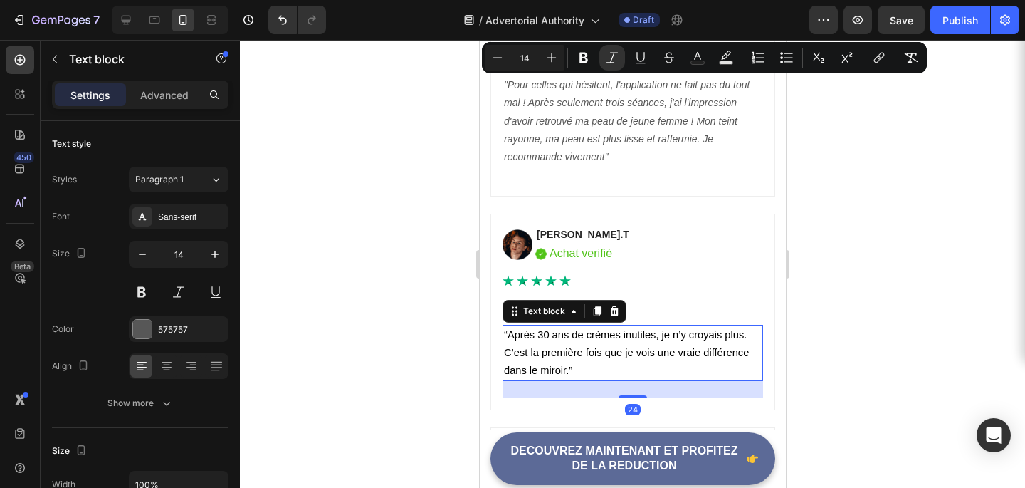
click at [528, 355] on span "“Après 30 ans de crèmes inutiles, je n’y croyais plus. C’est la première fois q…" at bounding box center [625, 352] width 245 height 47
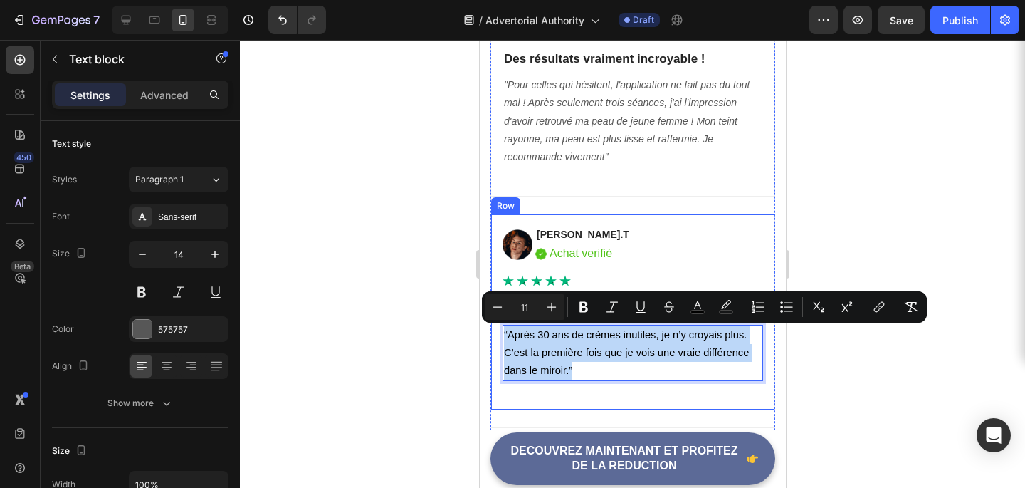
drag, startPoint x: 589, startPoint y: 369, endPoint x: 500, endPoint y: 339, distance: 93.9
click at [500, 339] on div "Image Nathalie.T Text block Image Achat verifié Text block Row Row Icon Icon Ic…" at bounding box center [632, 312] width 285 height 197
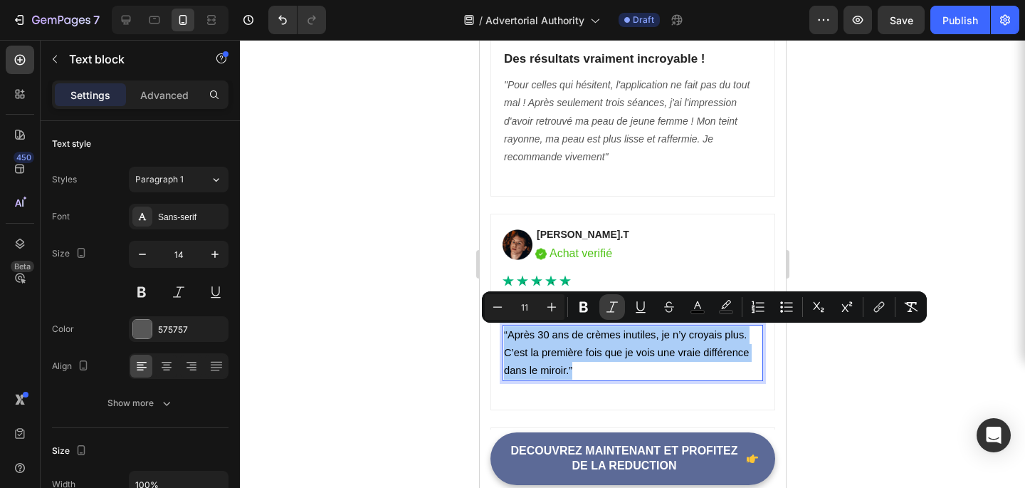
click at [620, 311] on button "Italic" at bounding box center [613, 307] width 26 height 26
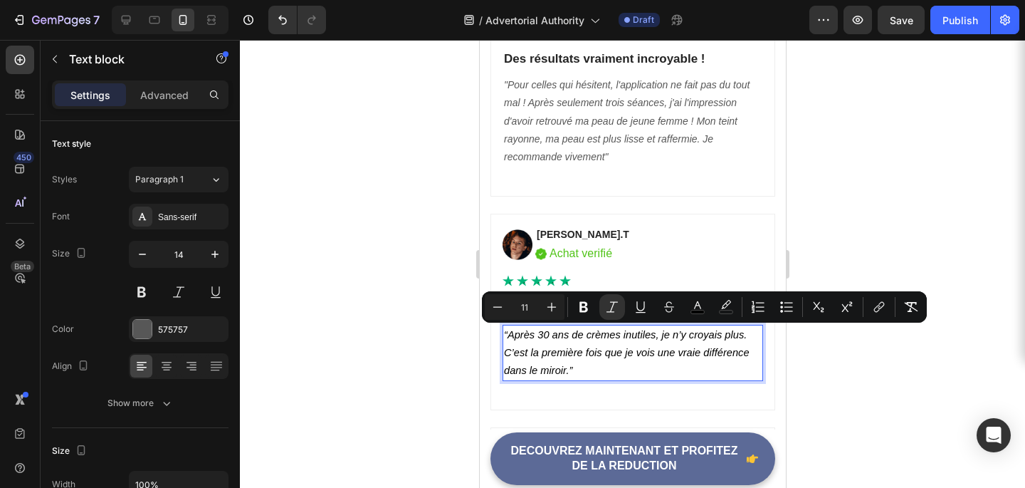
click at [834, 251] on div at bounding box center [632, 264] width 785 height 448
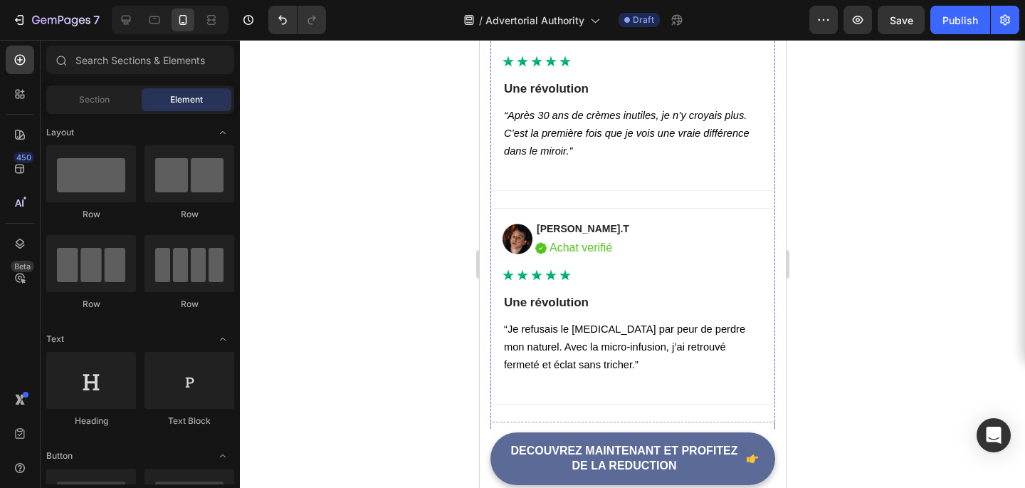
scroll to position [6072, 0]
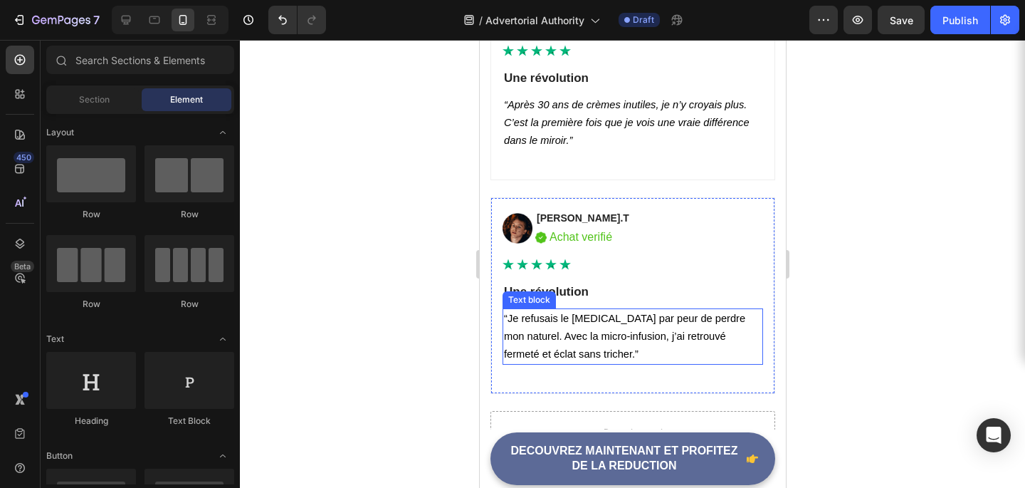
click at [607, 323] on span "“Je refusais le [MEDICAL_DATA] par peur de perdre mon naturel. Avec la micro-in…" at bounding box center [623, 336] width 241 height 47
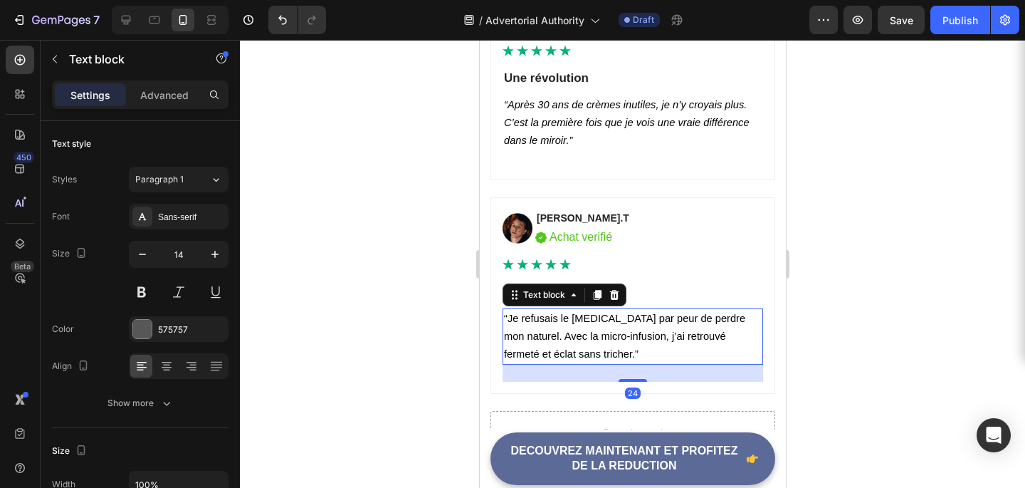
click at [607, 323] on span "“Je refusais le [MEDICAL_DATA] par peur de perdre mon naturel. Avec la micro-in…" at bounding box center [623, 336] width 241 height 47
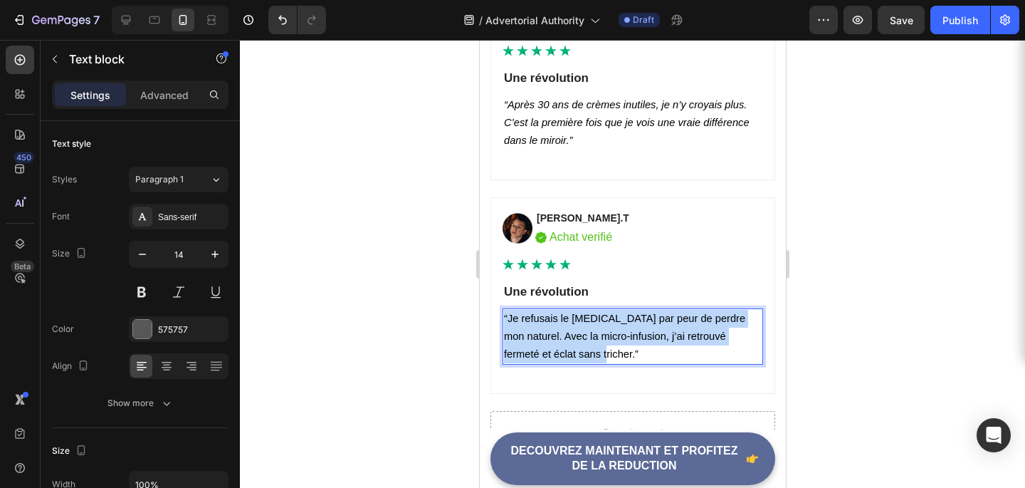
click at [607, 323] on span "“Je refusais le [MEDICAL_DATA] par peur de perdre mon naturel. Avec la micro-in…" at bounding box center [623, 336] width 241 height 47
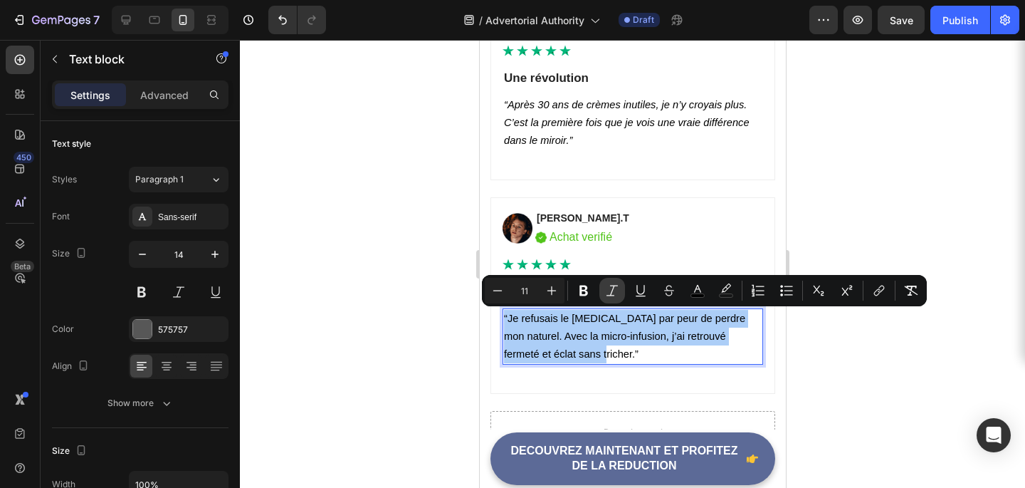
click at [605, 293] on button "Italic" at bounding box center [613, 291] width 26 height 26
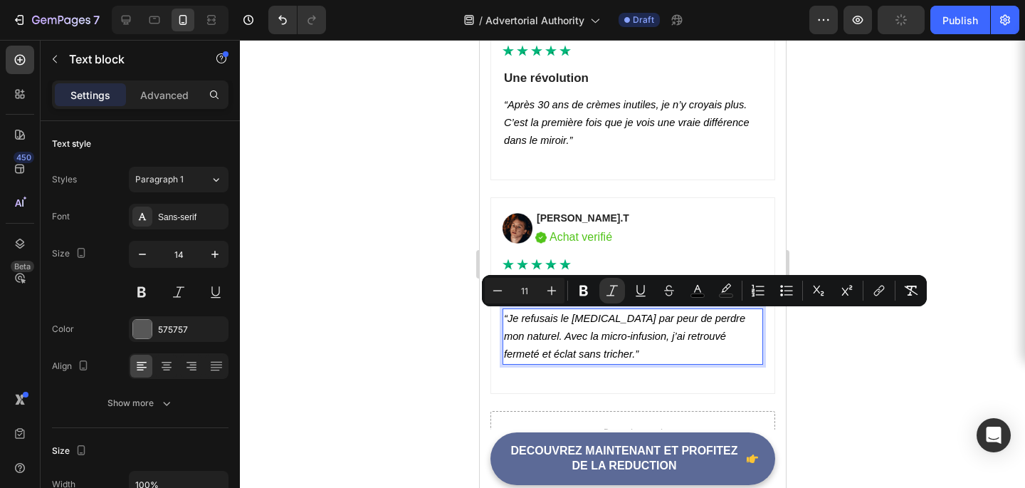
click at [859, 164] on div at bounding box center [632, 264] width 785 height 448
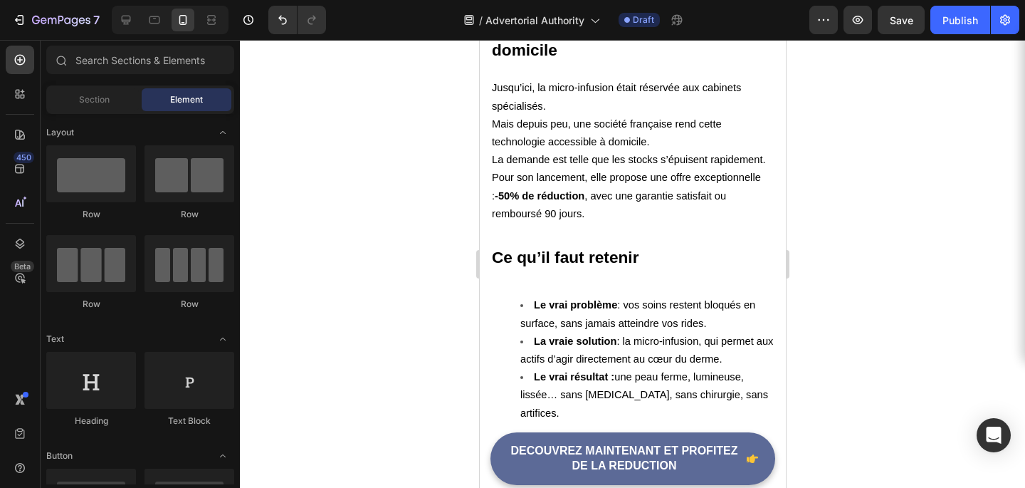
scroll to position [4575, 0]
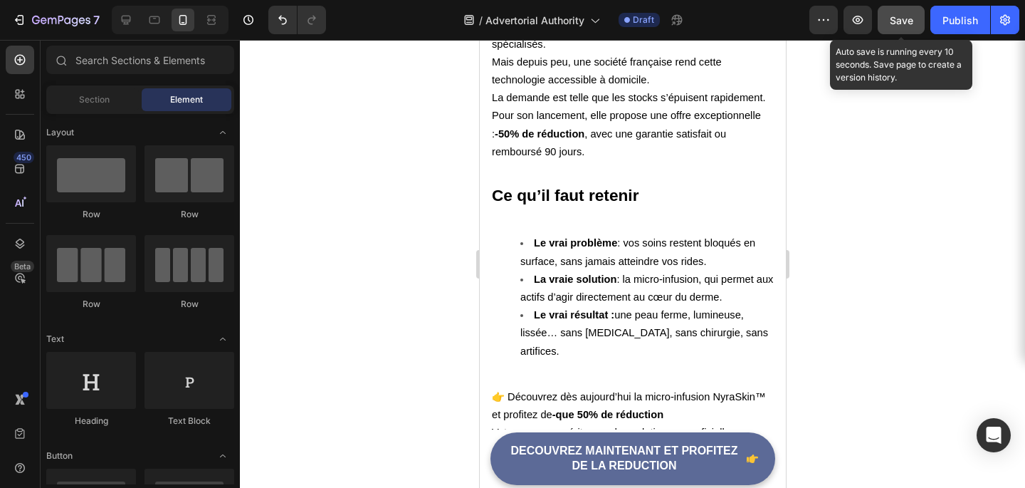
click at [891, 23] on span "Save" at bounding box center [901, 20] width 23 height 12
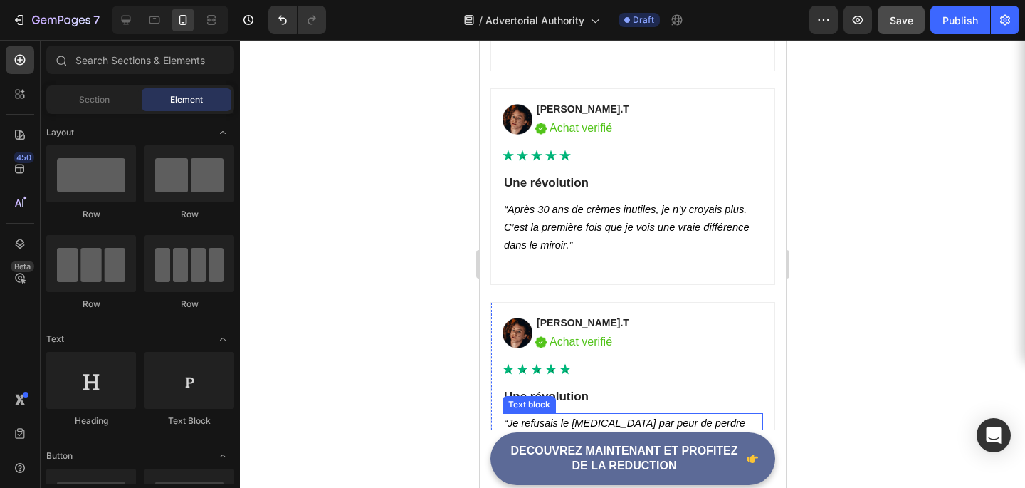
scroll to position [5966, 0]
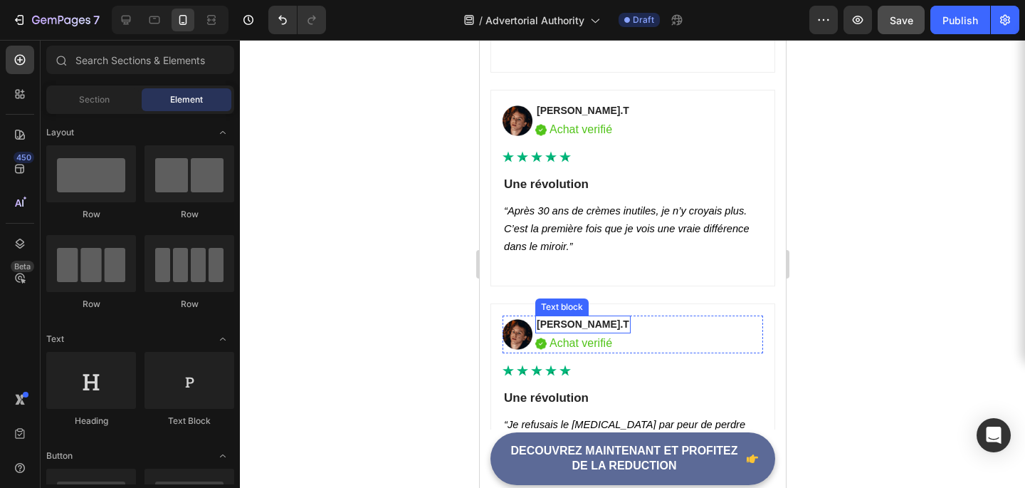
click at [554, 325] on p "[PERSON_NAME].T" at bounding box center [582, 324] width 93 height 15
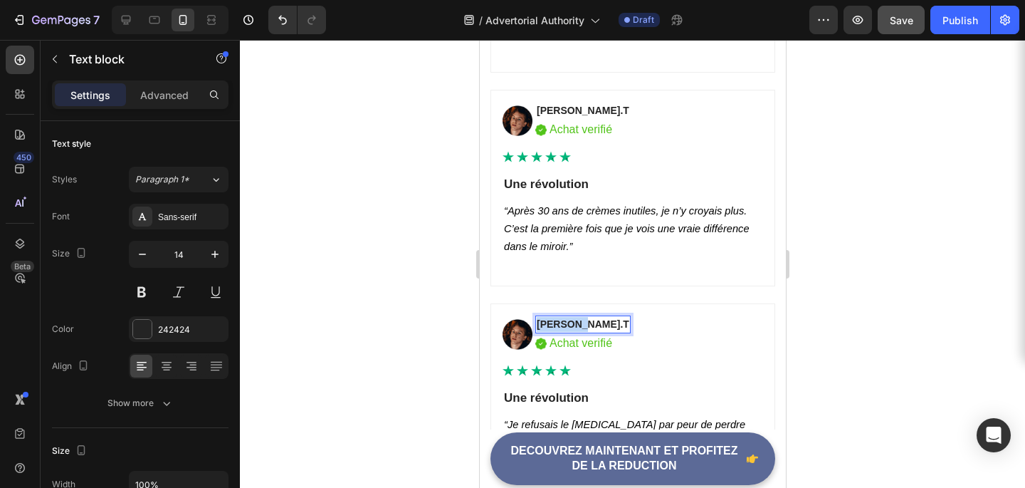
click at [554, 325] on p "[PERSON_NAME].T" at bounding box center [582, 324] width 93 height 15
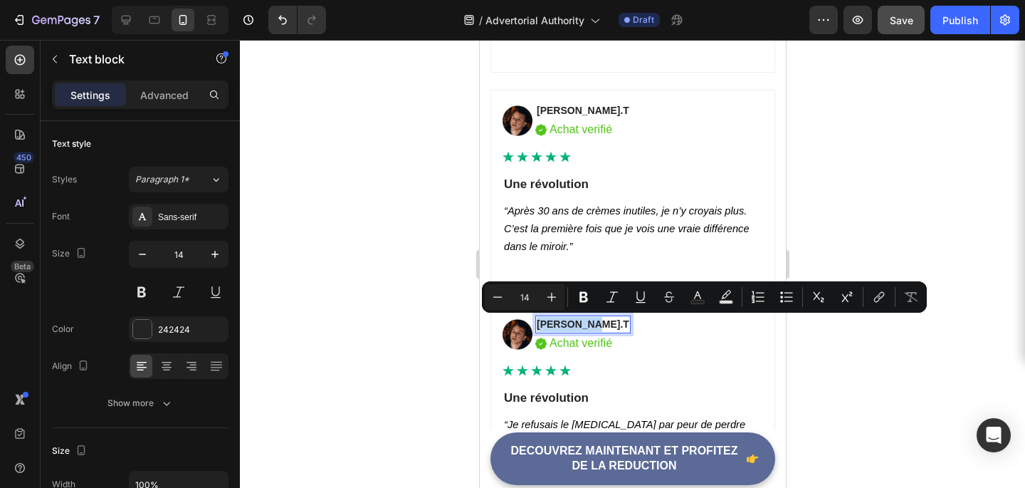
click at [586, 323] on p "[PERSON_NAME].T" at bounding box center [582, 324] width 93 height 15
drag, startPoint x: 590, startPoint y: 323, endPoint x: 534, endPoint y: 320, distance: 56.3
click at [533, 321] on div "Image Nathalie.T Text block 0 Image Achat verifié Text block Row Row" at bounding box center [632, 334] width 261 height 38
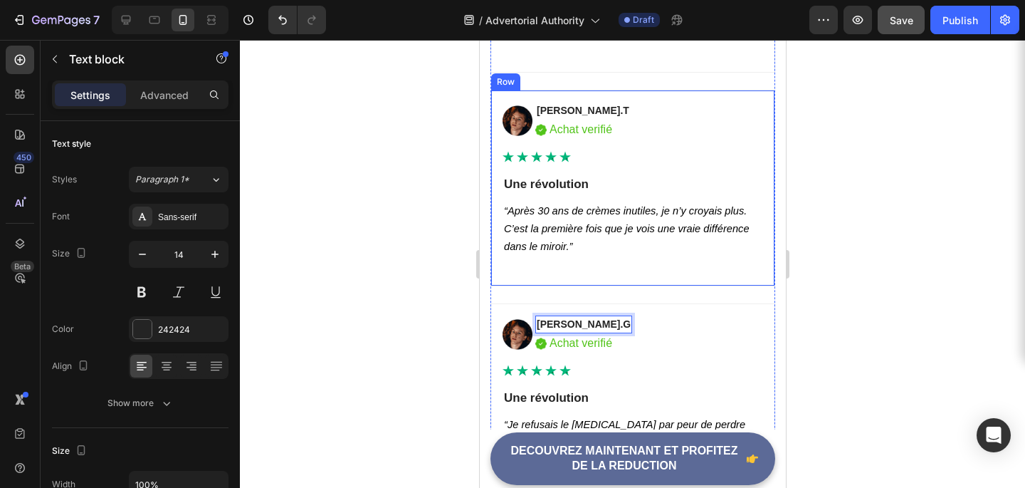
click at [894, 239] on div at bounding box center [632, 264] width 785 height 448
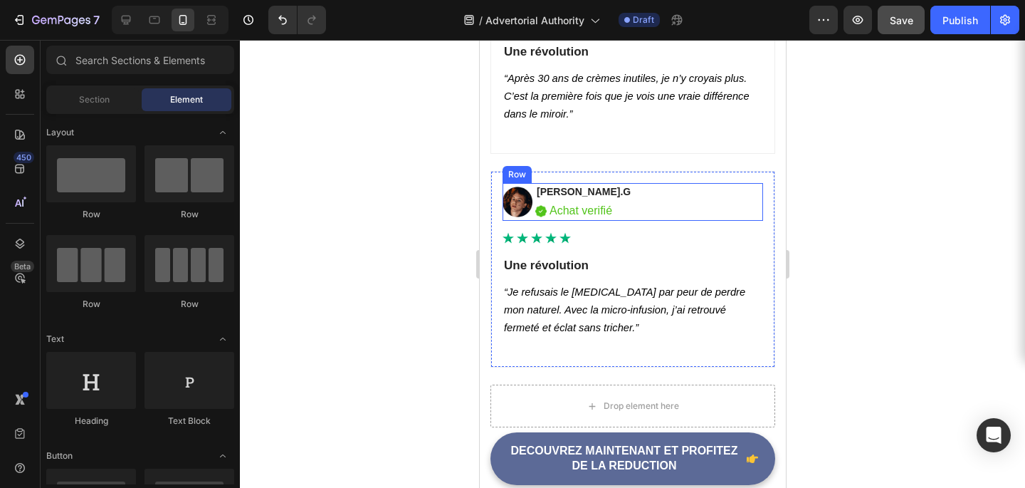
scroll to position [6095, 0]
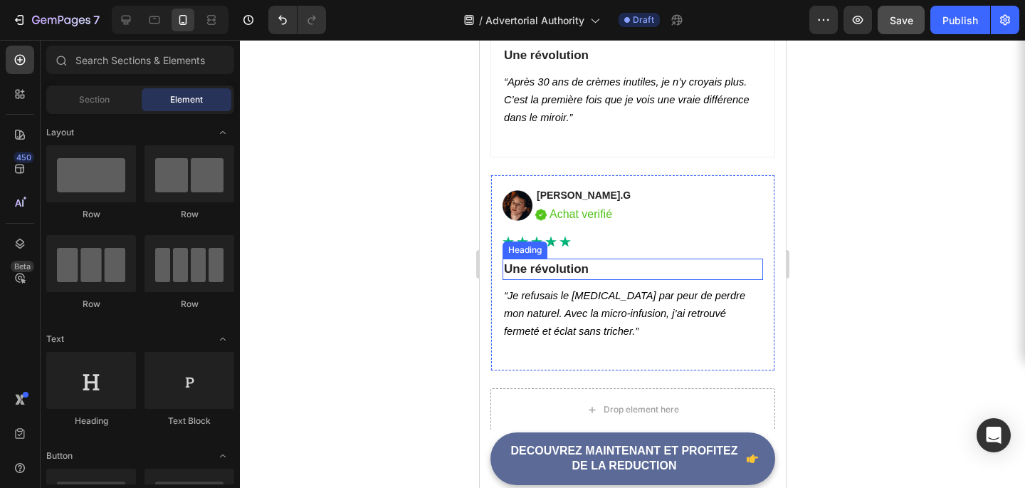
click at [585, 264] on h2 "Une révolution" at bounding box center [632, 268] width 261 height 21
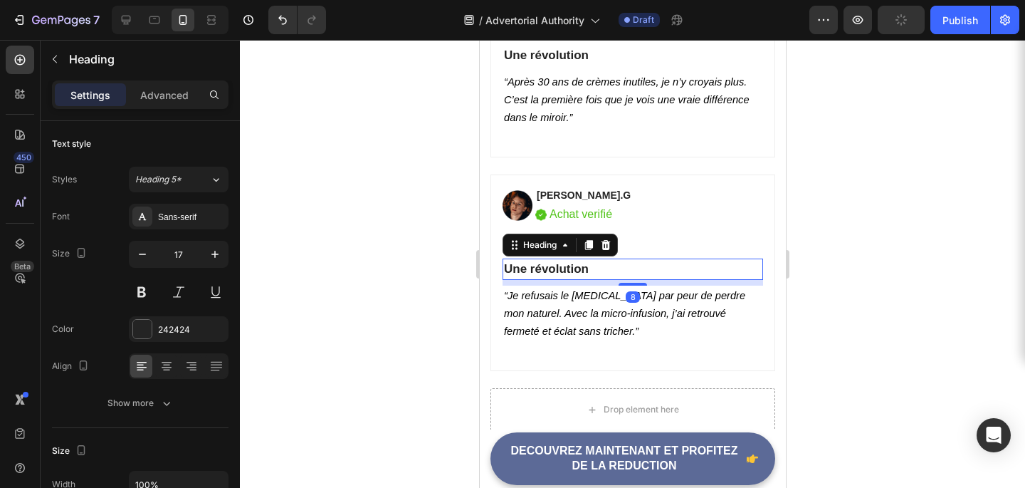
click at [585, 264] on h2 "Une révolution" at bounding box center [632, 268] width 261 height 21
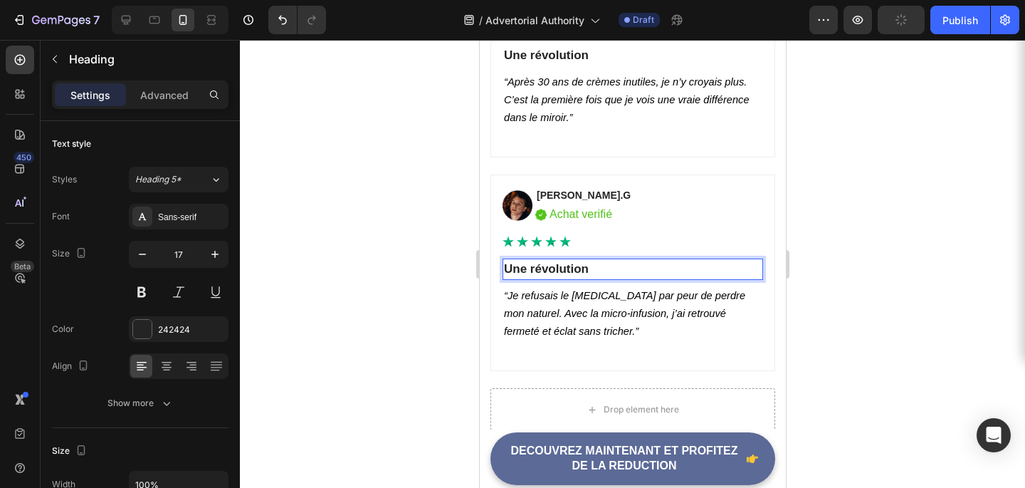
click at [585, 264] on p "Une révolution" at bounding box center [632, 269] width 258 height 19
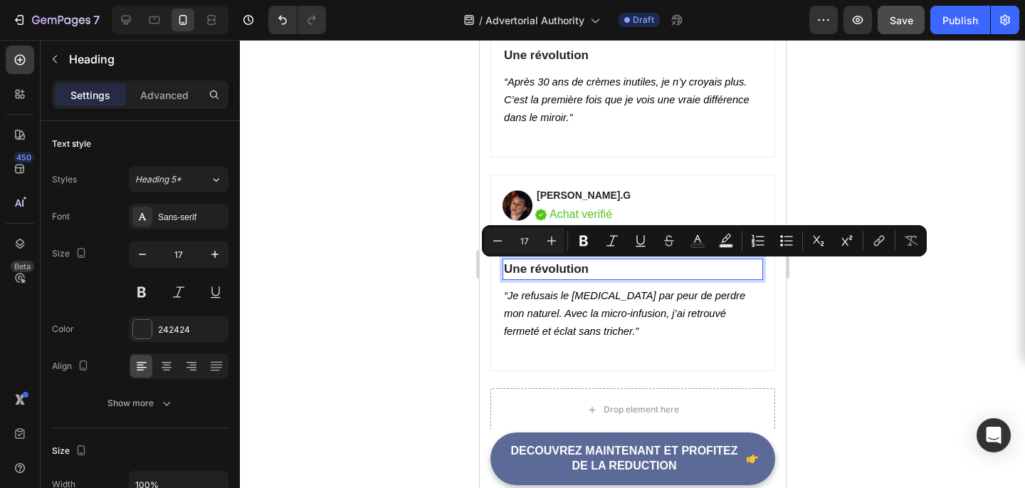
click at [866, 181] on div at bounding box center [632, 264] width 785 height 448
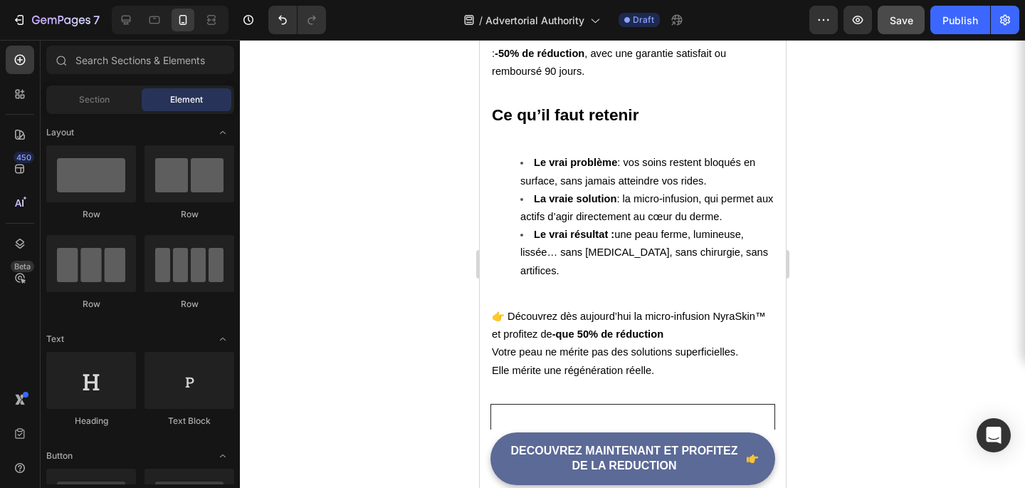
scroll to position [4677, 0]
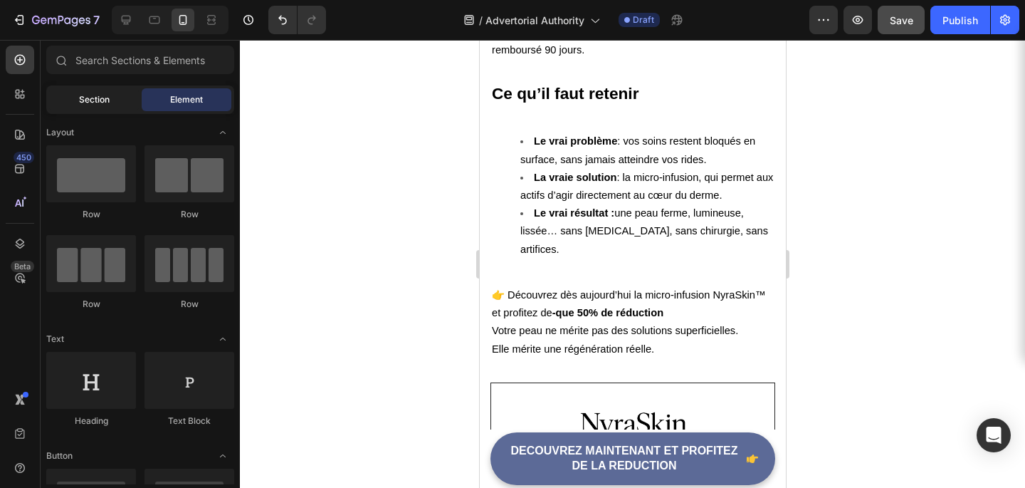
click at [83, 107] on div "Section" at bounding box center [94, 99] width 90 height 23
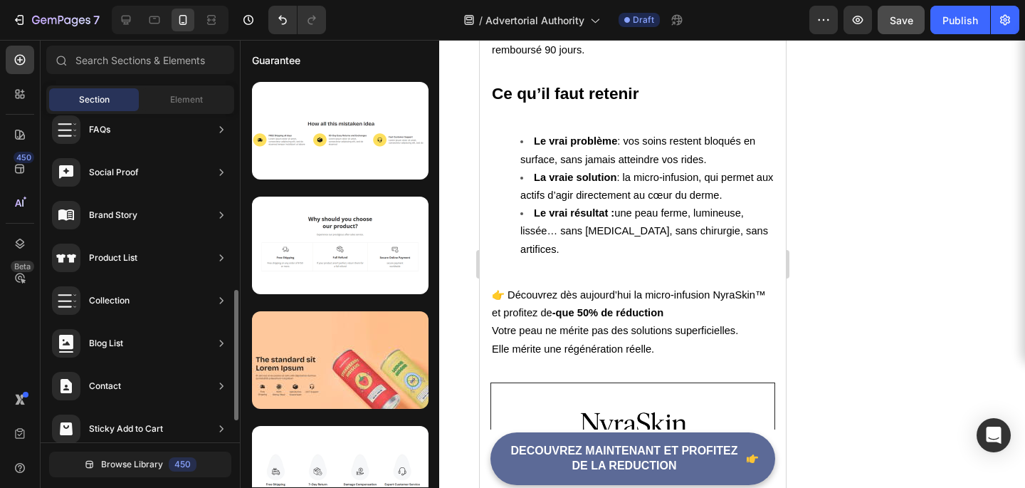
scroll to position [498, 0]
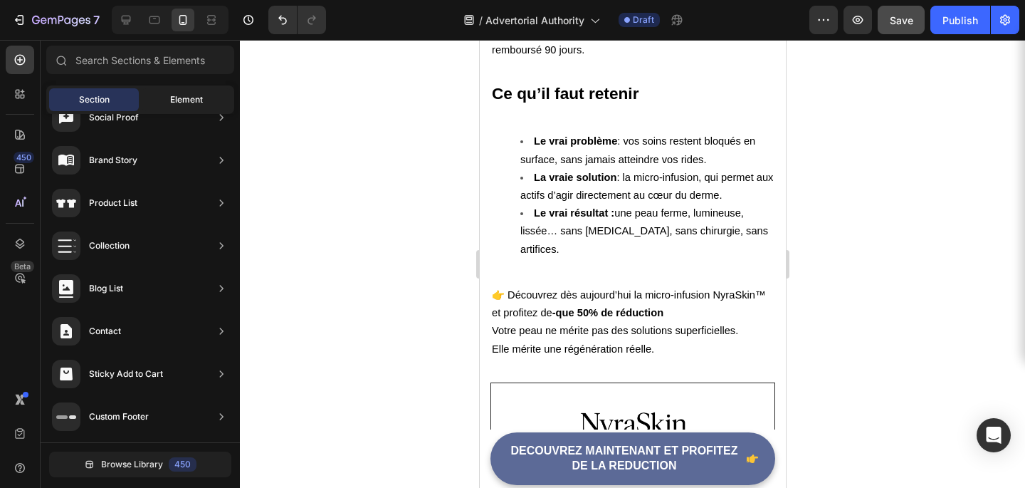
click at [172, 95] on span "Element" at bounding box center [186, 99] width 33 height 13
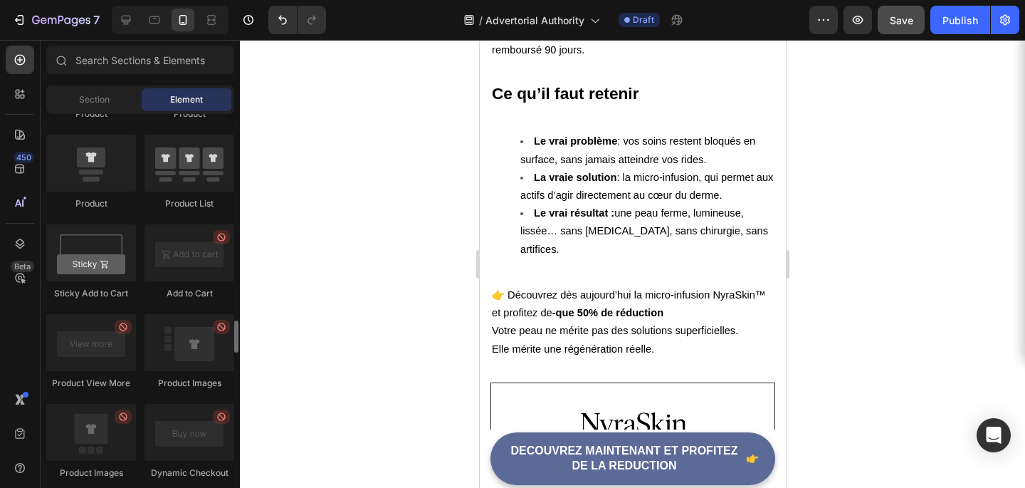
scroll to position [2199, 0]
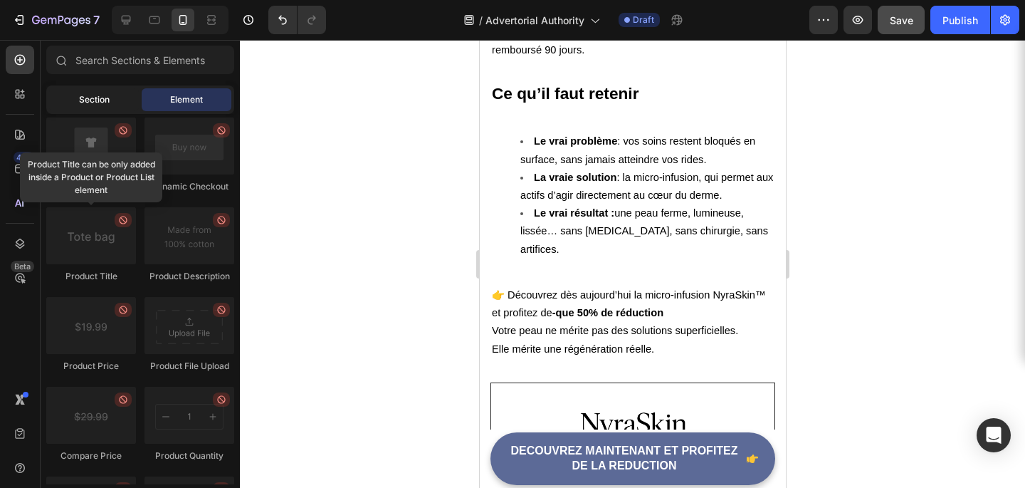
click at [105, 105] on span "Section" at bounding box center [94, 99] width 31 height 13
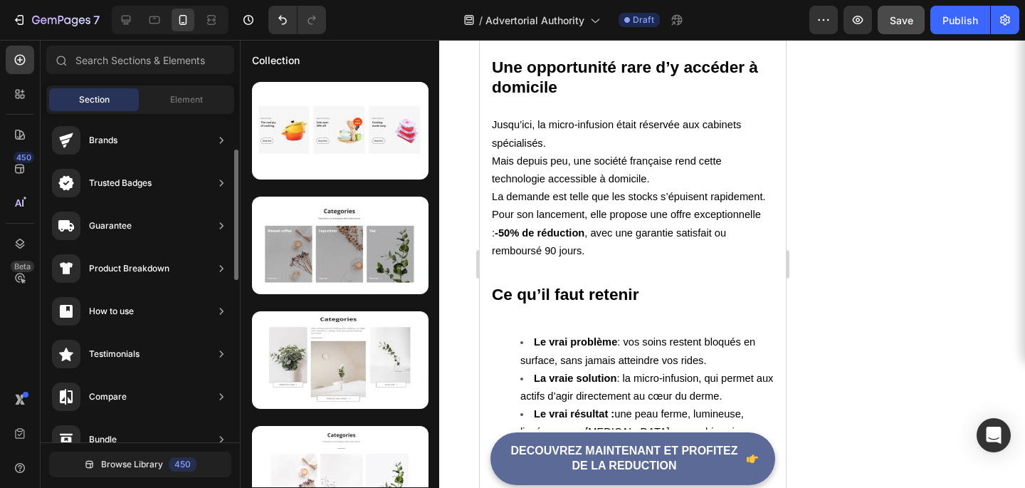
scroll to position [91, 0]
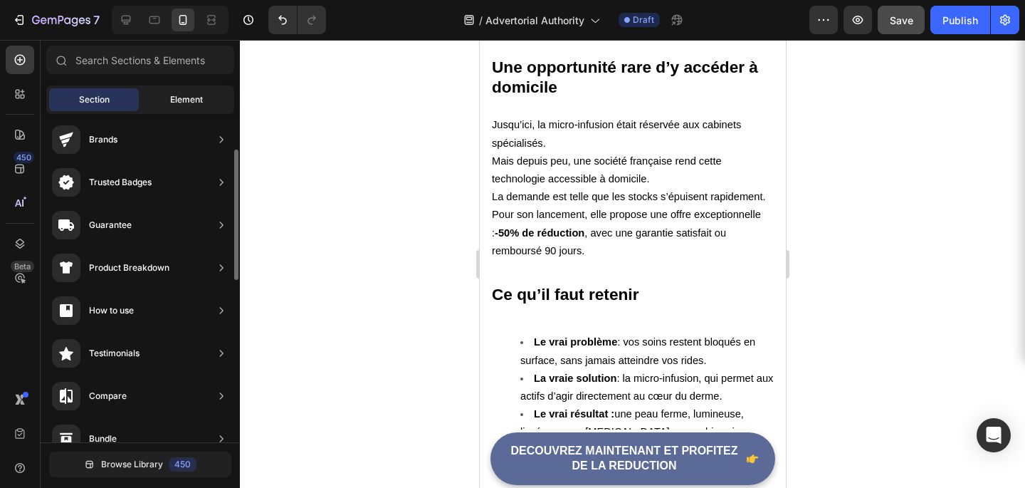
click at [174, 95] on span "Element" at bounding box center [186, 99] width 33 height 13
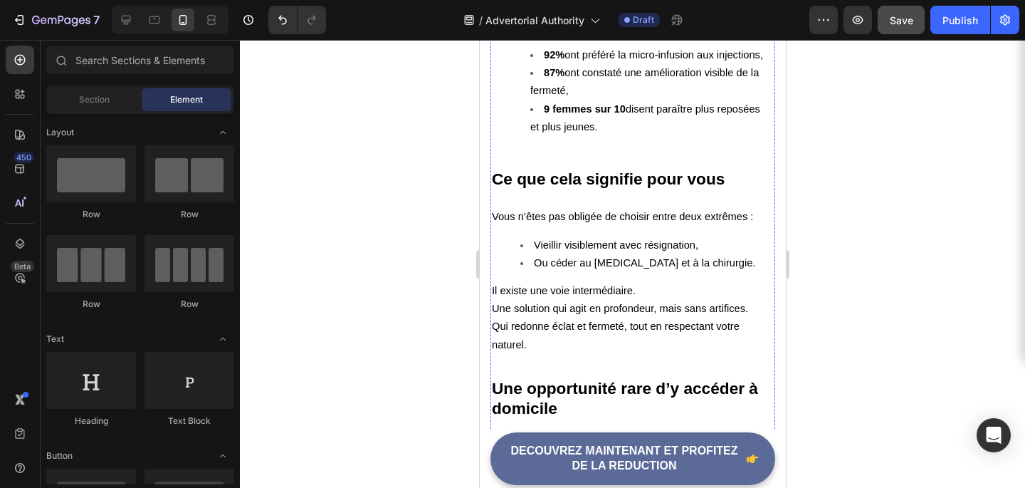
scroll to position [3947, 0]
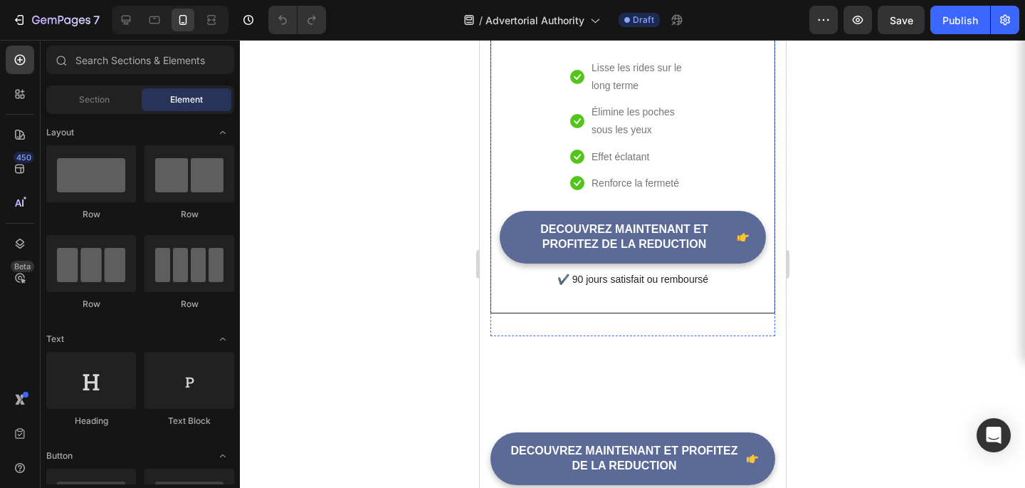
scroll to position [4082, 0]
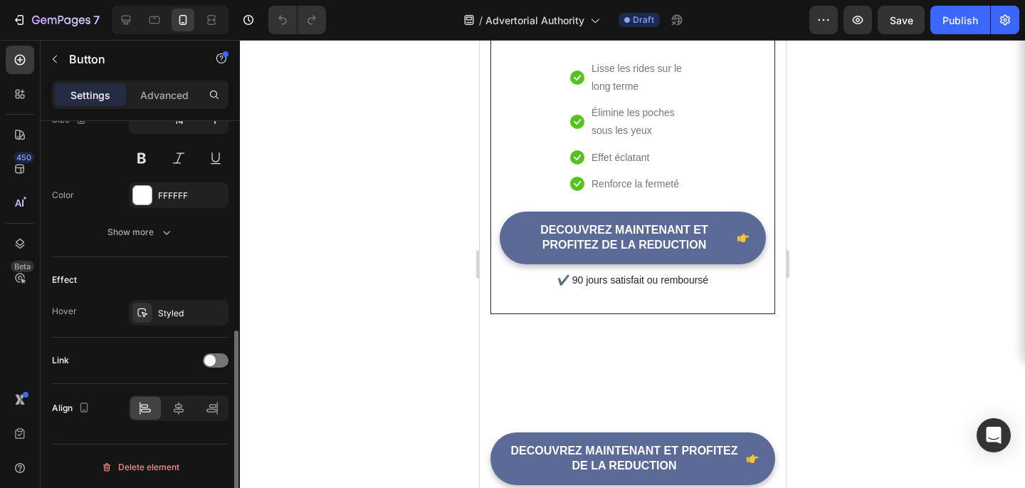
scroll to position [614, 0]
click at [168, 413] on div at bounding box center [179, 406] width 31 height 23
click at [220, 357] on div at bounding box center [216, 359] width 26 height 14
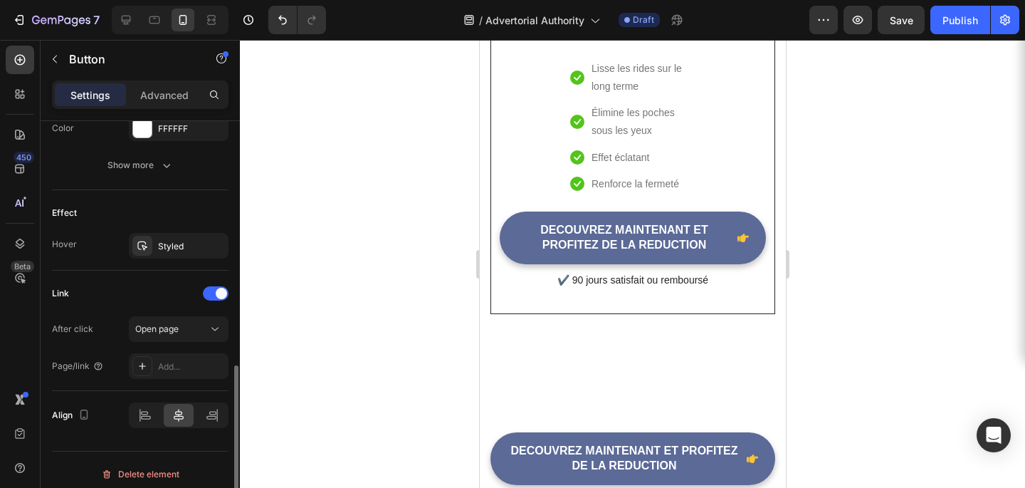
scroll to position [682, 0]
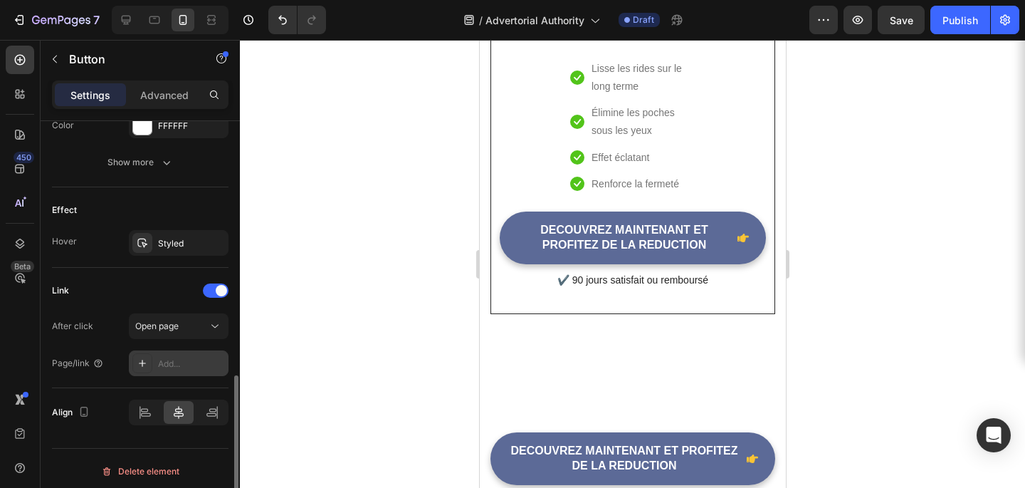
click at [172, 362] on div "Add..." at bounding box center [191, 363] width 67 height 13
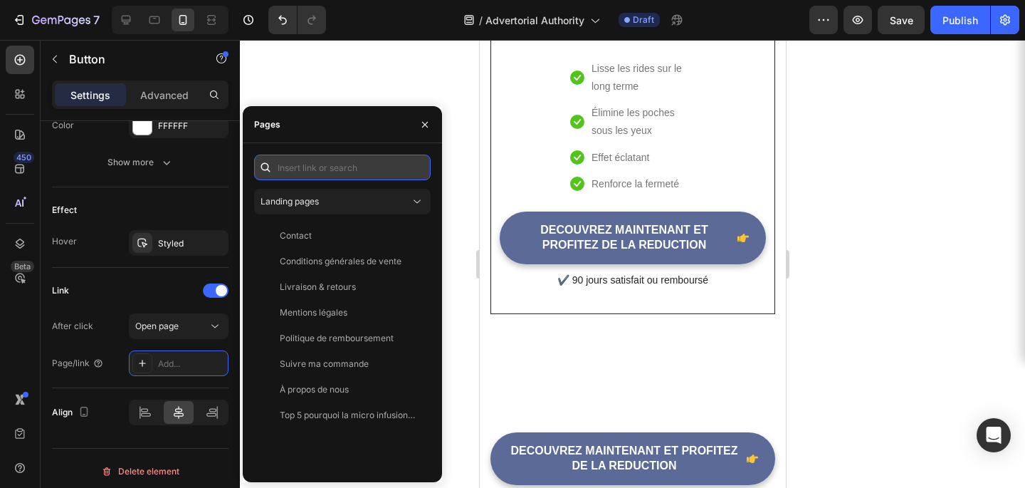
click at [316, 170] on input "text" at bounding box center [342, 168] width 177 height 26
paste input "[URL][DOMAIN_NAME]"
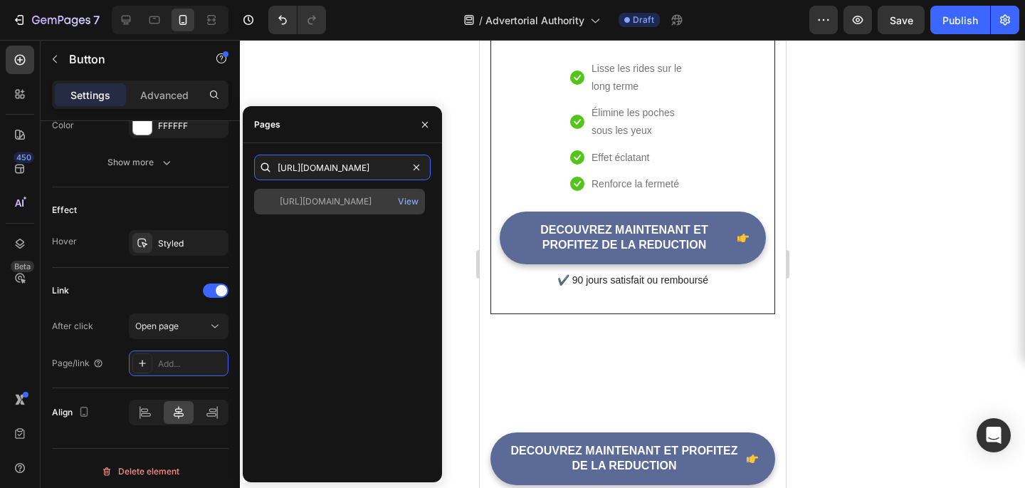
type input "[URL][DOMAIN_NAME]"
click at [338, 198] on div "[URL][DOMAIN_NAME]" at bounding box center [326, 201] width 92 height 13
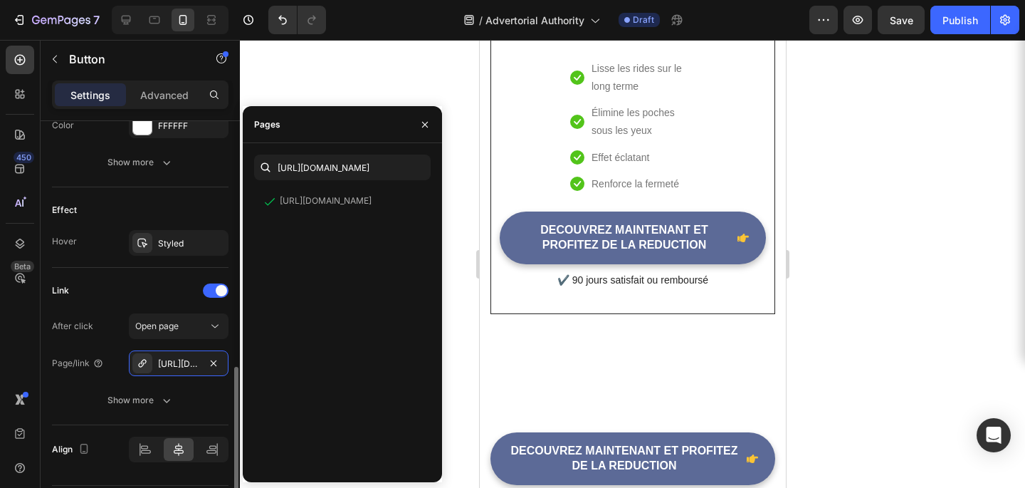
click at [147, 290] on div "Link" at bounding box center [140, 290] width 177 height 23
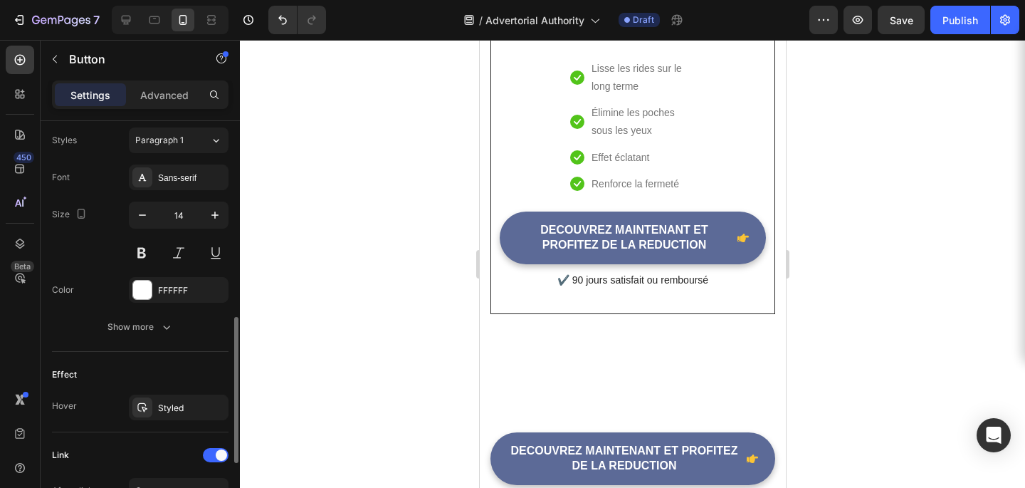
scroll to position [516, 0]
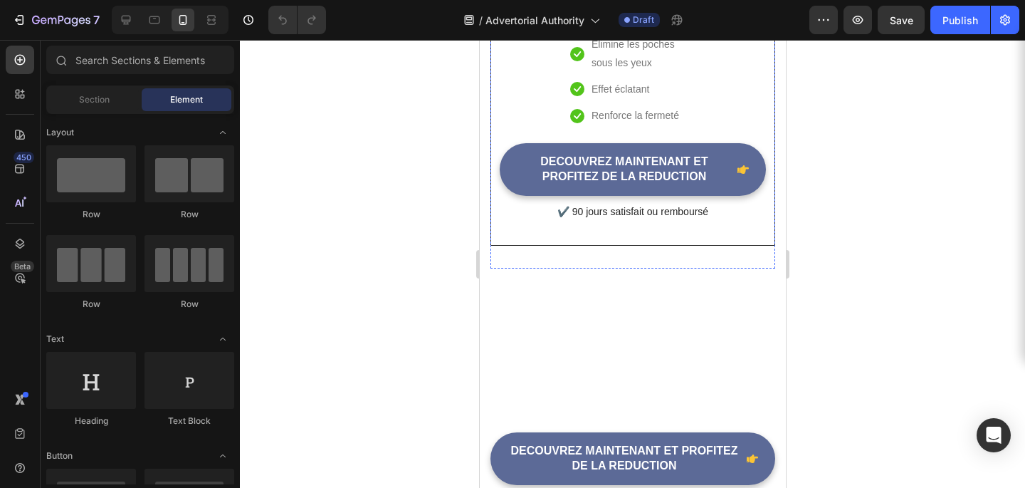
scroll to position [4162, 0]
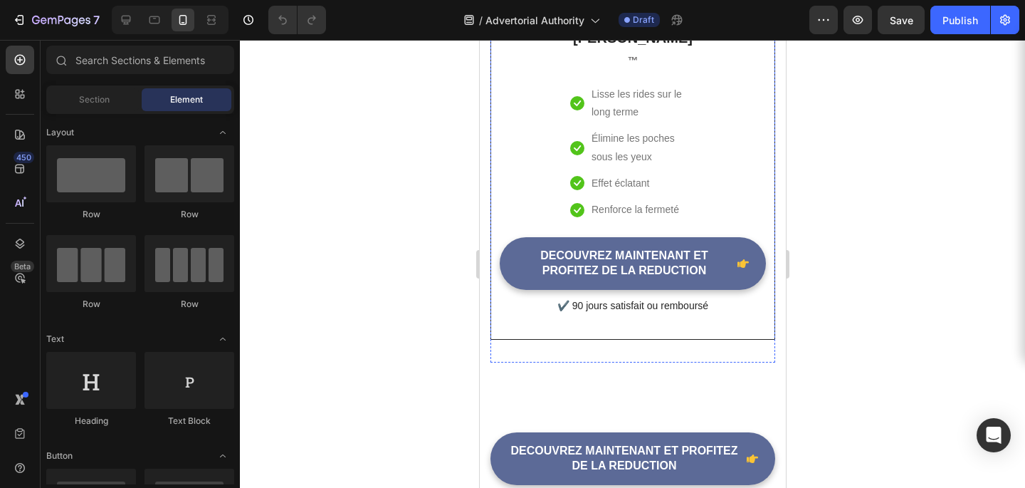
scroll to position [4073, 0]
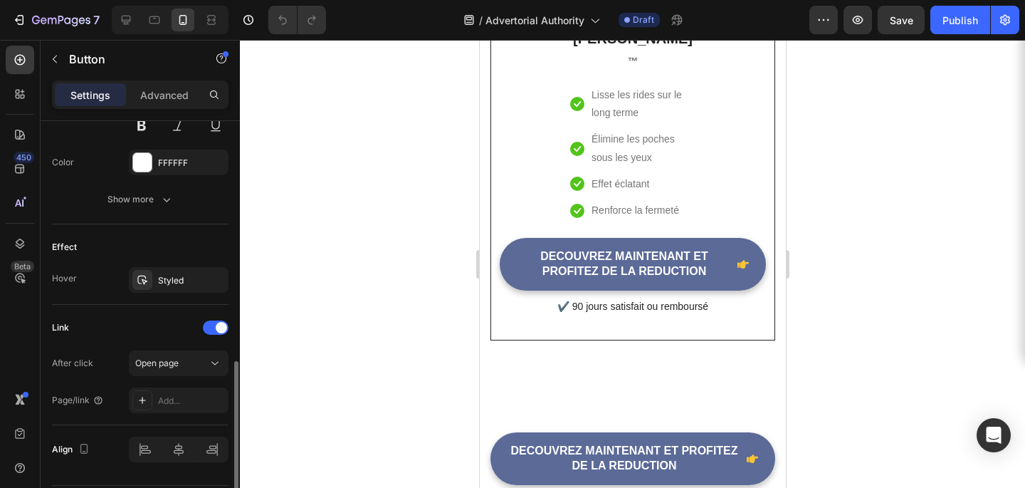
scroll to position [635, 0]
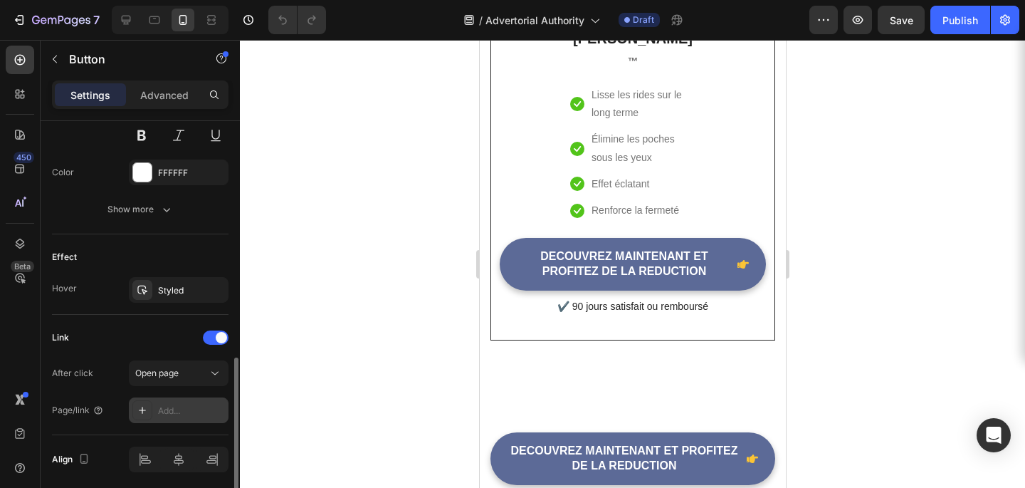
click at [179, 404] on div "Add..." at bounding box center [191, 410] width 67 height 13
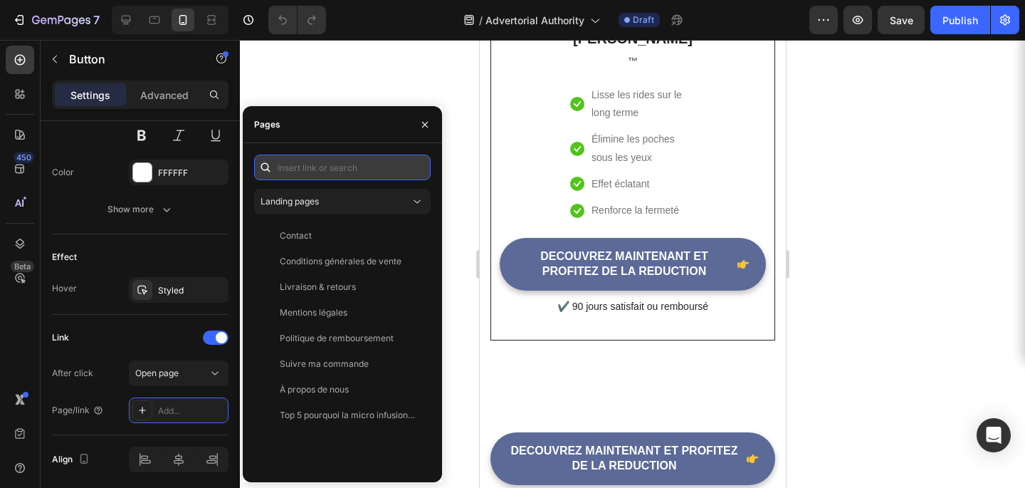
click at [340, 166] on input "text" at bounding box center [342, 168] width 177 height 26
paste input "[URL][DOMAIN_NAME]"
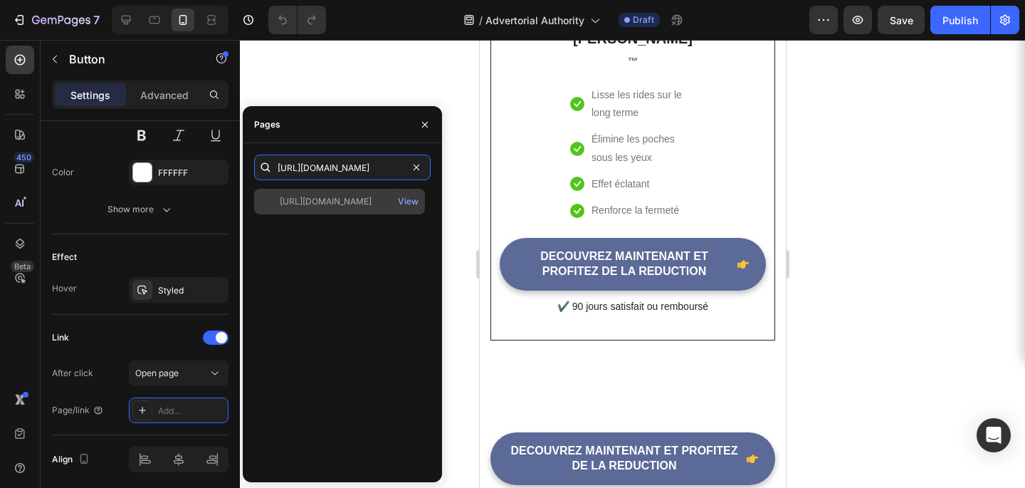
type input "[URL][DOMAIN_NAME]"
click at [316, 211] on div "[URL][DOMAIN_NAME] View" at bounding box center [339, 202] width 171 height 26
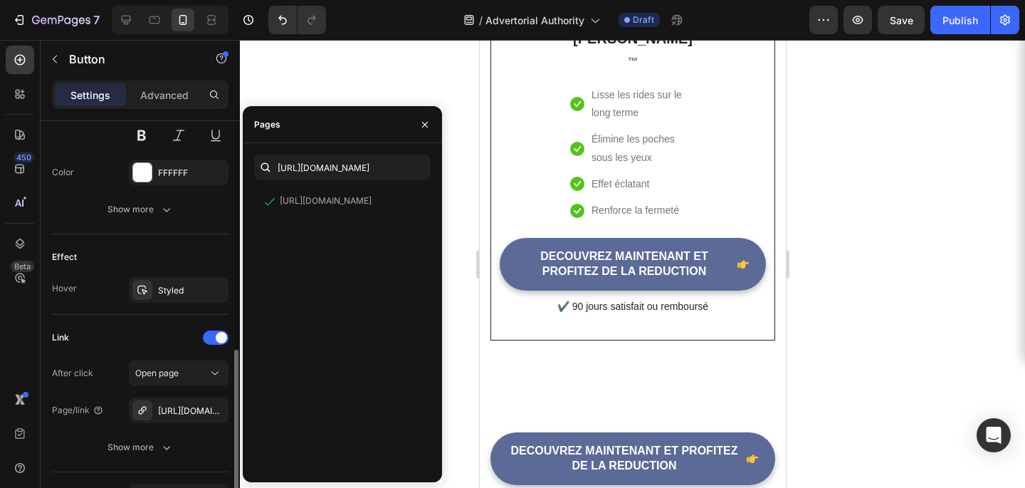
click at [113, 337] on div "Link" at bounding box center [140, 337] width 177 height 23
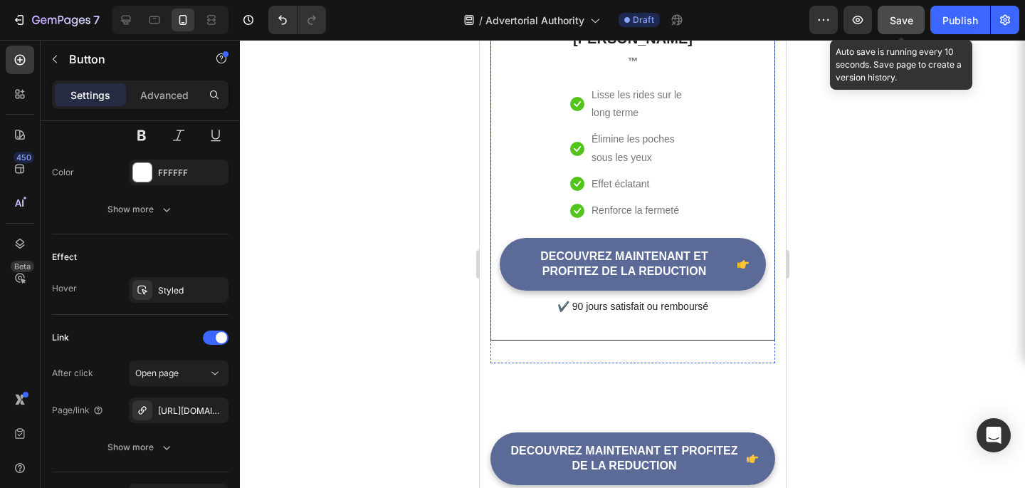
click at [910, 25] on span "Save" at bounding box center [901, 20] width 23 height 12
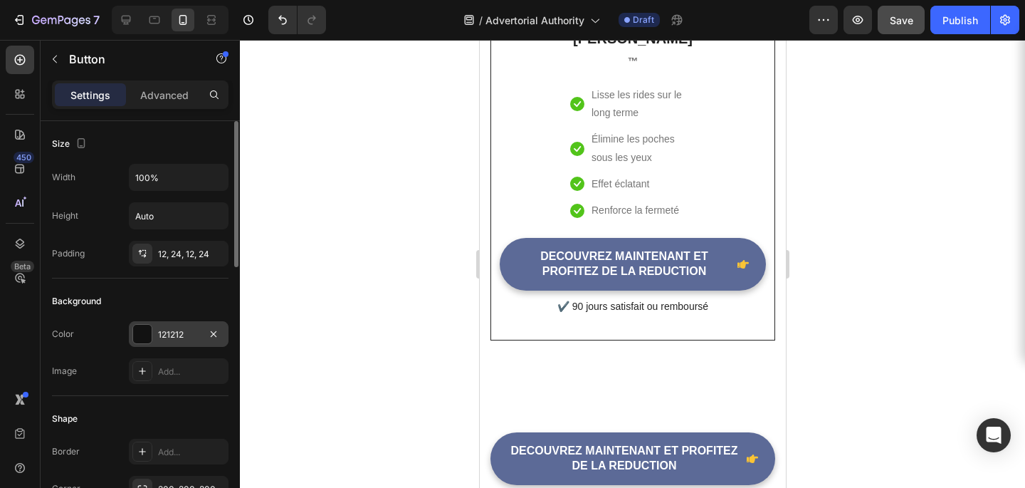
click at [165, 345] on div "121212" at bounding box center [179, 334] width 100 height 26
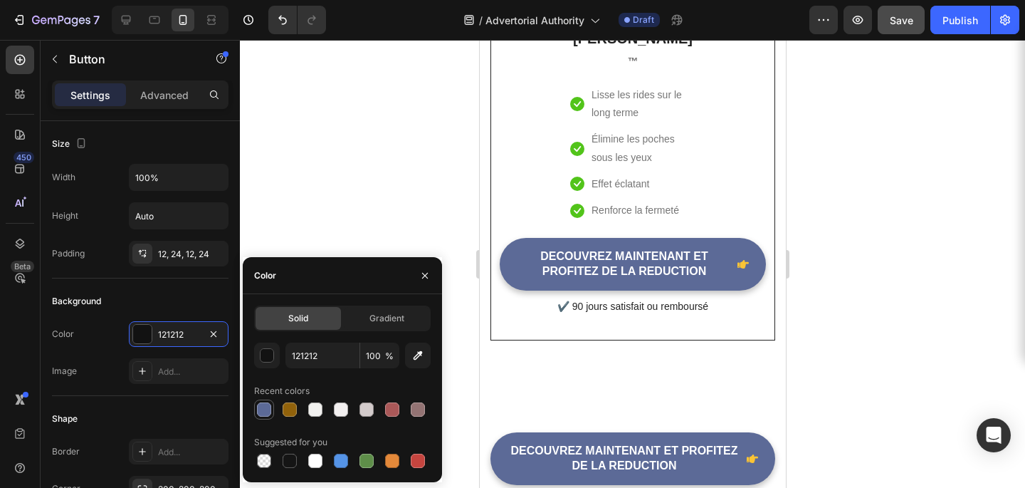
click at [259, 418] on div at bounding box center [264, 409] width 20 height 20
type input "5C6A97"
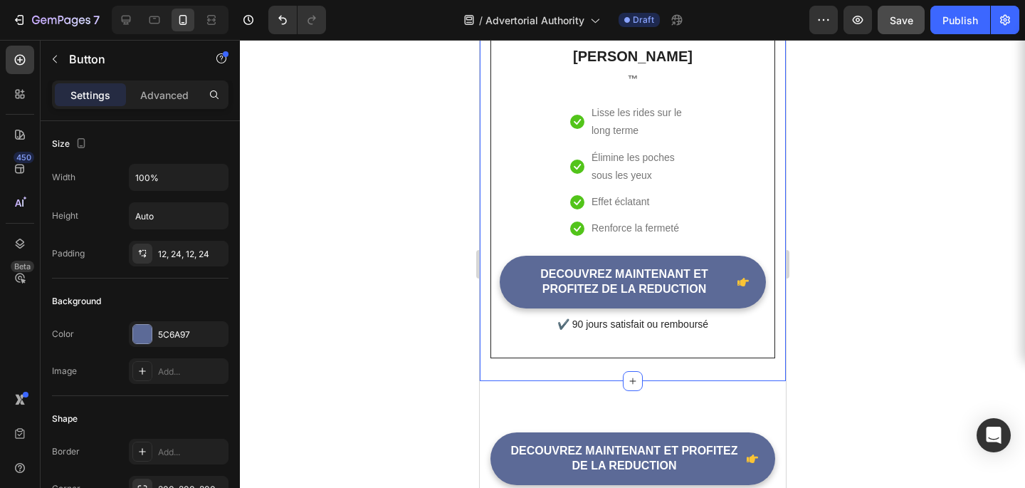
click at [915, 224] on div at bounding box center [632, 264] width 785 height 448
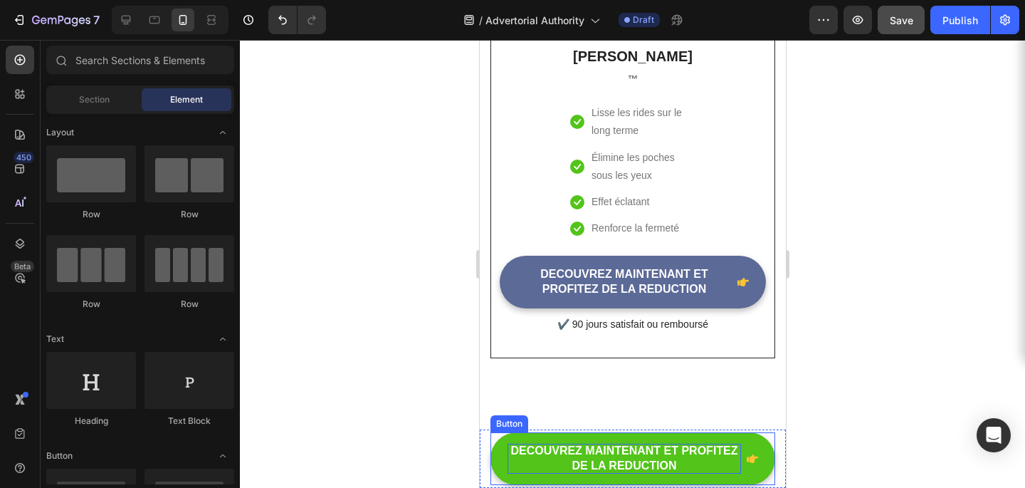
click at [628, 445] on p "DECOUVREZ MAINTENANT ET PROFITEZ DE LA REDUCTION" at bounding box center [624, 459] width 234 height 30
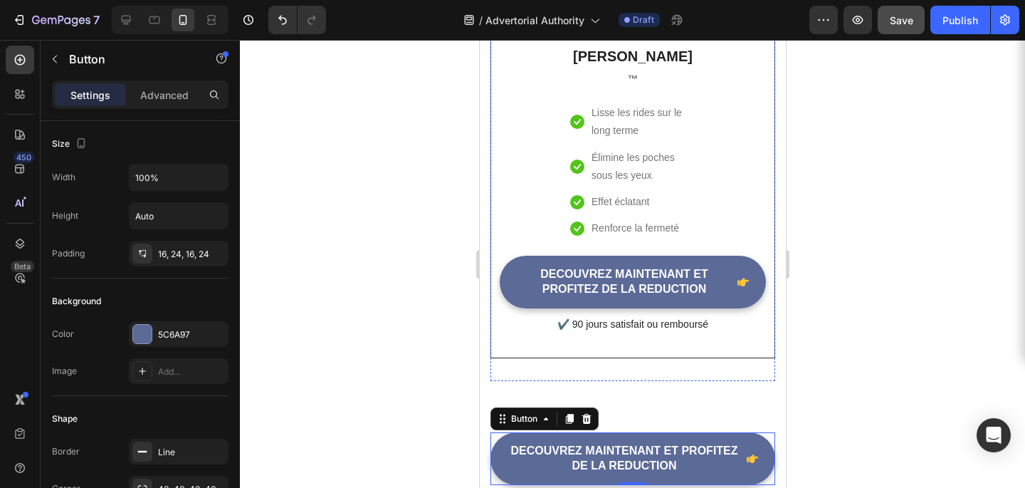
click at [926, 252] on div at bounding box center [632, 264] width 785 height 448
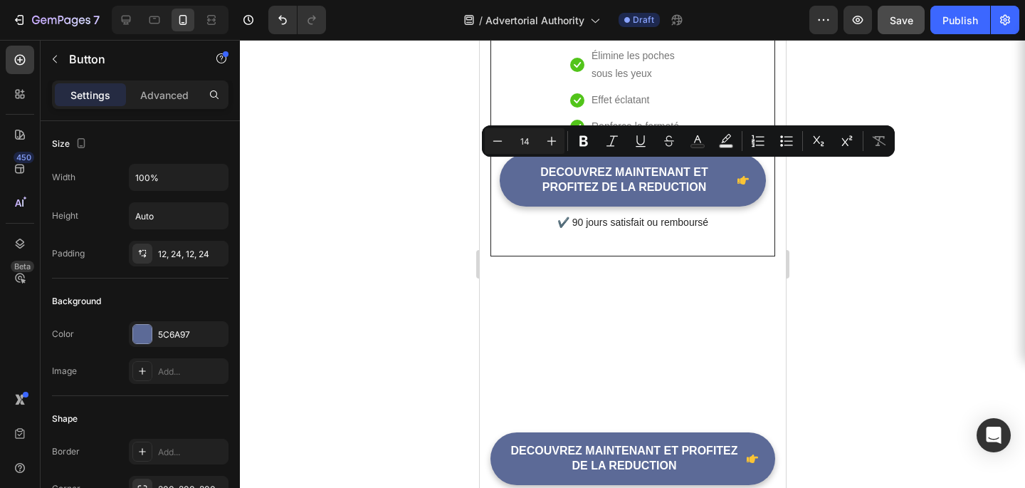
scroll to position [4177, 0]
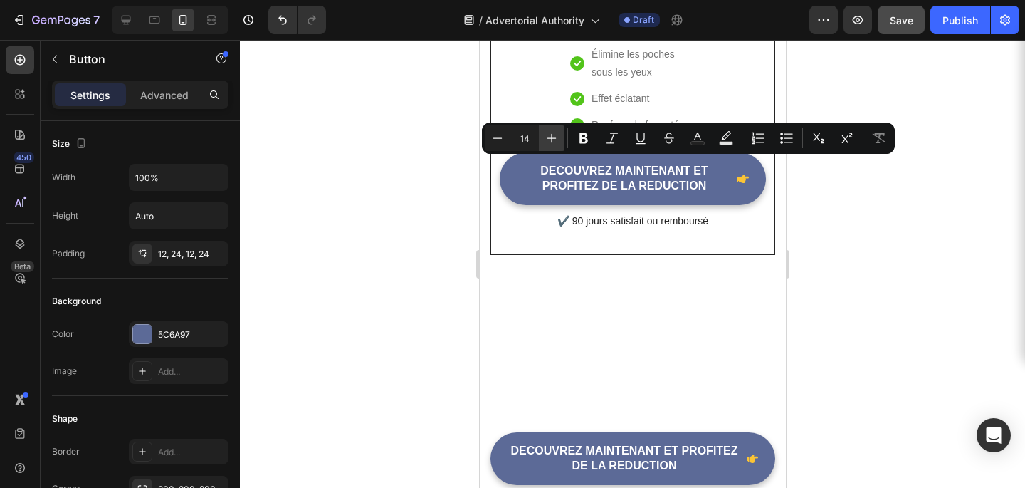
click at [557, 137] on icon "Editor contextual toolbar" at bounding box center [552, 138] width 14 height 14
click at [556, 137] on icon "Editor contextual toolbar" at bounding box center [552, 138] width 14 height 14
type input "16"
click at [585, 145] on icon "Editor contextual toolbar" at bounding box center [584, 138] width 14 height 14
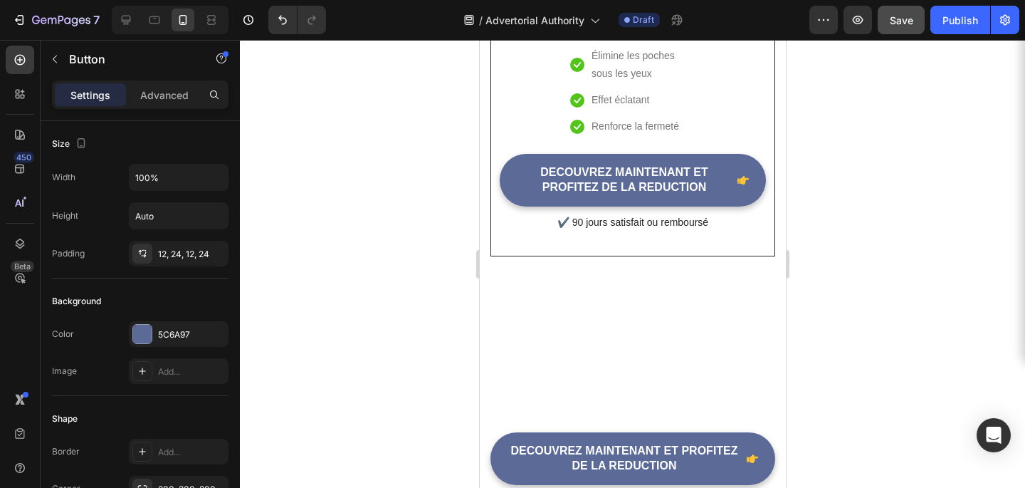
drag, startPoint x: 693, startPoint y: 177, endPoint x: 511, endPoint y: 167, distance: 182.5
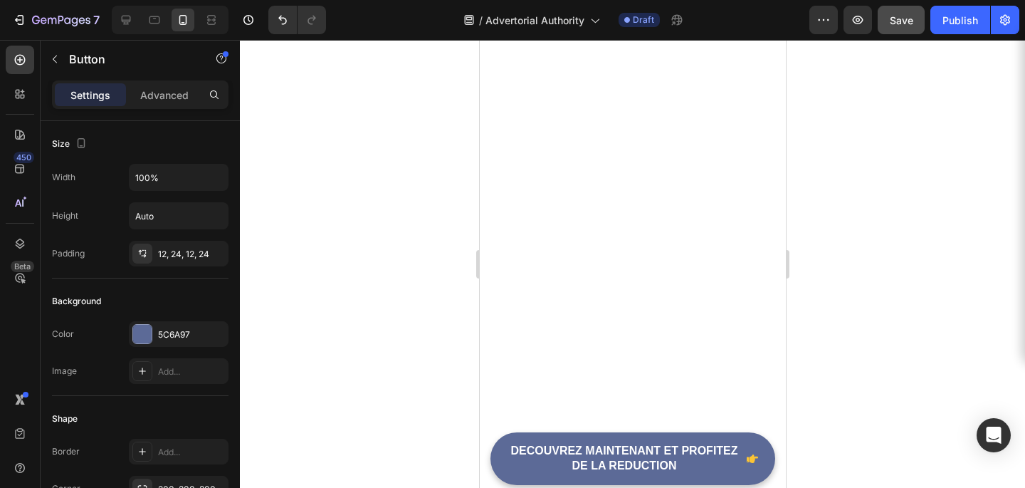
scroll to position [4774, 0]
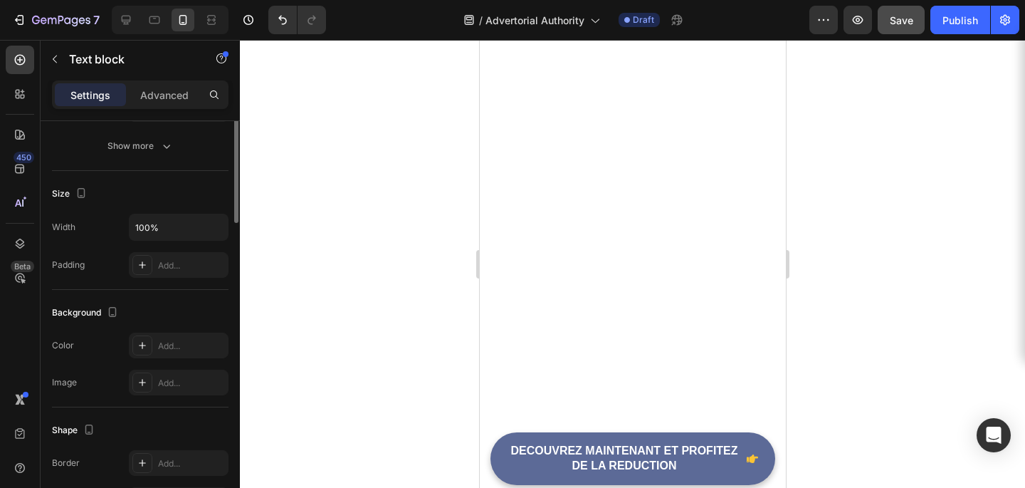
scroll to position [436, 0]
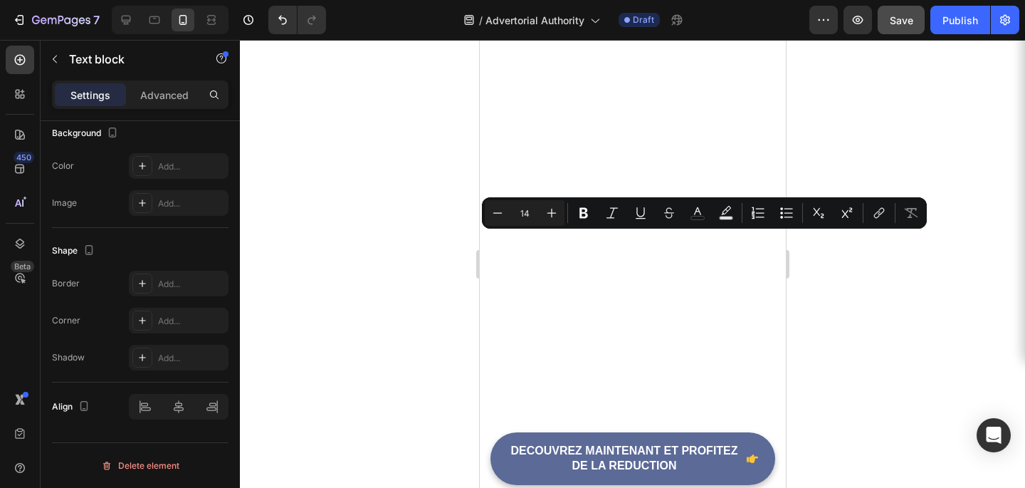
drag, startPoint x: 735, startPoint y: 238, endPoint x: 498, endPoint y: 232, distance: 236.5
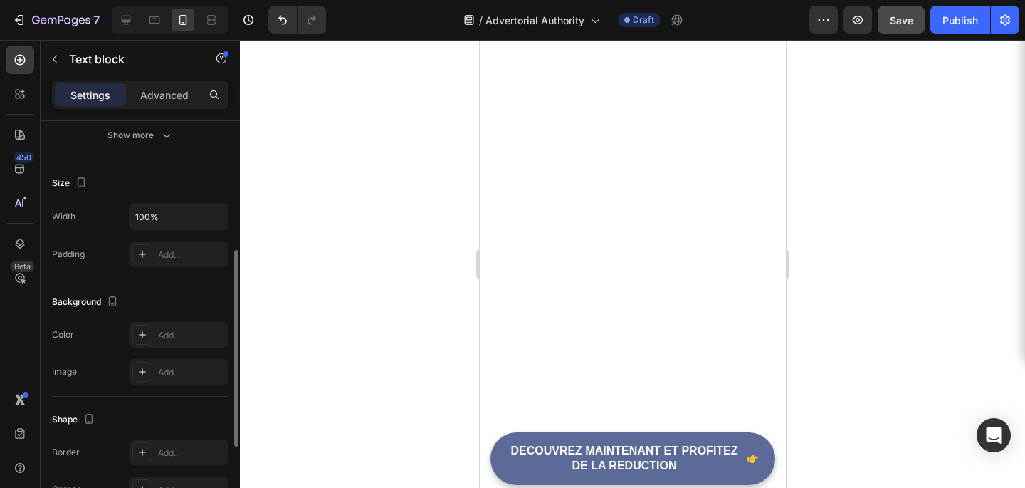
scroll to position [103, 0]
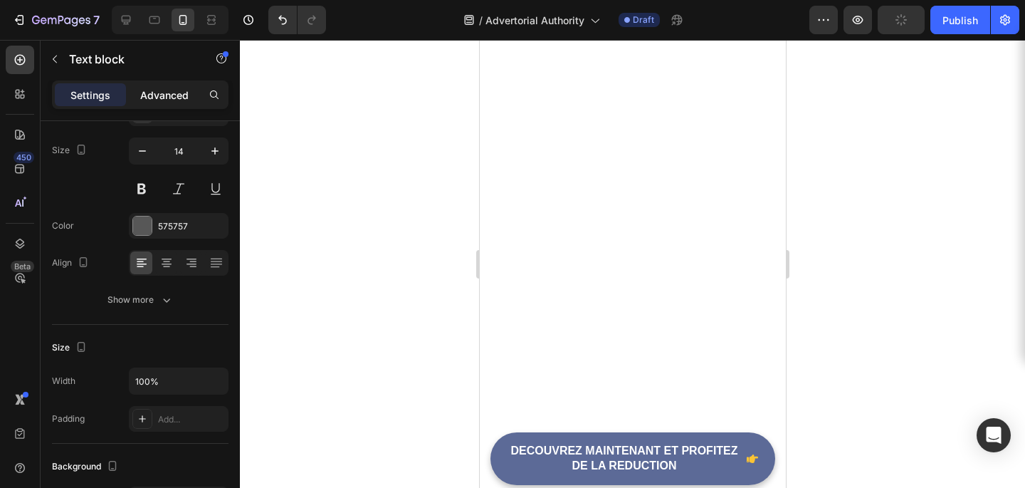
click at [164, 95] on p "Advanced" at bounding box center [164, 95] width 48 height 15
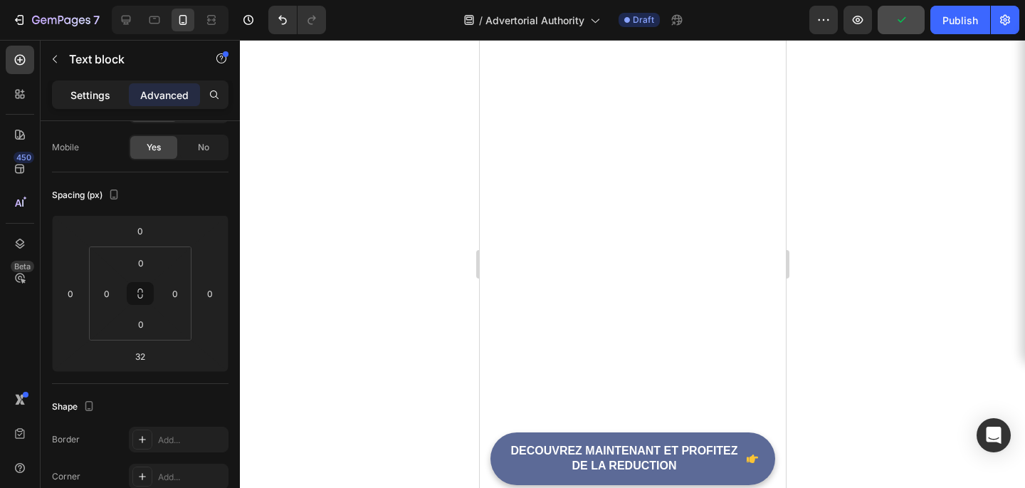
click at [90, 90] on p "Settings" at bounding box center [90, 95] width 40 height 15
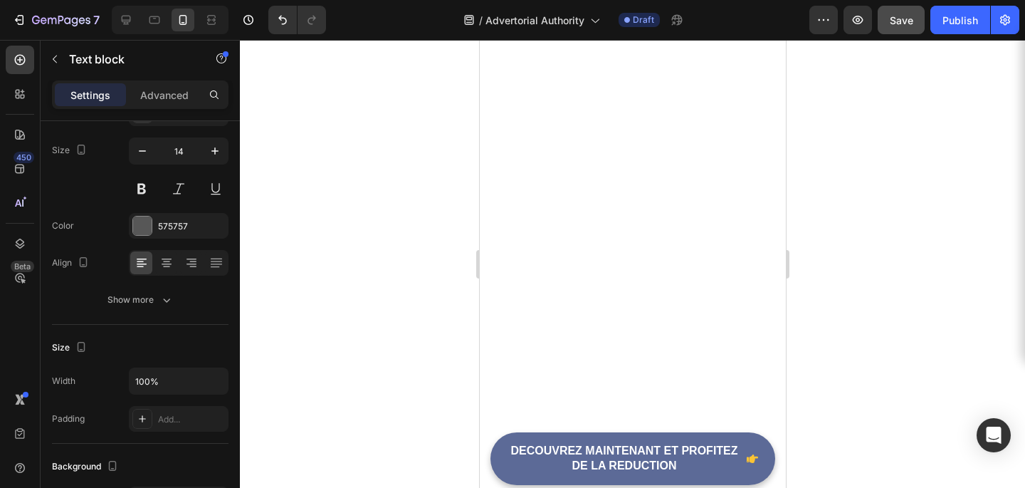
click at [883, 263] on div at bounding box center [632, 264] width 785 height 448
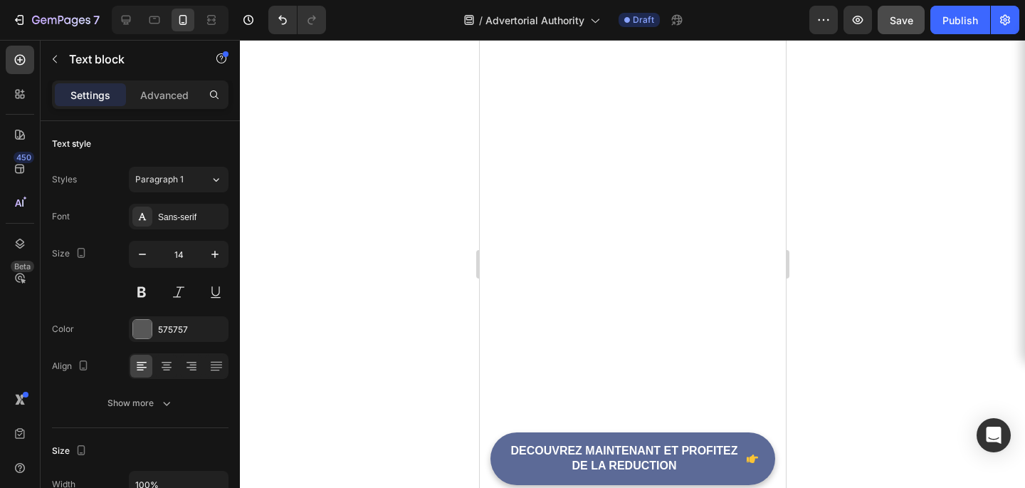
scroll to position [4883, 0]
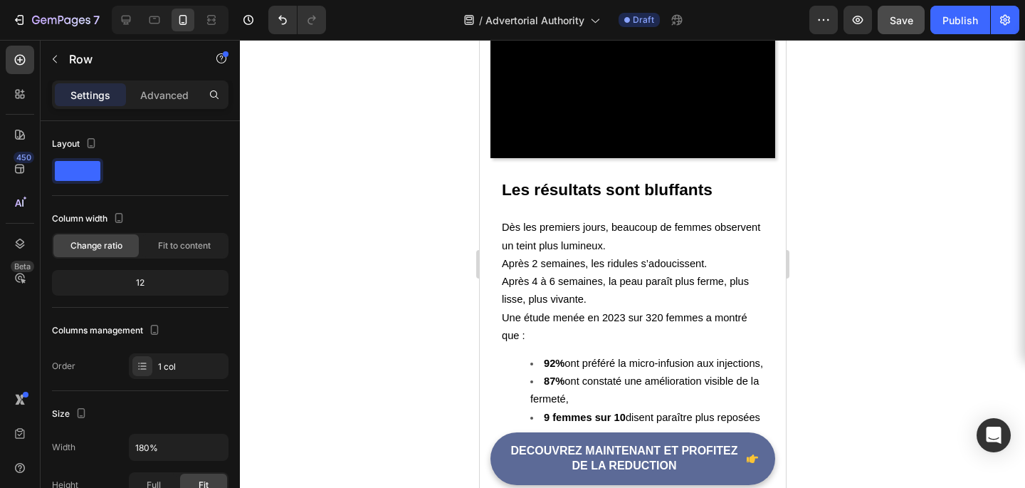
scroll to position [3834, 0]
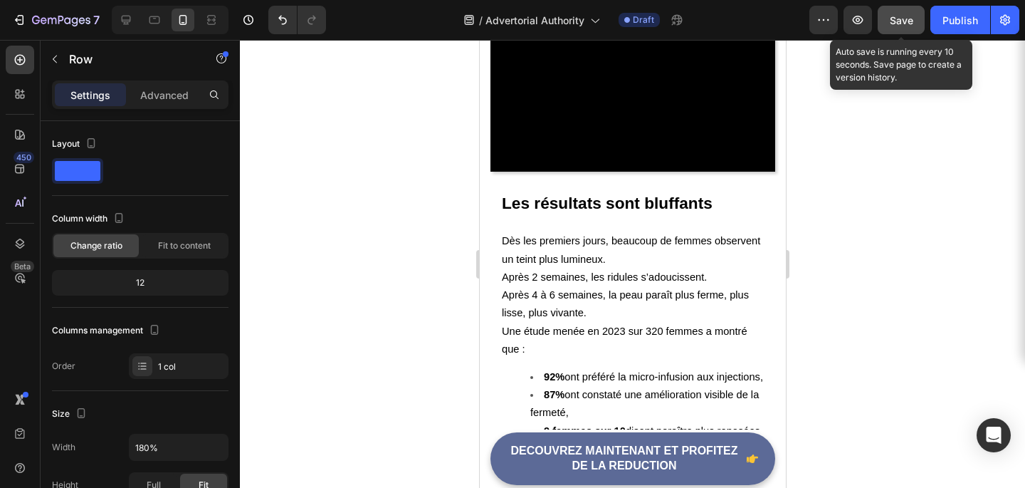
click at [896, 29] on button "Save" at bounding box center [901, 20] width 47 height 28
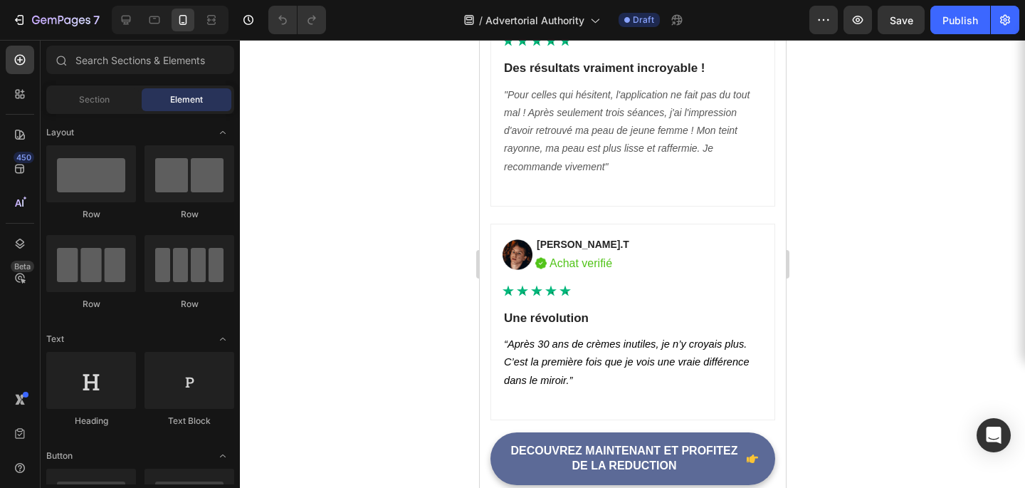
scroll to position [5958, 0]
